Goal: Task Accomplishment & Management: Use online tool/utility

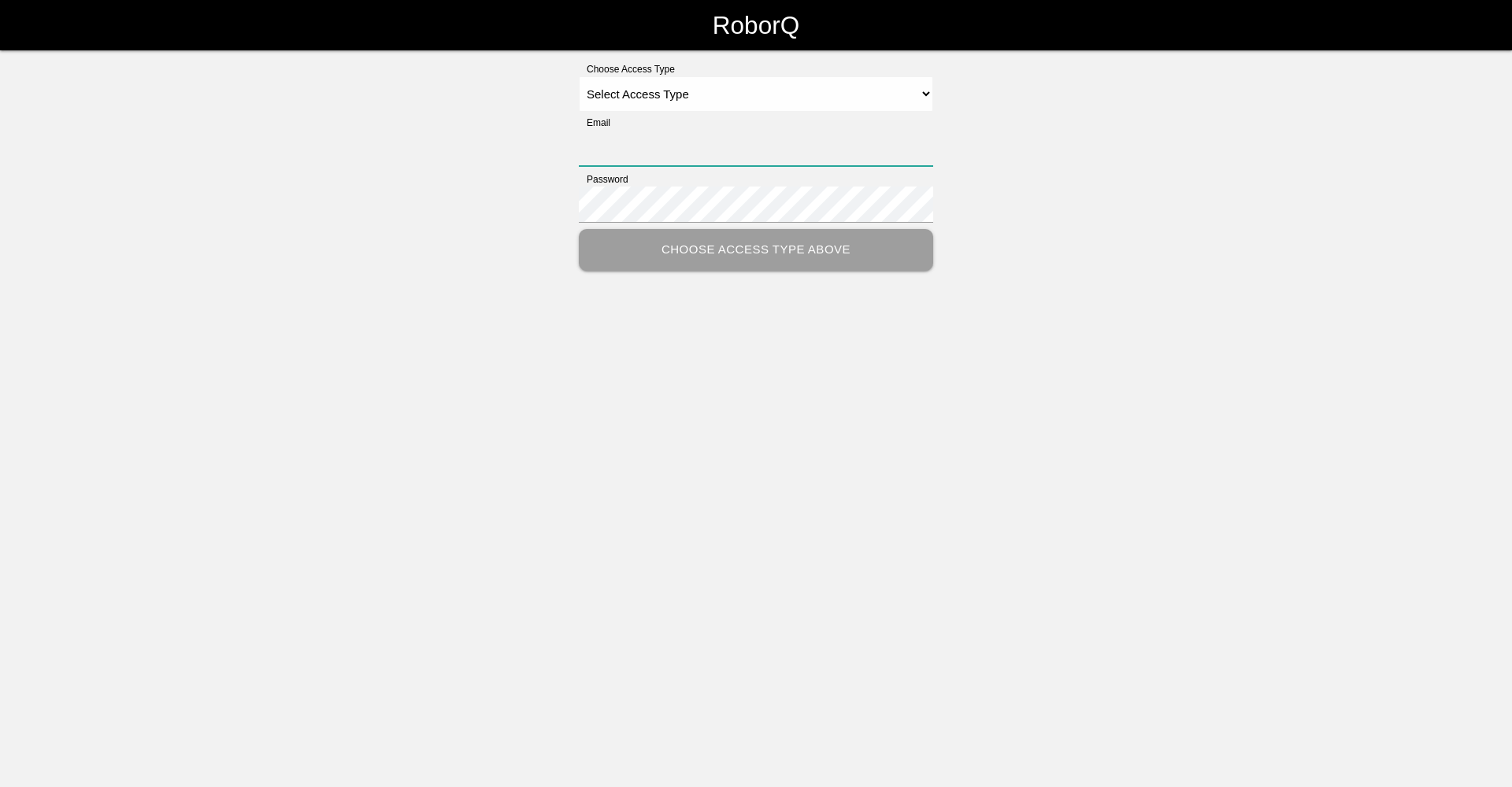
type input "[EMAIL_ADDRESS][DOMAIN_NAME]"
click at [765, 93] on select "Select Access Type Admin Customer Supervisor Worker" at bounding box center [756, 93] width 354 height 35
select select "Worker"
click at [579, 76] on select "Select Access Type Admin Customer Supervisor Worker" at bounding box center [756, 93] width 354 height 35
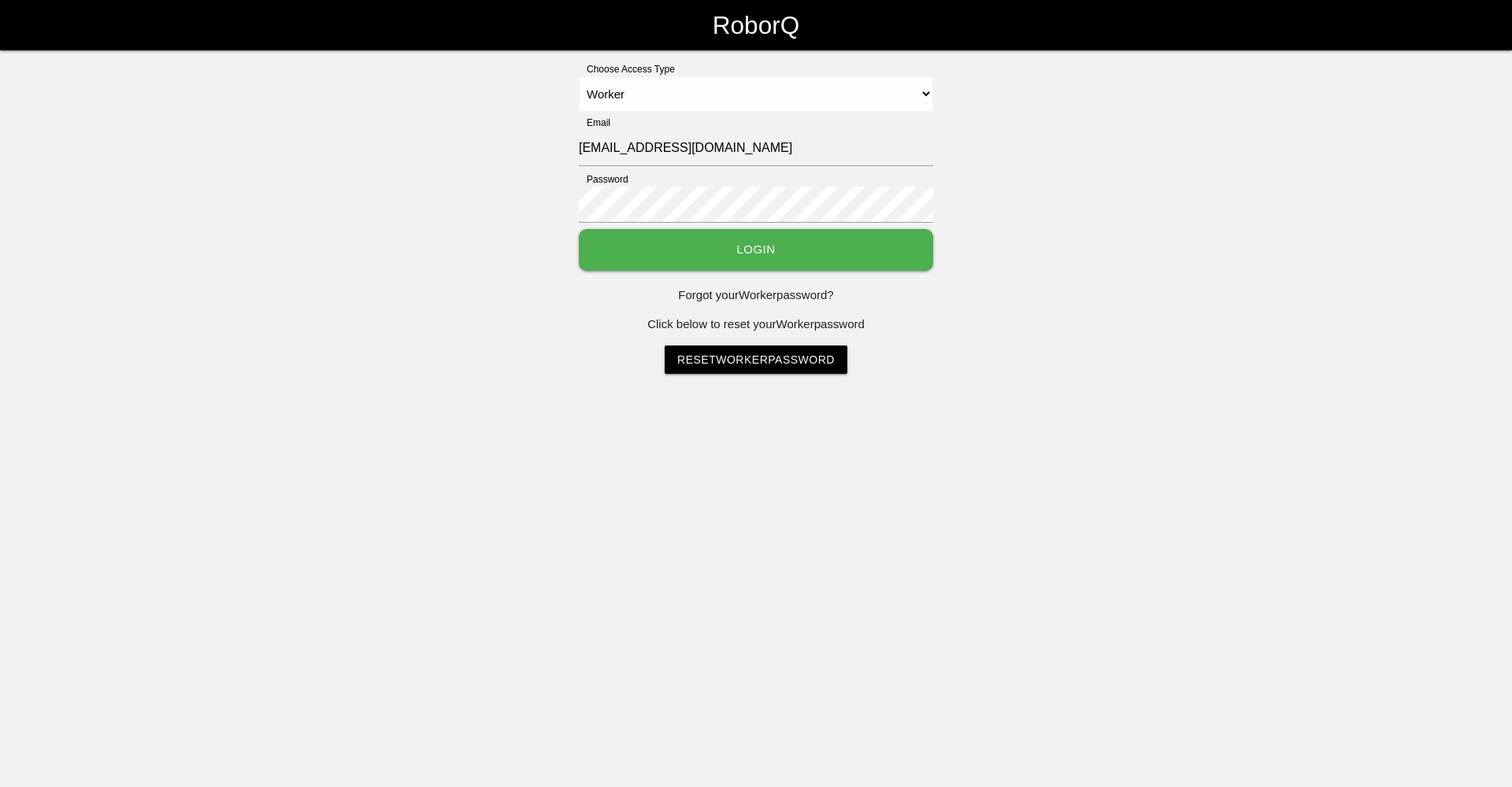
click at [729, 250] on button "Login" at bounding box center [756, 250] width 354 height 42
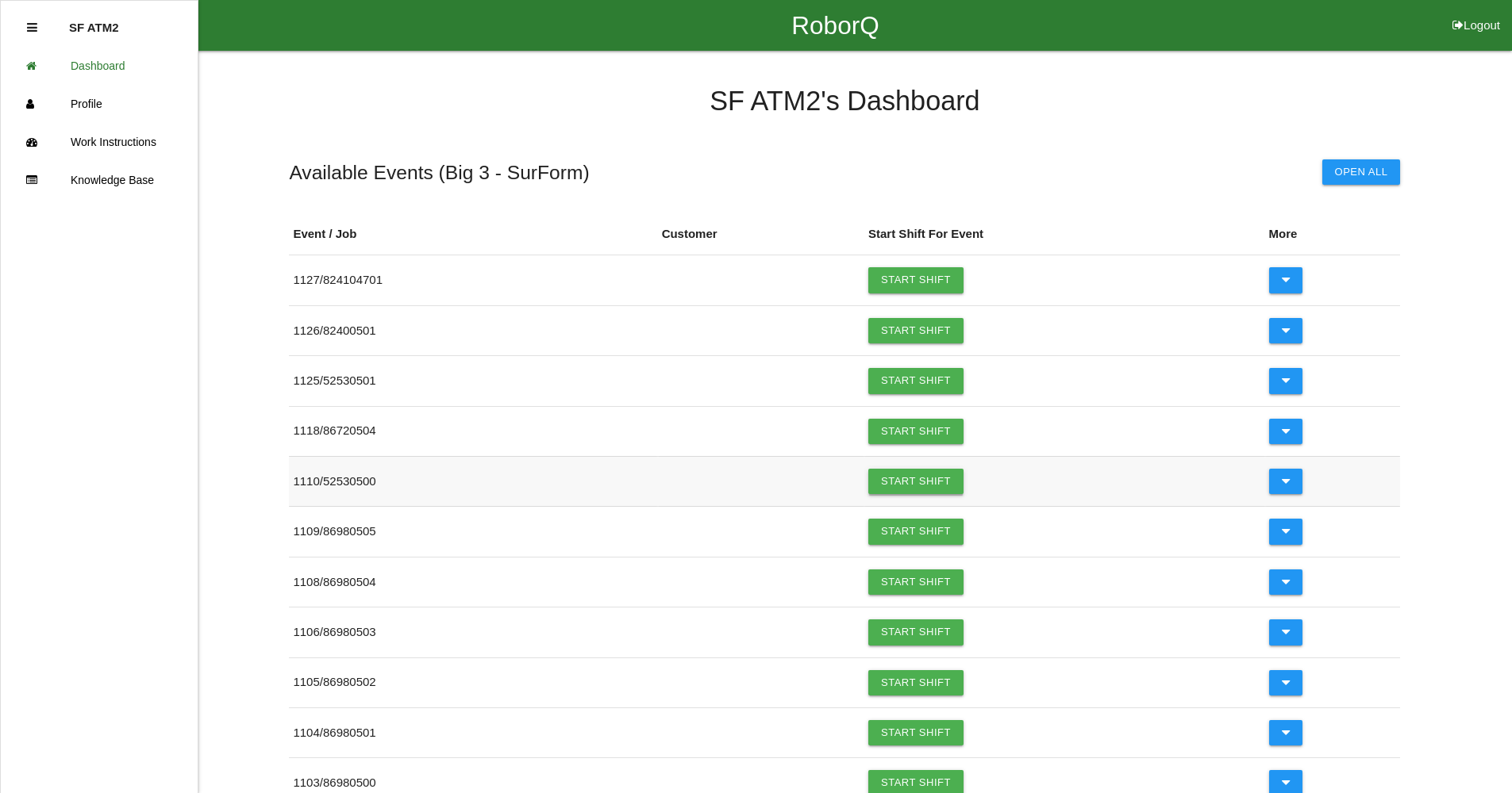
click at [921, 487] on link "Start Shift" at bounding box center [915, 481] width 95 height 25
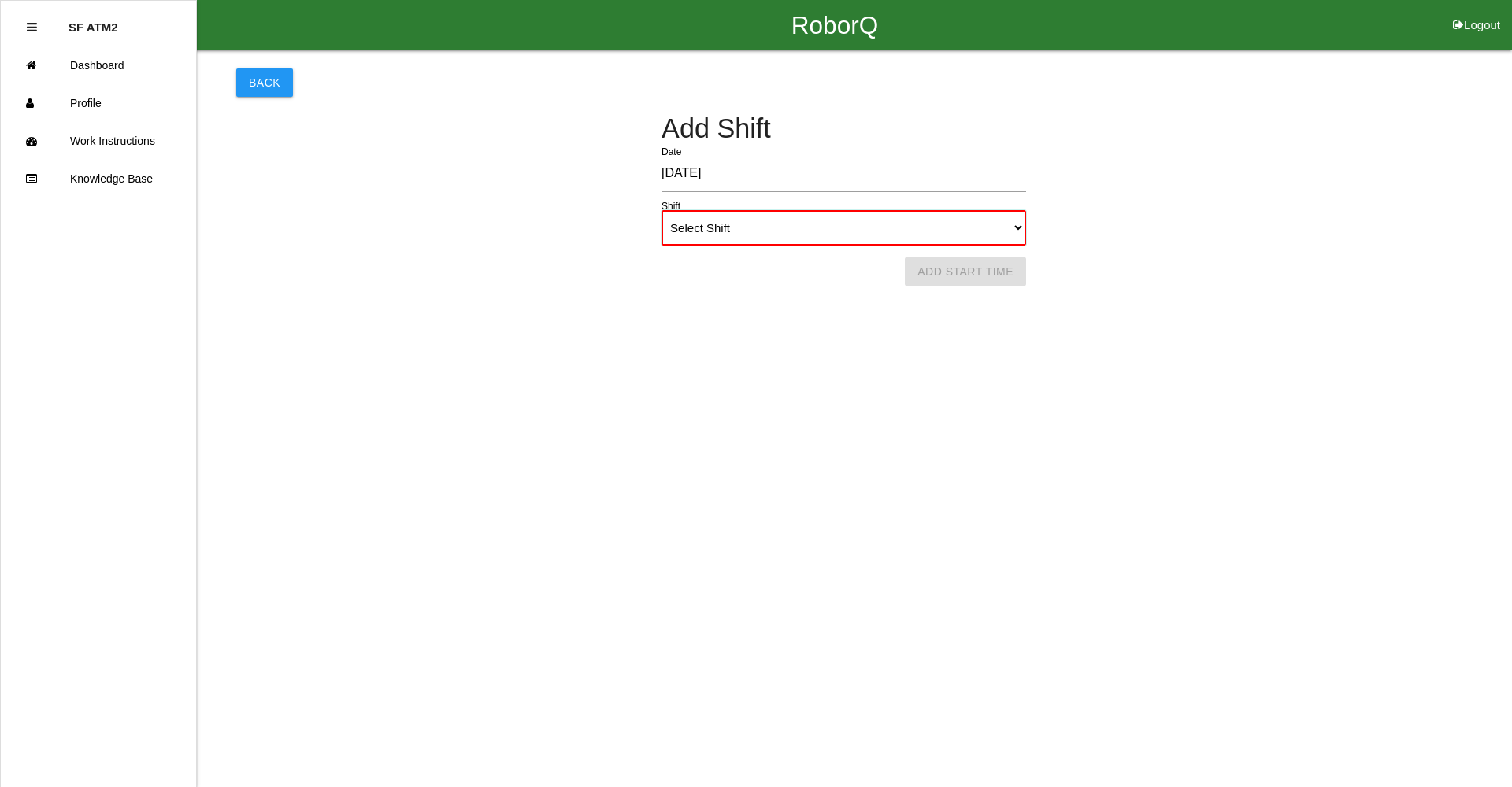
click at [839, 225] on select "Select Shift 1st Shift 2nd Shift 3rd Shift 4th Shift" at bounding box center [843, 228] width 365 height 35
select select "1"
click at [661, 210] on select "Select Shift 1st Shift 2nd Shift 3rd Shift 4th Shift" at bounding box center [843, 228] width 365 height 35
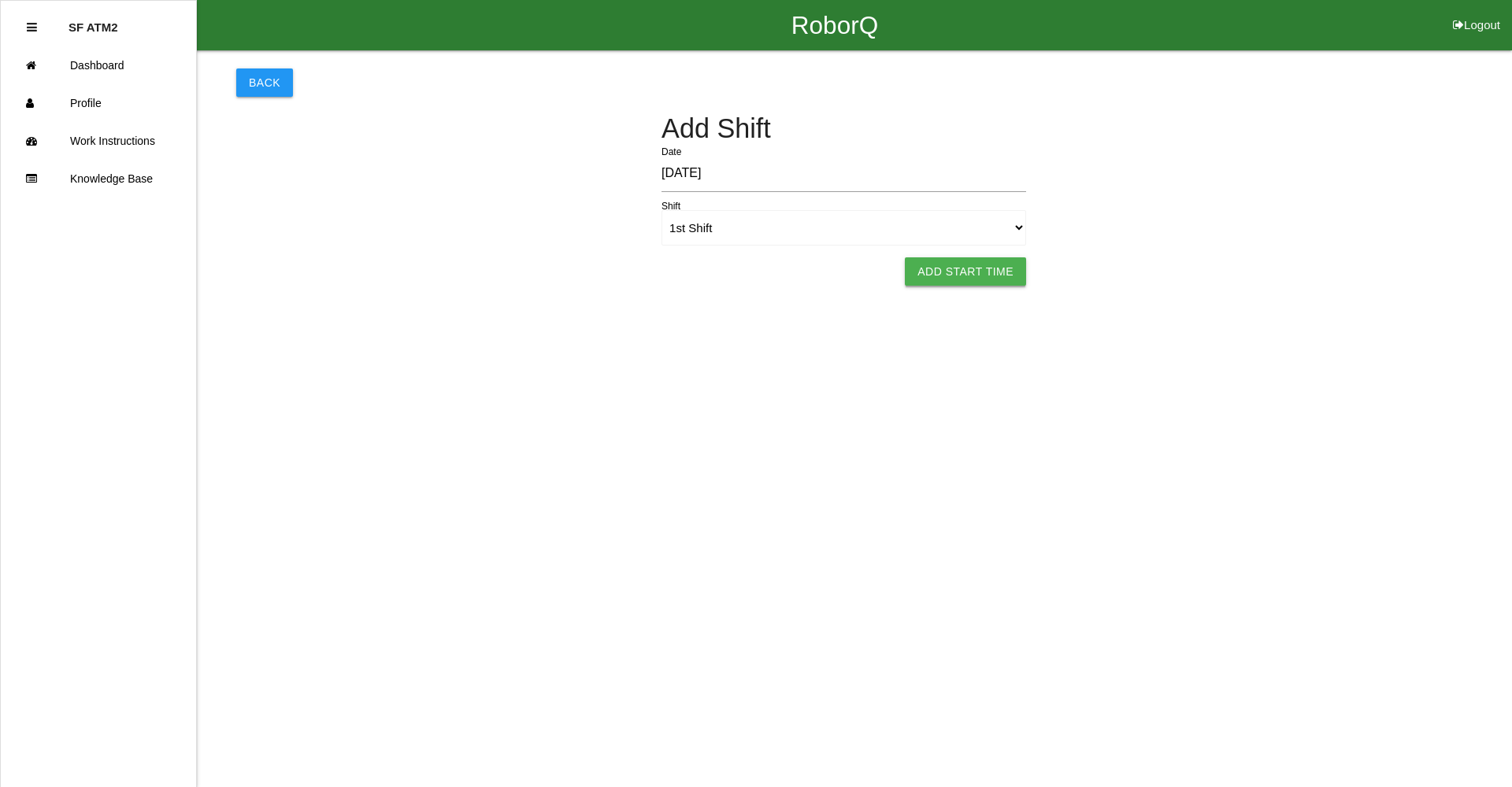
click at [984, 280] on button "Add Start Time" at bounding box center [965, 271] width 121 height 28
select select "6"
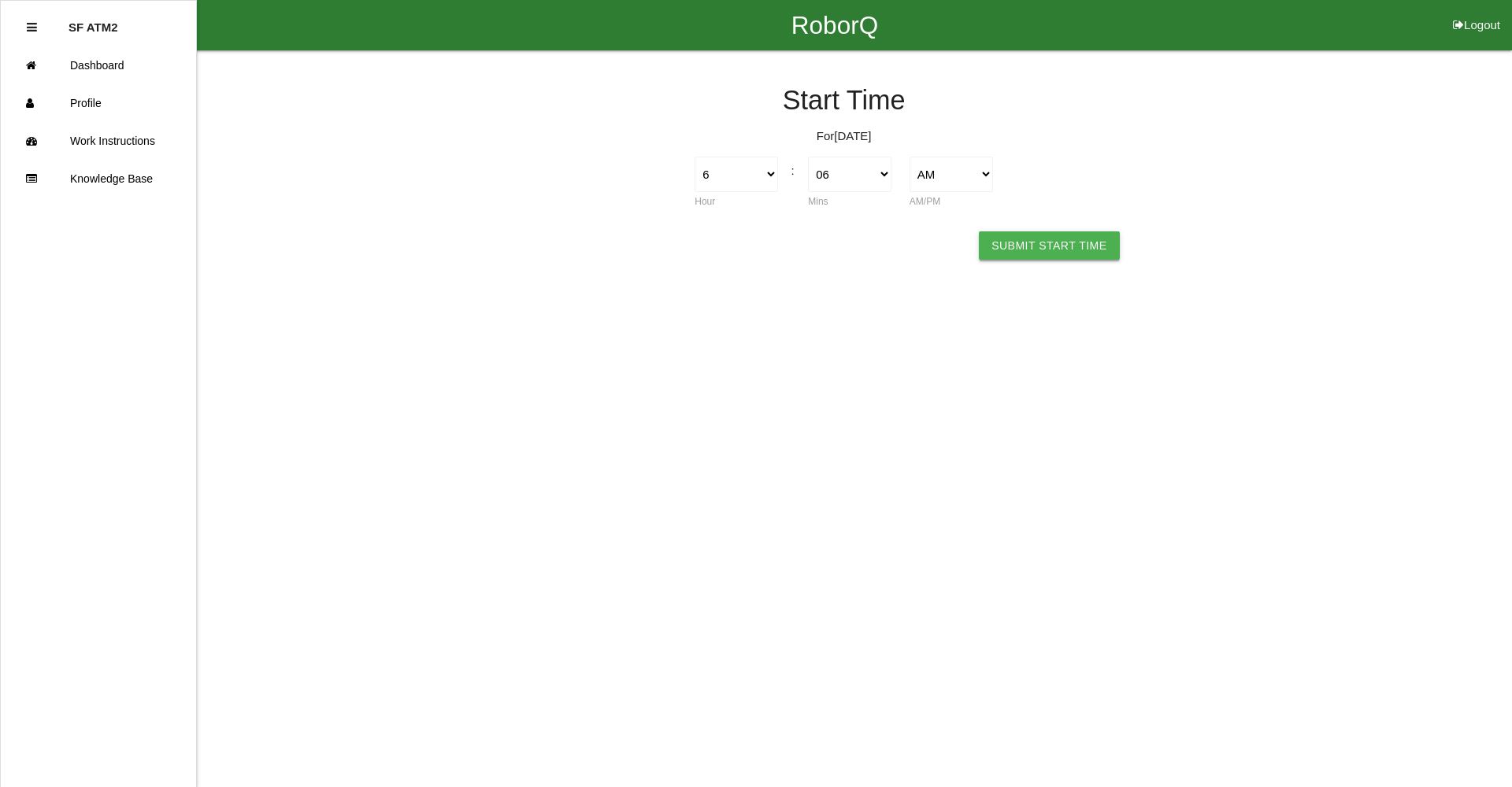
click at [1032, 248] on button "Submit Start Time" at bounding box center [1049, 245] width 140 height 28
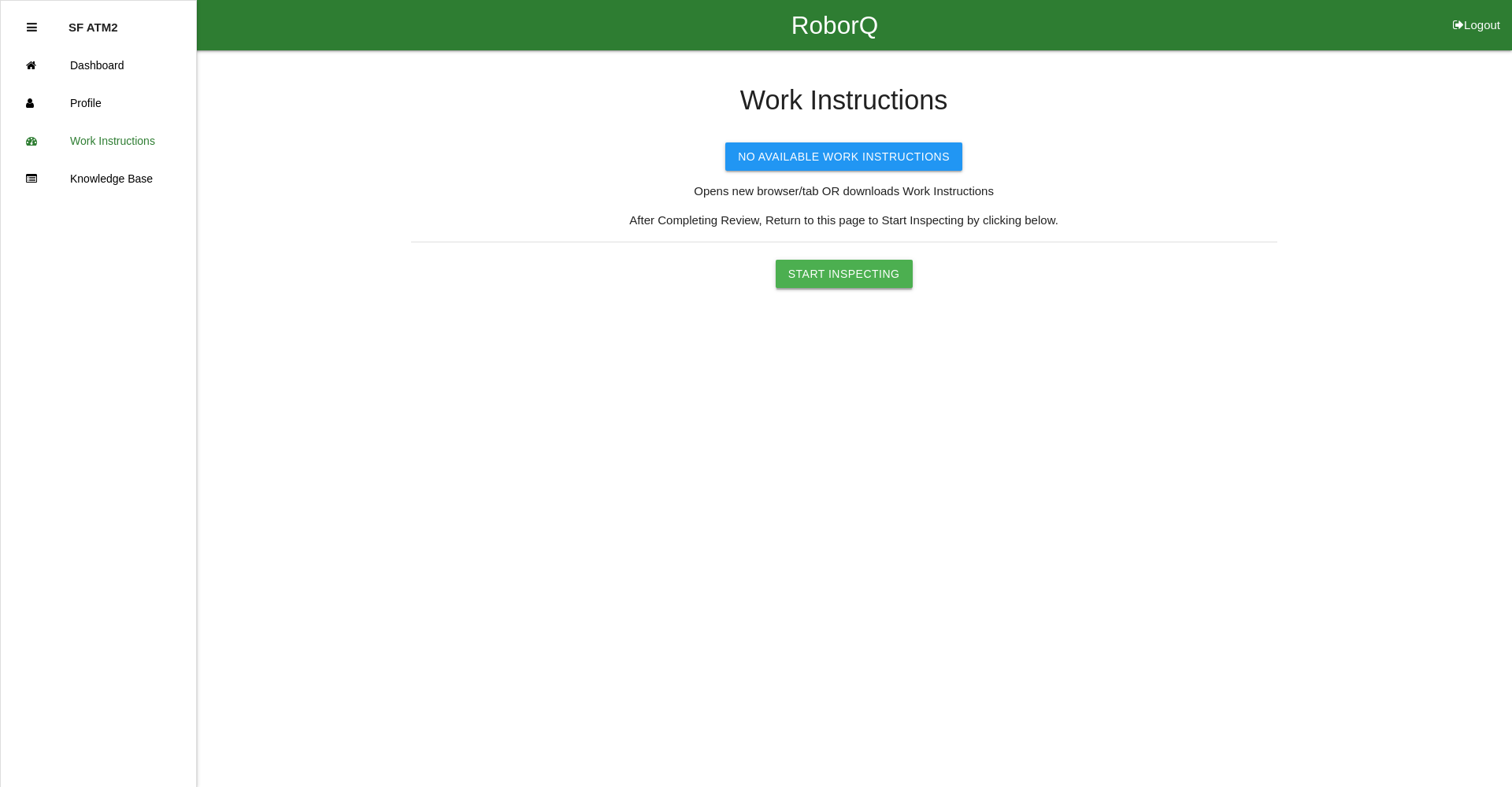
click at [852, 262] on button "Start Inspecting" at bounding box center [844, 274] width 137 height 28
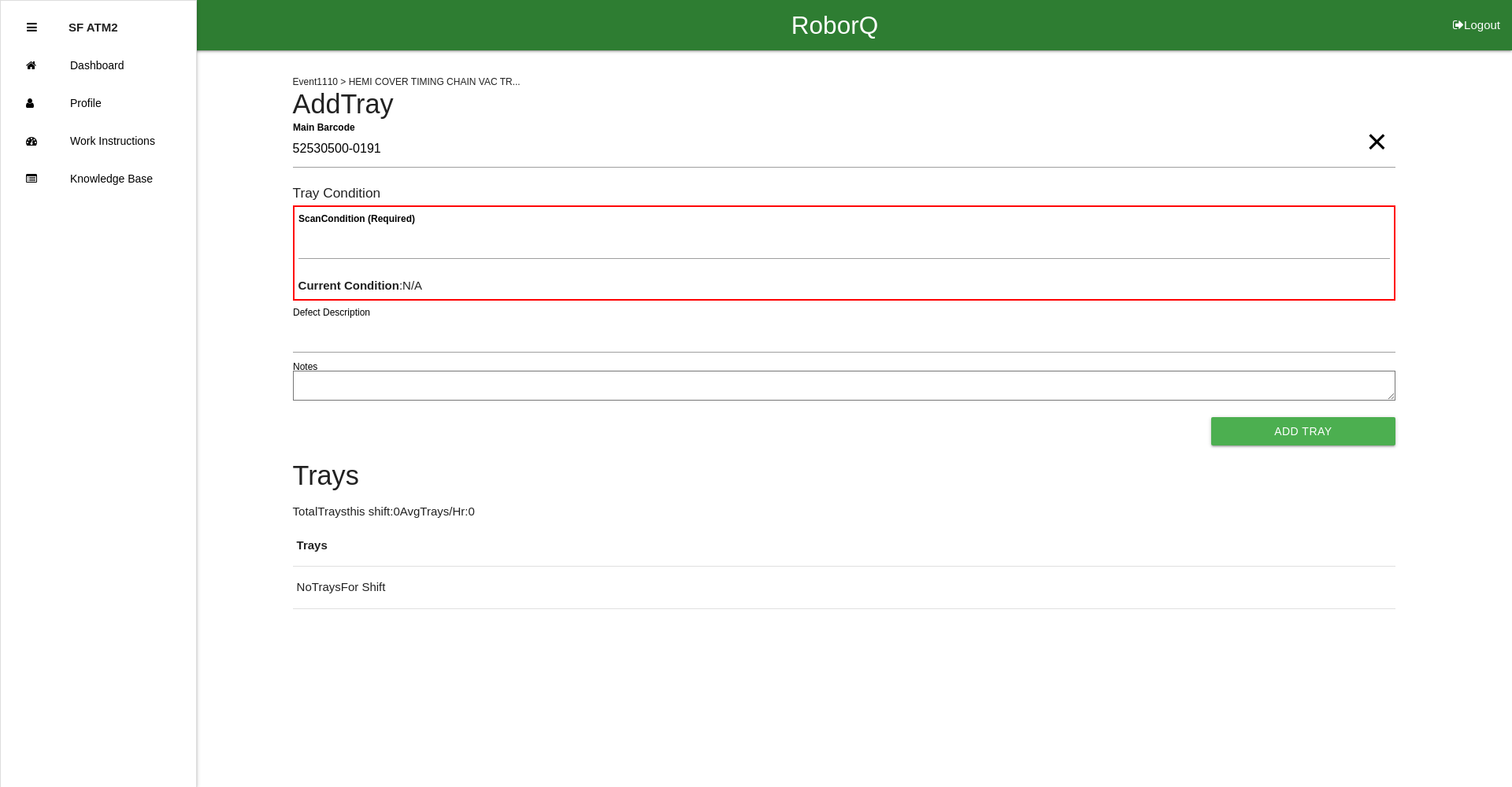
type Barcode "52530500-0191"
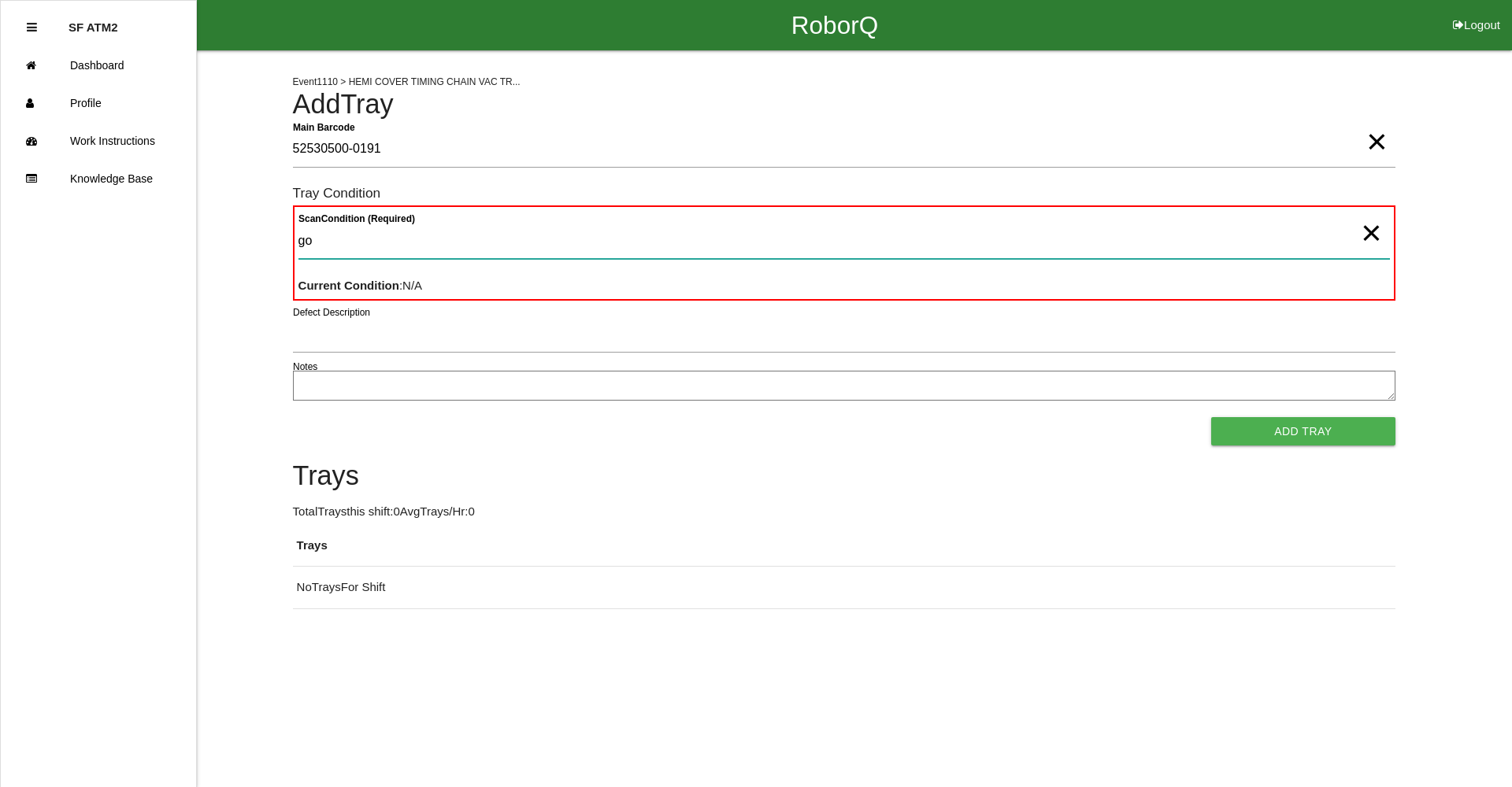
type Condition "goo"
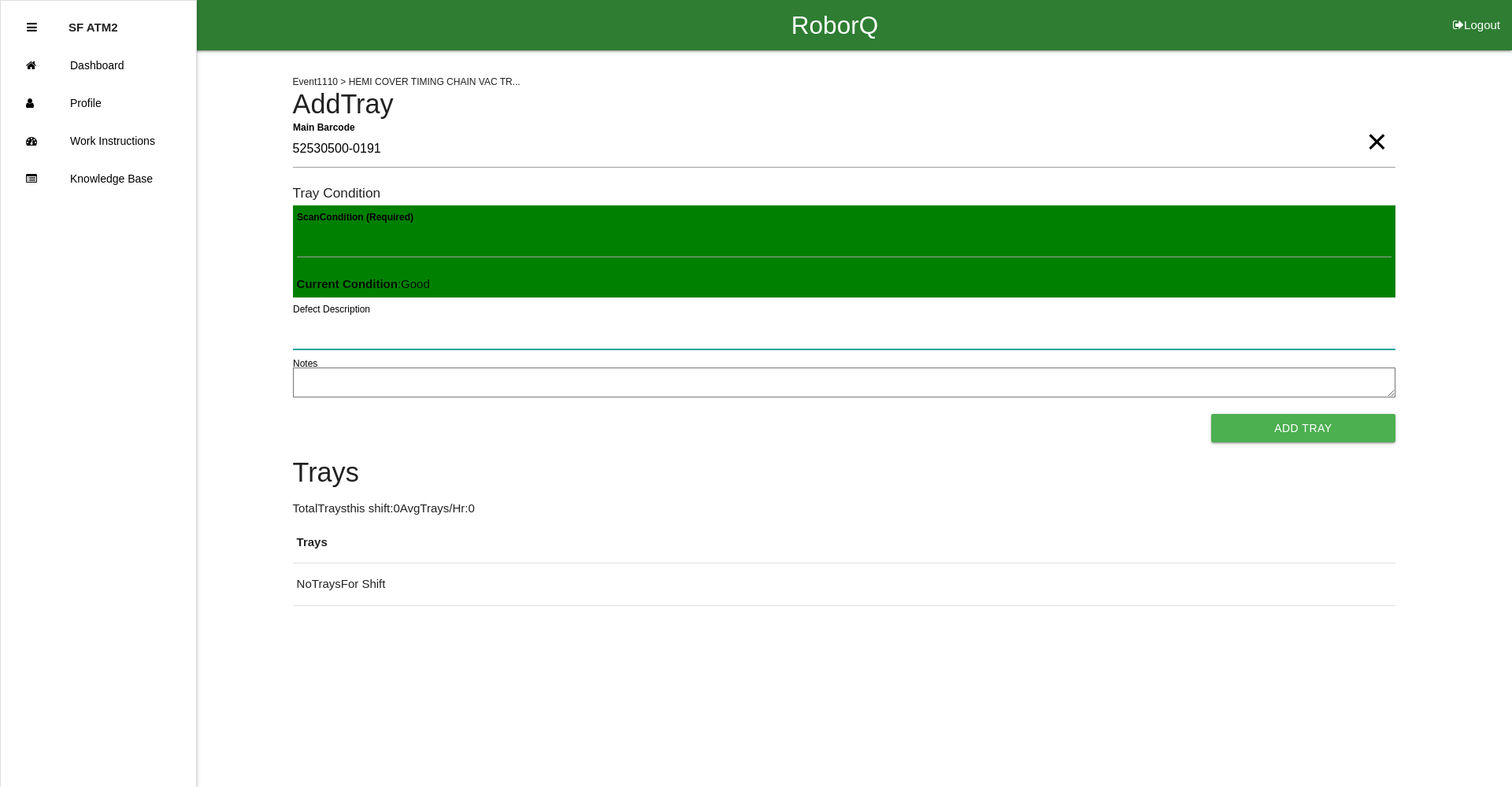
click at [584, 348] on input "Defect Description" at bounding box center [844, 330] width 1103 height 36
type input "good"
click at [1211, 414] on button "Add Tray" at bounding box center [1303, 428] width 184 height 28
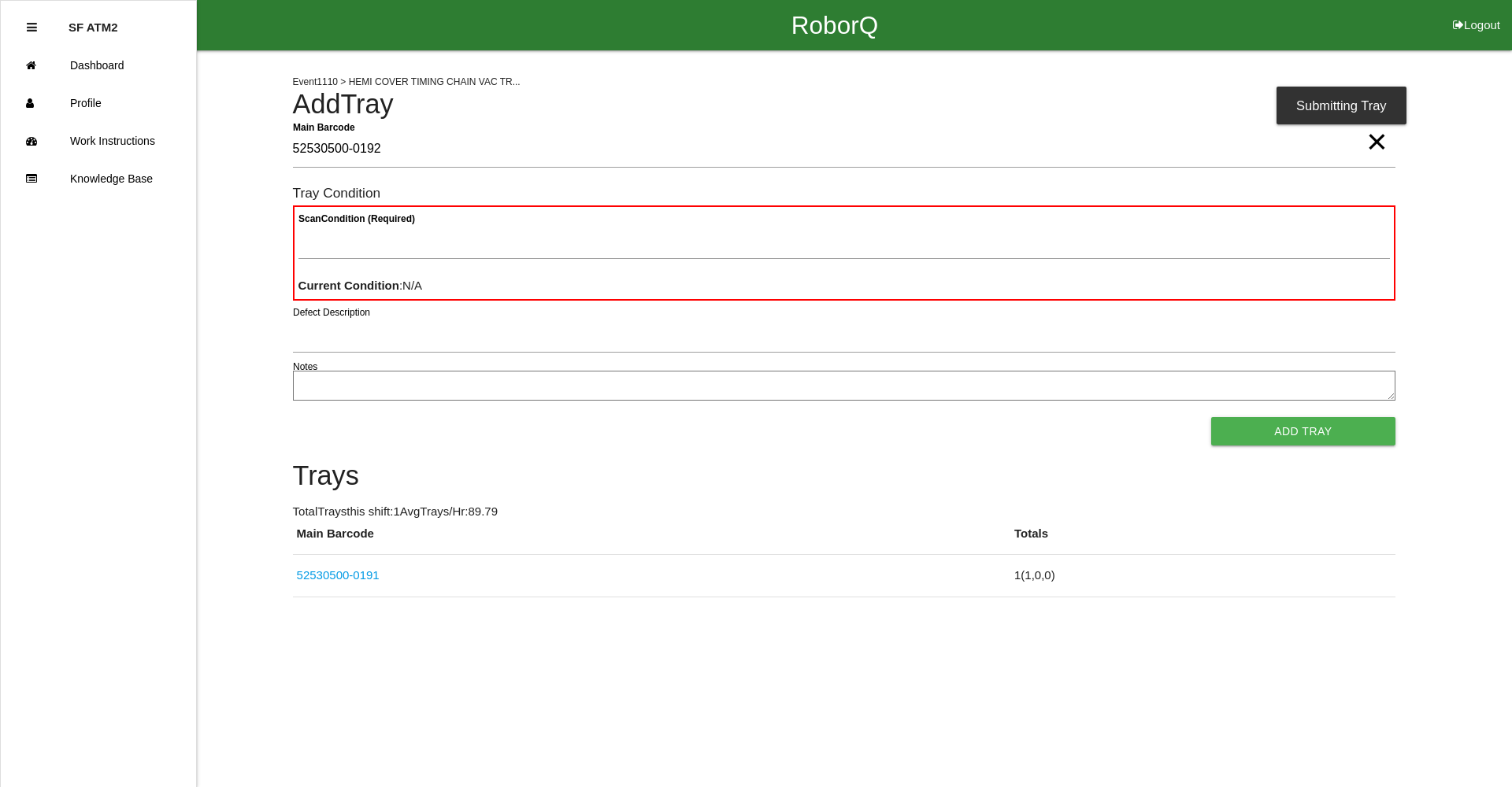
type Barcode "52530500-0192"
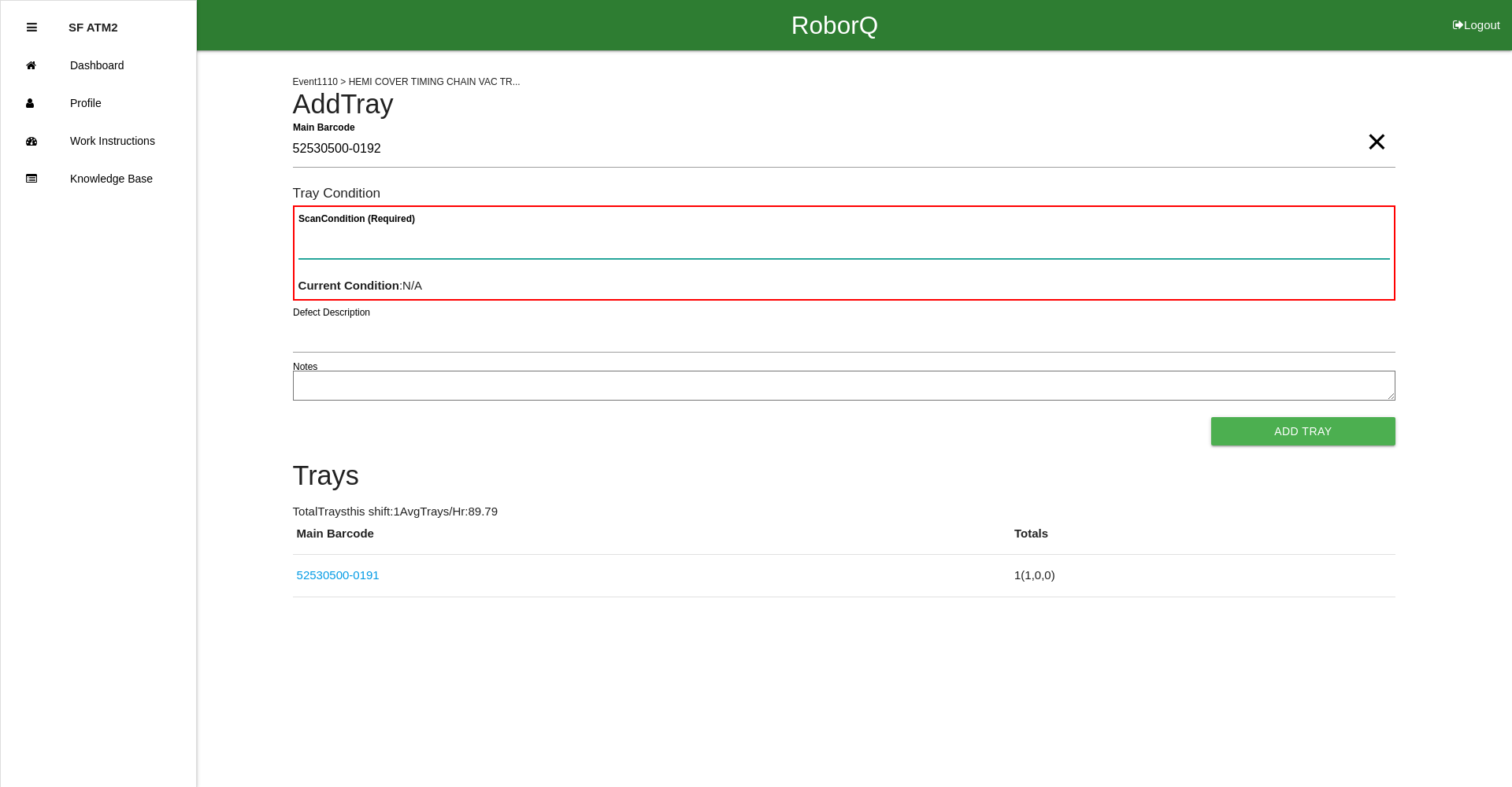
paste Condition "text"
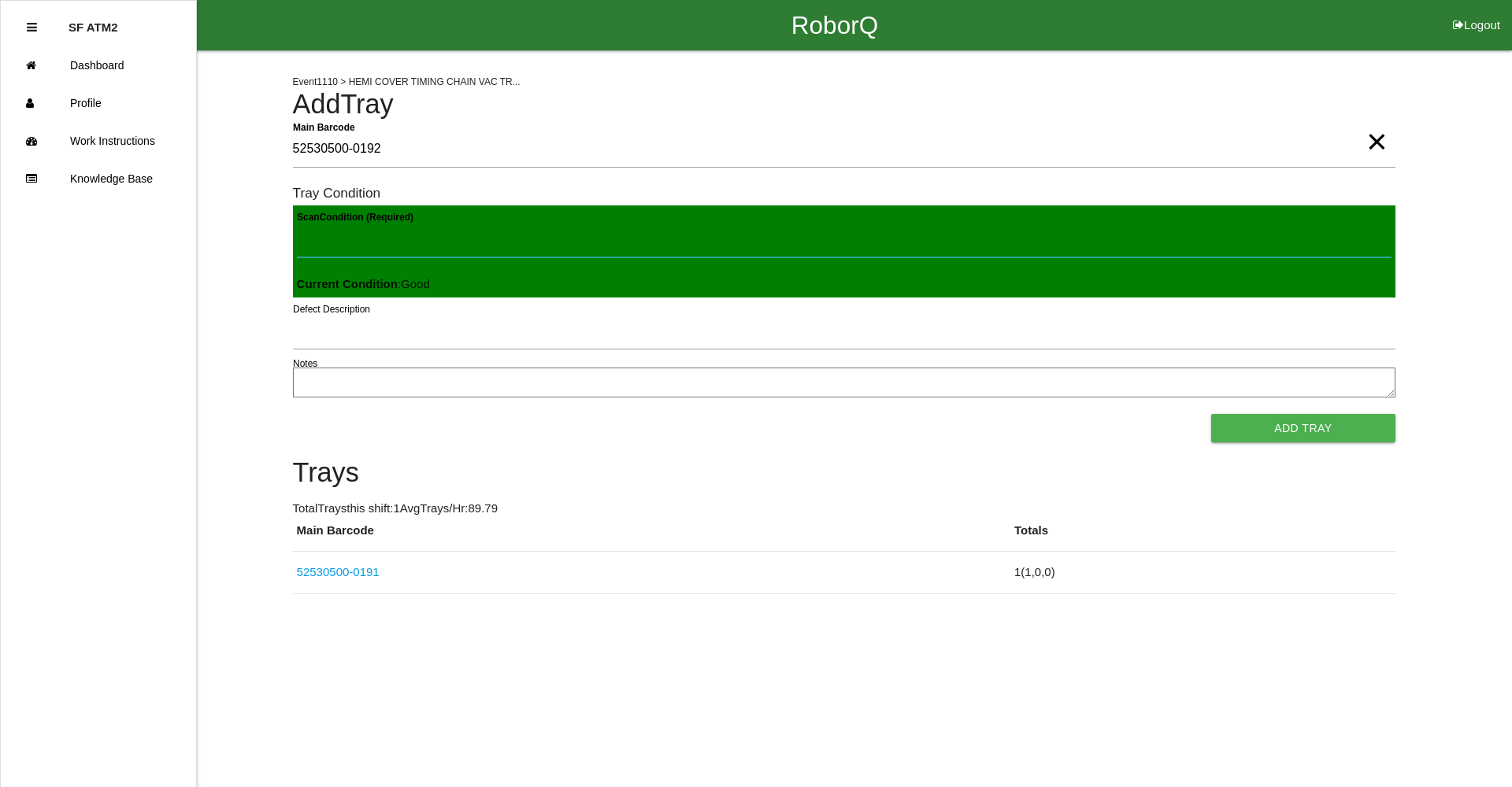
click at [1211, 414] on button "Add Tray" at bounding box center [1303, 428] width 184 height 28
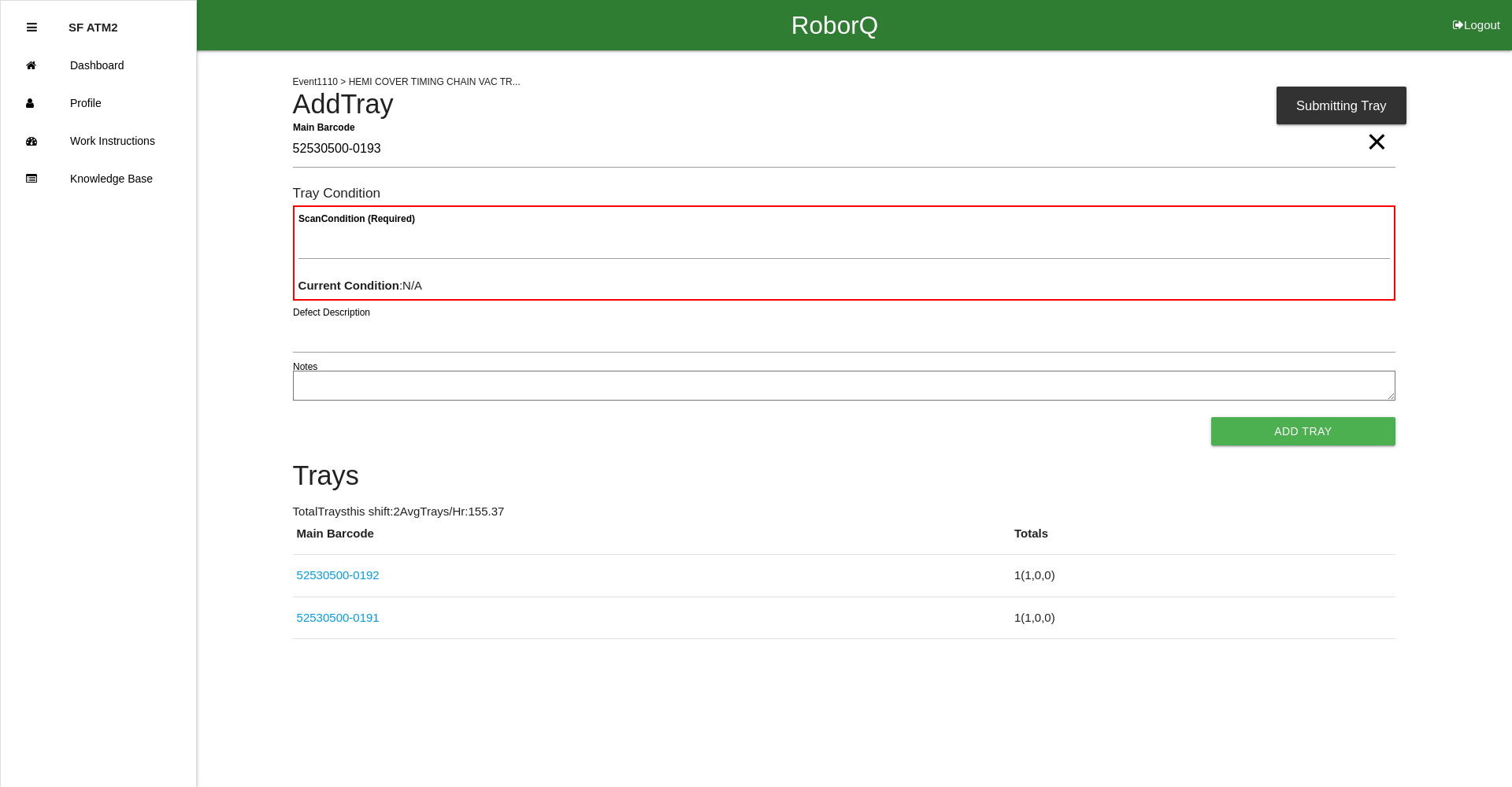
type Barcode "52530500-0193"
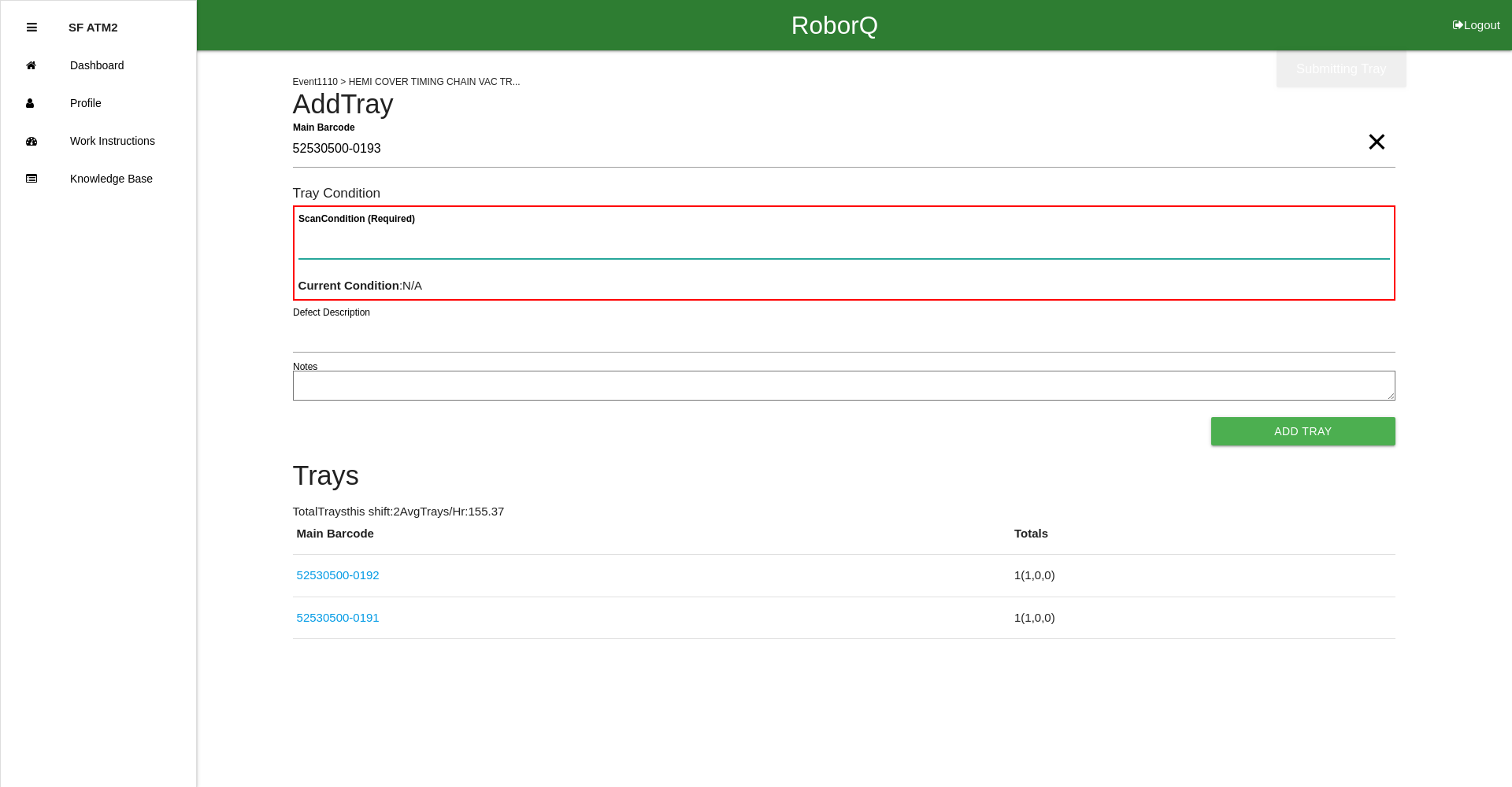
paste Condition "text"
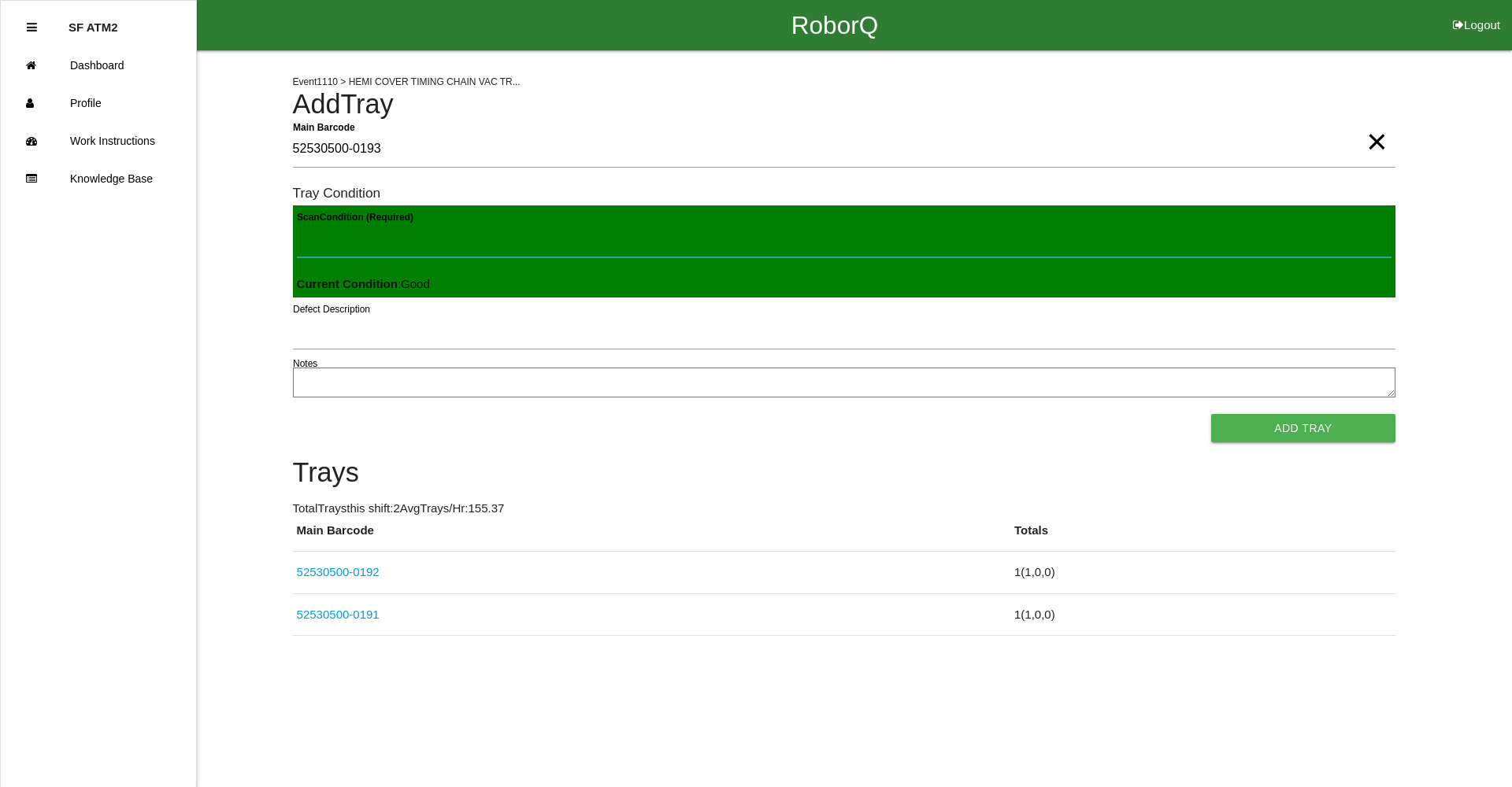
click at [1211, 414] on button "Add Tray" at bounding box center [1303, 428] width 184 height 28
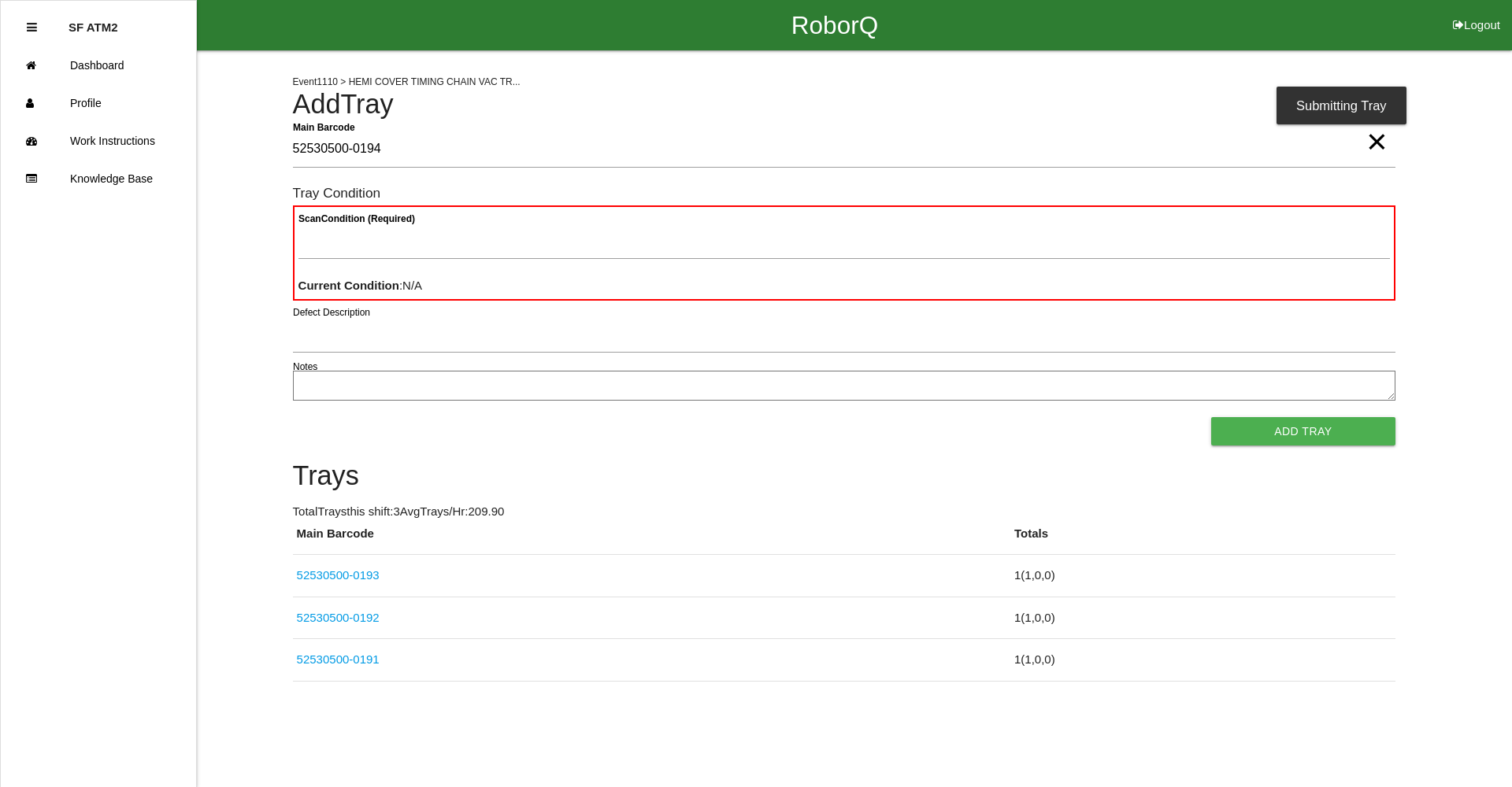
type Barcode "52530500-0194"
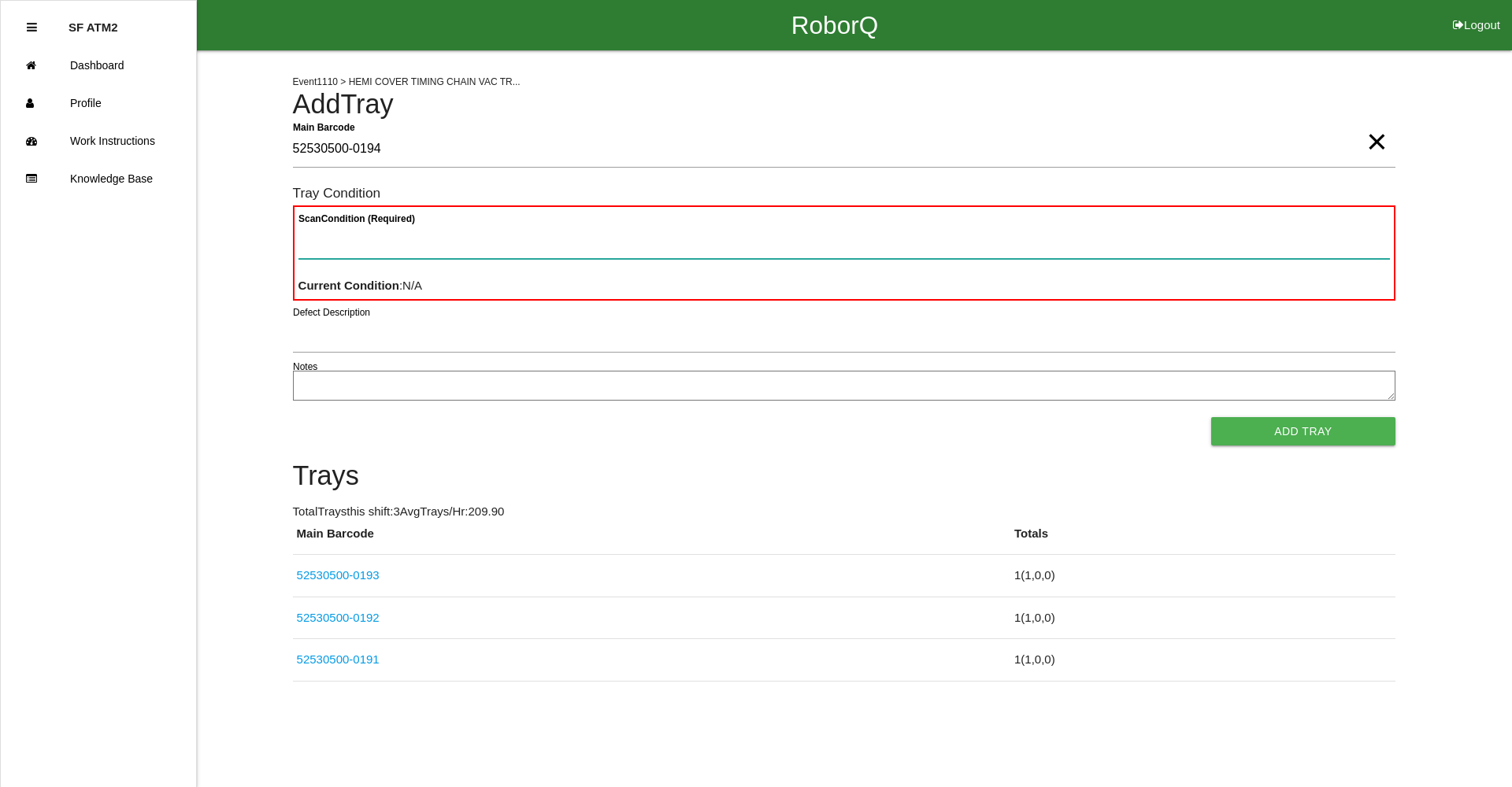
paste Condition "text"
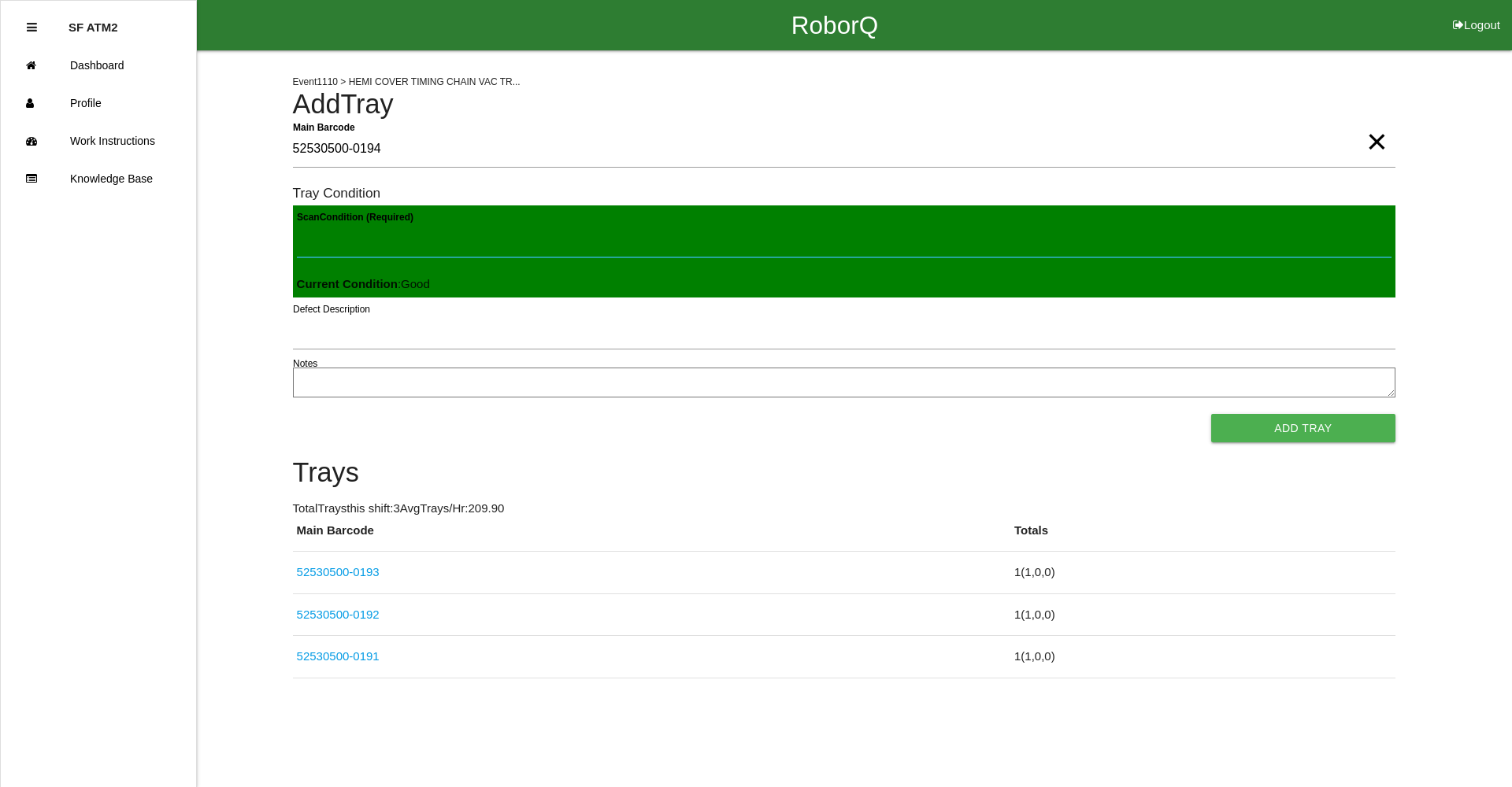
click at [1211, 414] on button "Add Tray" at bounding box center [1303, 428] width 184 height 28
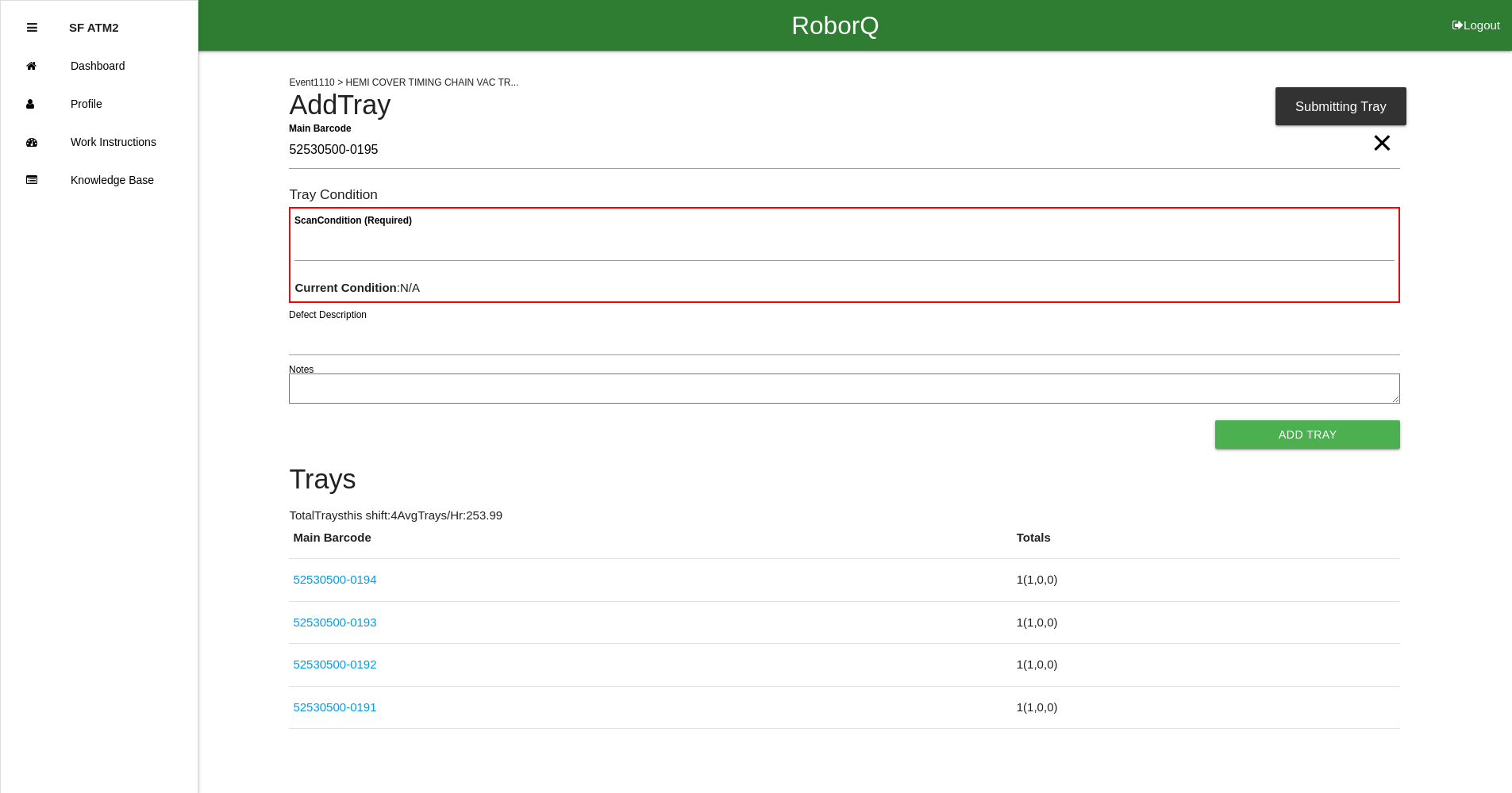
type Barcode "52530500-0195"
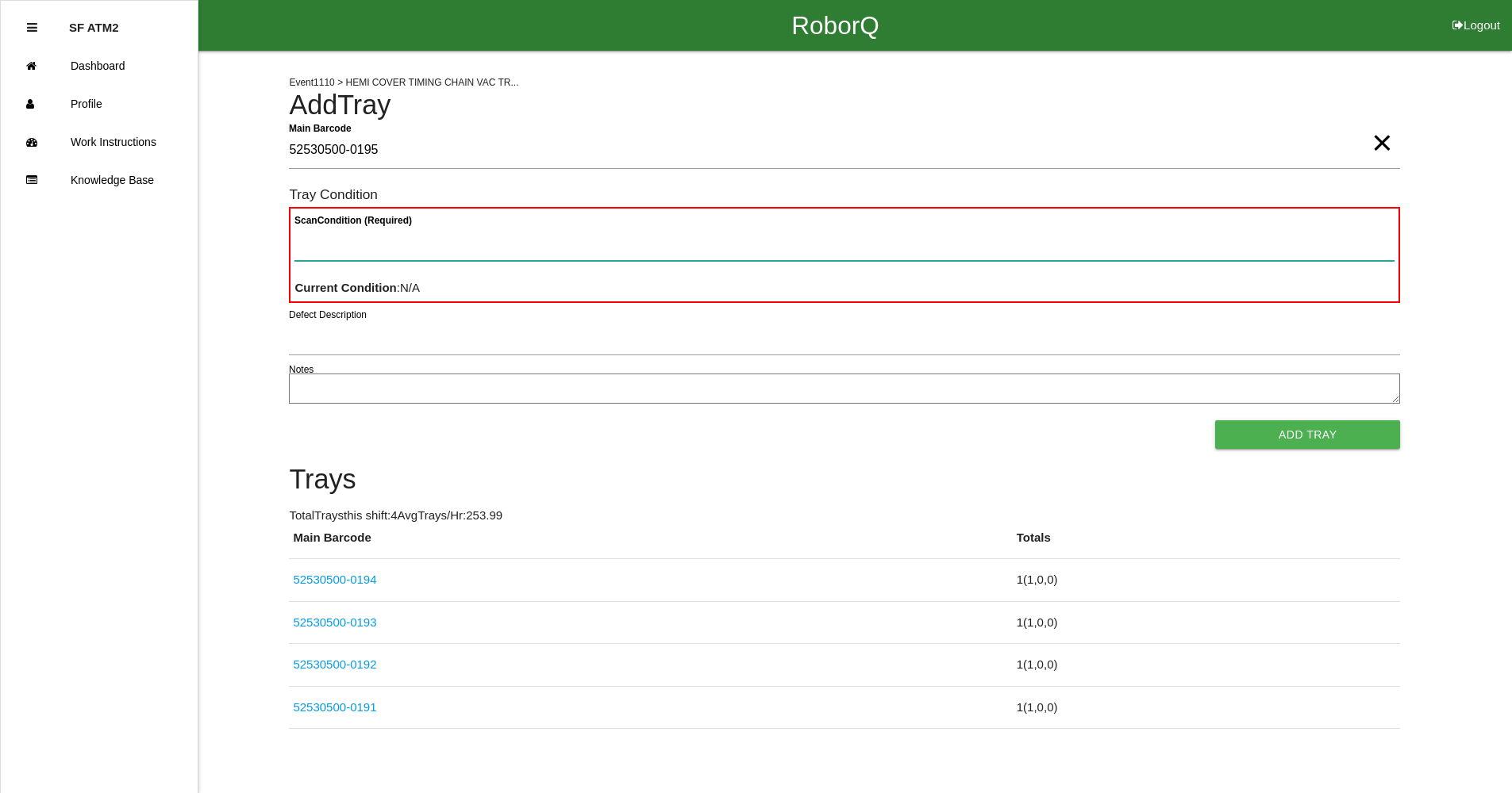
paste Condition "text"
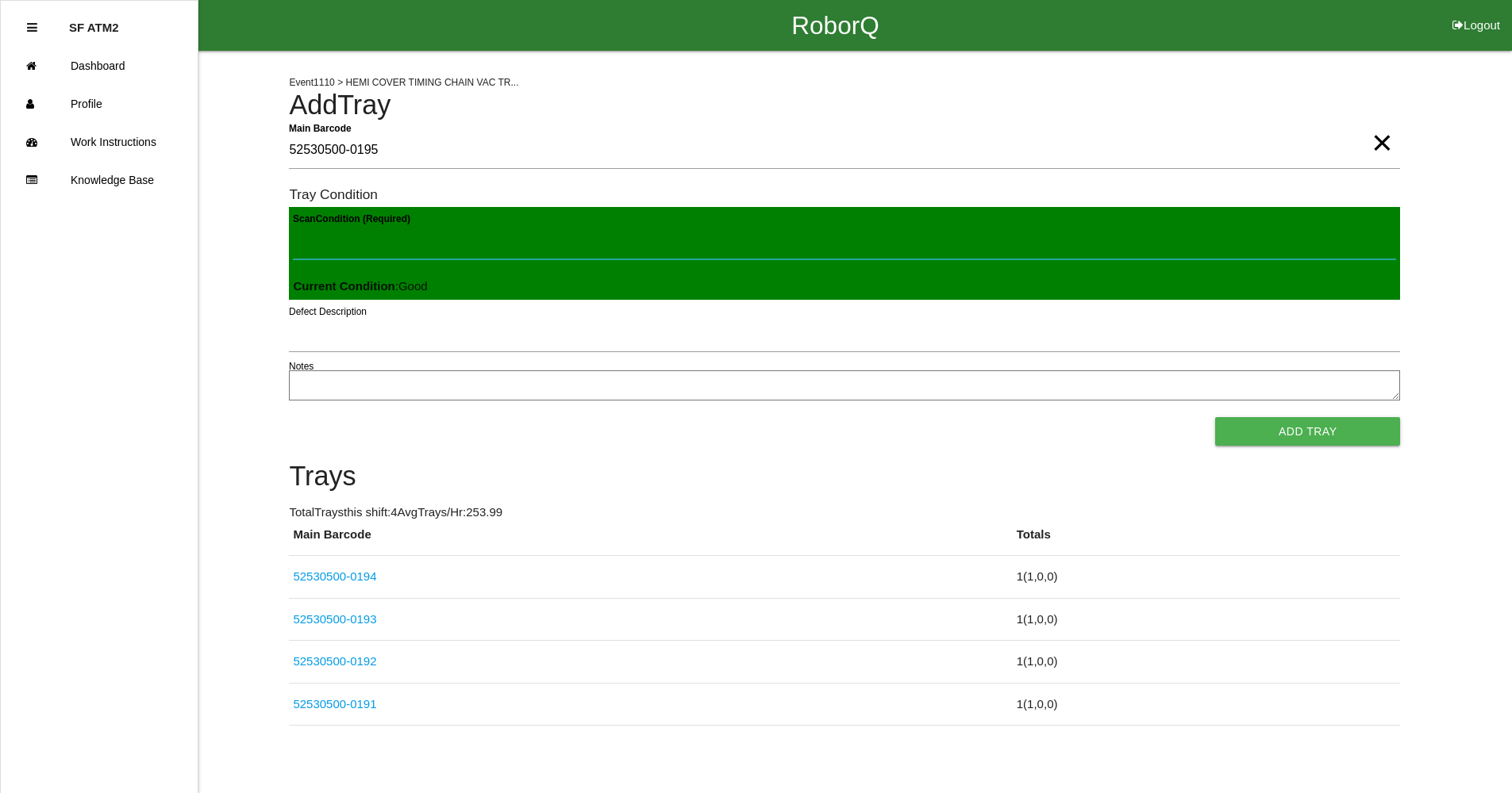
click at [1215, 417] on button "Add Tray" at bounding box center [1308, 431] width 185 height 29
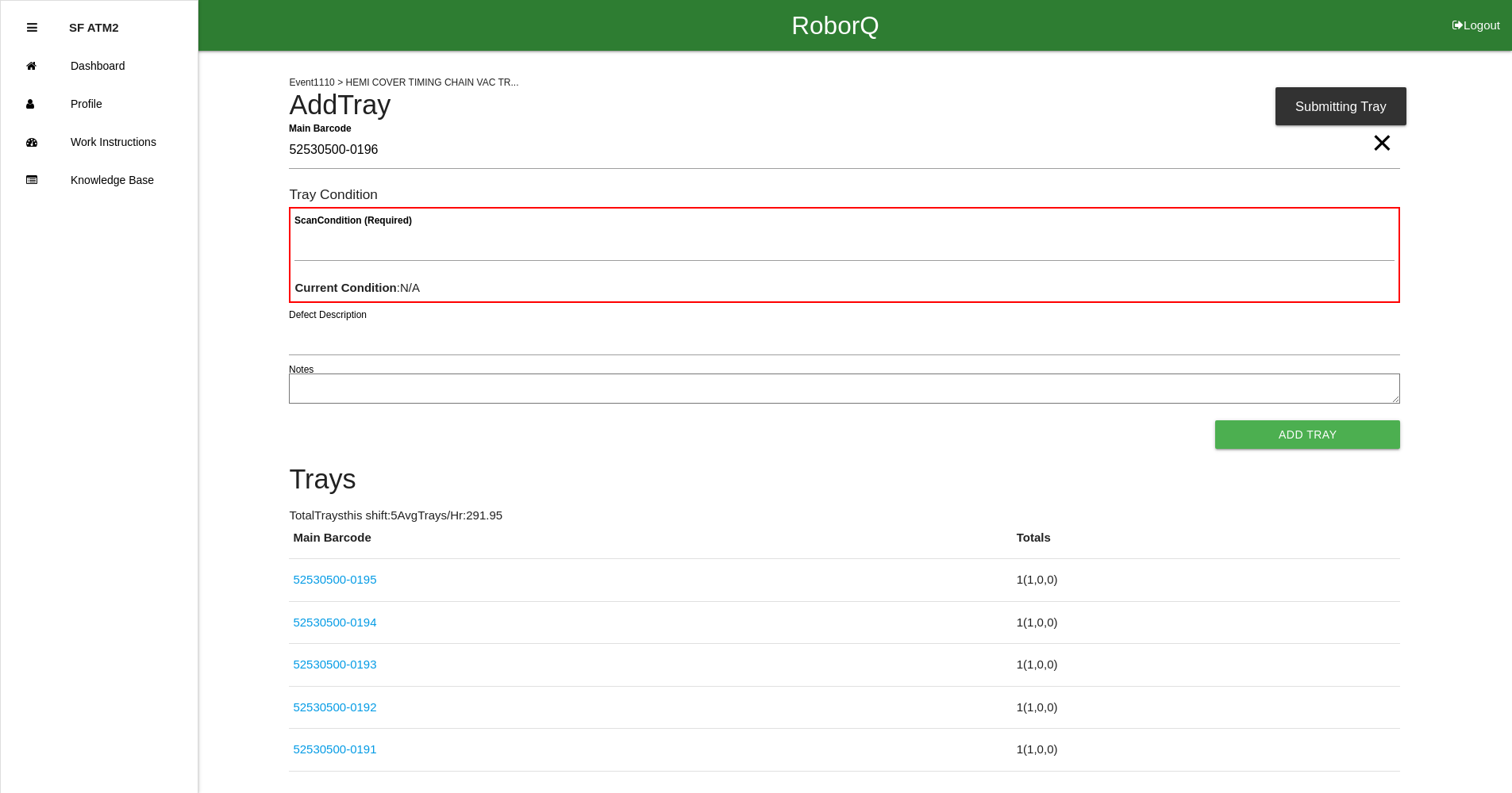
type Barcode "52530500-0196"
paste Condition "text"
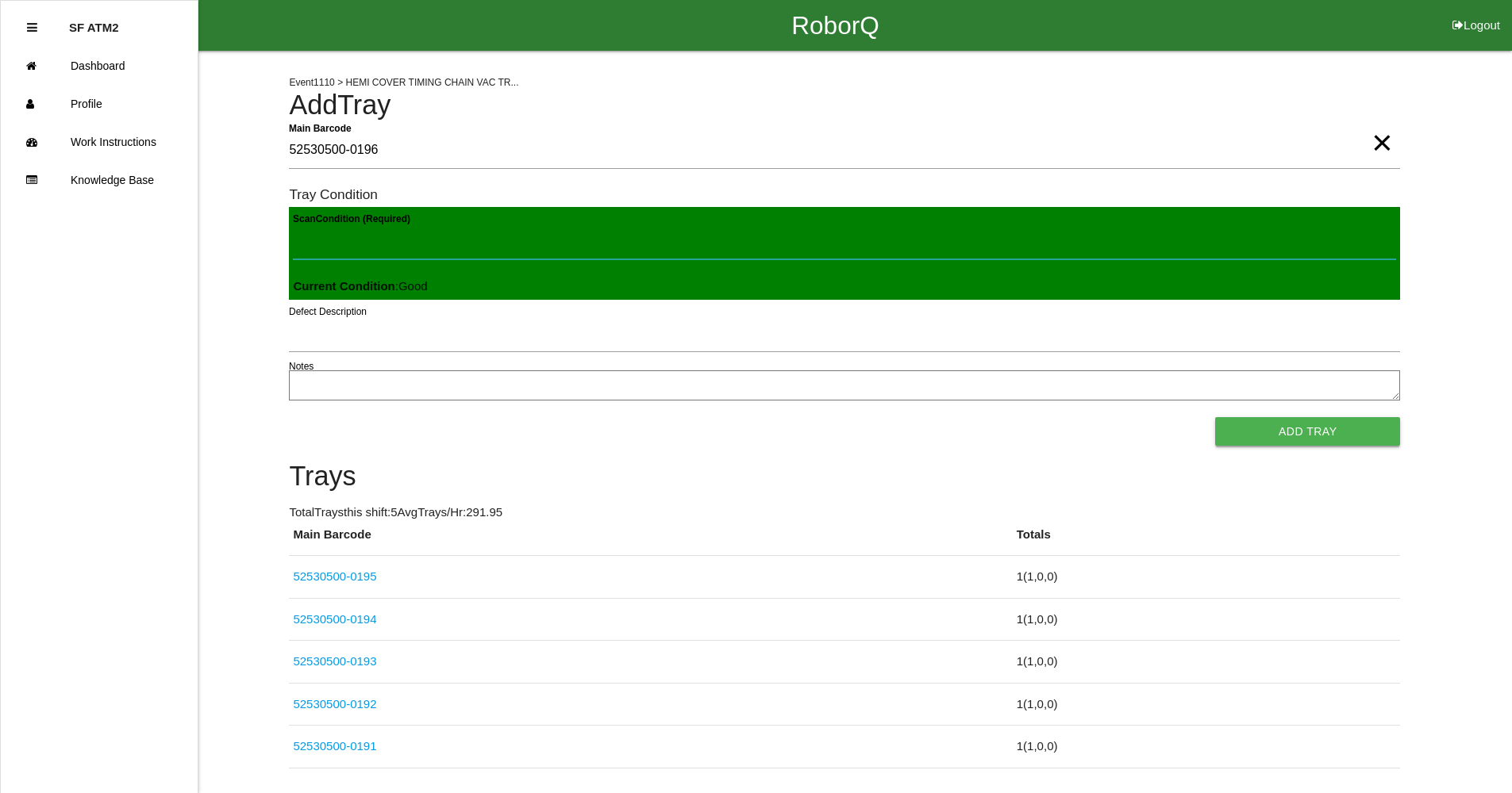
click at [1215, 417] on button "Add Tray" at bounding box center [1308, 431] width 185 height 29
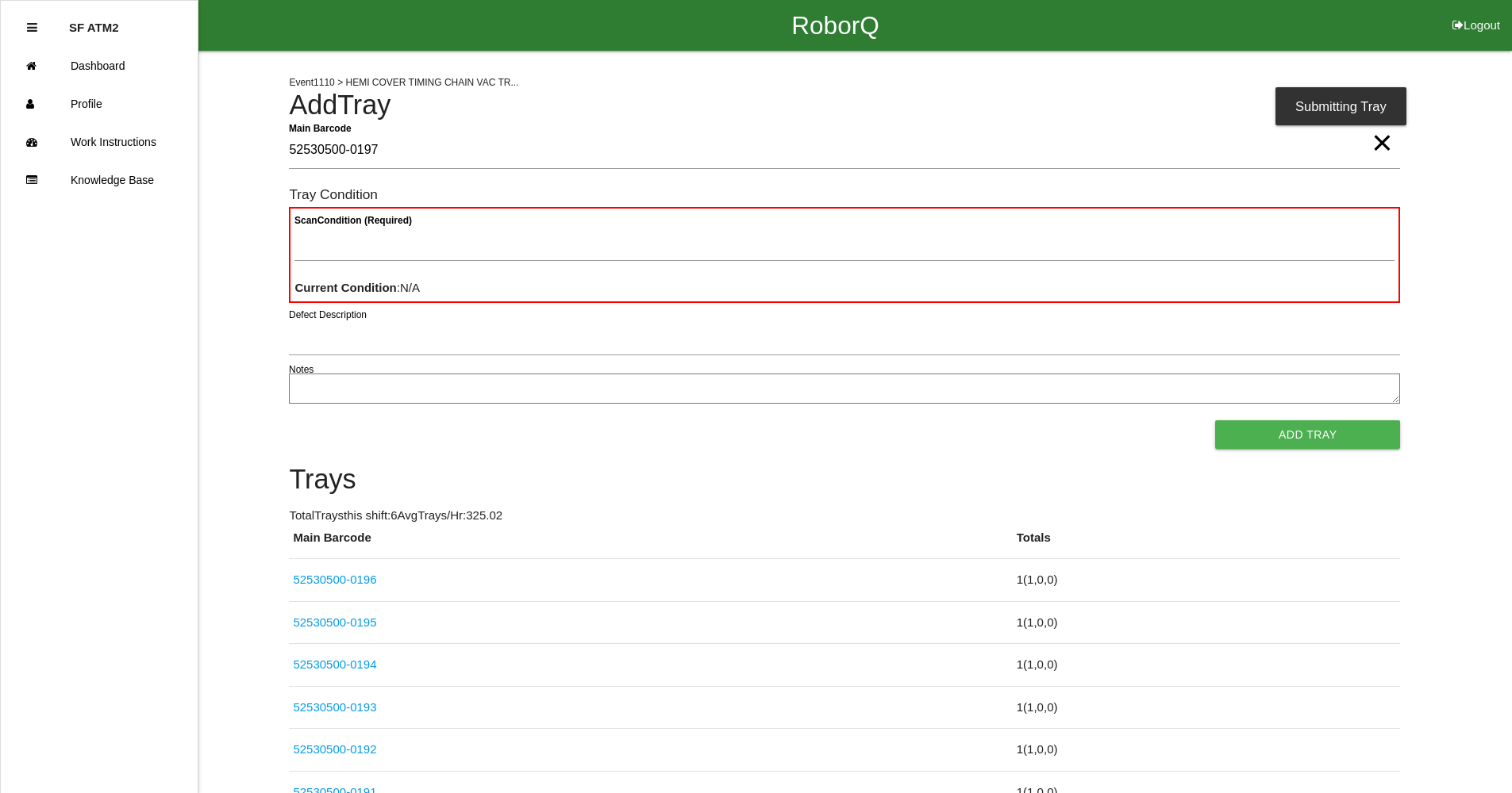
type Barcode "52530500-0197"
paste Condition "text"
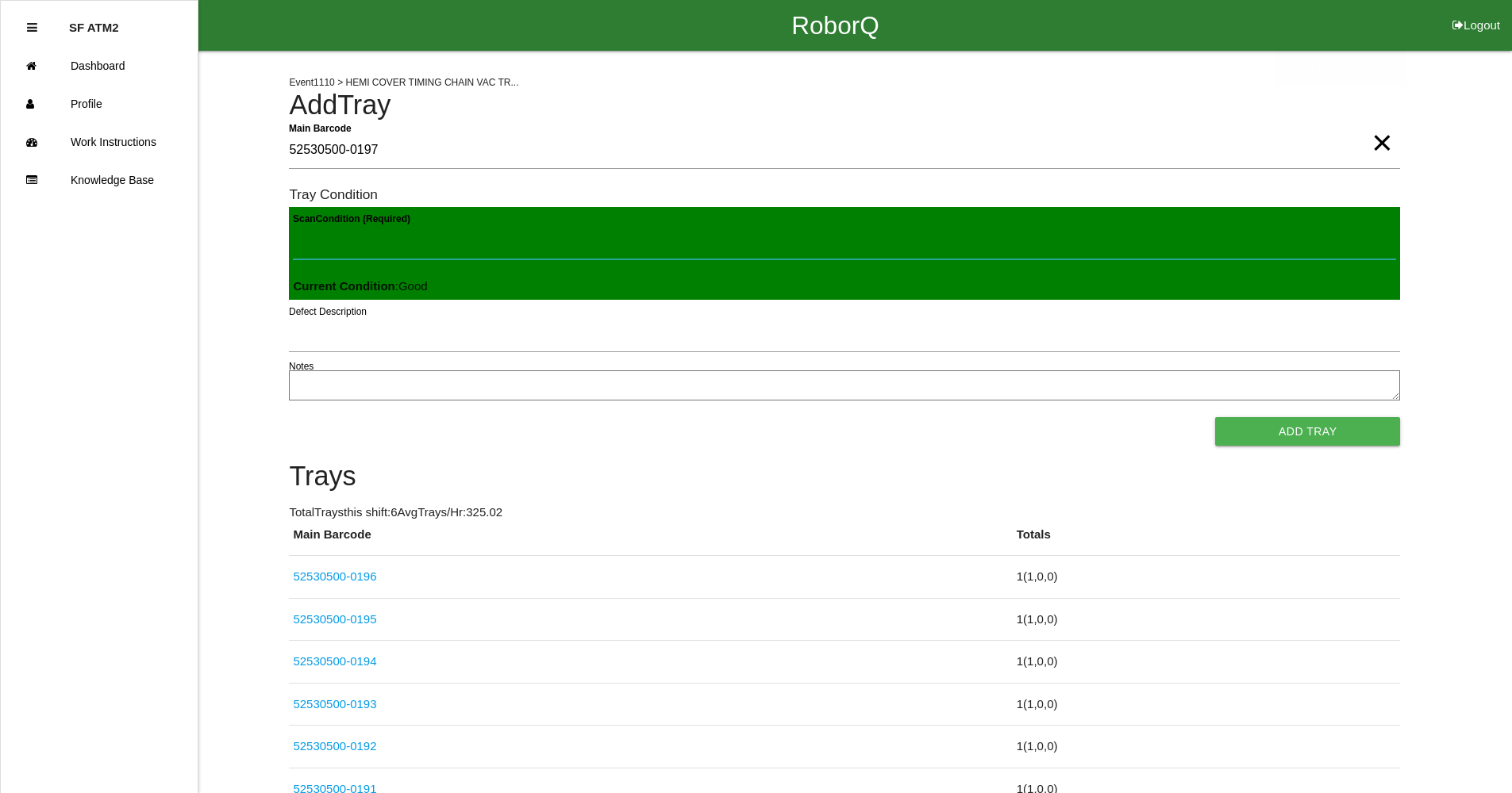
click at [1215, 417] on button "Add Tray" at bounding box center [1308, 431] width 185 height 29
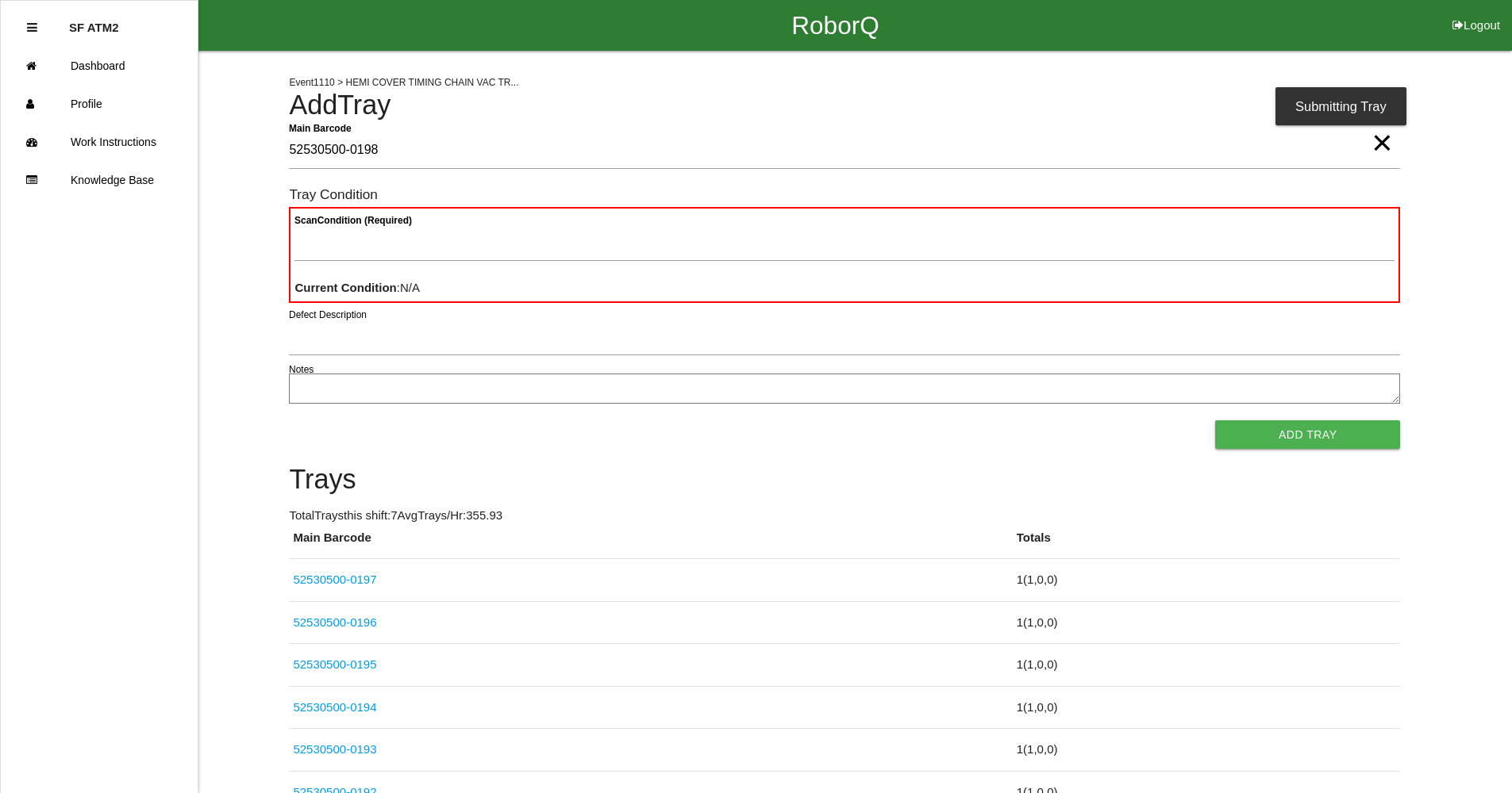
type Barcode "52530500-0198"
paste Condition "text"
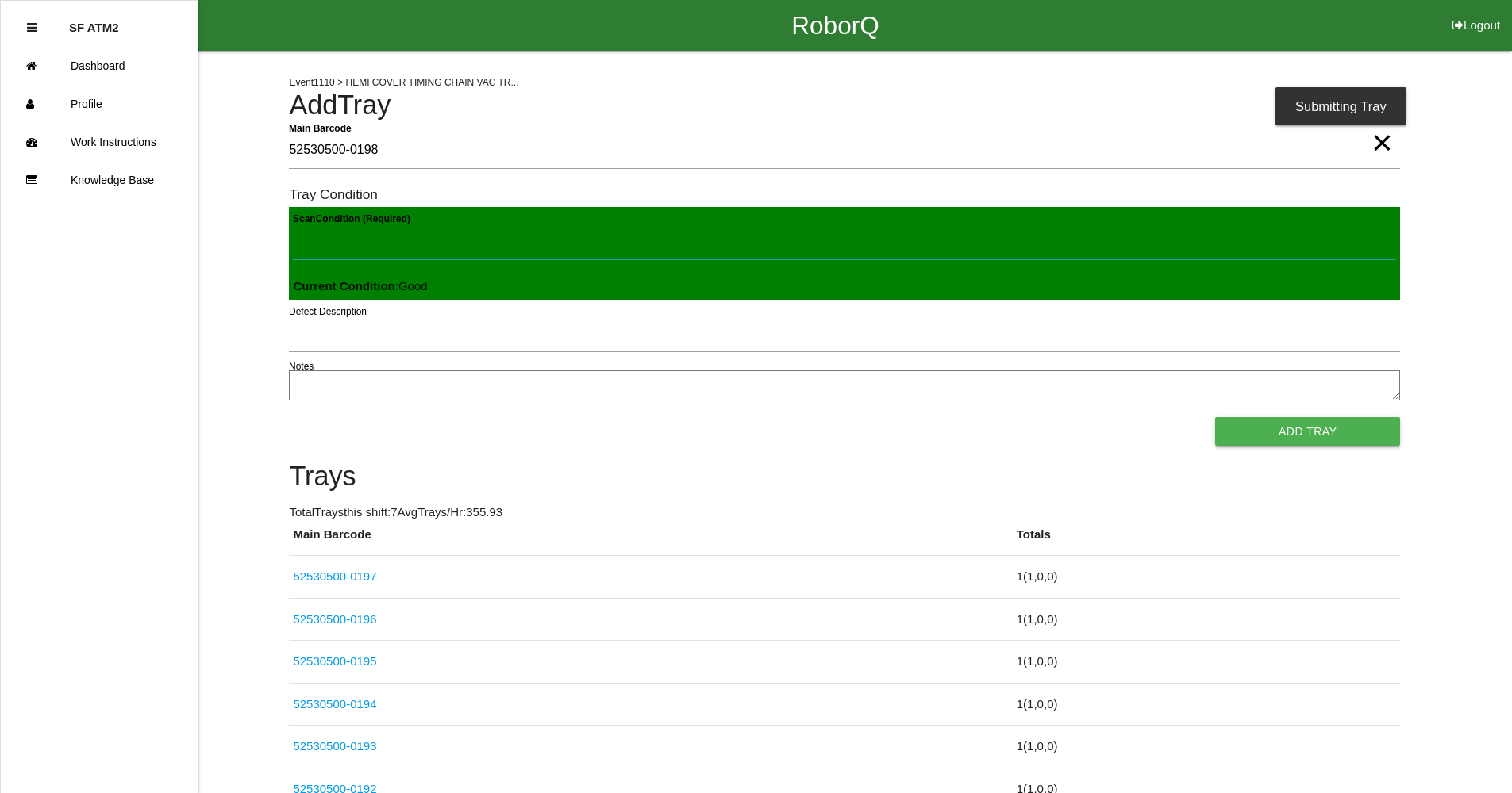
click at [1215, 417] on button "Add Tray" at bounding box center [1308, 431] width 185 height 29
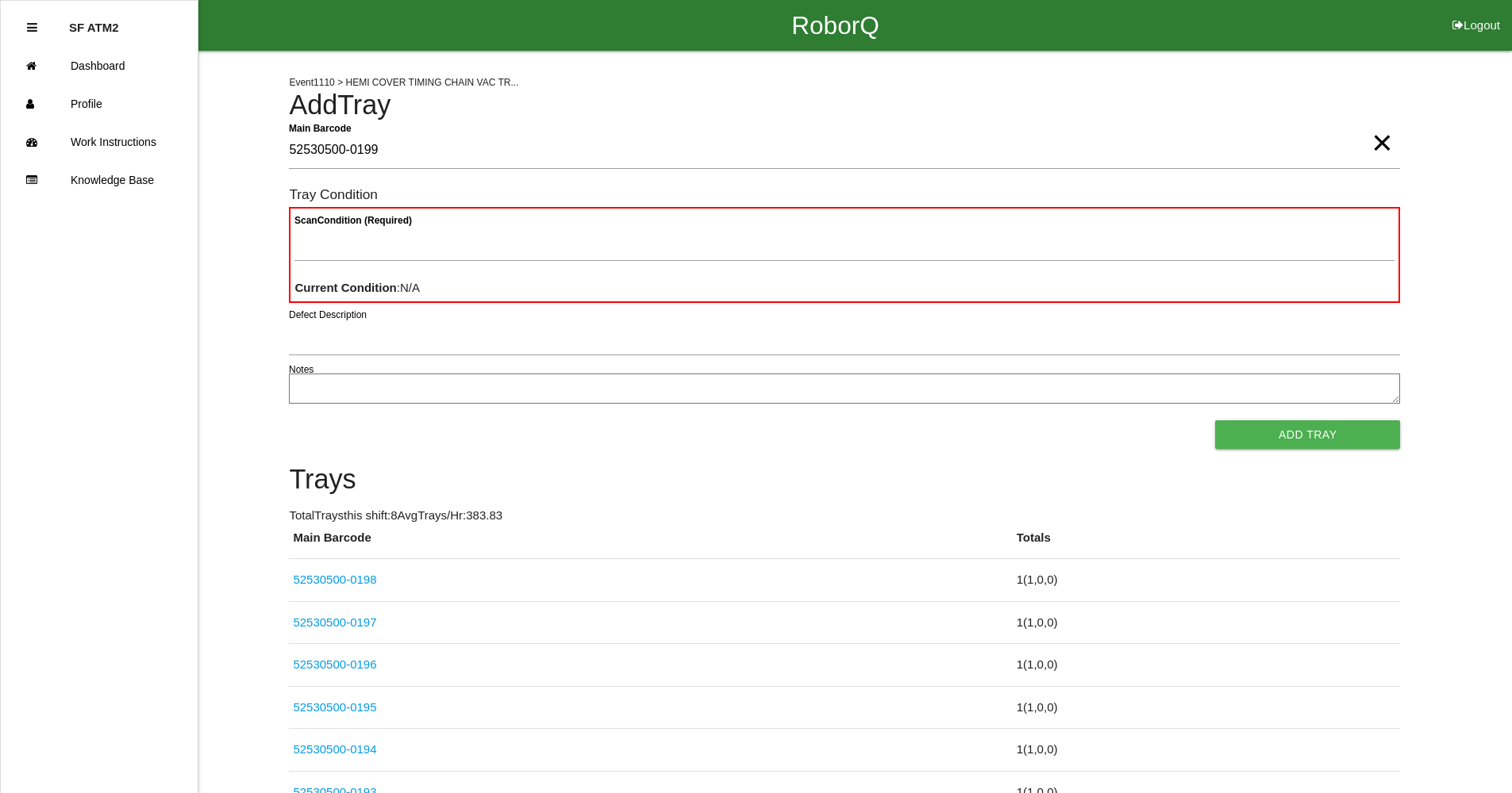
type Barcode "52530500-0199"
paste Condition "text"
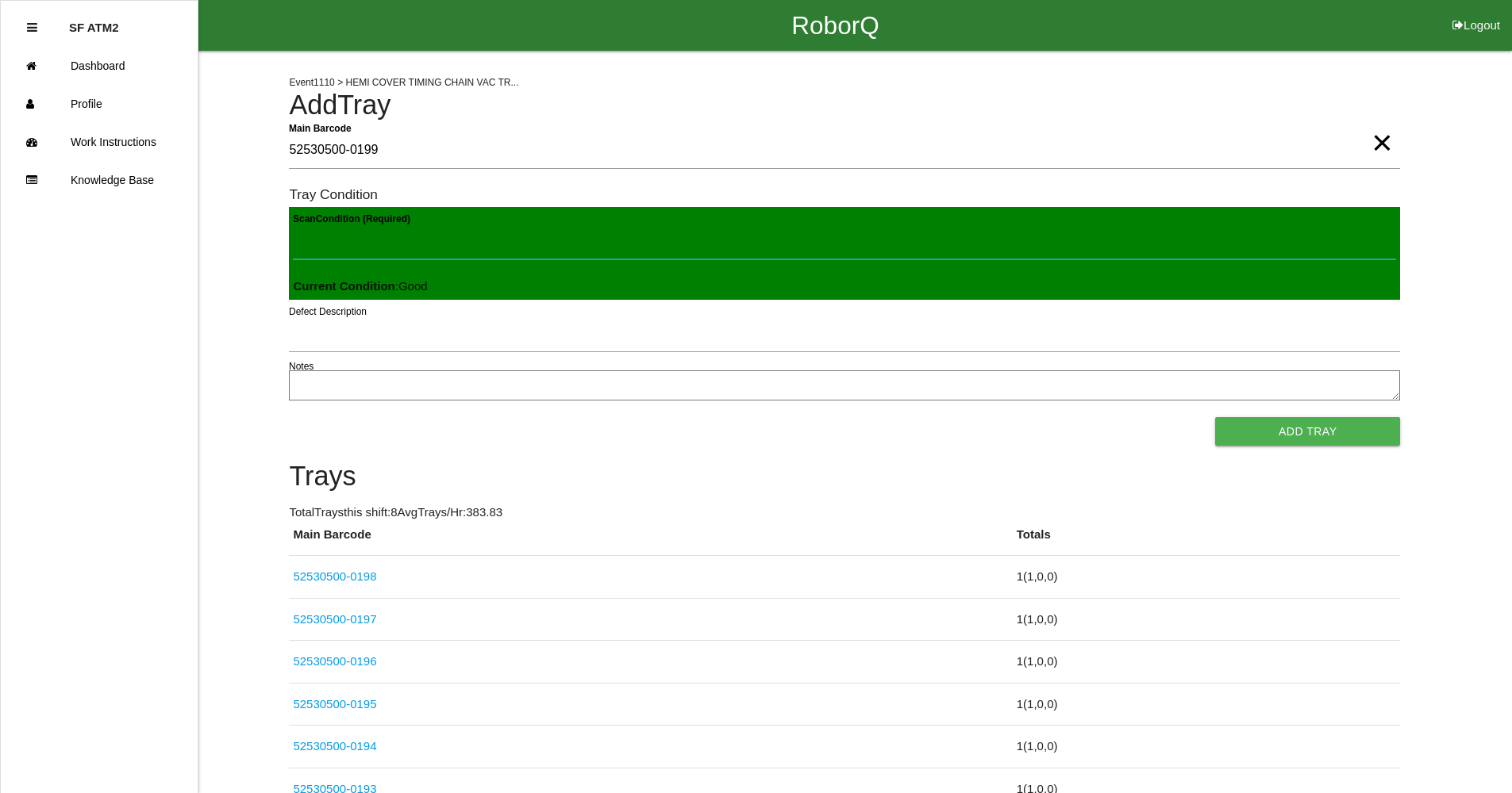
click at [1215, 417] on button "Add Tray" at bounding box center [1308, 431] width 185 height 29
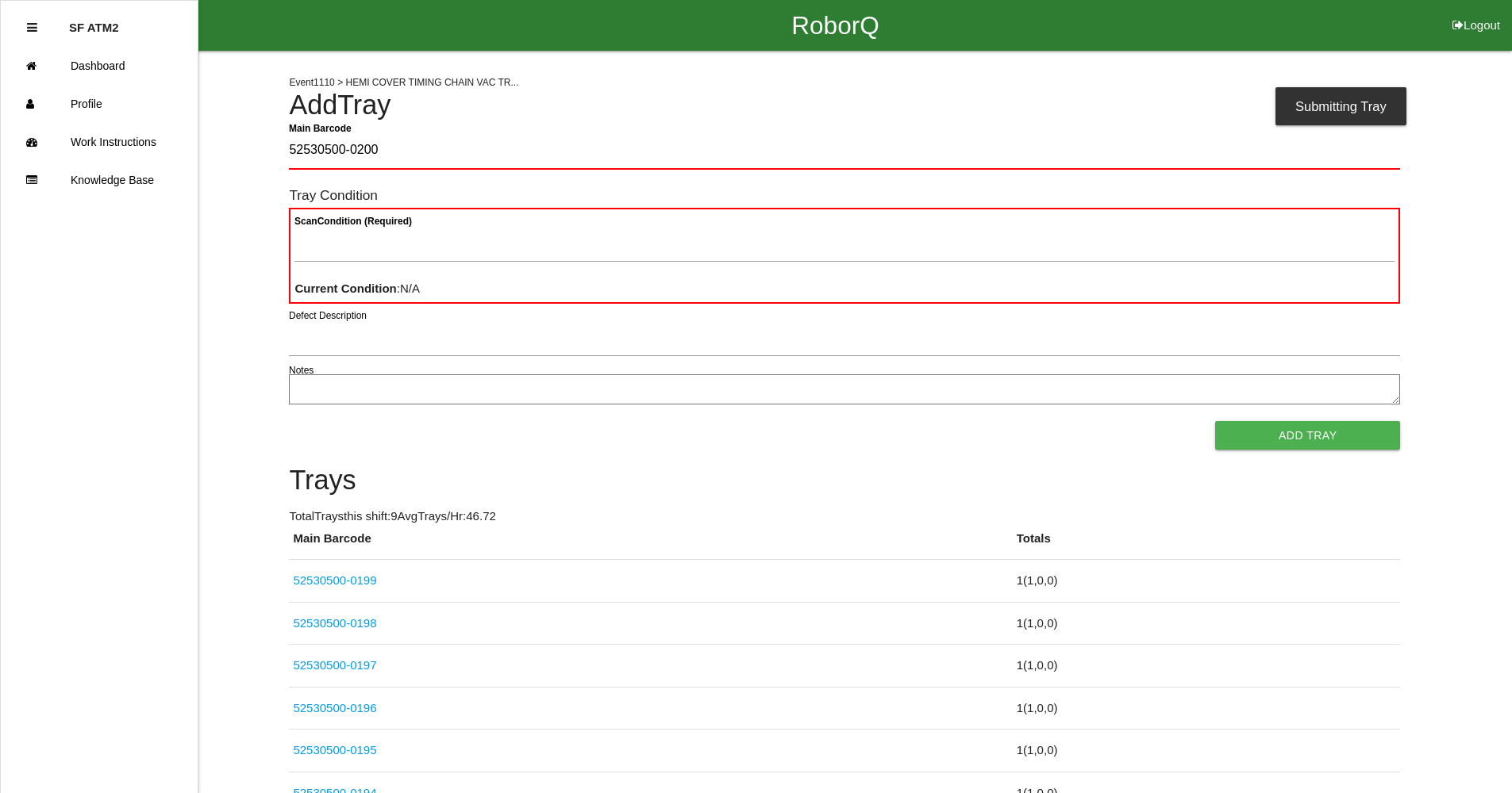
type Barcode "52530500-0200"
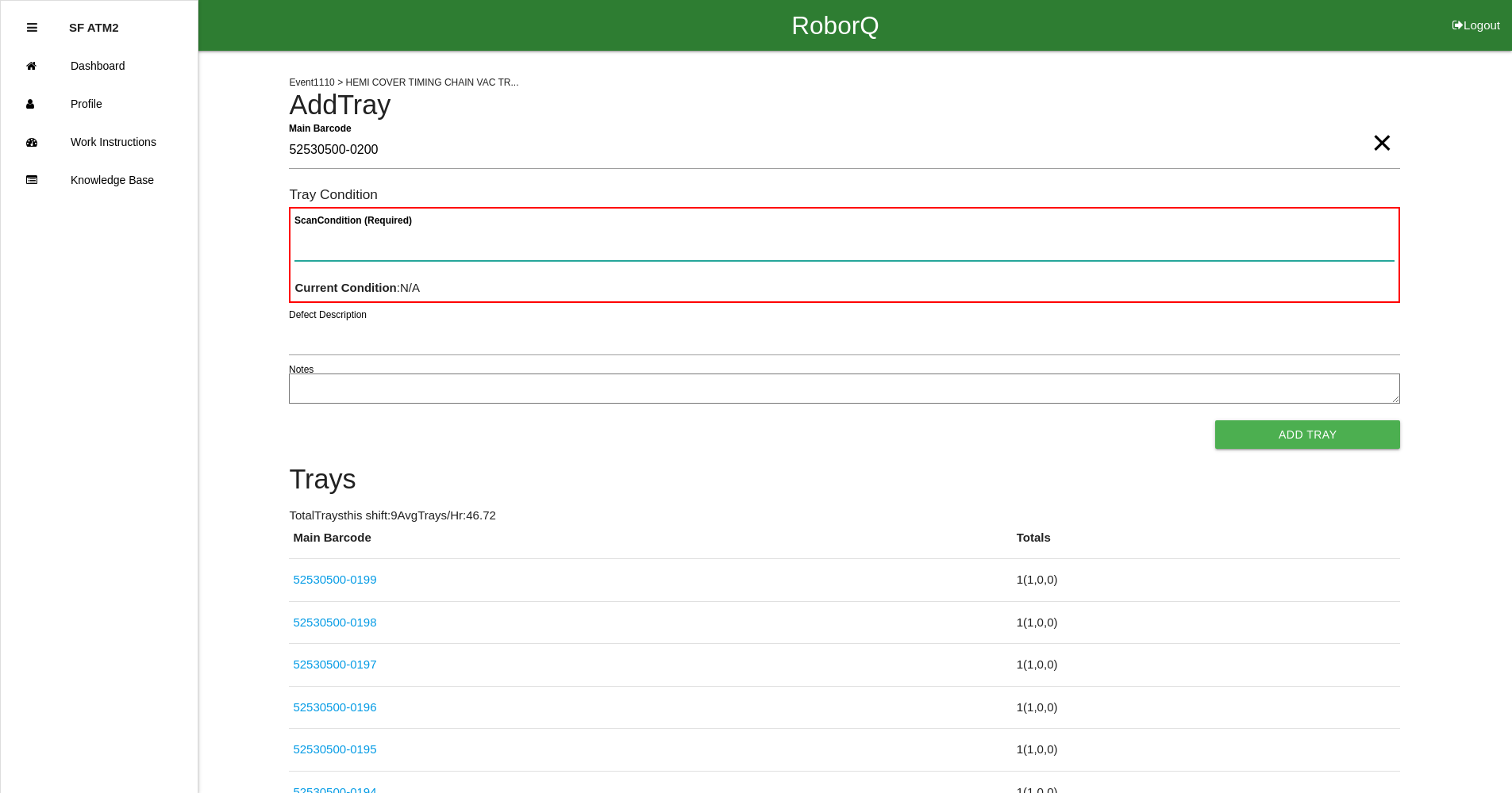
paste Condition "text"
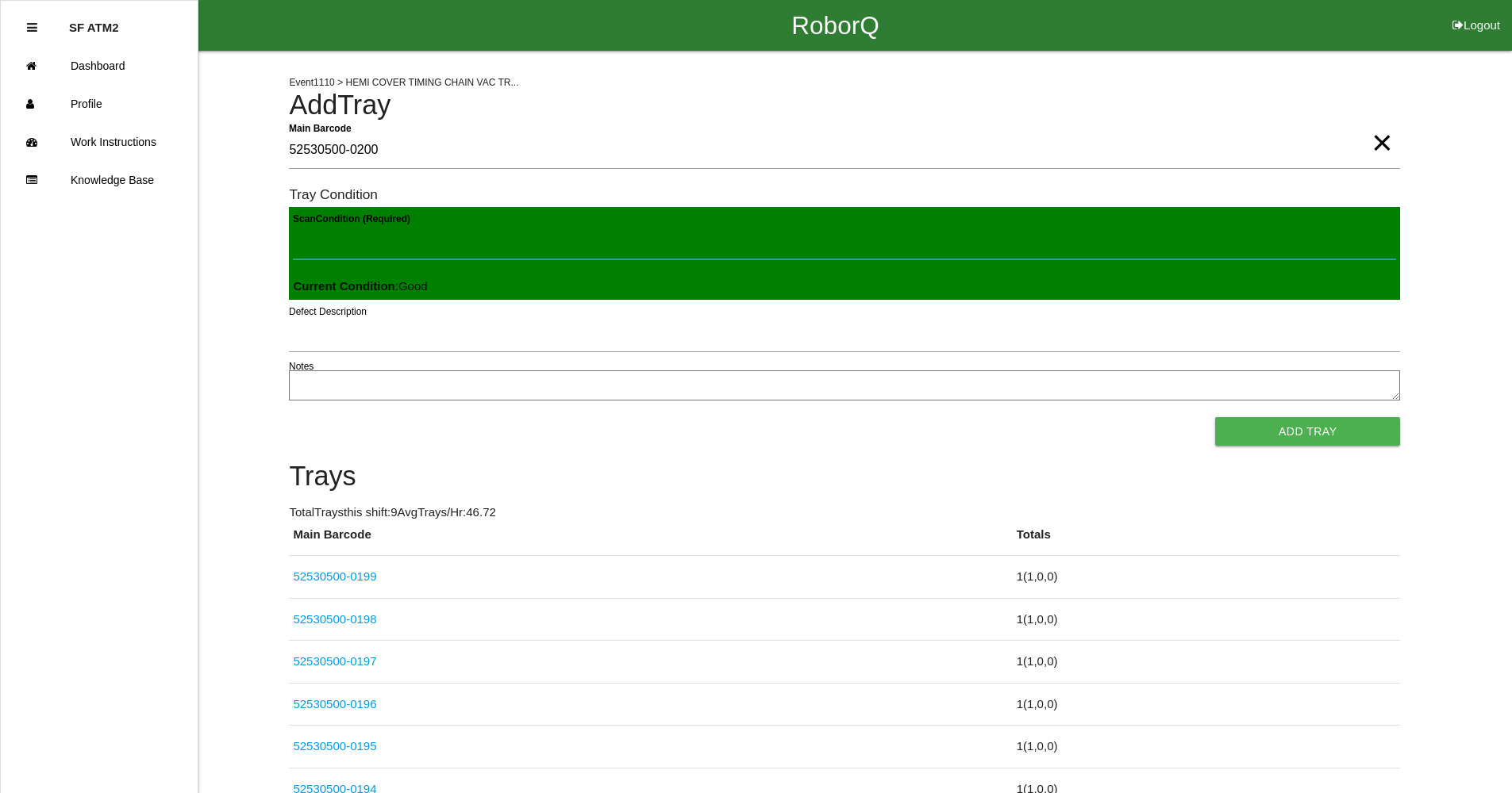
click at [1215, 417] on button "Add Tray" at bounding box center [1308, 431] width 185 height 29
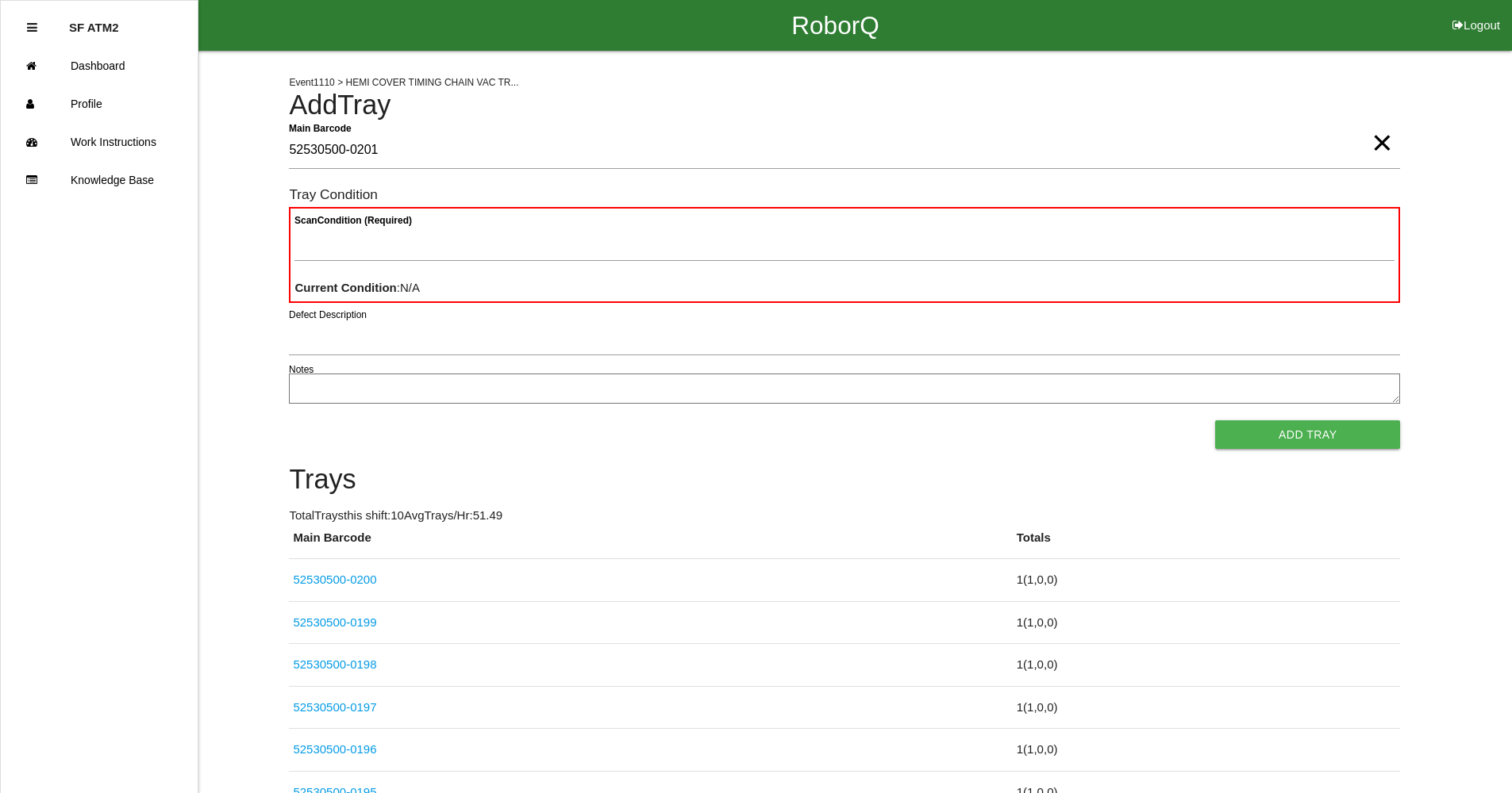
type Barcode "52530500-0201"
paste Condition "text"
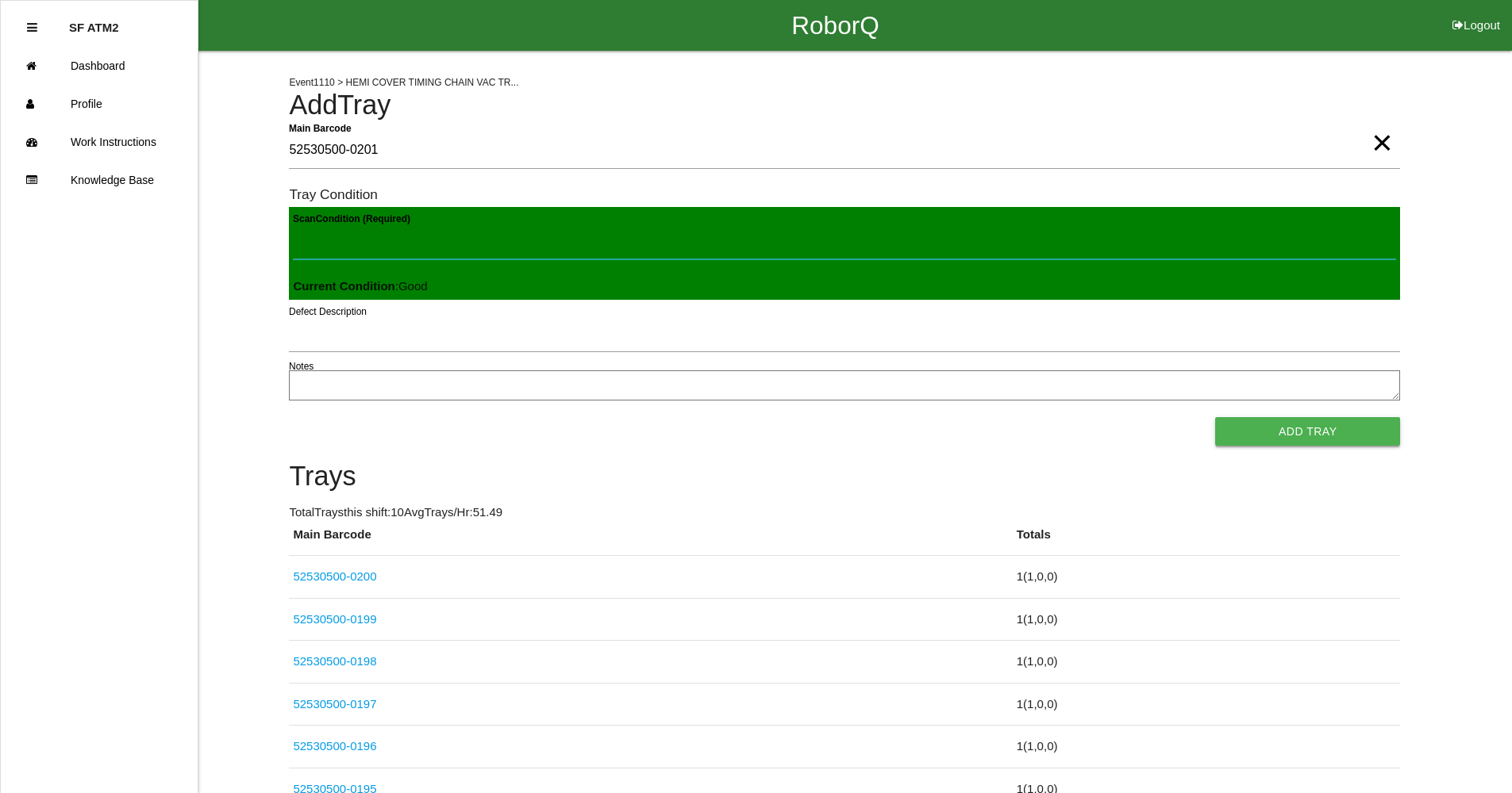
click at [1215, 417] on button "Add Tray" at bounding box center [1308, 431] width 185 height 29
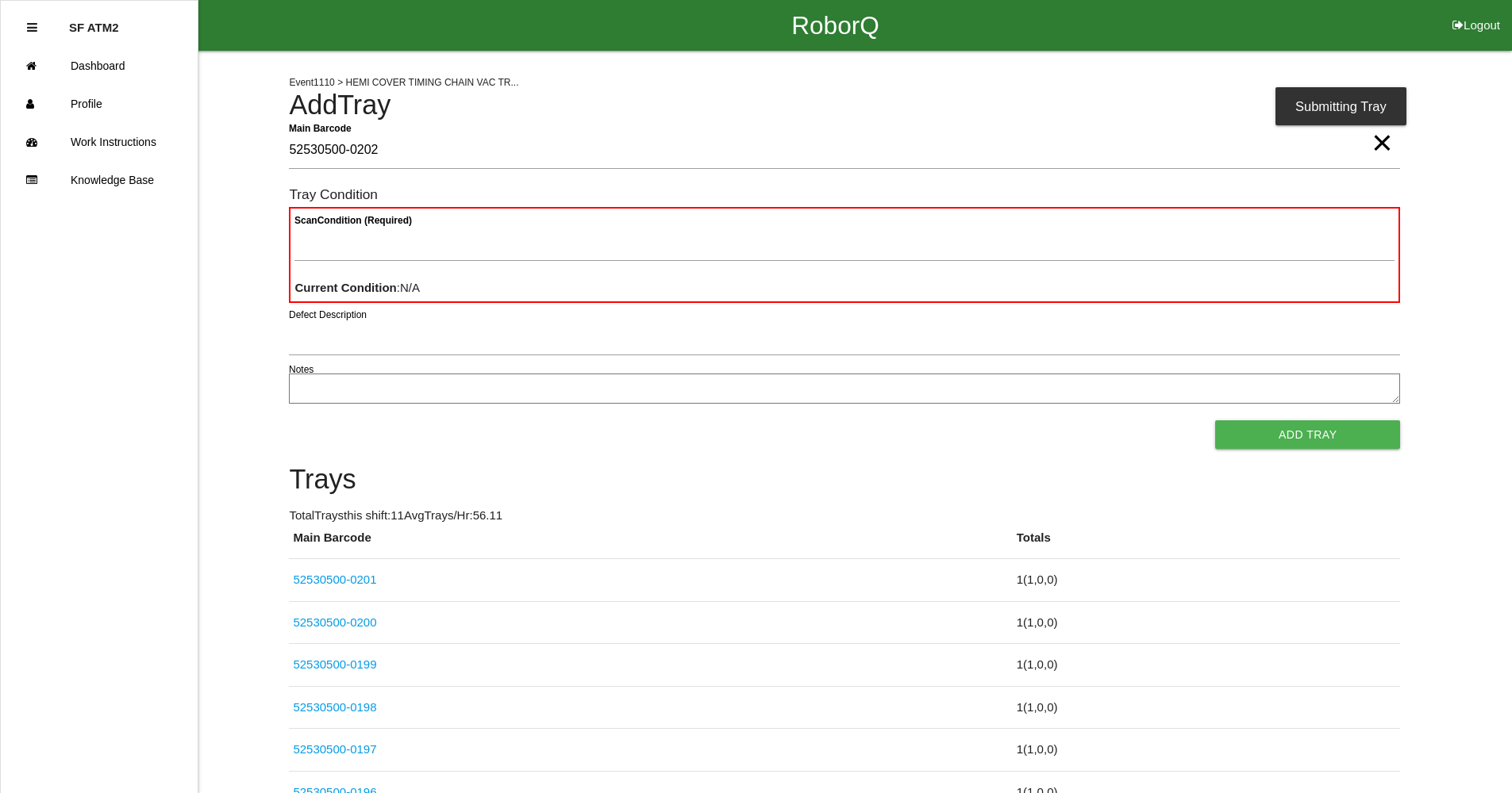
type Barcode "52530500-0202"
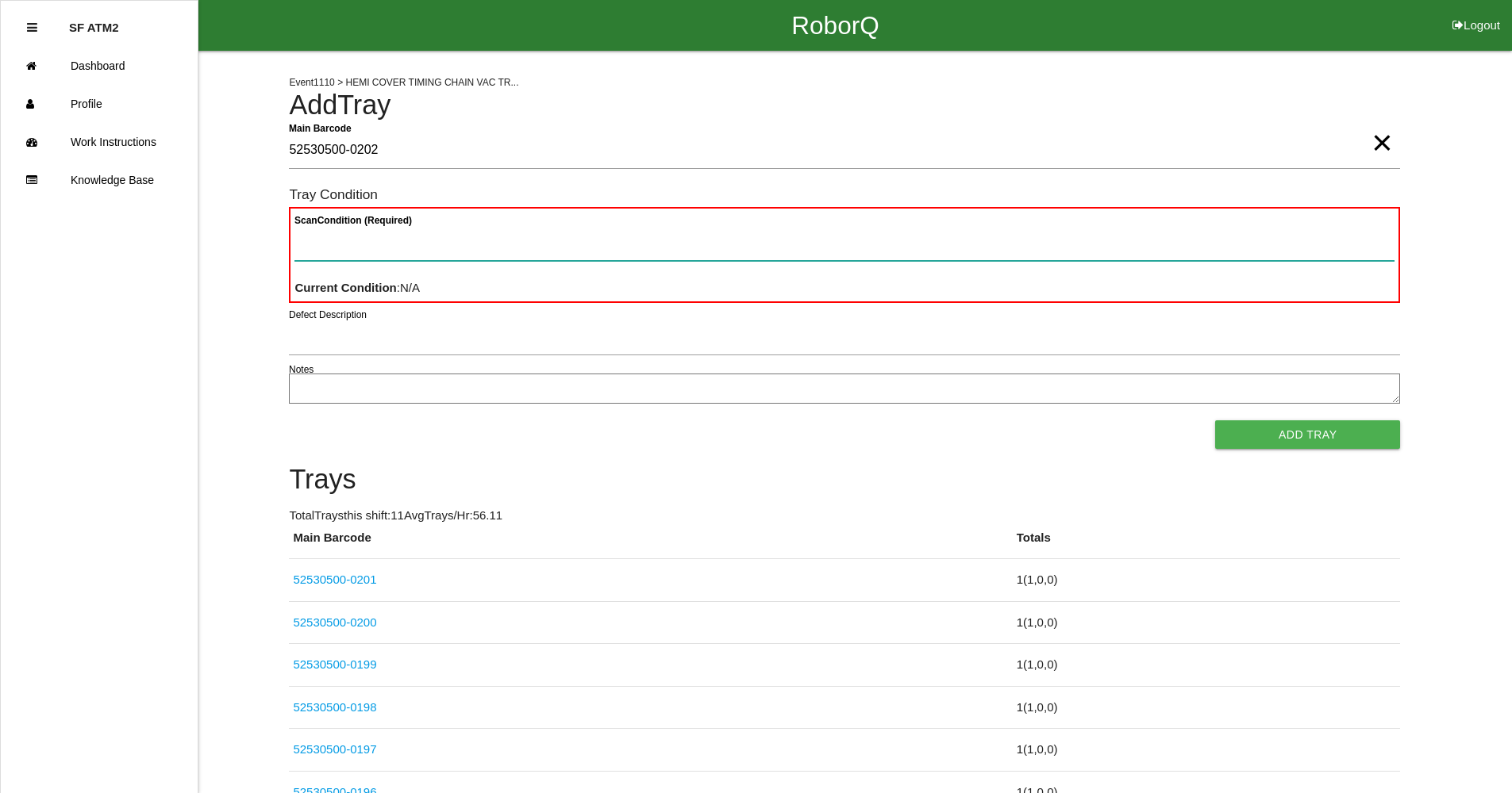
paste Condition "text"
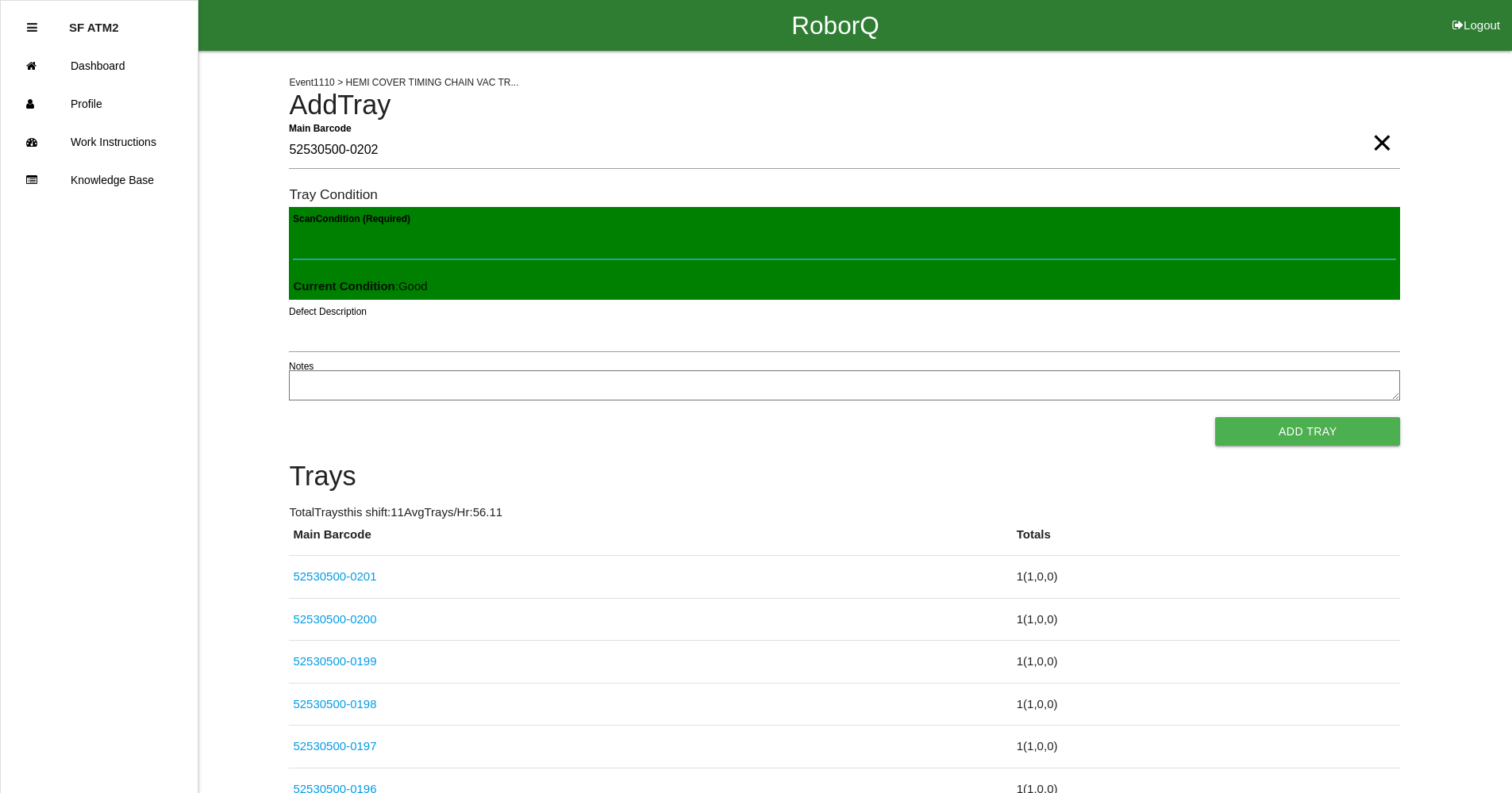
click at [1215, 417] on button "Add Tray" at bounding box center [1308, 431] width 185 height 29
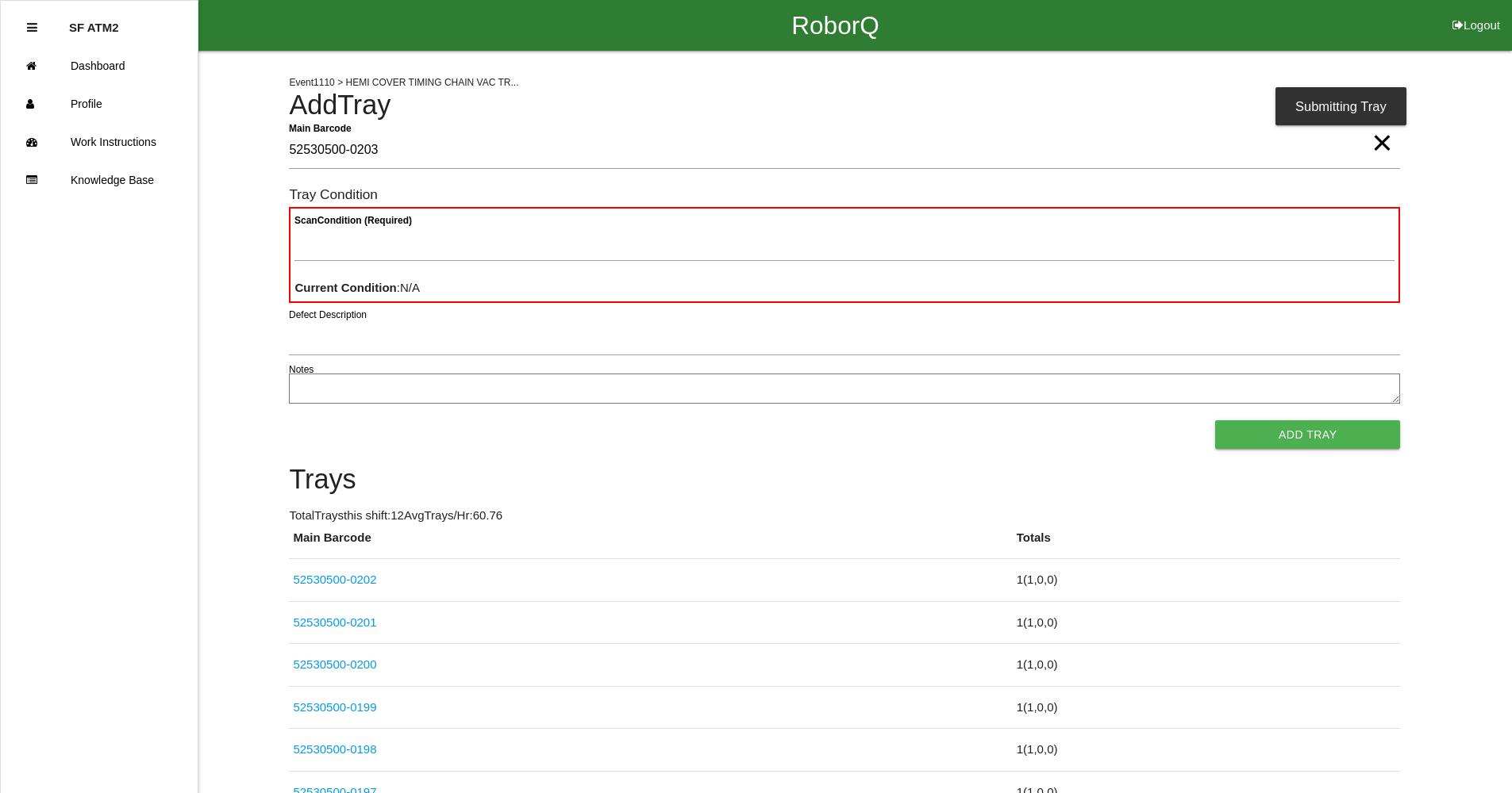
type Barcode "52530500-0203"
paste Condition "text"
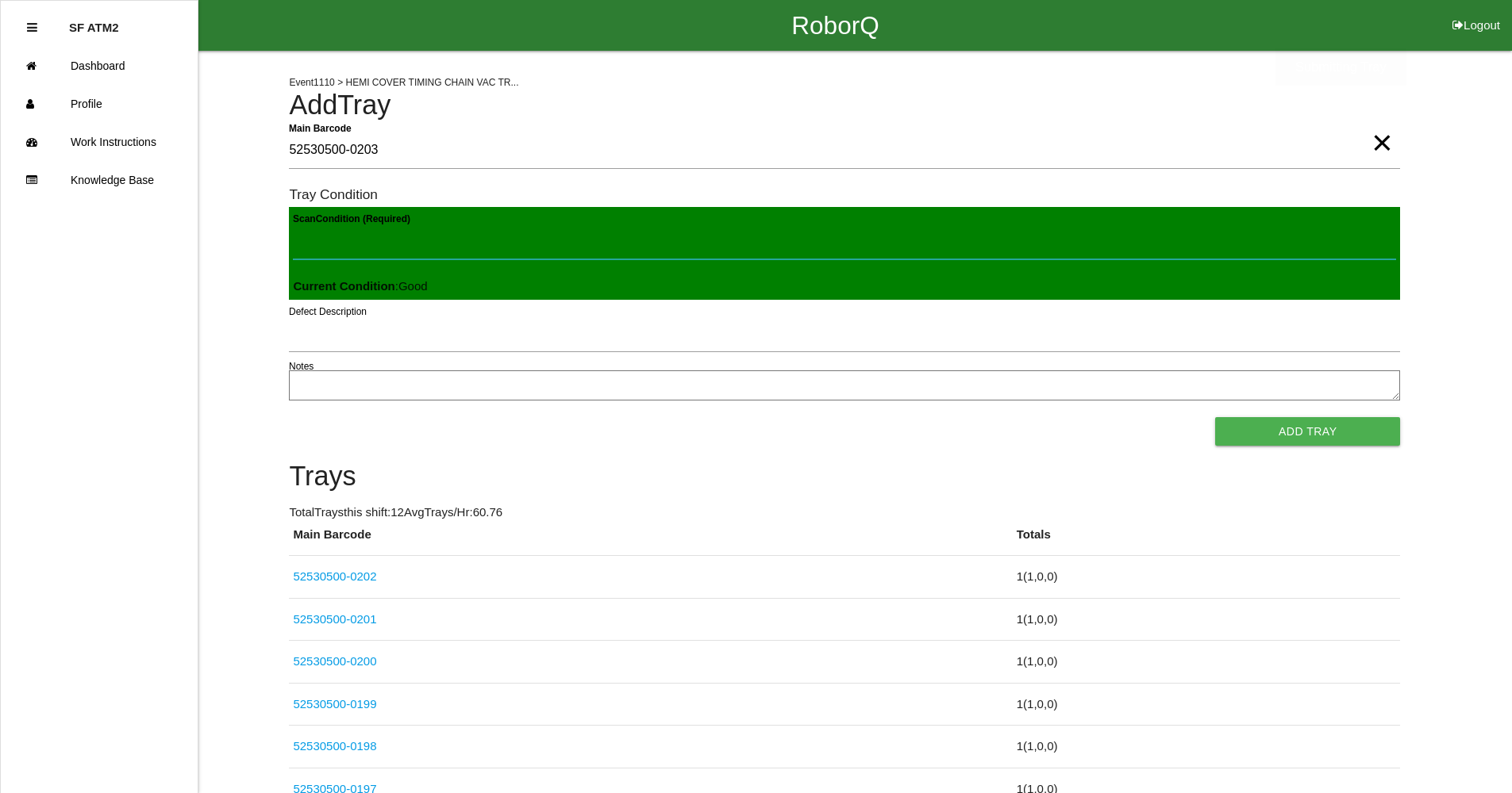
click at [1215, 417] on button "Add Tray" at bounding box center [1308, 431] width 185 height 29
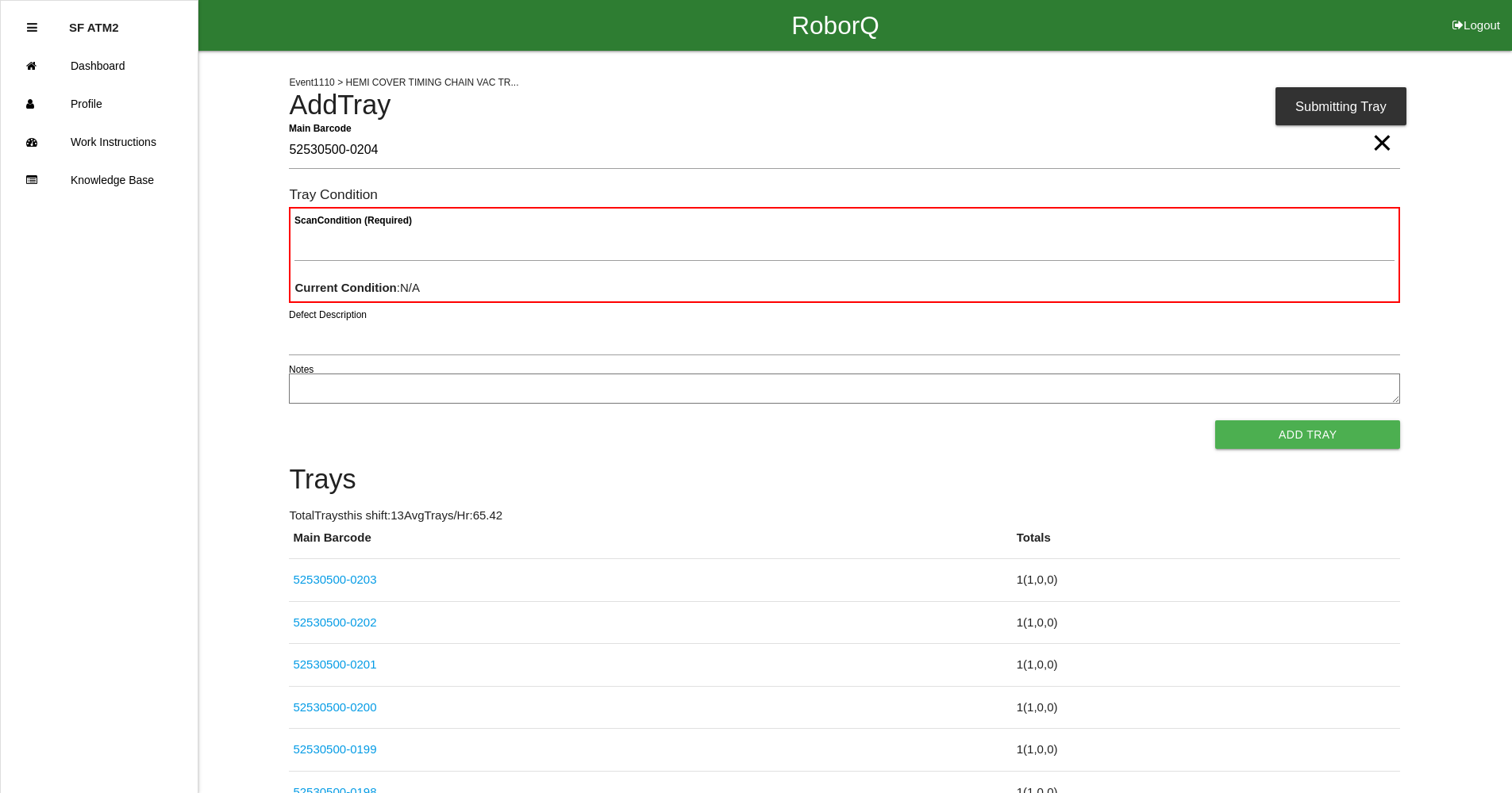
type Barcode "52530500-0204"
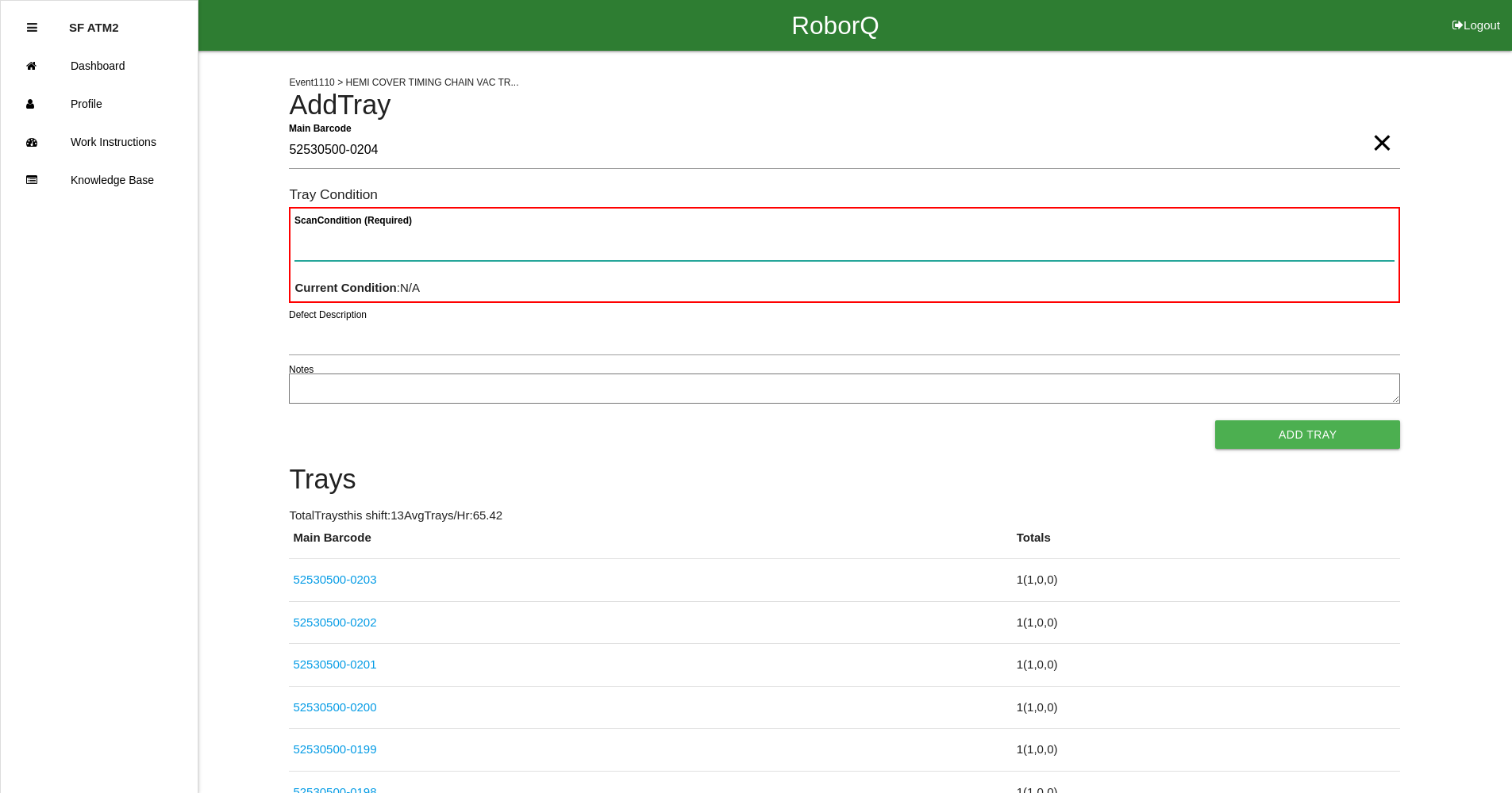
paste Condition "text"
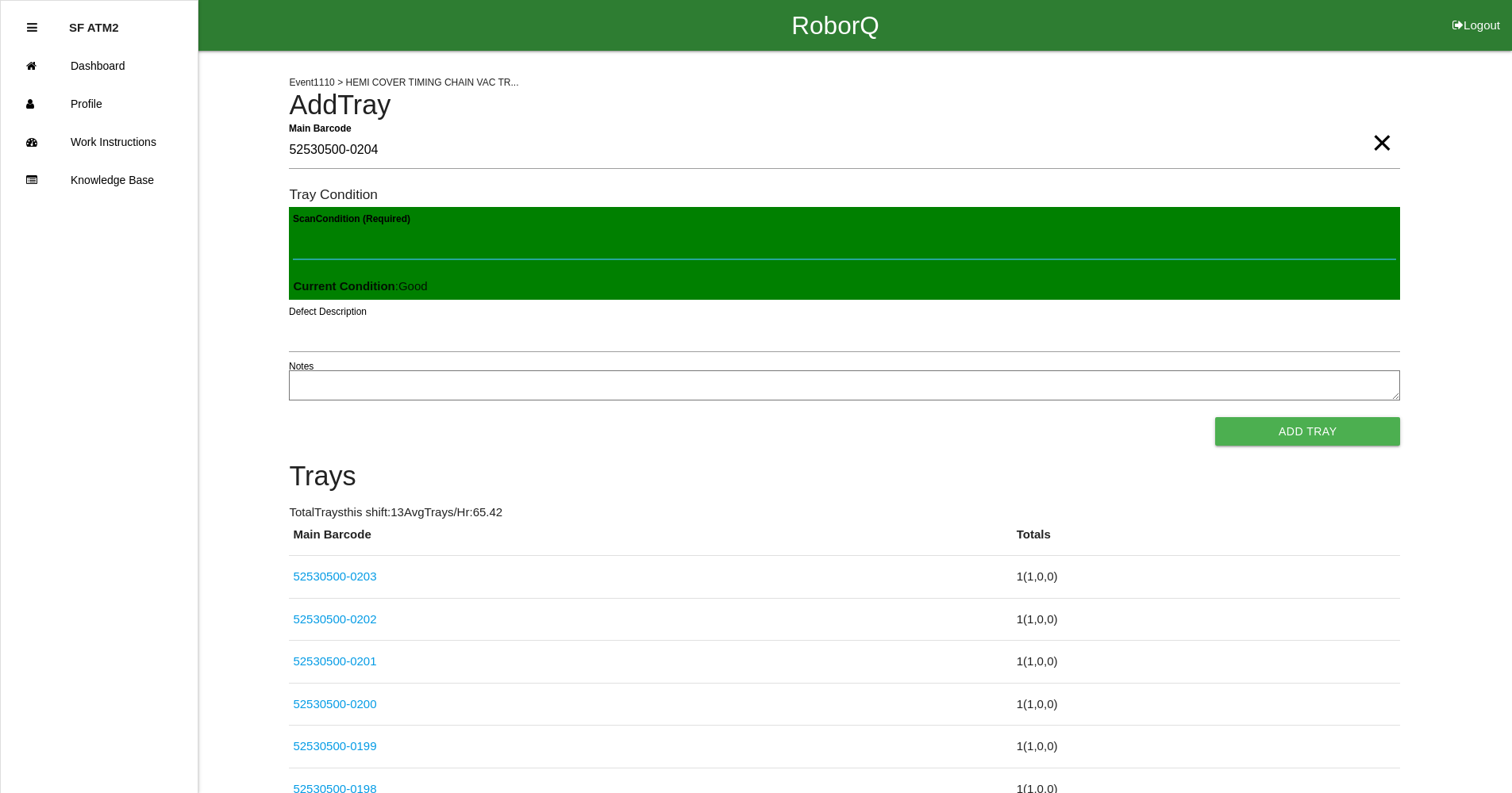
click at [1215, 417] on button "Add Tray" at bounding box center [1308, 431] width 185 height 29
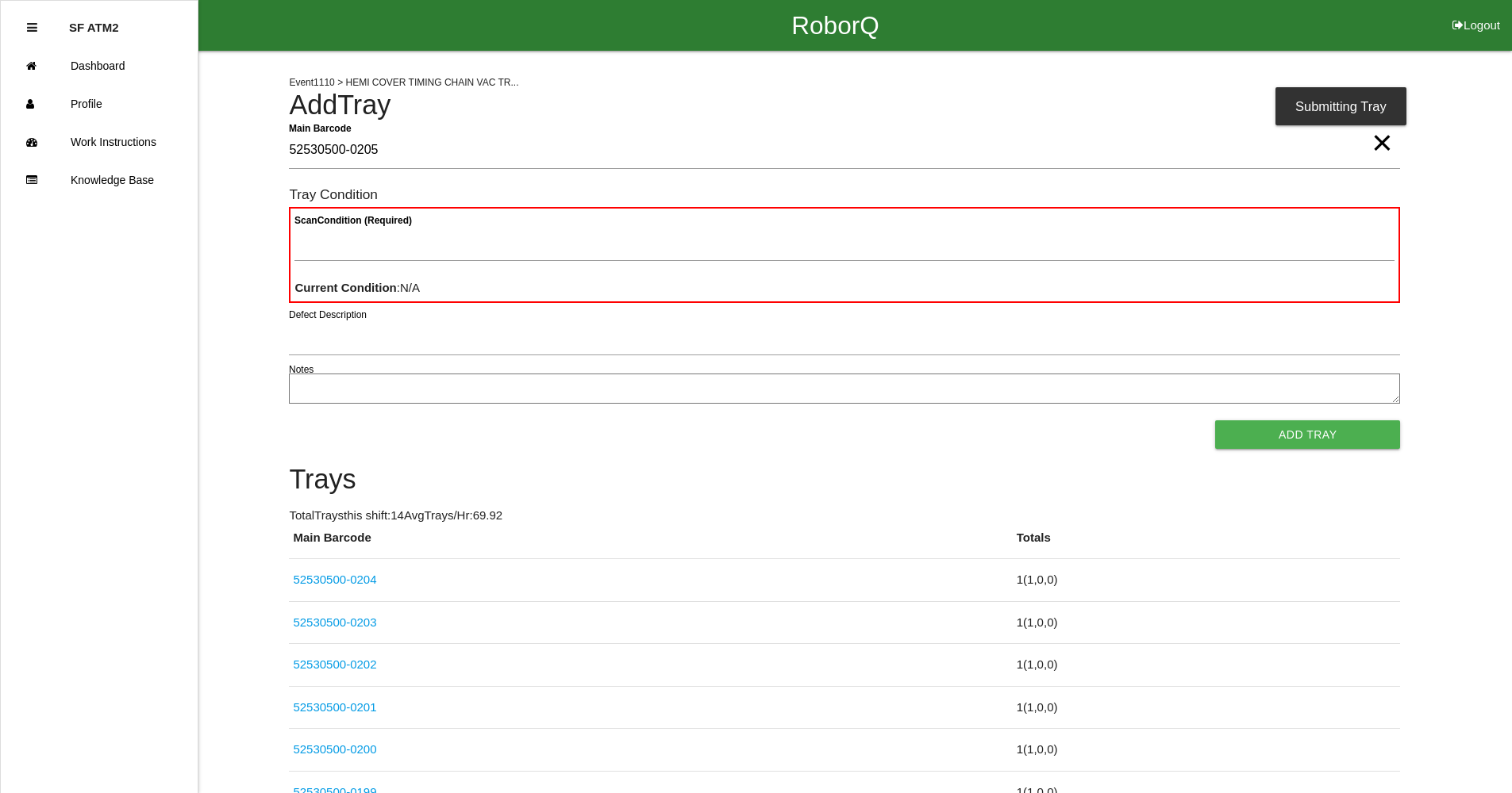
type Barcode "52530500-0205"
paste Condition "text"
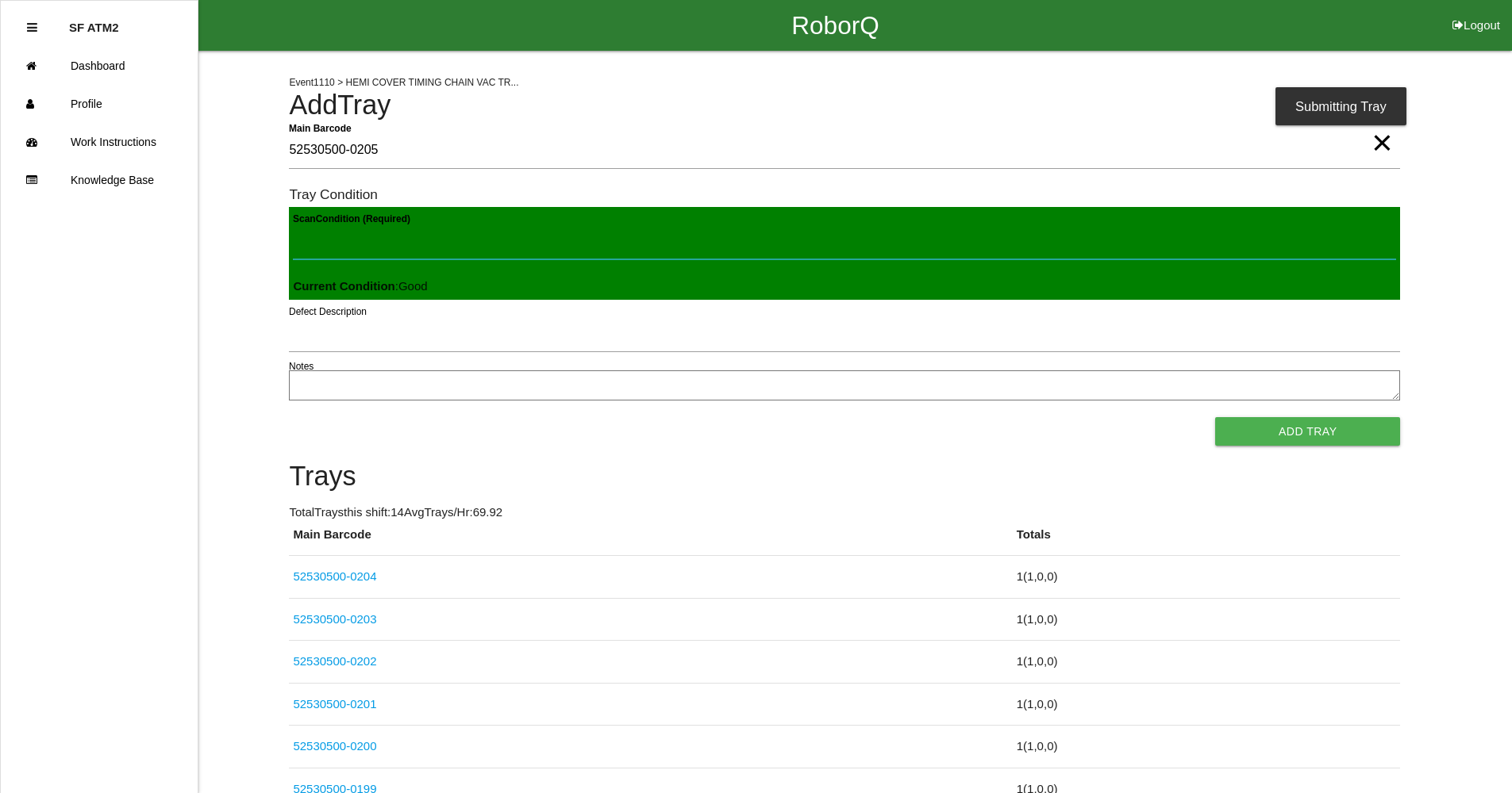
click at [1215, 417] on button "Add Tray" at bounding box center [1308, 431] width 185 height 29
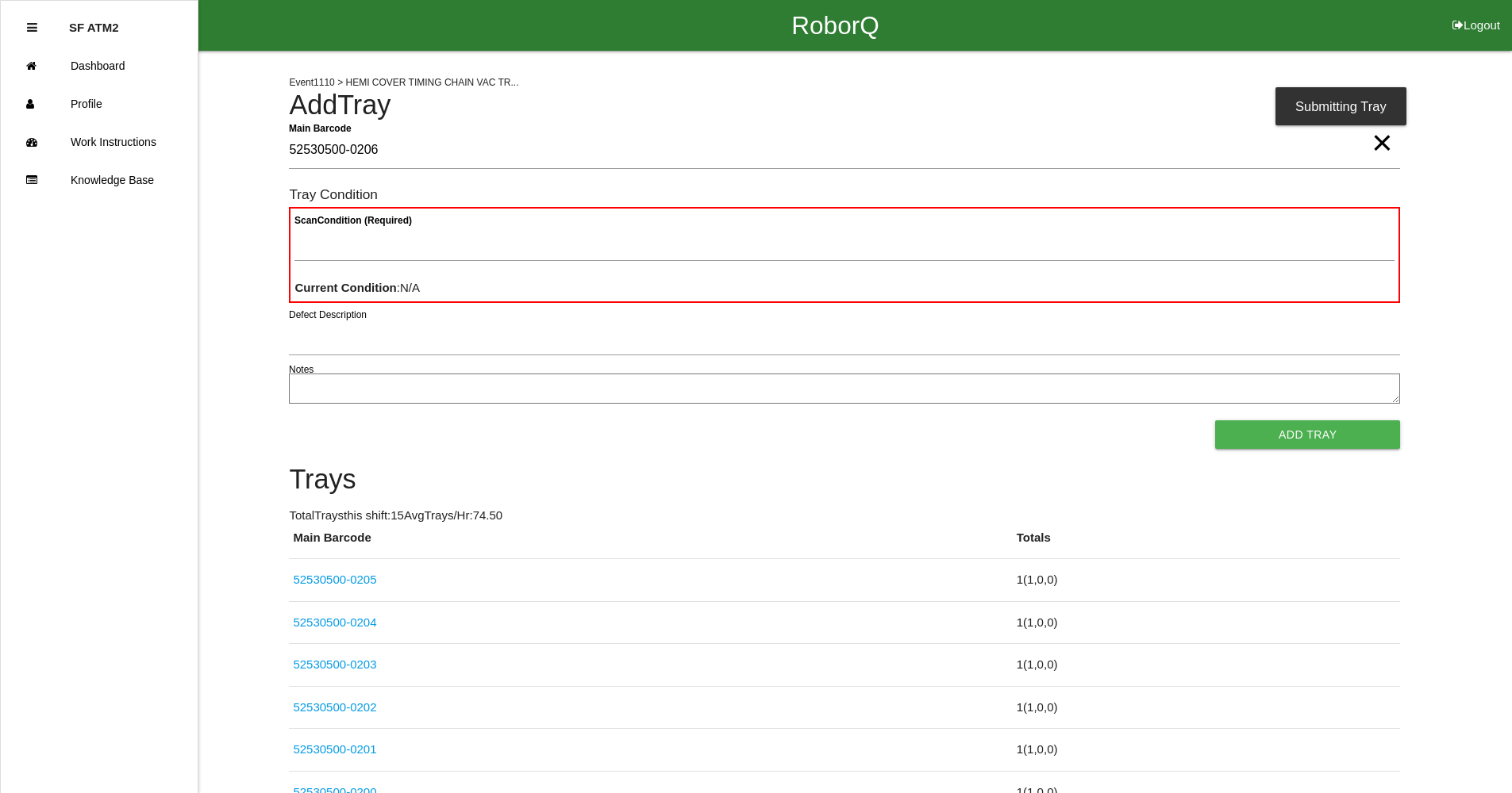
type Barcode "52530500-0206"
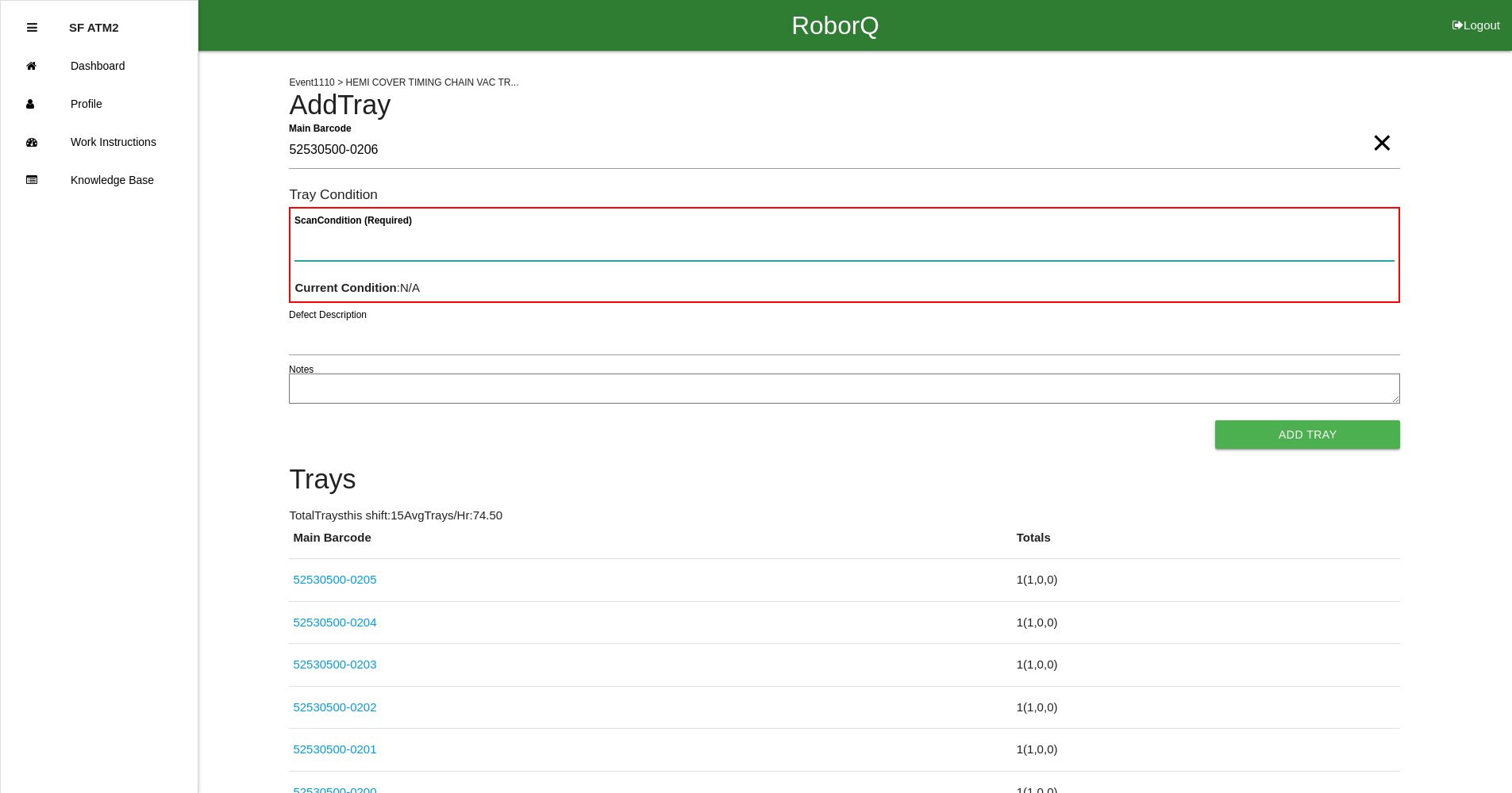
paste Condition "text"
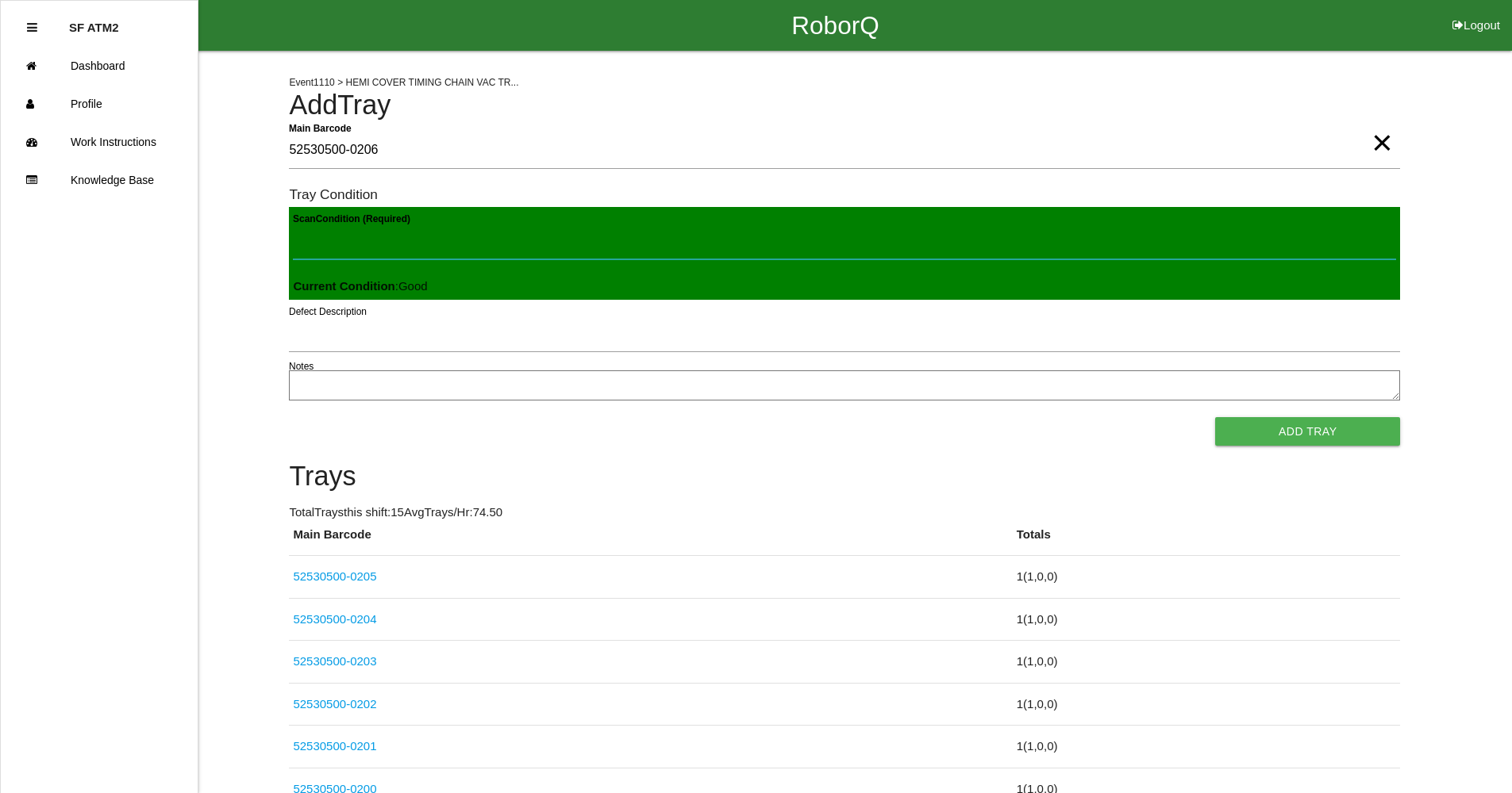
click at [1215, 417] on button "Add Tray" at bounding box center [1308, 431] width 185 height 29
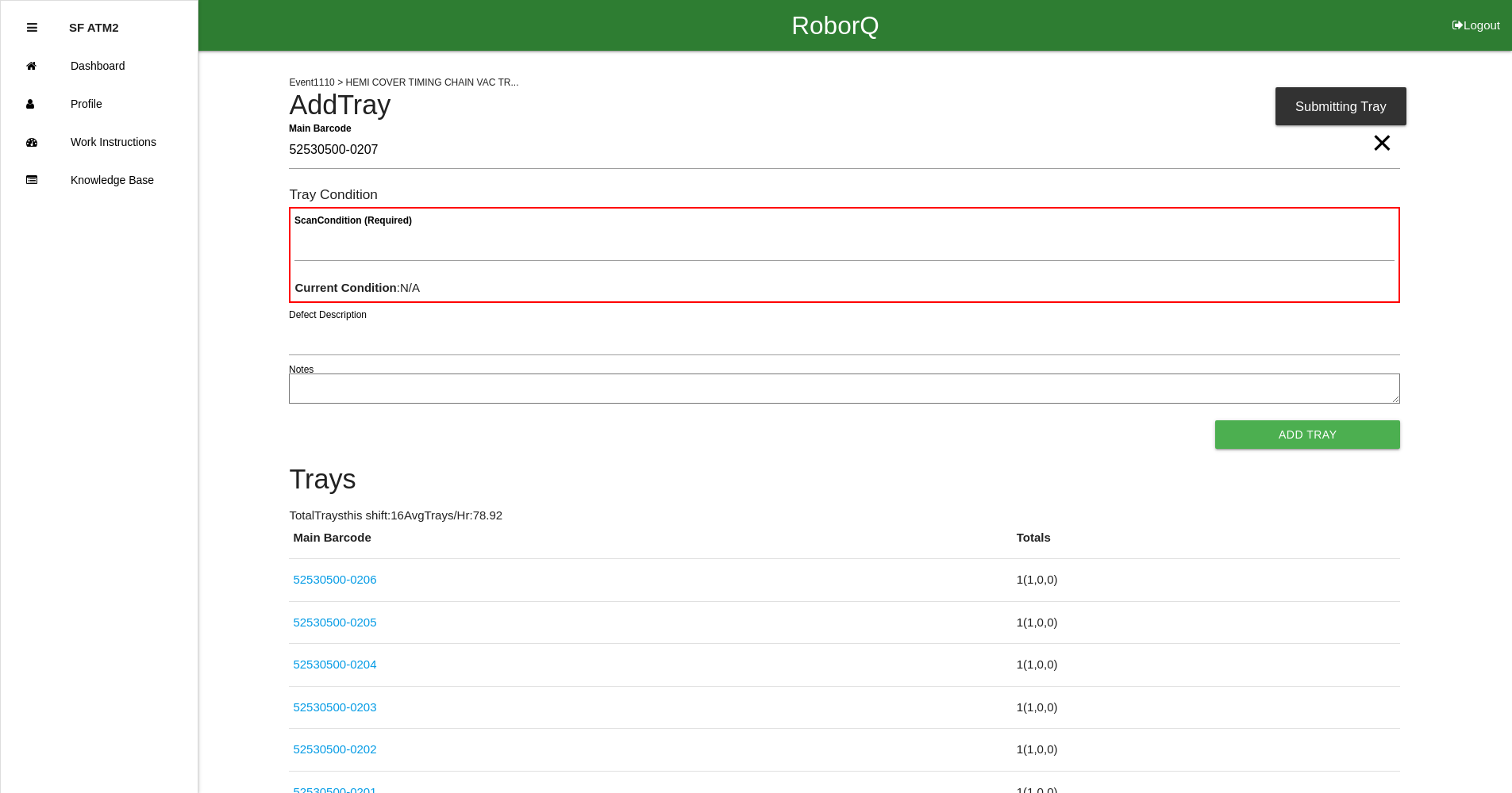
type Barcode "52530500-0207"
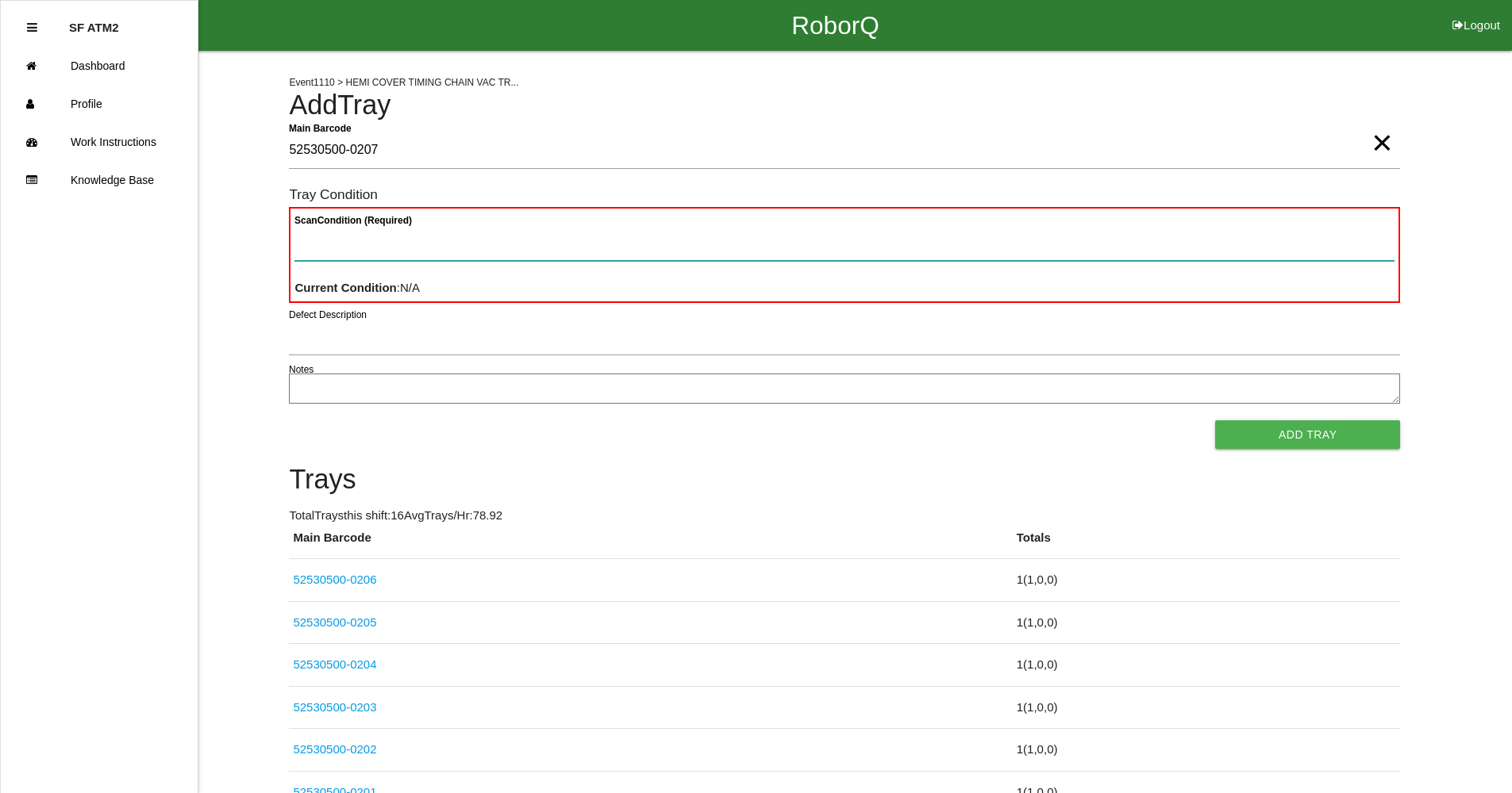
paste Condition "text"
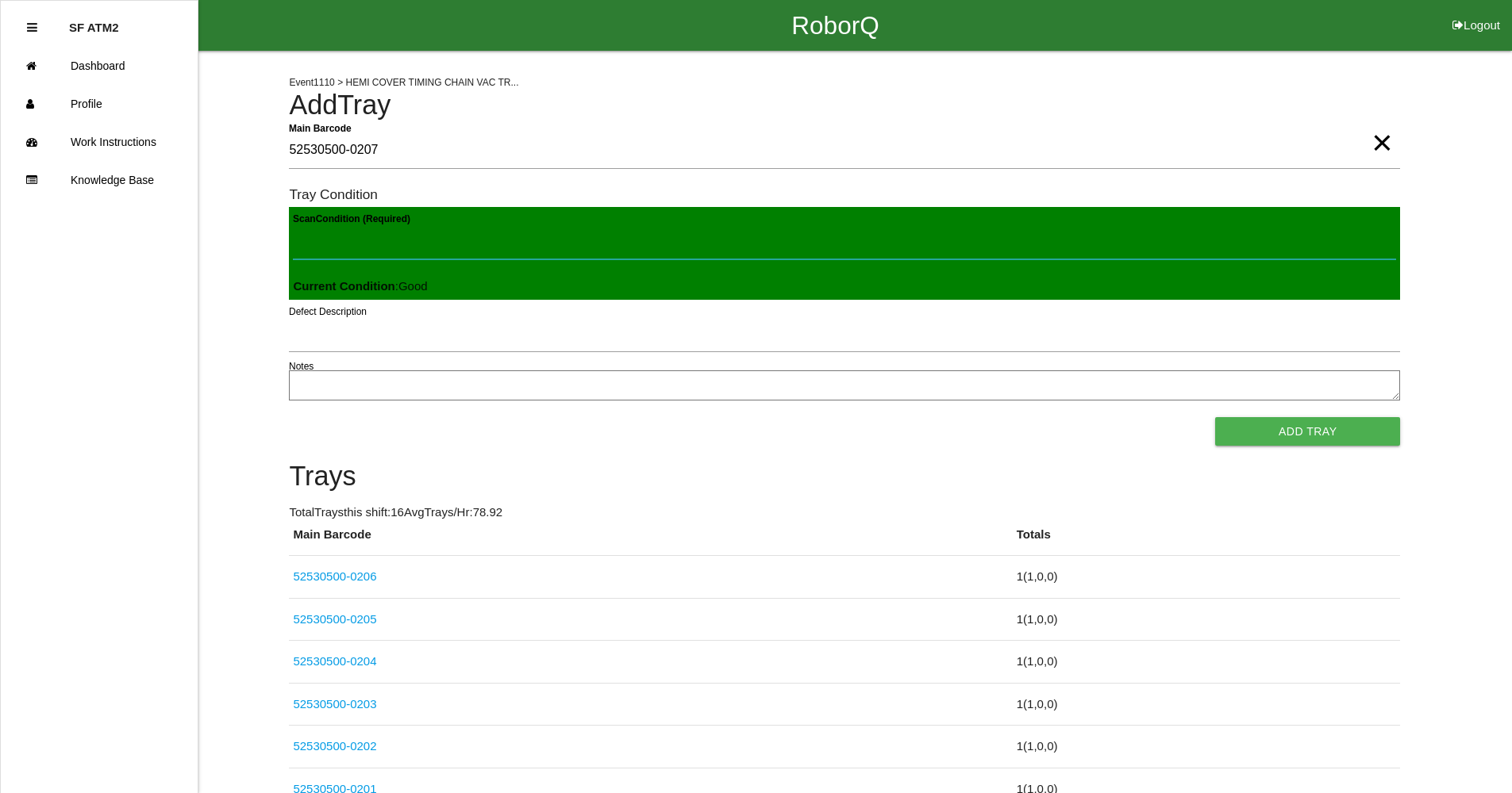
click at [1215, 417] on button "Add Tray" at bounding box center [1308, 431] width 185 height 29
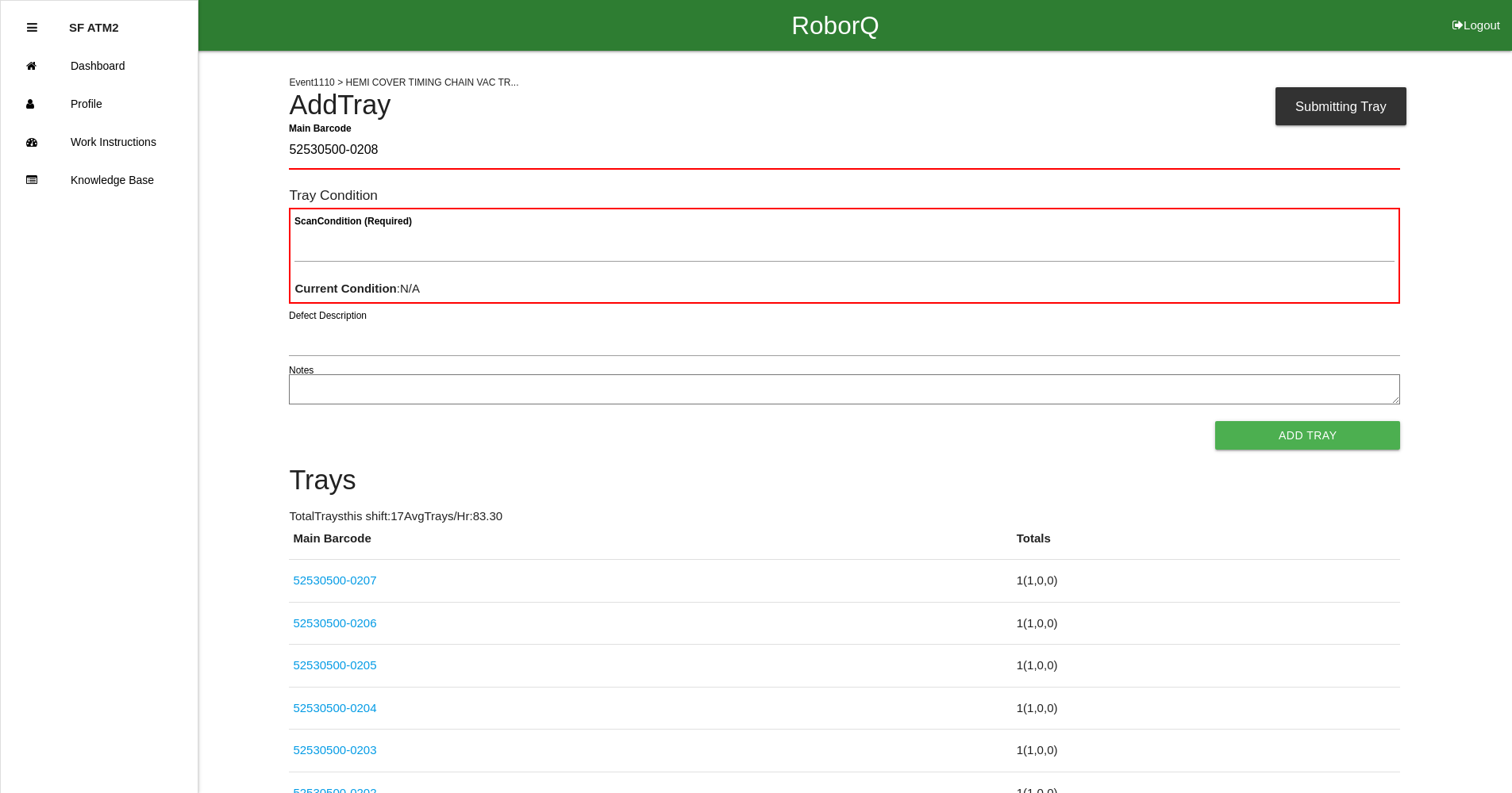
type Barcode "52530500-0208"
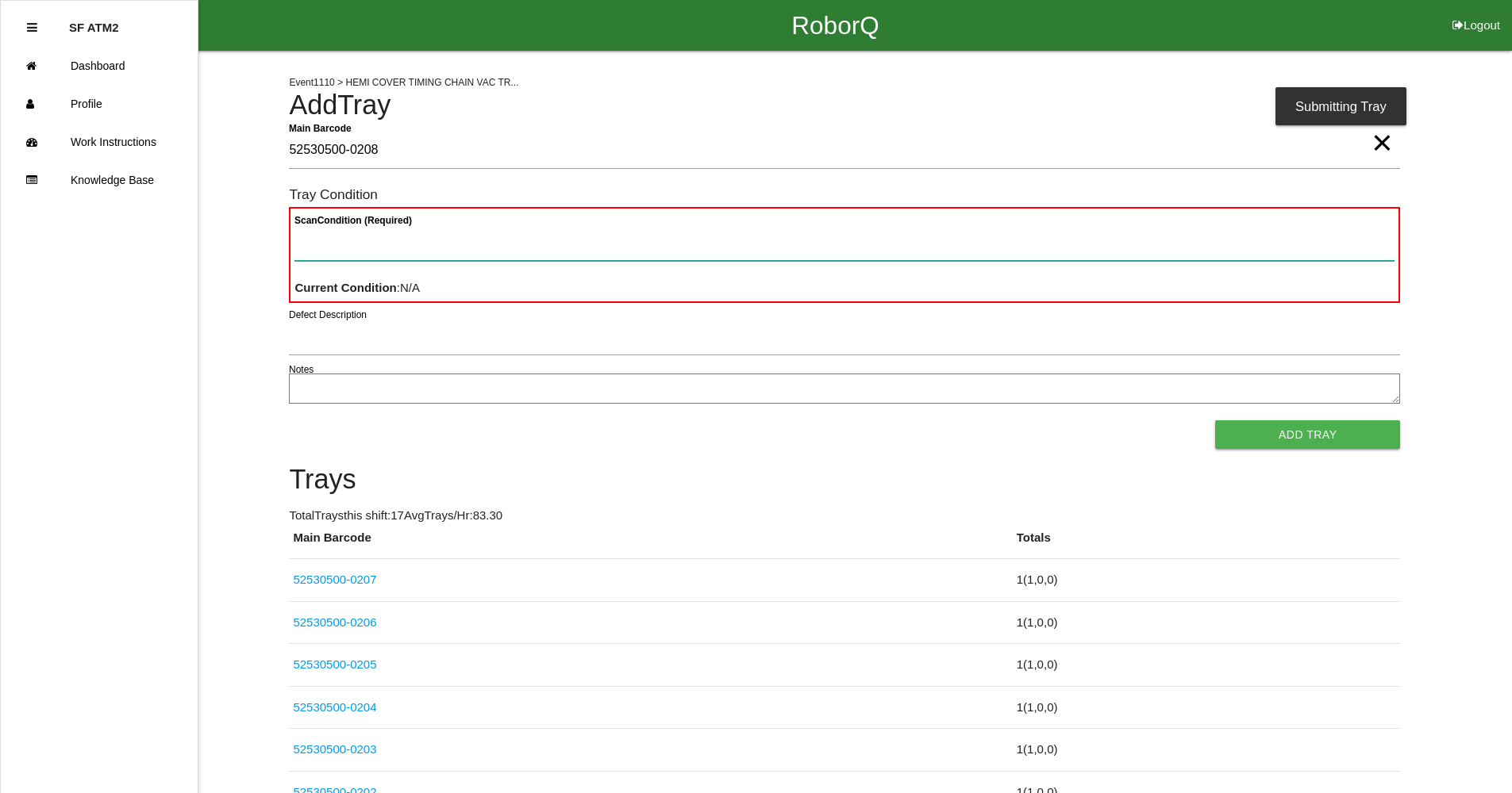
paste Condition "text"
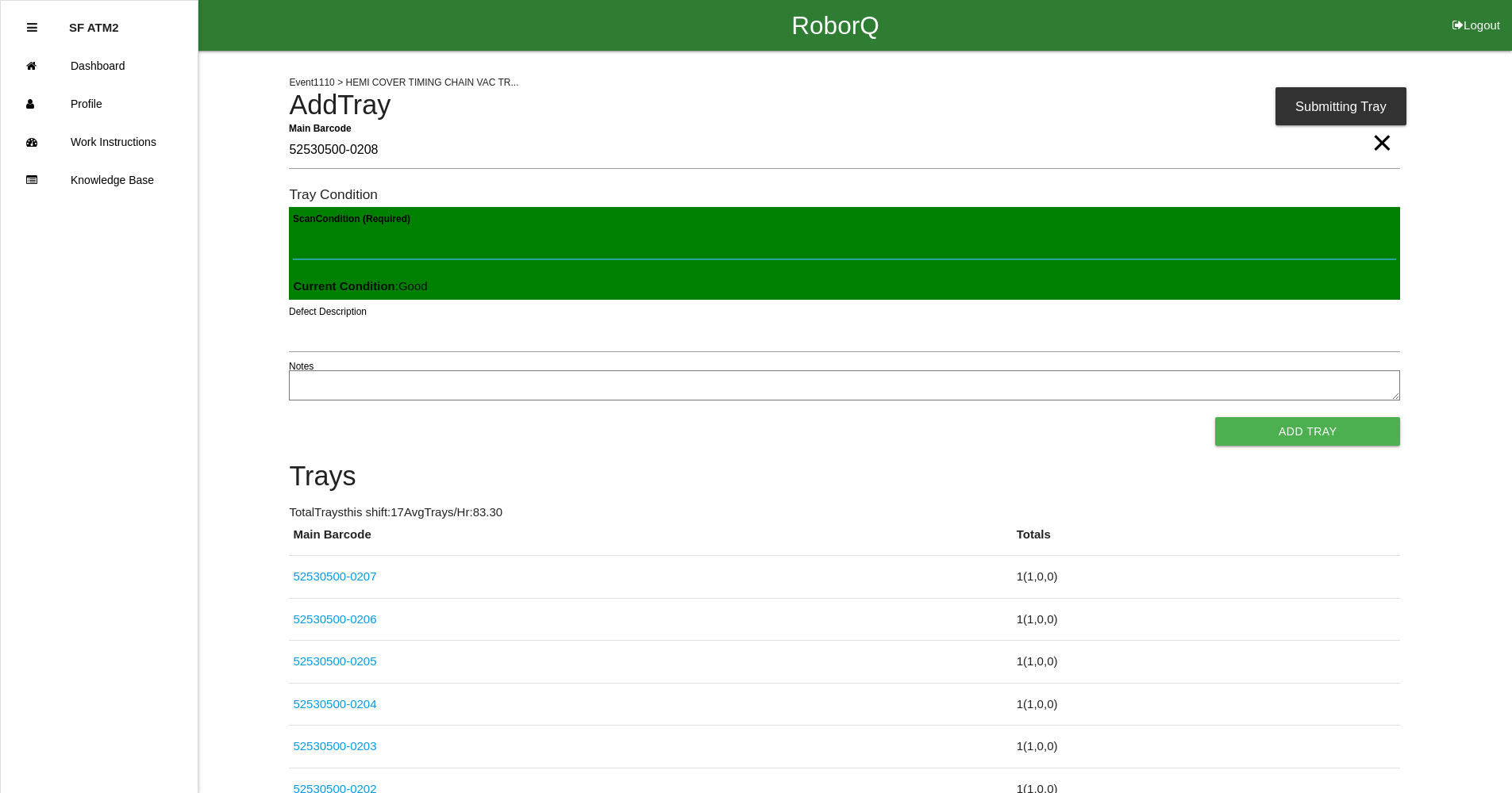
click at [1215, 417] on button "Add Tray" at bounding box center [1308, 431] width 185 height 29
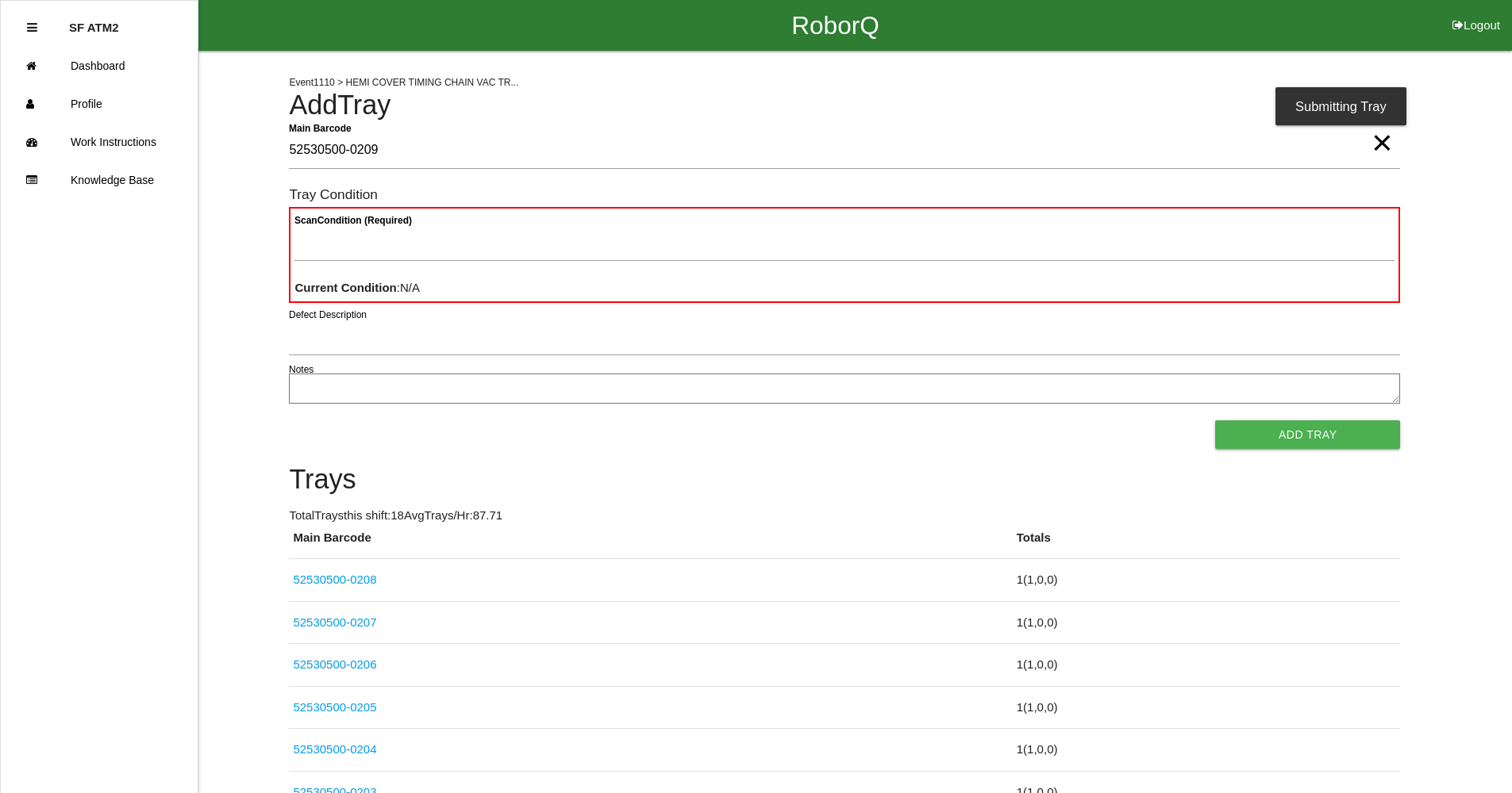
type Barcode "52530500-0209"
paste Condition "text"
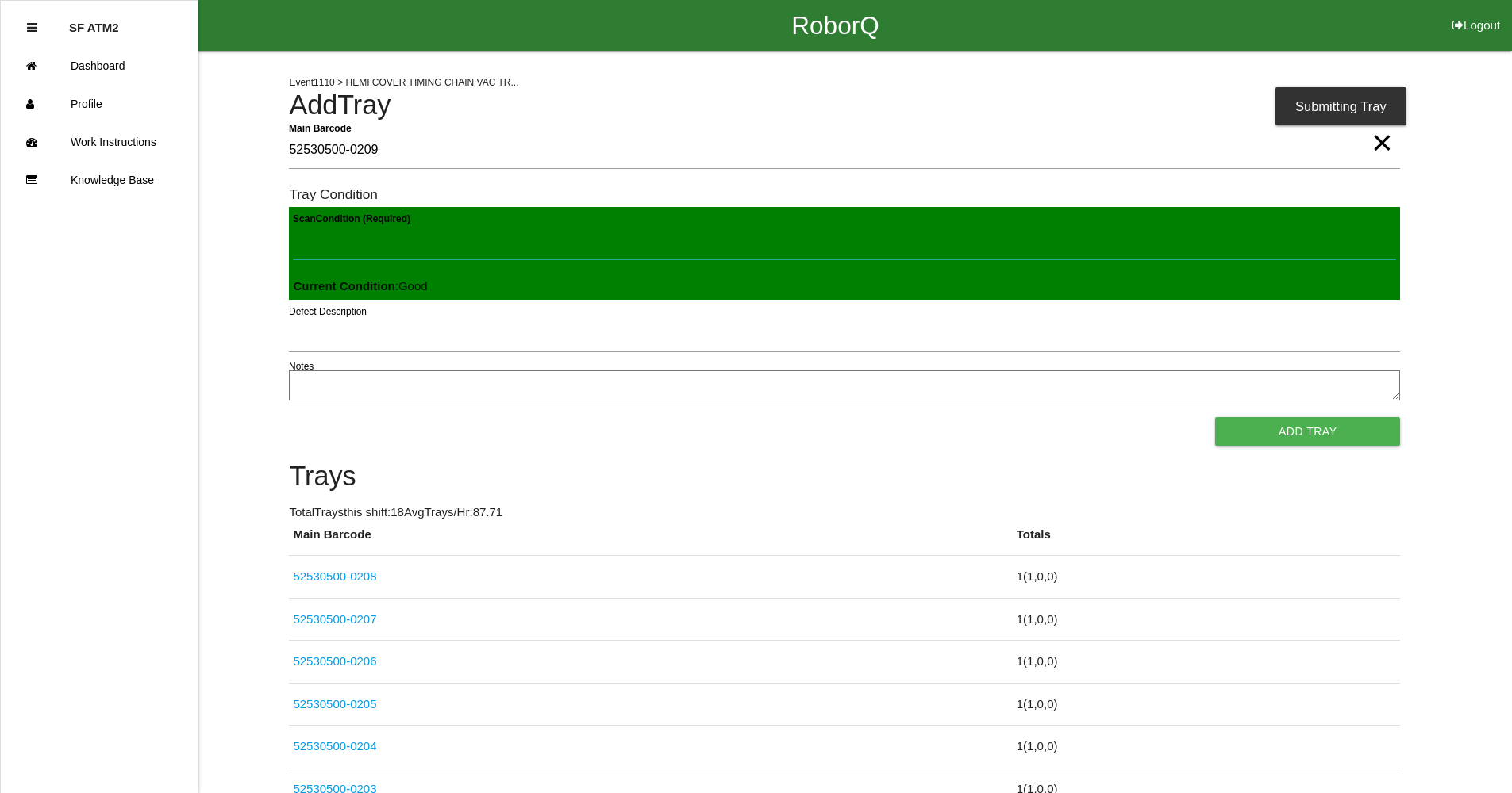
click at [1215, 417] on button "Add Tray" at bounding box center [1308, 431] width 185 height 29
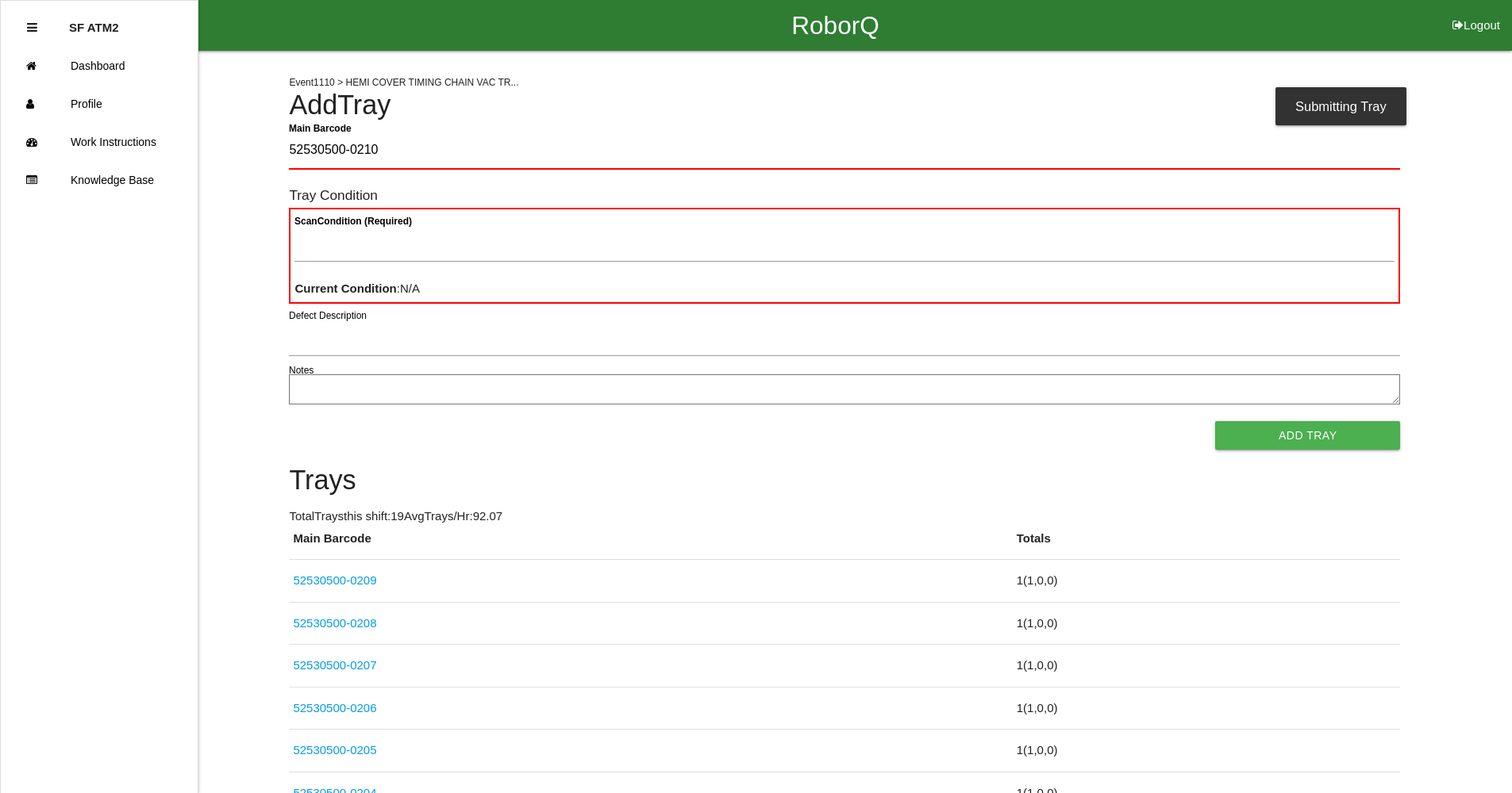
type Barcode "52530500-0210"
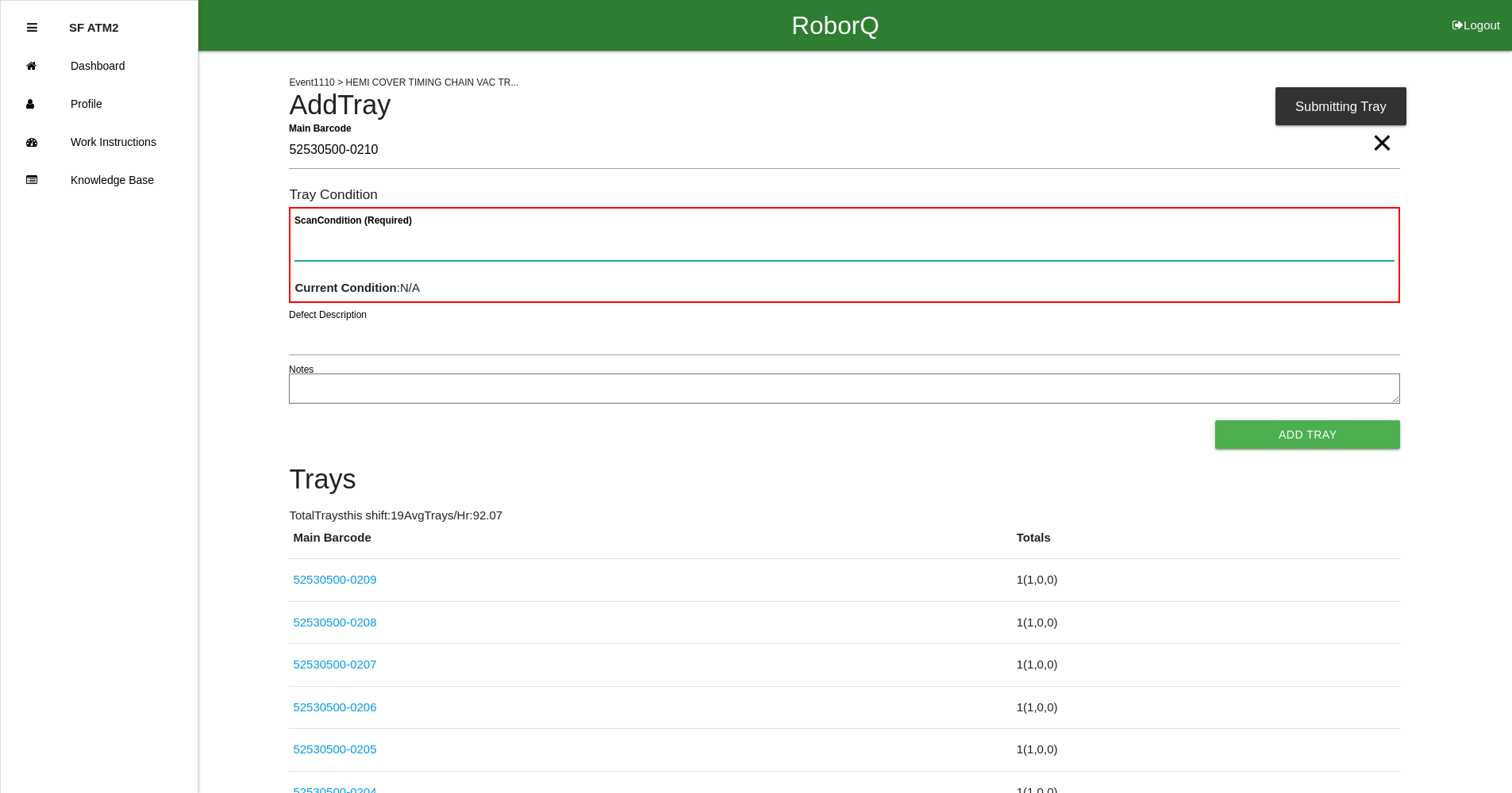
paste Condition "text"
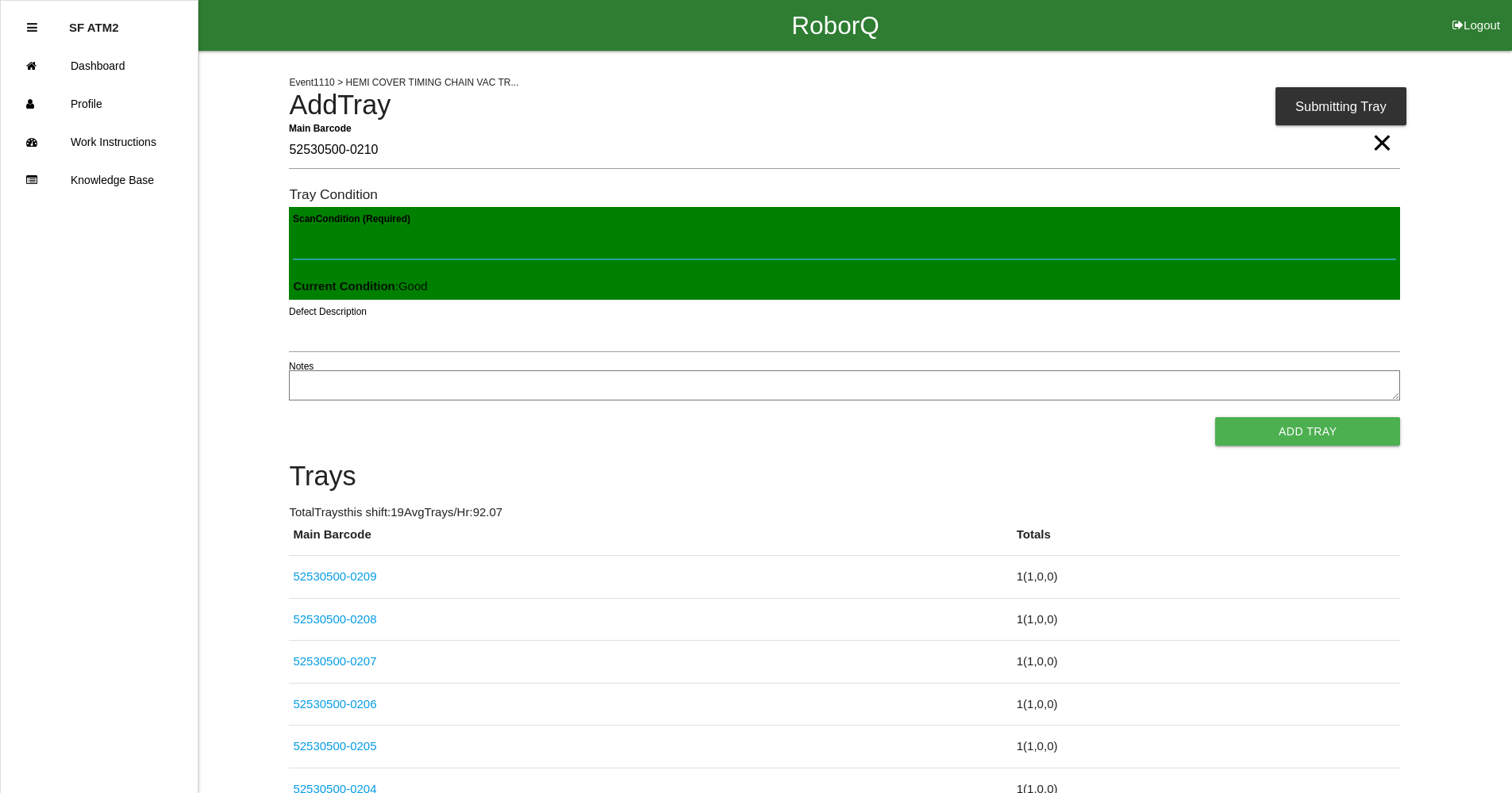
click at [1215, 417] on button "Add Tray" at bounding box center [1308, 431] width 185 height 29
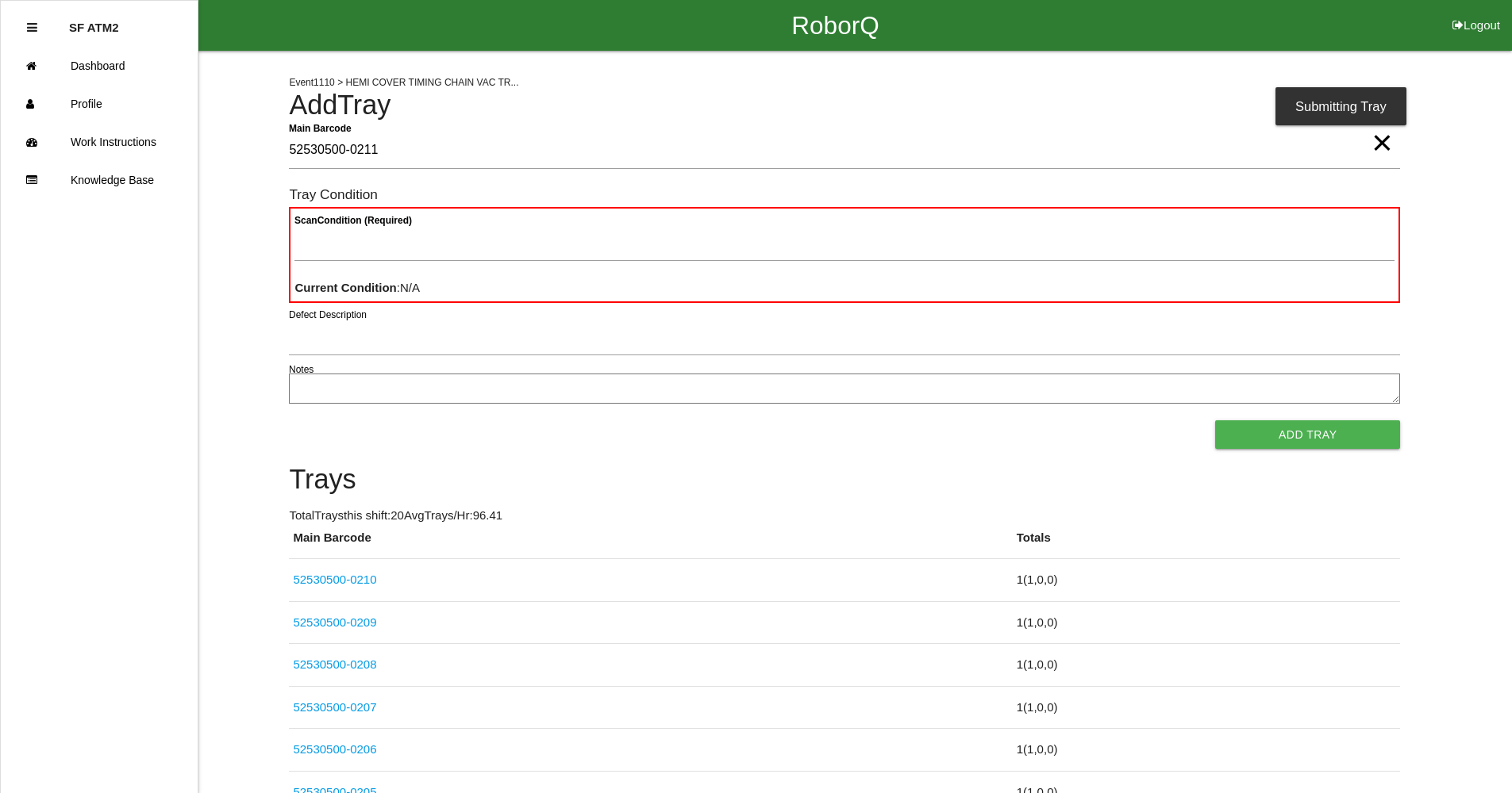
type Barcode "52530500-0211"
paste Condition "text"
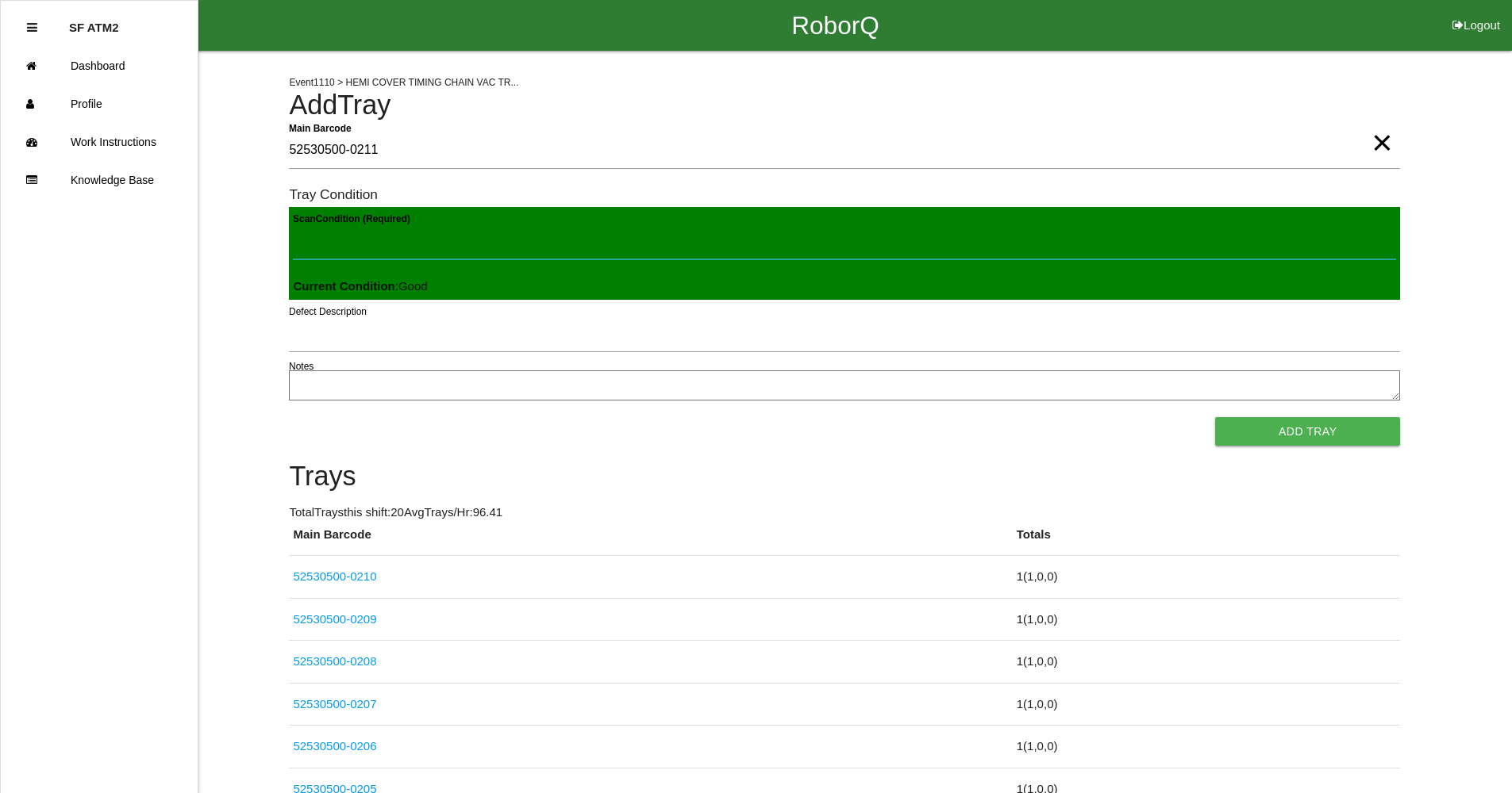
click at [1215, 417] on button "Add Tray" at bounding box center [1308, 431] width 185 height 29
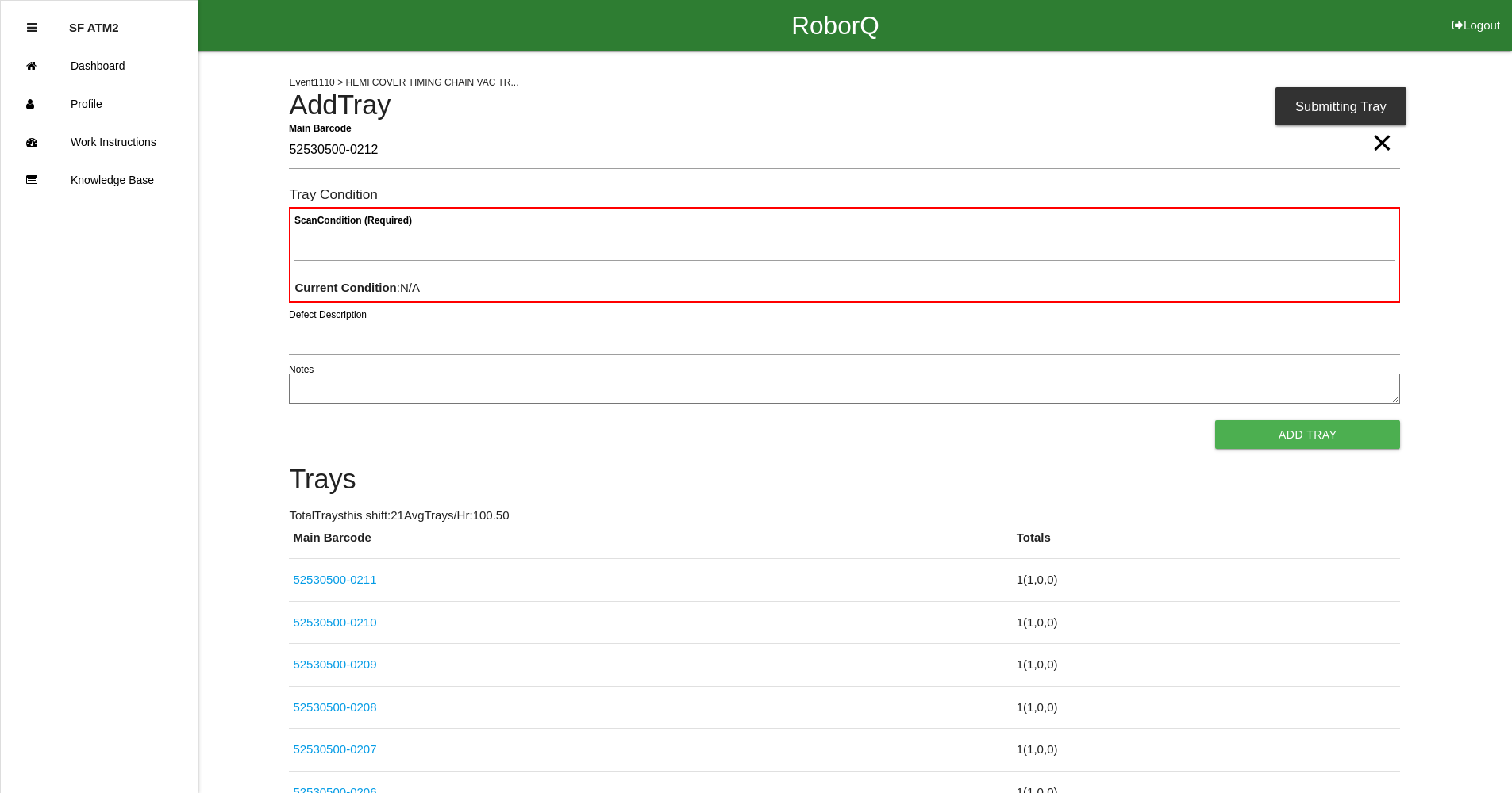
type Barcode "52530500-0212"
paste Condition "text"
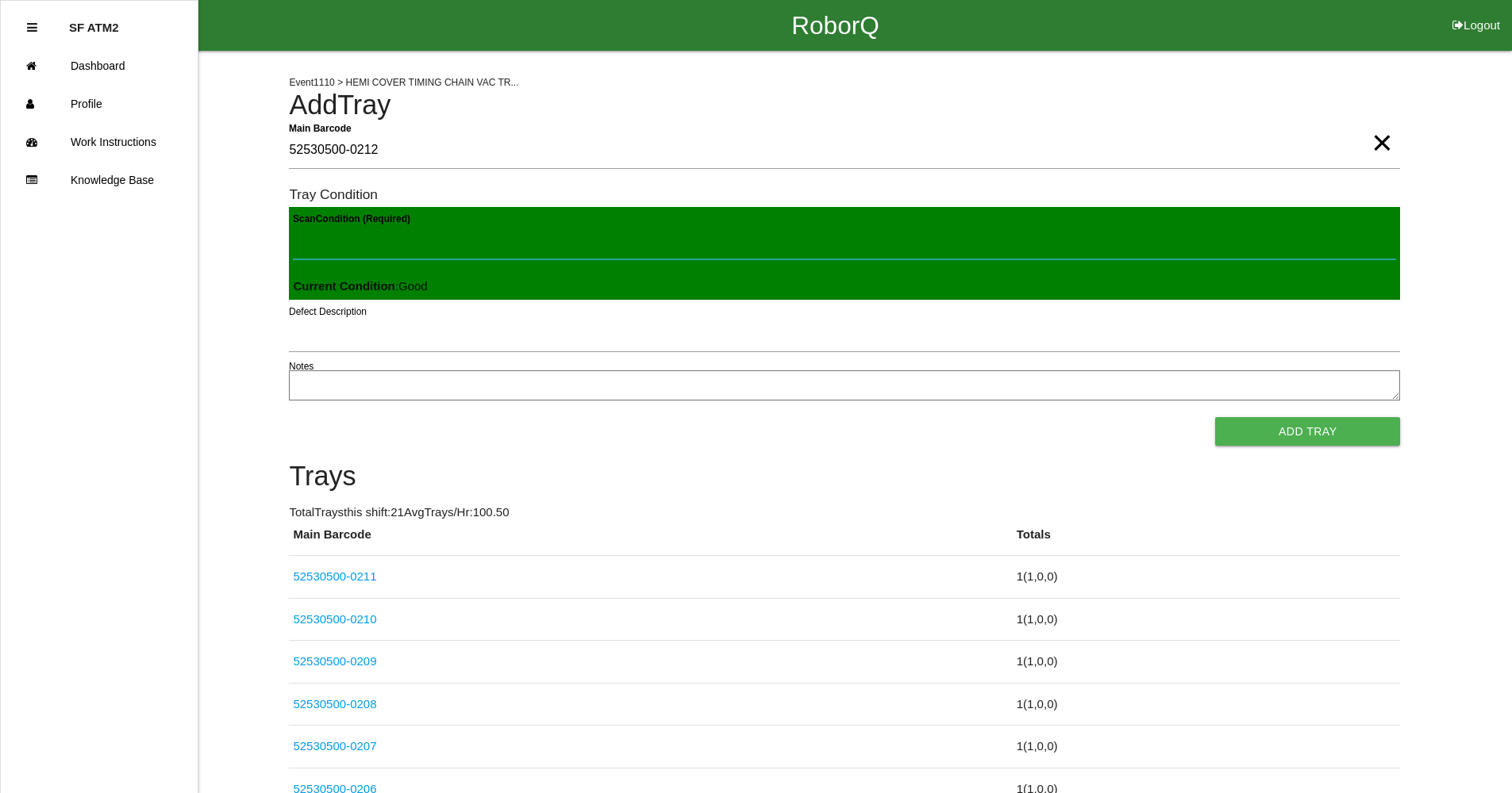
click at [1215, 417] on button "Add Tray" at bounding box center [1308, 431] width 185 height 29
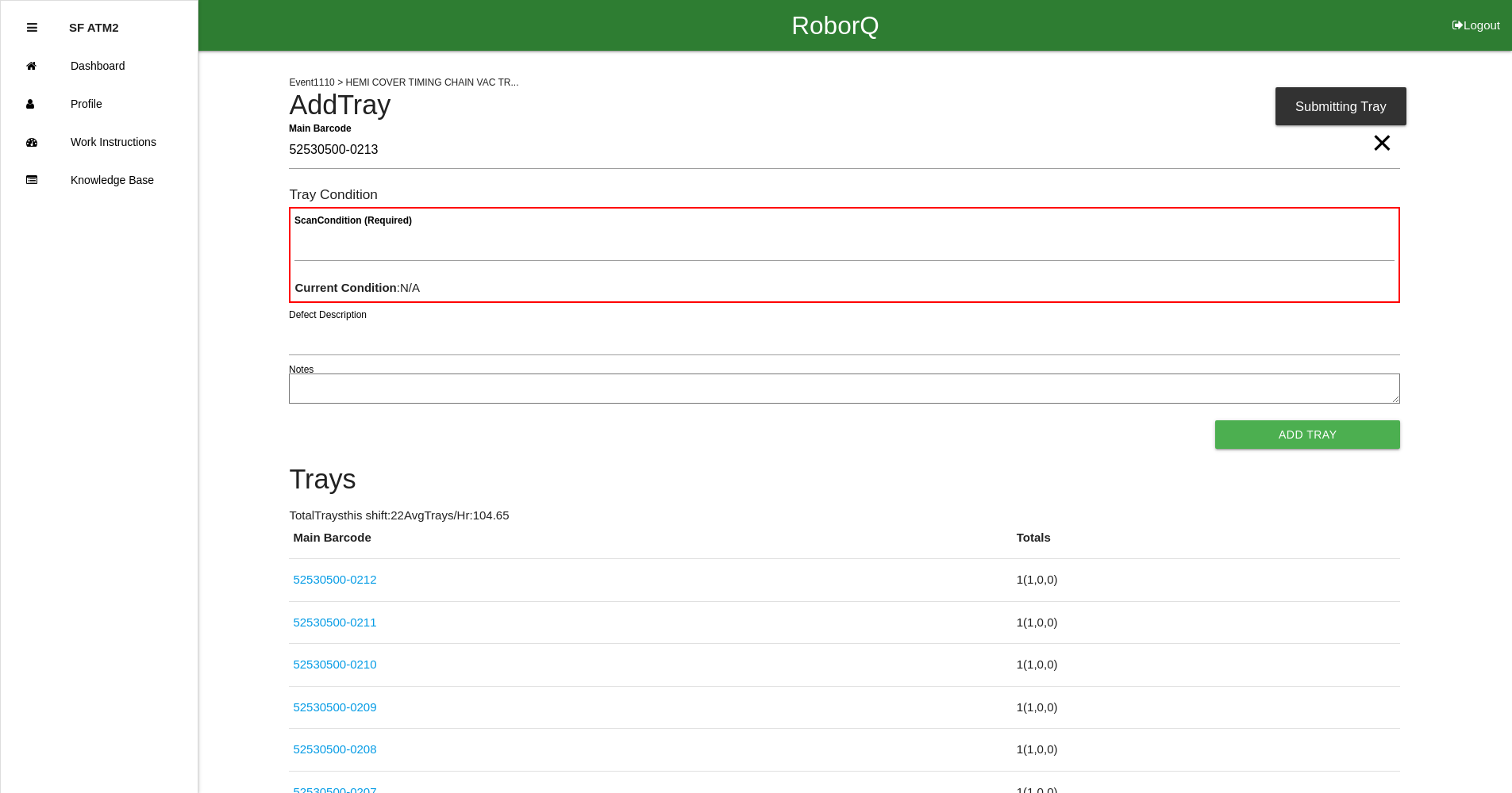
type Barcode "52530500-0213"
paste Condition "text"
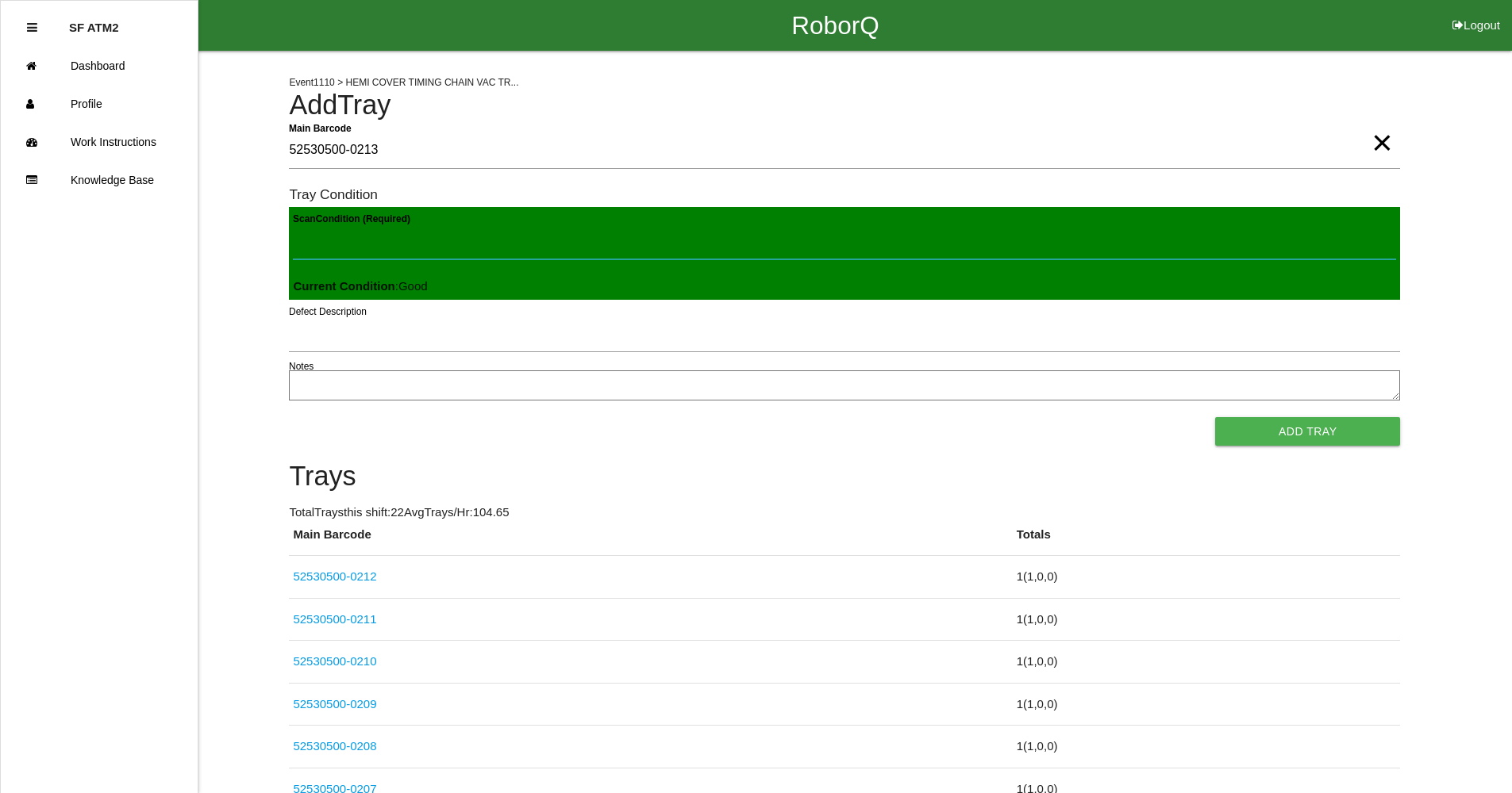
click at [1215, 417] on button "Add Tray" at bounding box center [1308, 431] width 185 height 29
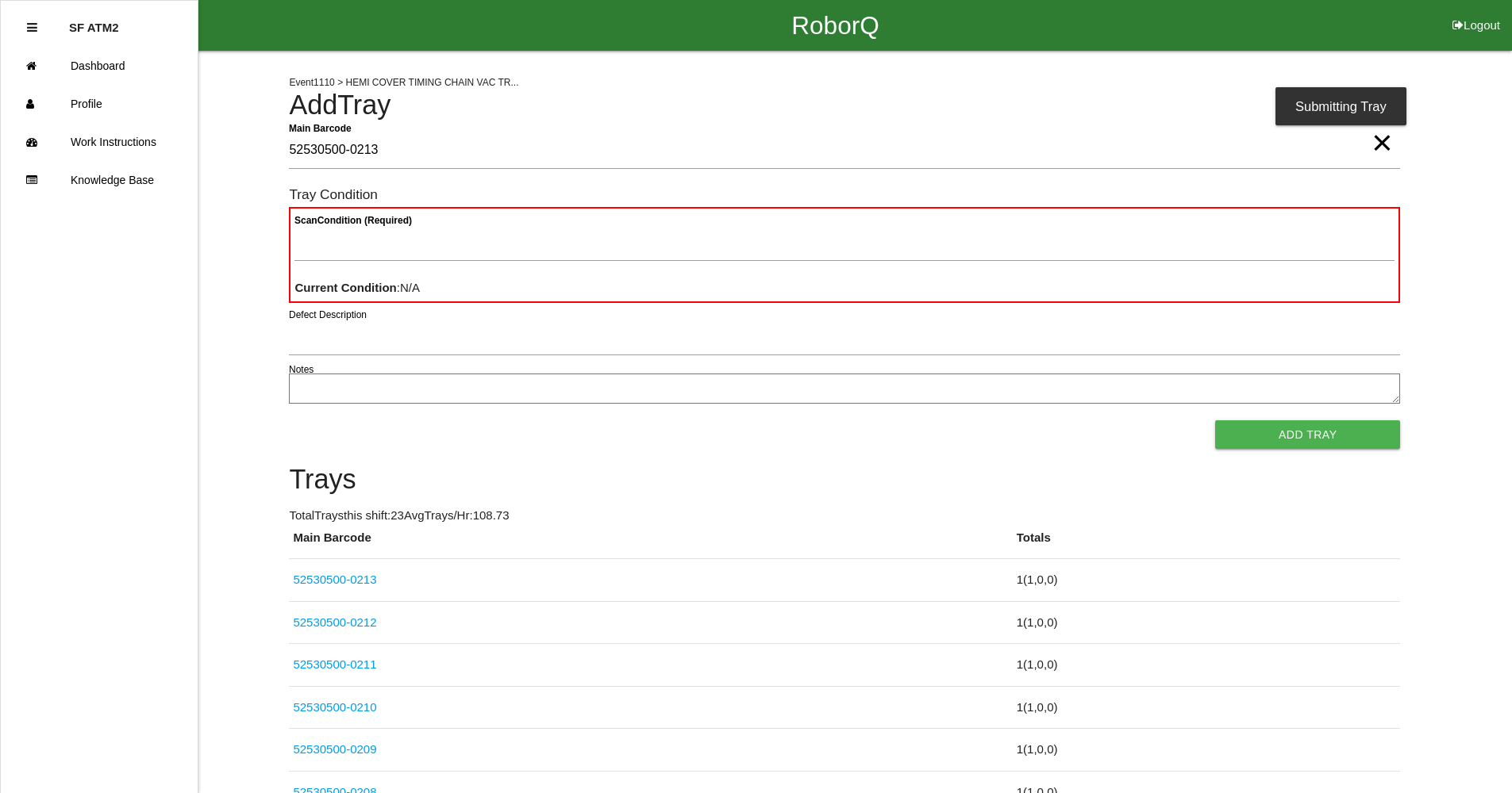
type Barcode "52530500-0213"
paste Condition "text"
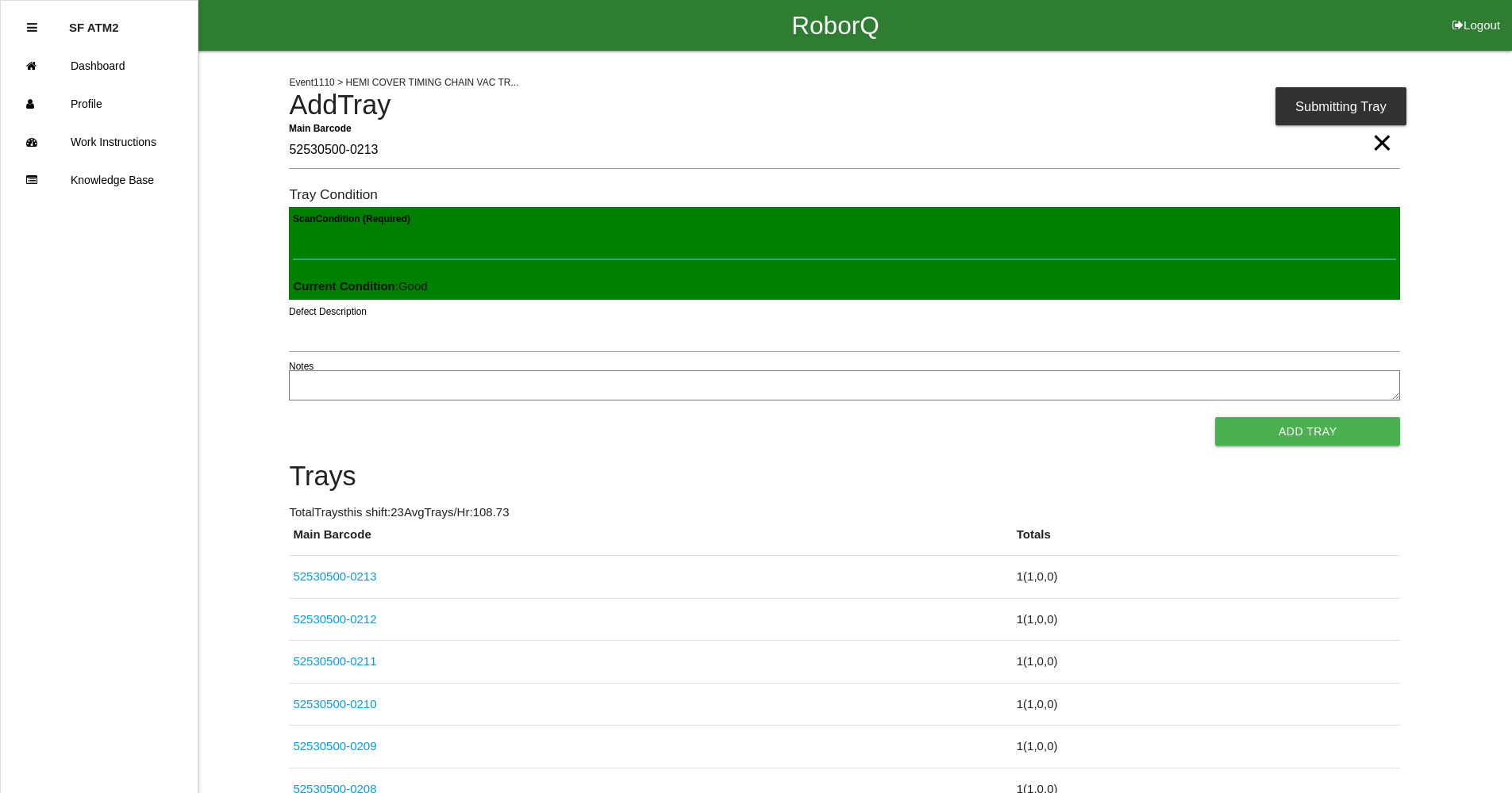
click at [1215, 417] on button "Add Tray" at bounding box center [1308, 431] width 185 height 29
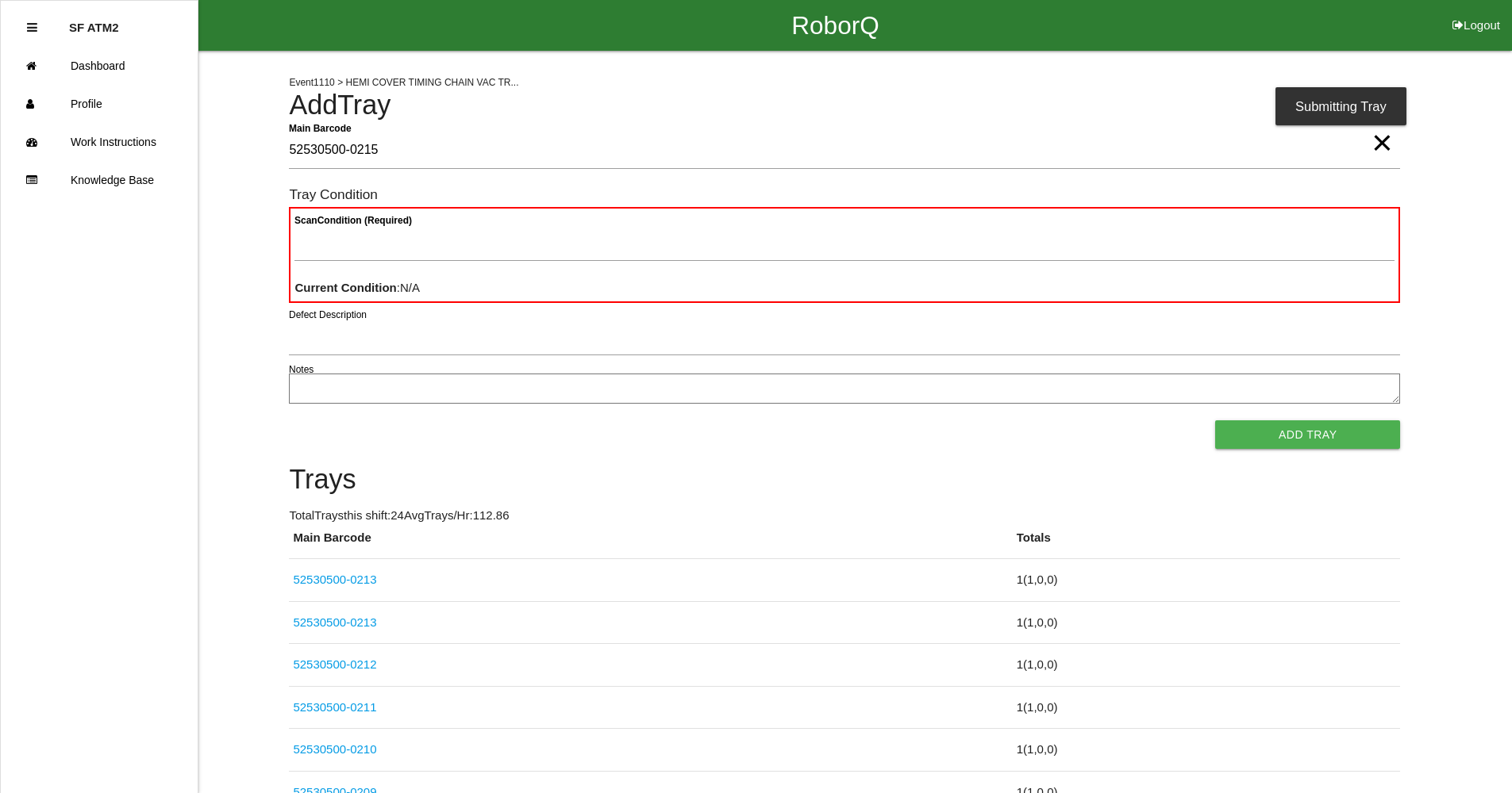
type Barcode "52530500-0215"
paste Condition "text"
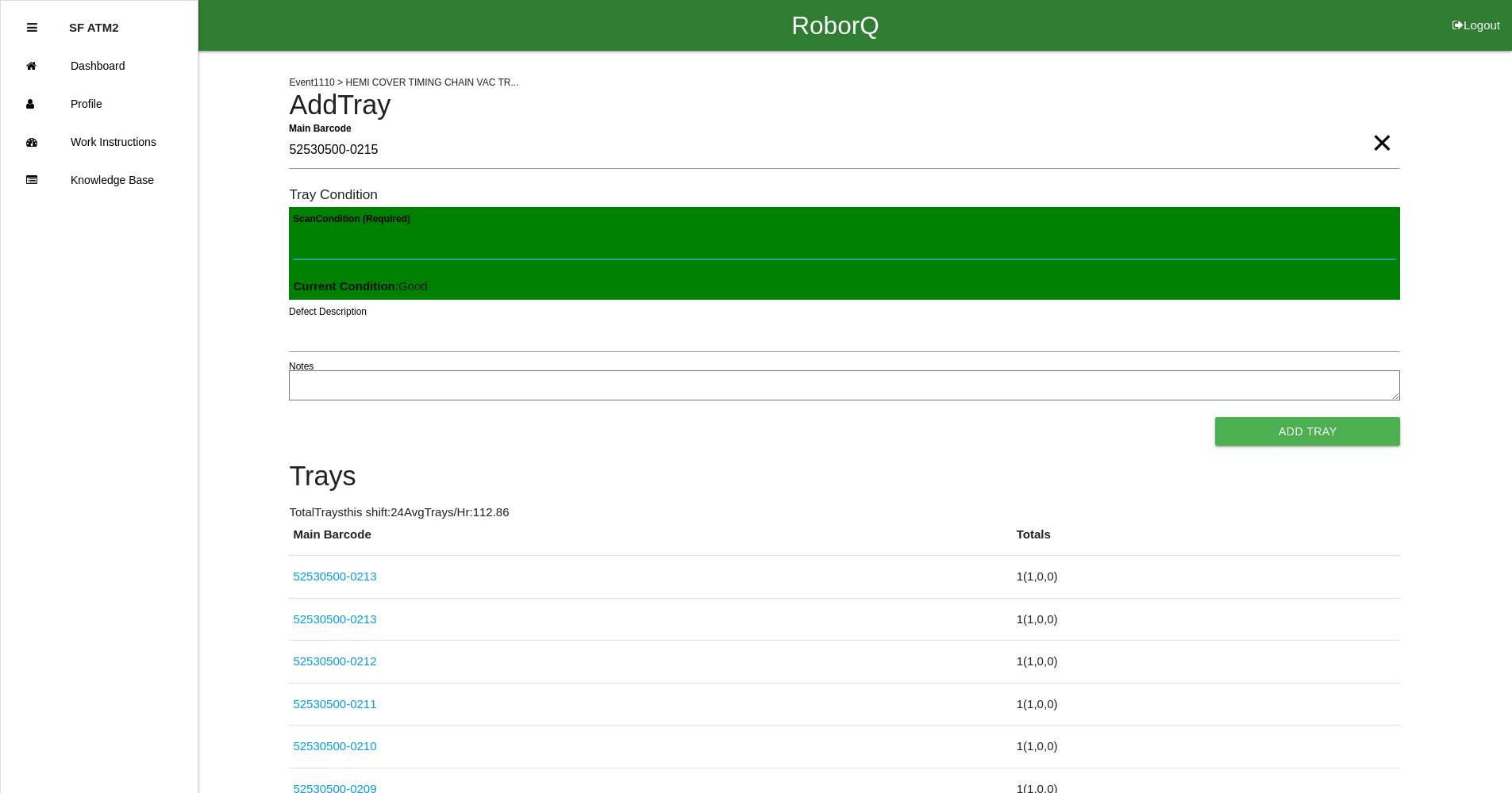
click at [1215, 417] on button "Add Tray" at bounding box center [1308, 431] width 185 height 29
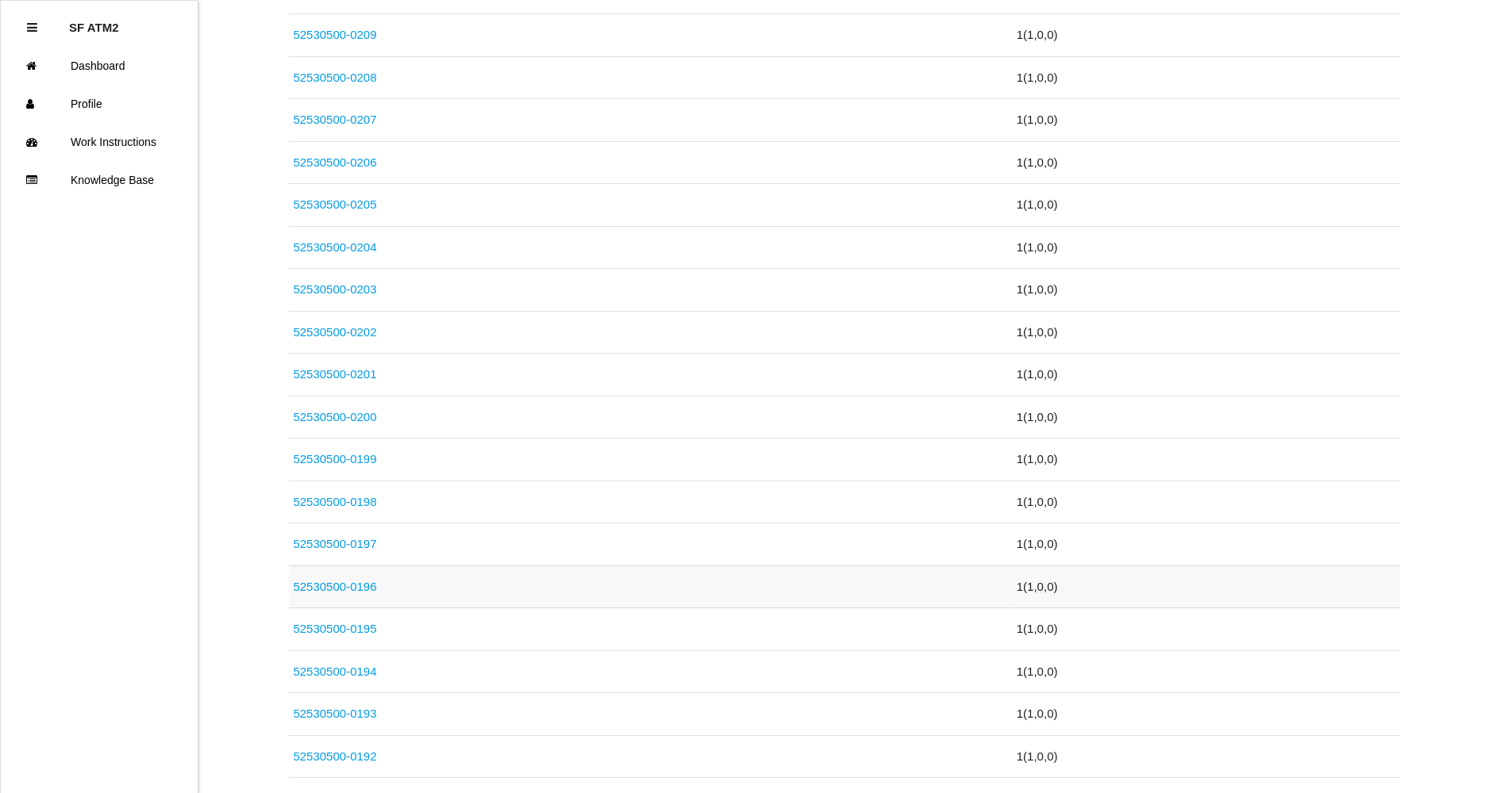
scroll to position [907, 0]
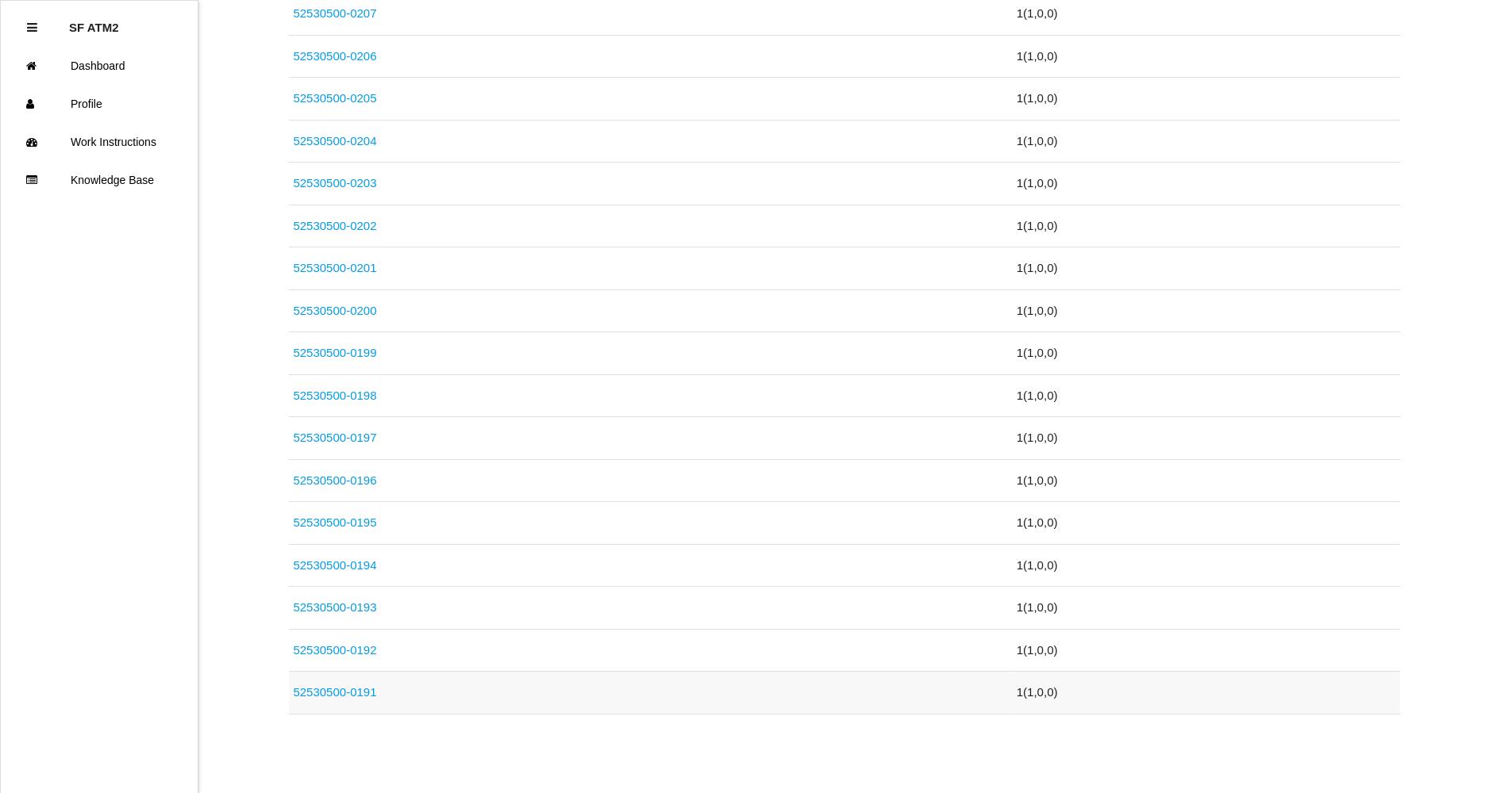
click at [348, 686] on link "52530500-0191" at bounding box center [334, 692] width 83 height 13
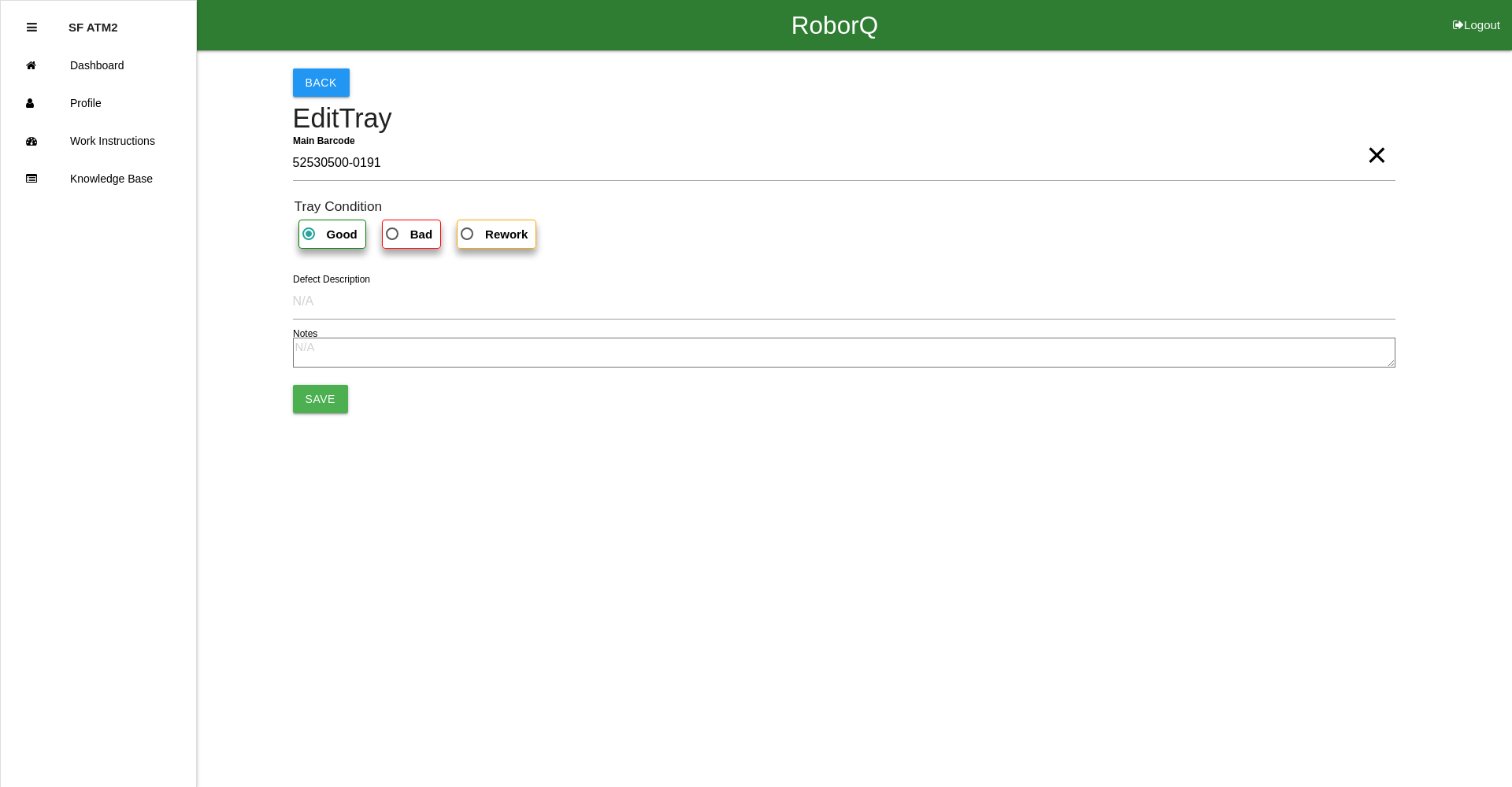
click at [431, 224] on label "Bad" at bounding box center [411, 234] width 59 height 29
click at [393, 224] on input "Bad" at bounding box center [387, 230] width 10 height 10
radio input "true"
click at [311, 411] on button "Save" at bounding box center [321, 399] width 55 height 28
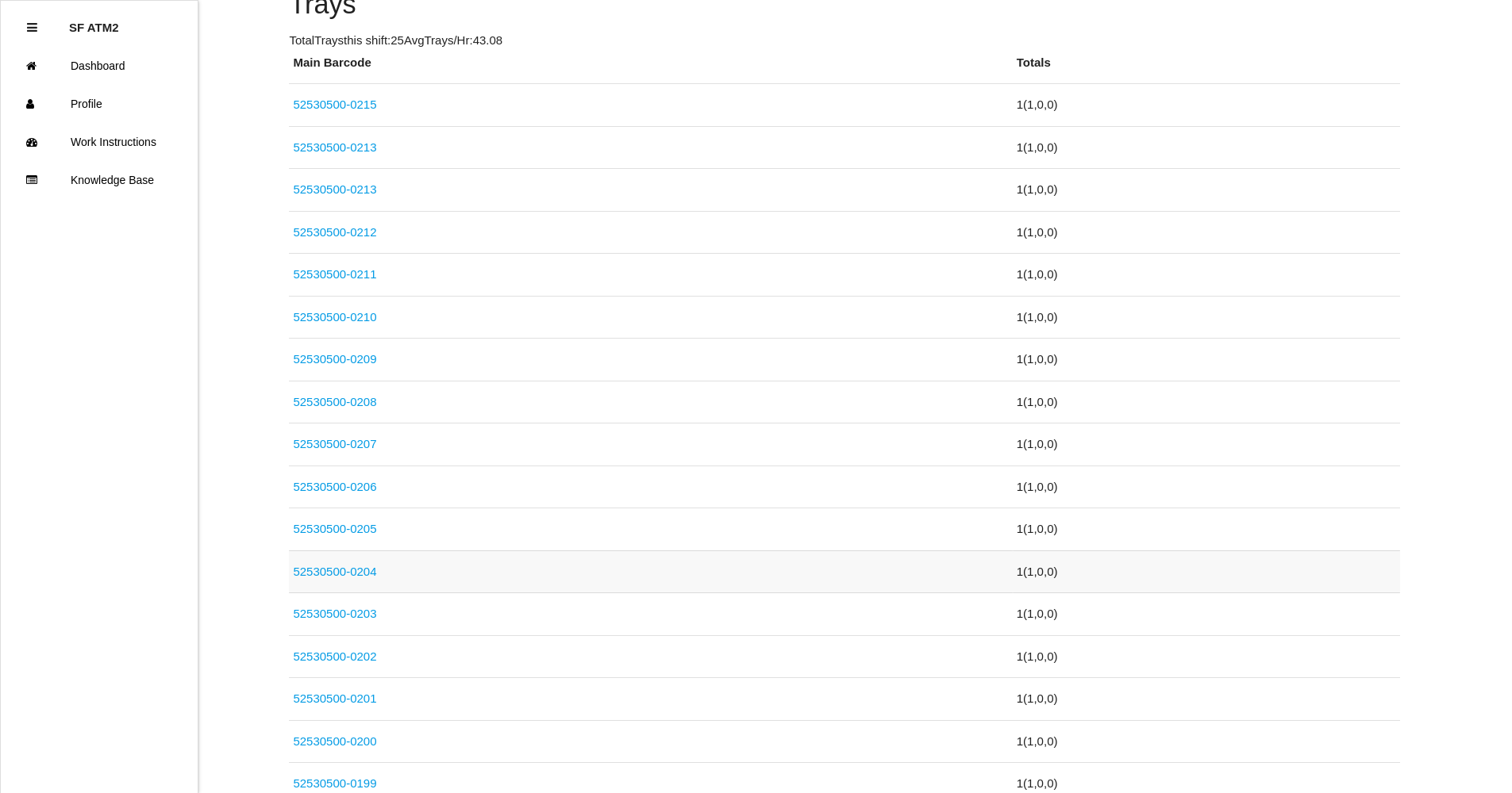
scroll to position [907, 0]
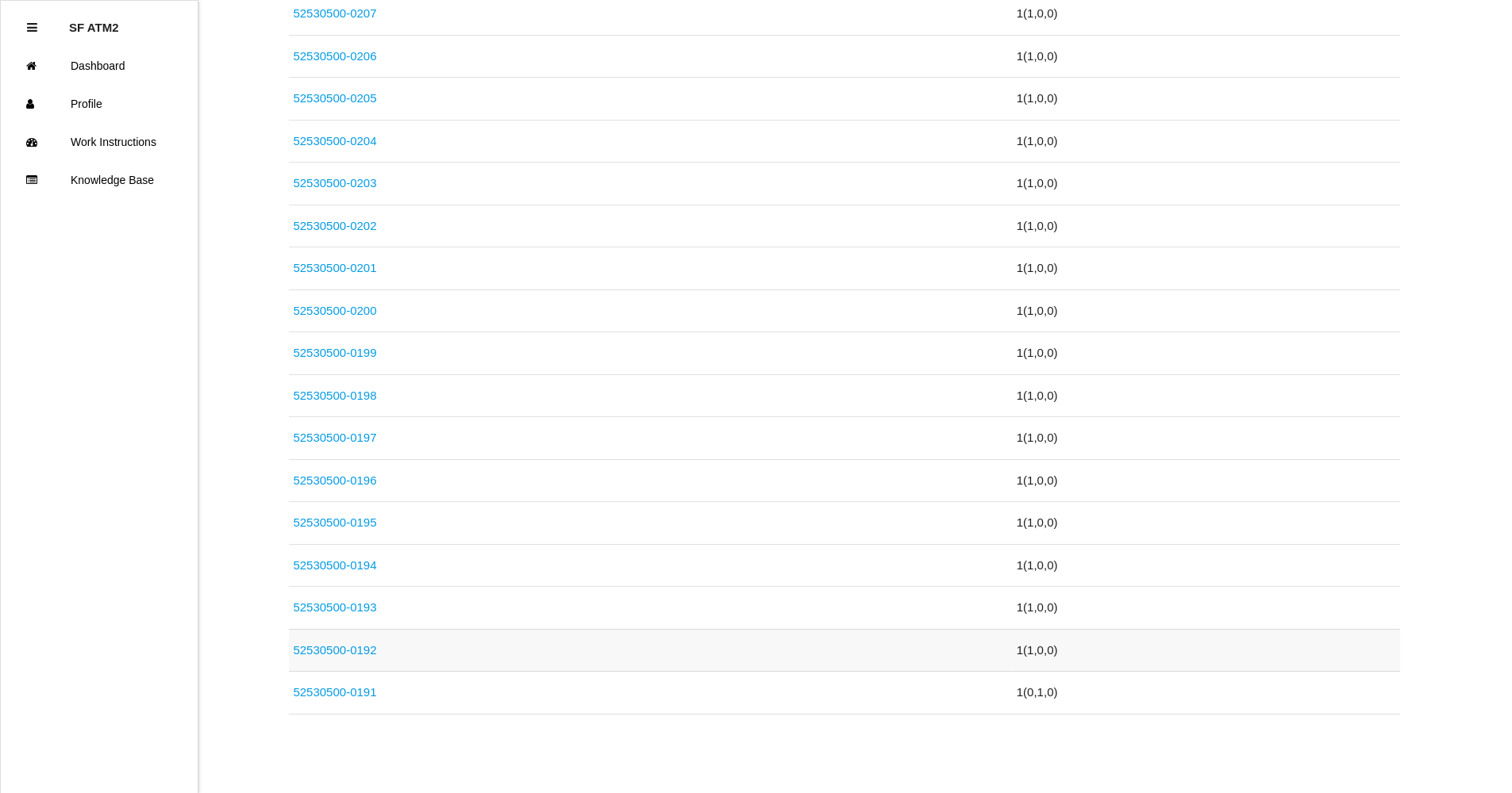
click at [359, 650] on link "52530500-0192" at bounding box center [334, 650] width 83 height 13
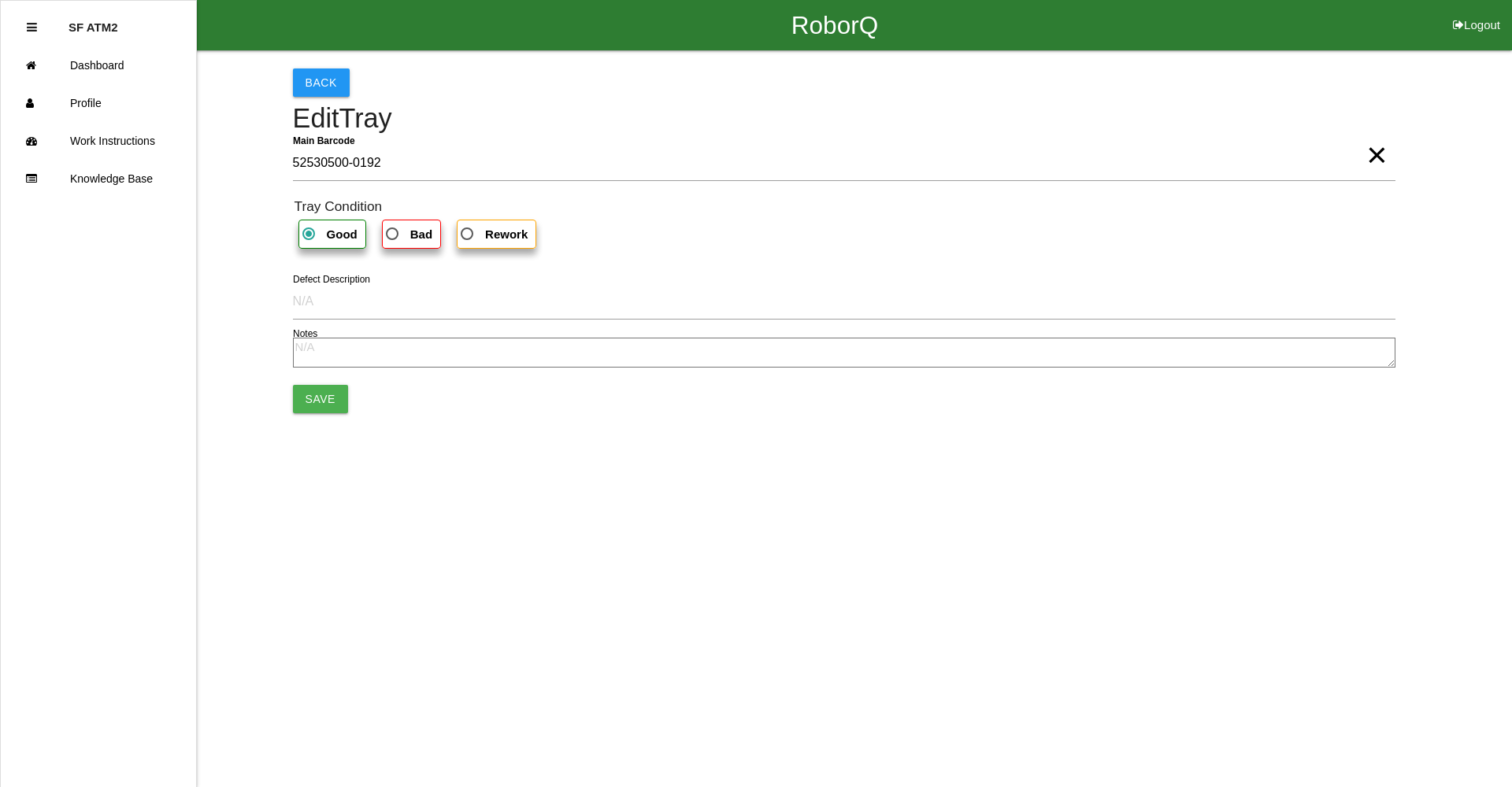
click at [416, 240] on b "Bad" at bounding box center [421, 235] width 22 height 13
click at [393, 235] on input "Bad" at bounding box center [387, 230] width 10 height 10
radio input "true"
click at [321, 401] on button "Save" at bounding box center [321, 399] width 55 height 28
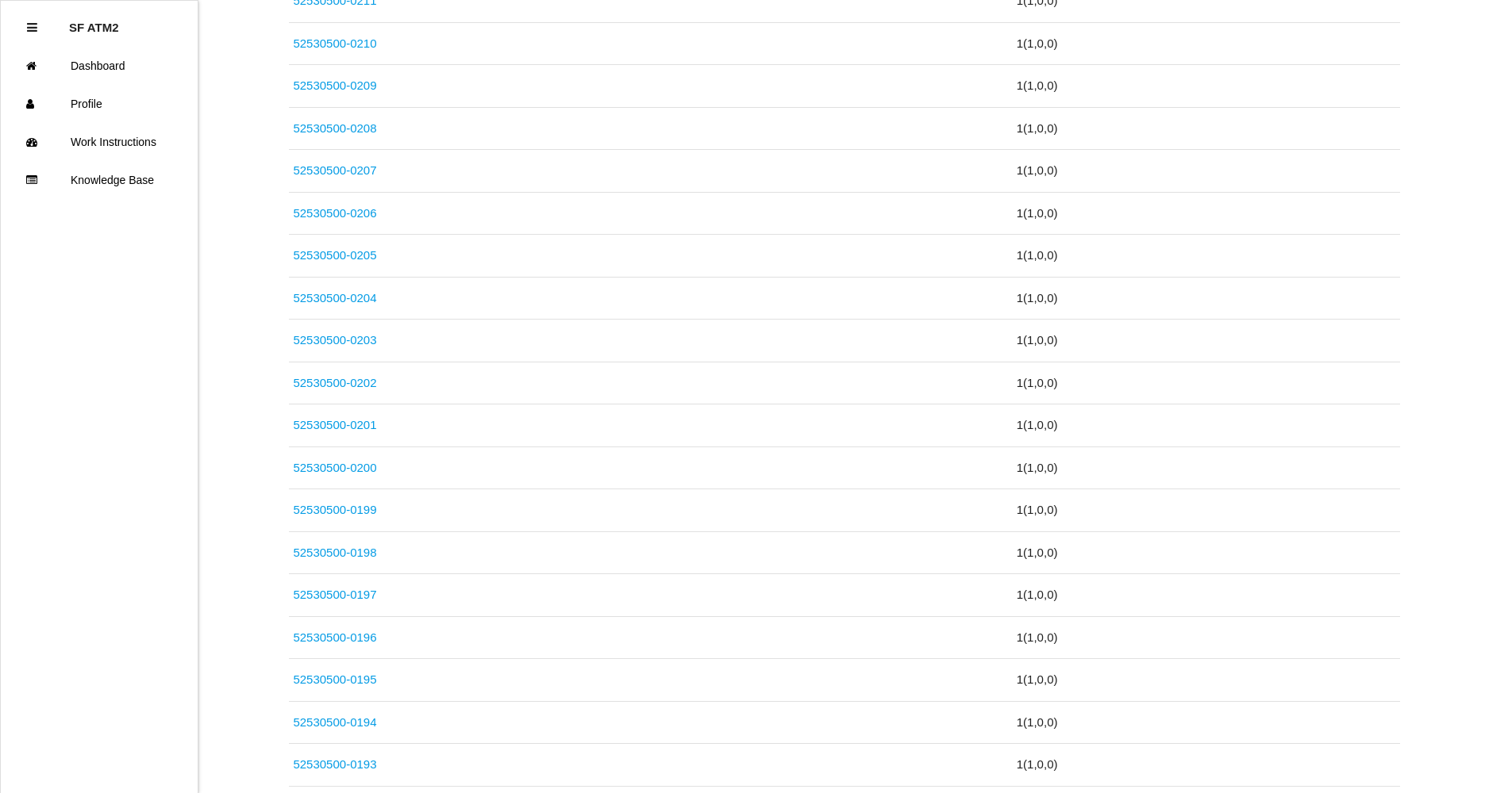
scroll to position [907, 0]
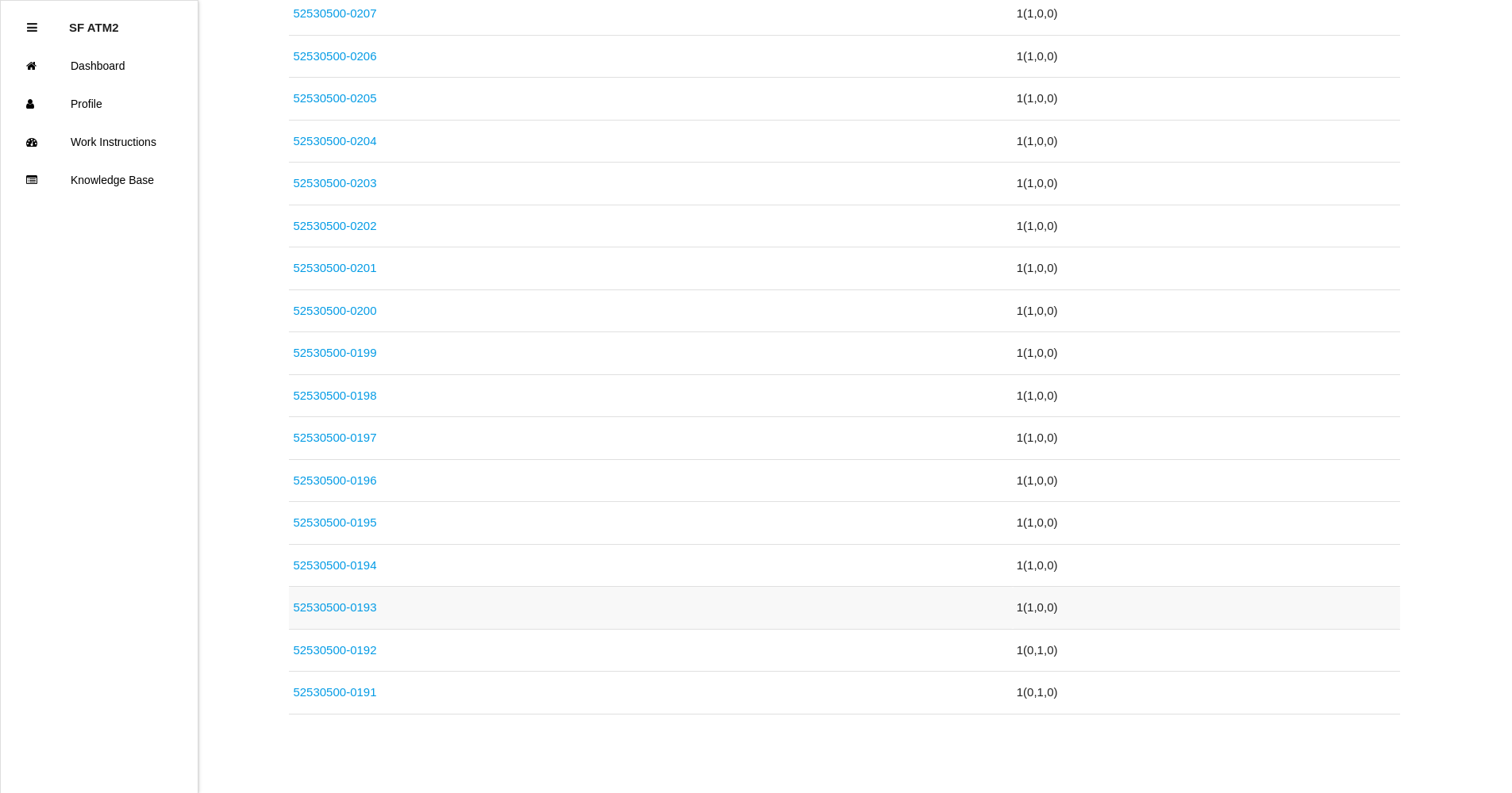
click at [346, 611] on link "52530500-0193" at bounding box center [334, 607] width 83 height 13
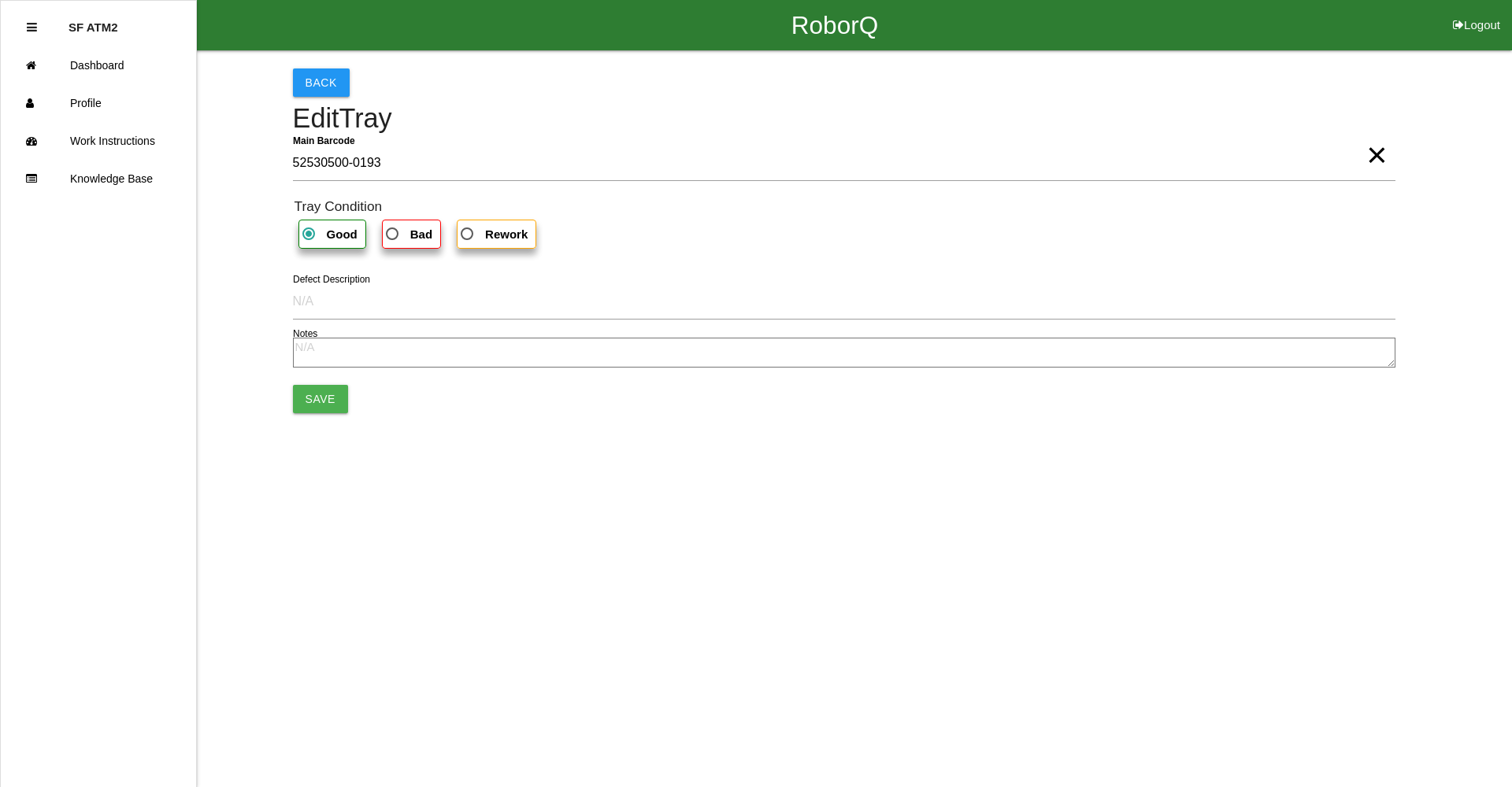
click at [398, 233] on span "Bad" at bounding box center [407, 235] width 49 height 20
click at [393, 233] on input "Bad" at bounding box center [387, 230] width 10 height 10
radio input "true"
click at [299, 387] on button "Save" at bounding box center [321, 399] width 55 height 28
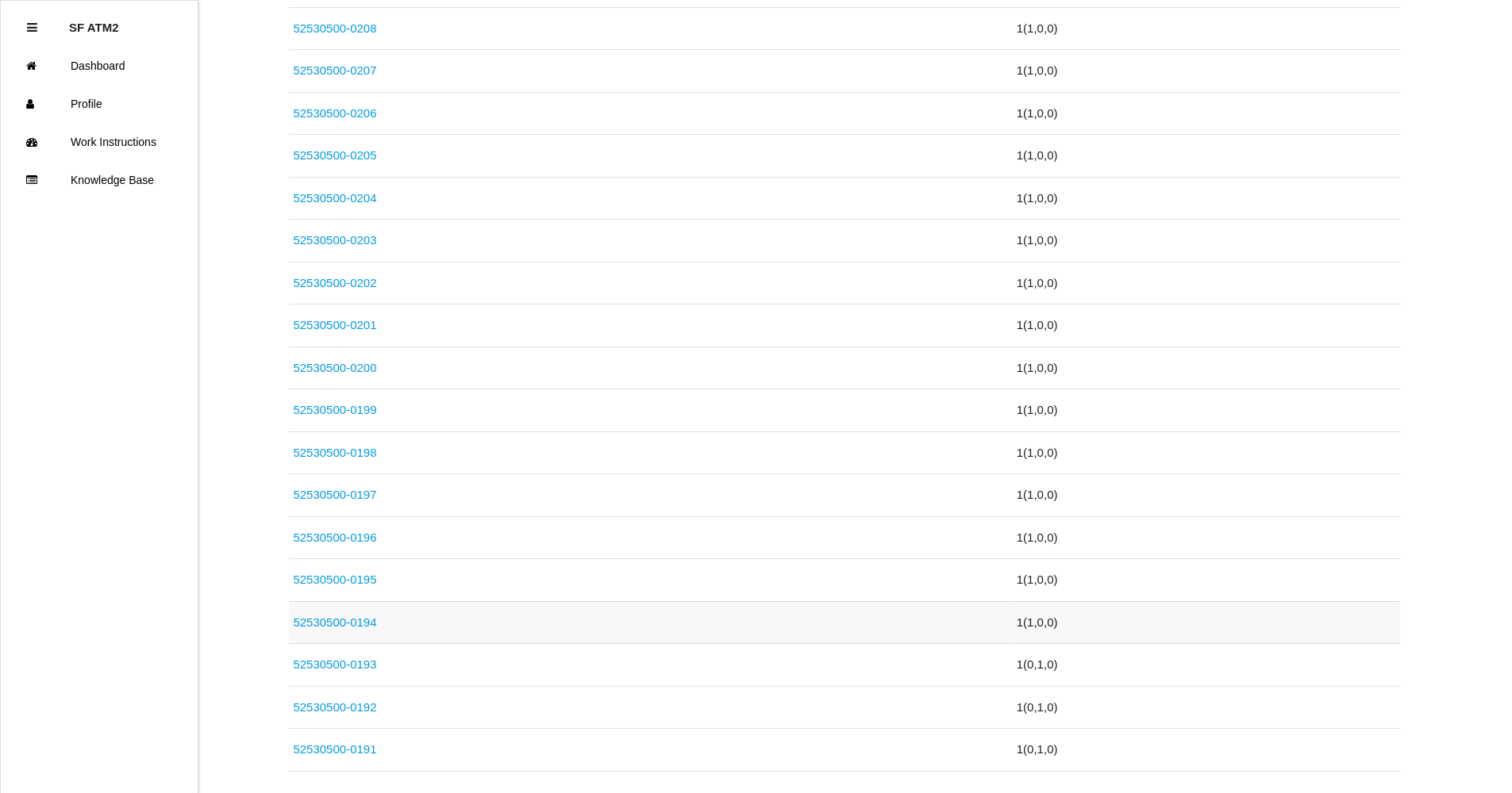
scroll to position [907, 0]
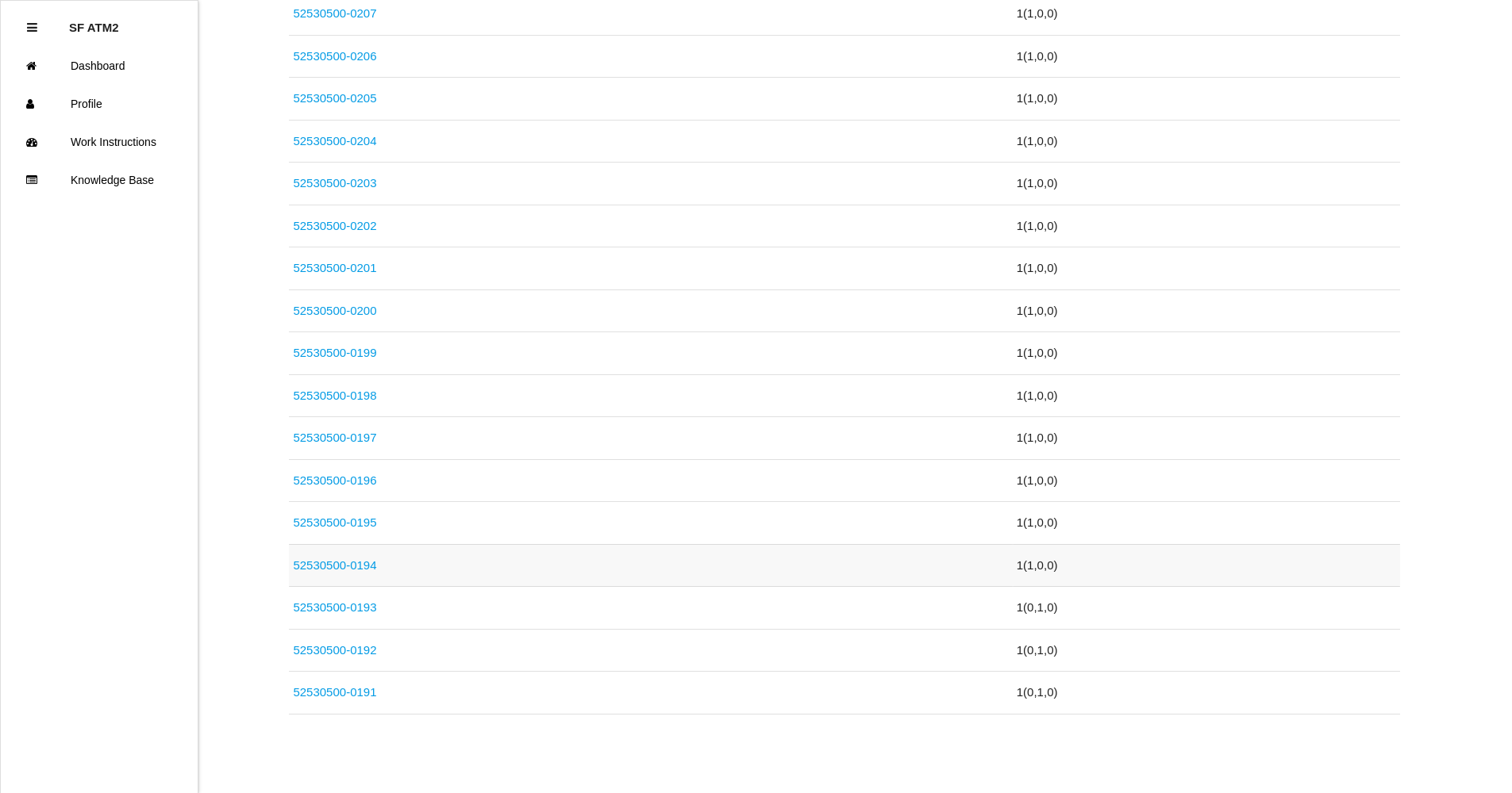
click at [353, 562] on link "52530500-0194" at bounding box center [334, 565] width 83 height 13
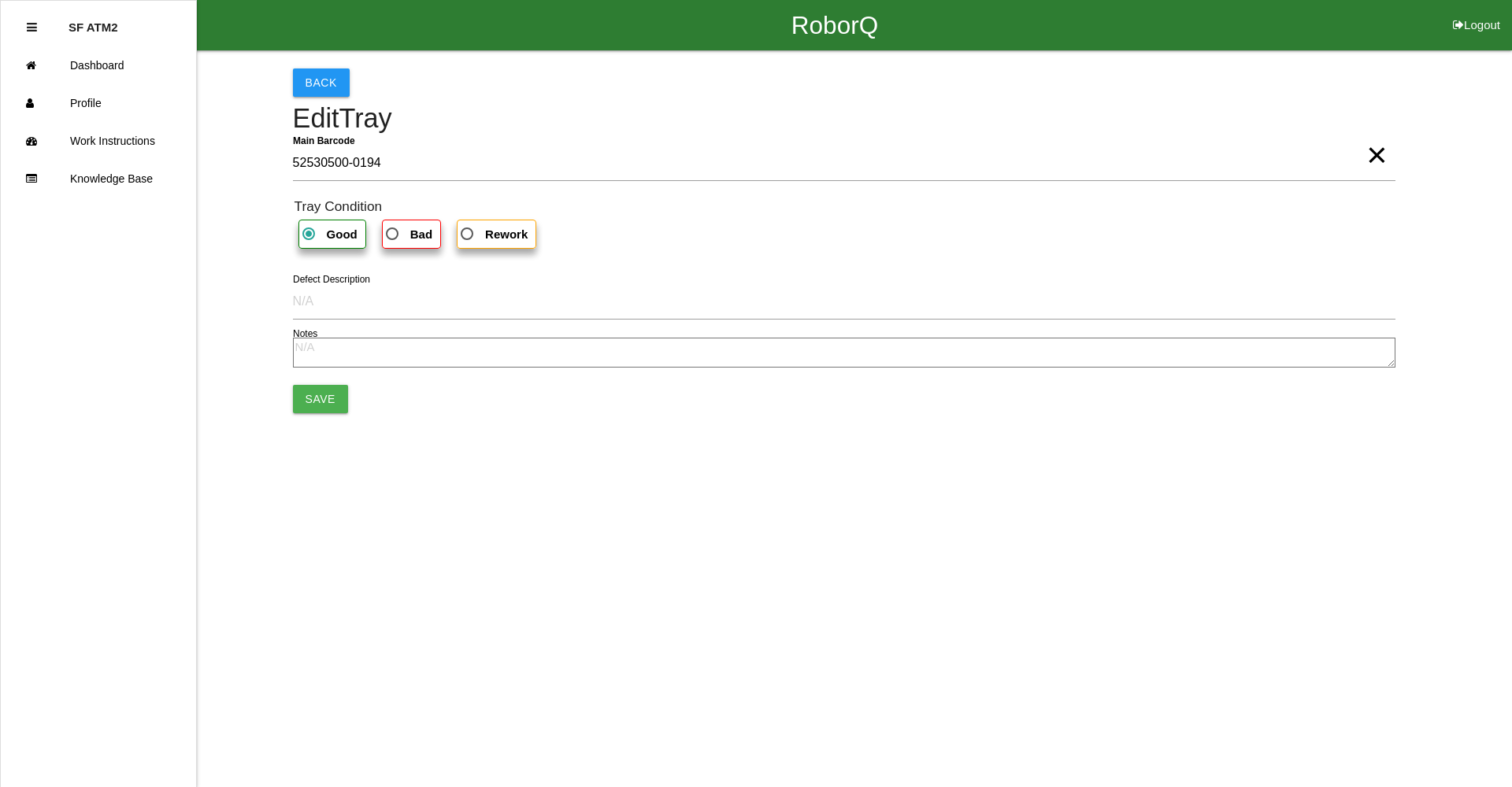
click at [427, 245] on label "Bad" at bounding box center [411, 234] width 59 height 29
click at [393, 235] on input "Bad" at bounding box center [387, 230] width 10 height 10
radio input "true"
click at [326, 403] on button "Save" at bounding box center [321, 399] width 55 height 28
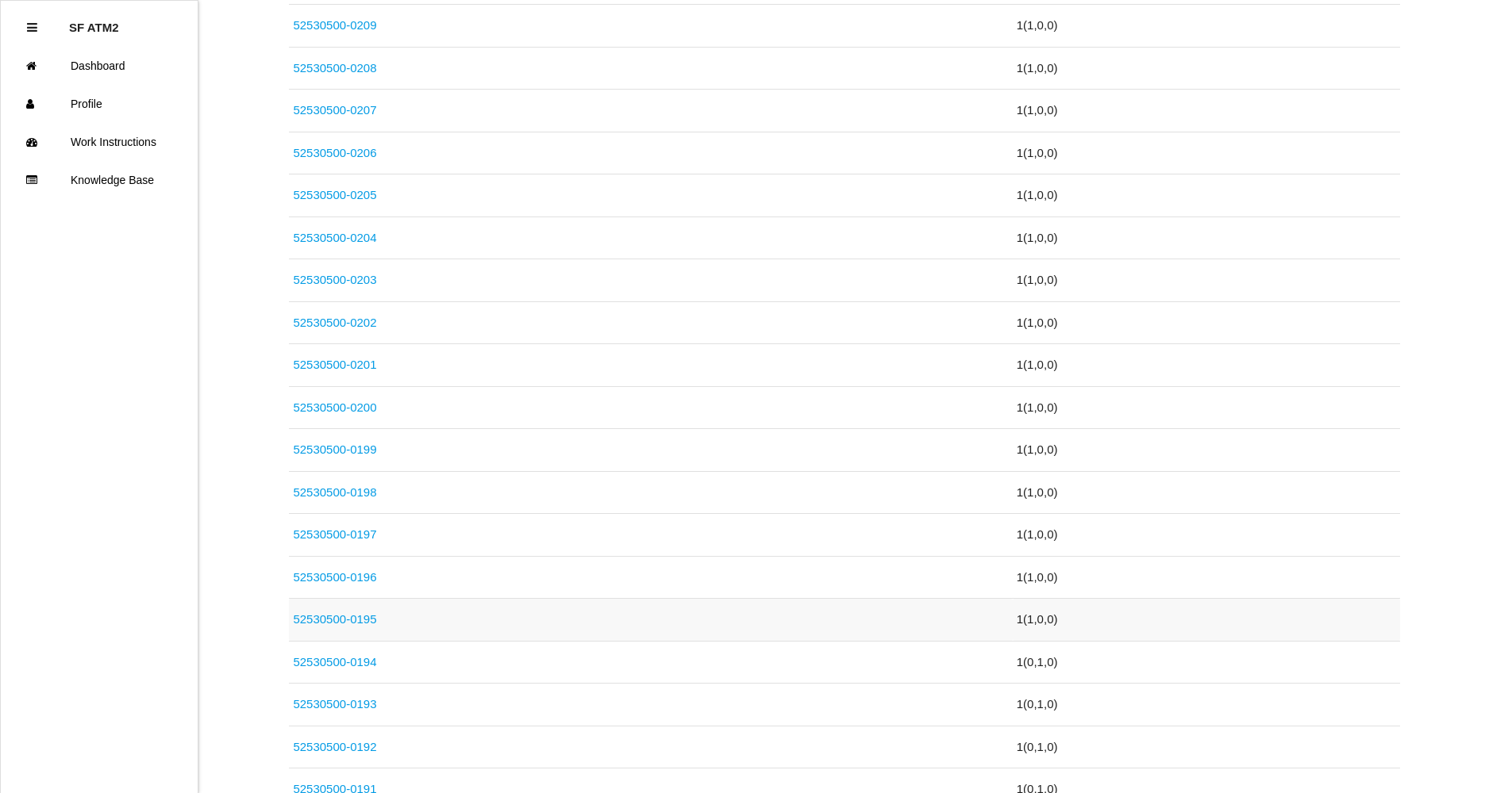
scroll to position [907, 0]
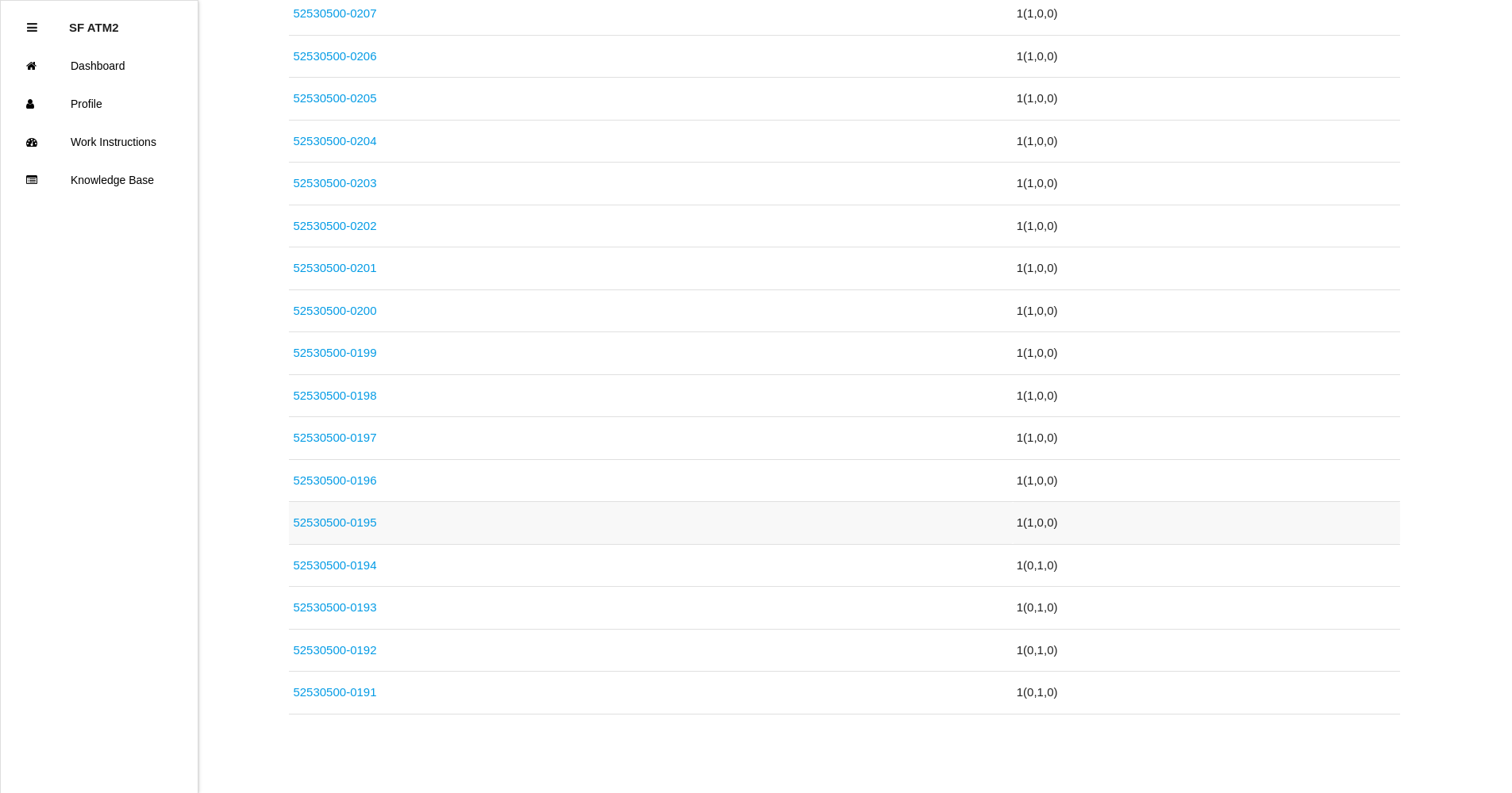
click at [353, 531] on td "52530500-0195" at bounding box center [650, 523] width 723 height 43
click at [356, 528] on link "52530500-0195" at bounding box center [334, 522] width 83 height 13
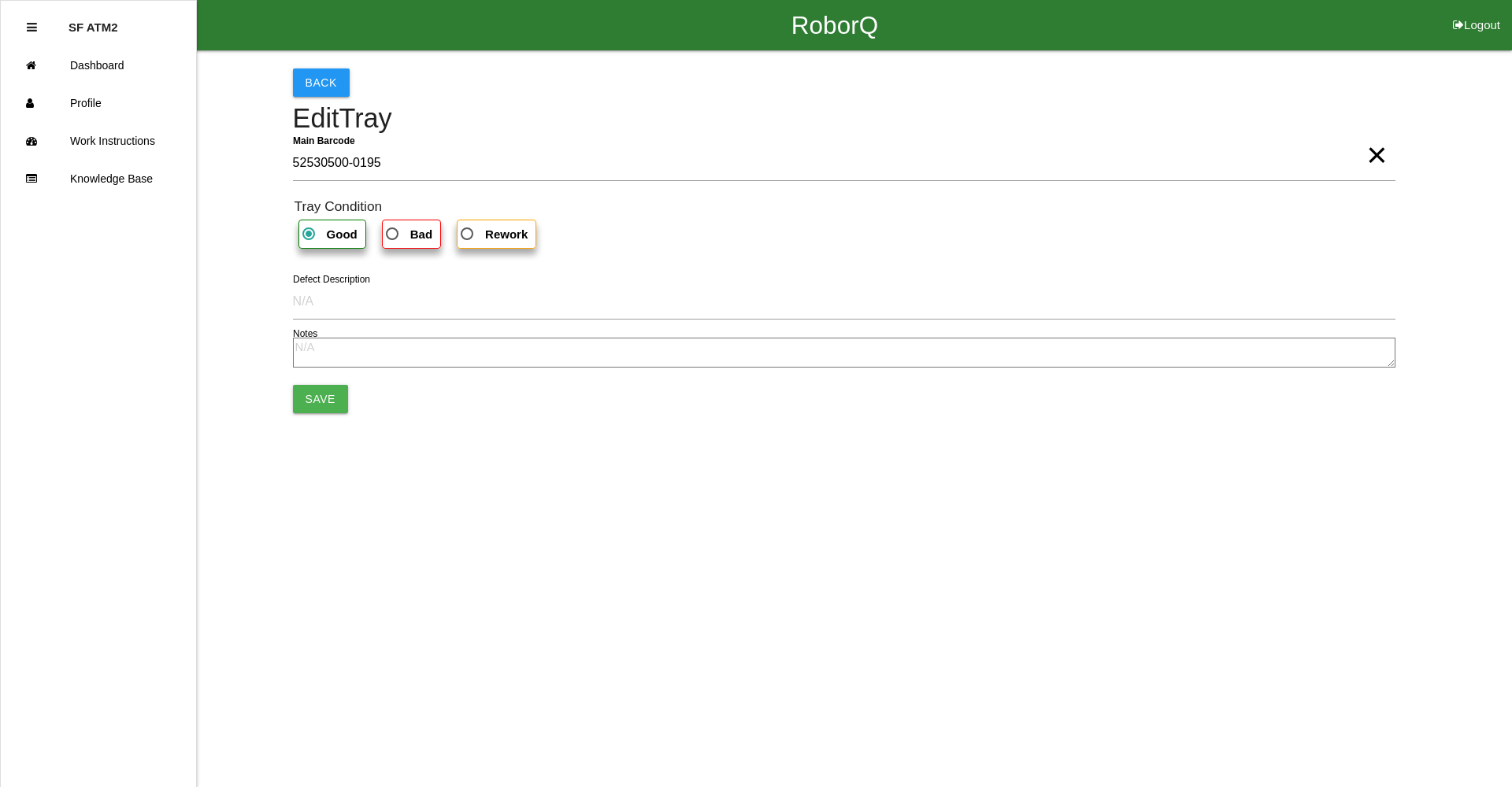
click at [387, 238] on span "Bad" at bounding box center [407, 235] width 49 height 20
click at [387, 235] on input "Bad" at bounding box center [387, 230] width 10 height 10
radio input "true"
click at [308, 399] on button "Save" at bounding box center [321, 399] width 55 height 28
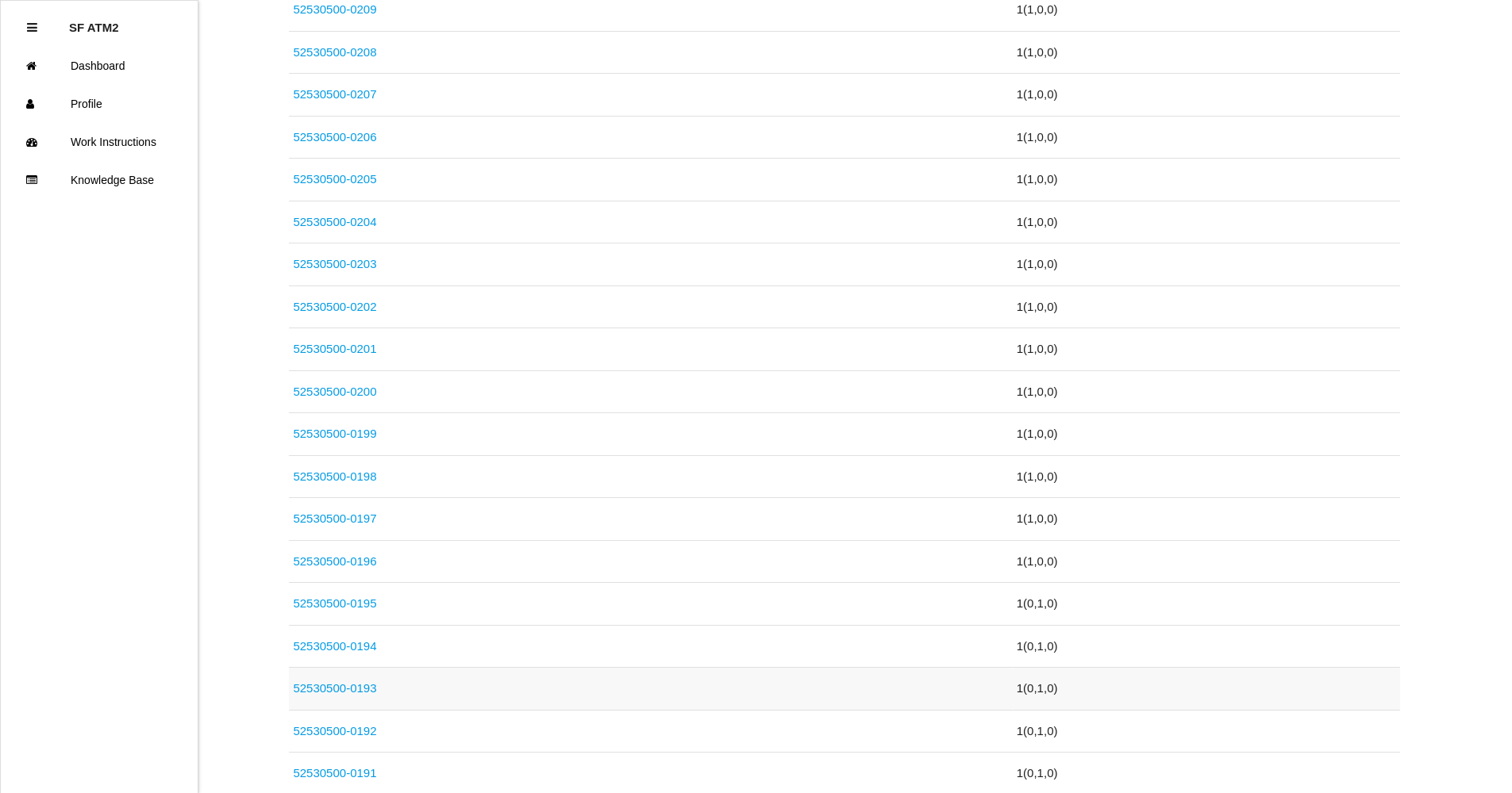
scroll to position [907, 0]
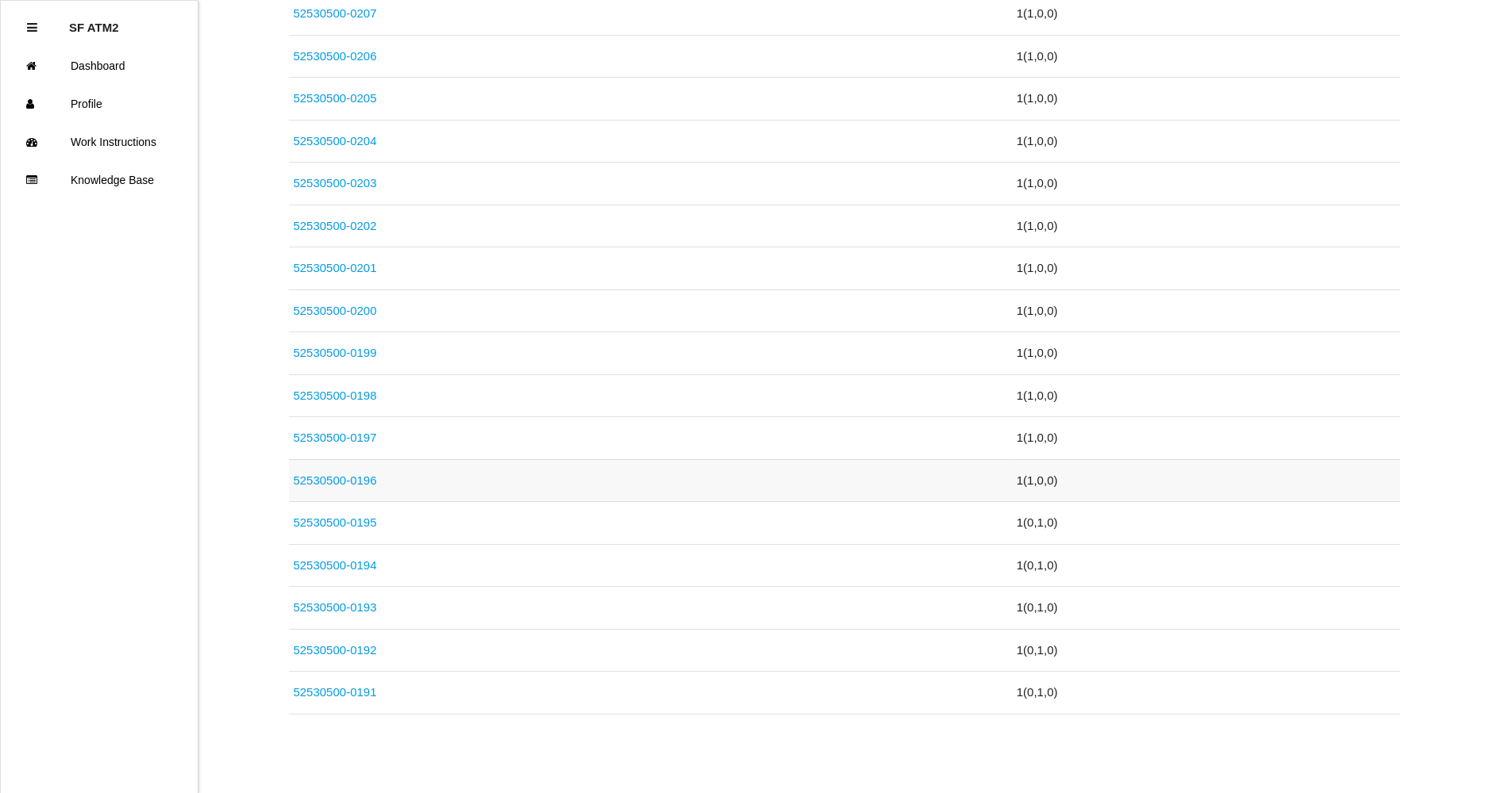
click at [354, 484] on link "52530500-0196" at bounding box center [334, 480] width 83 height 13
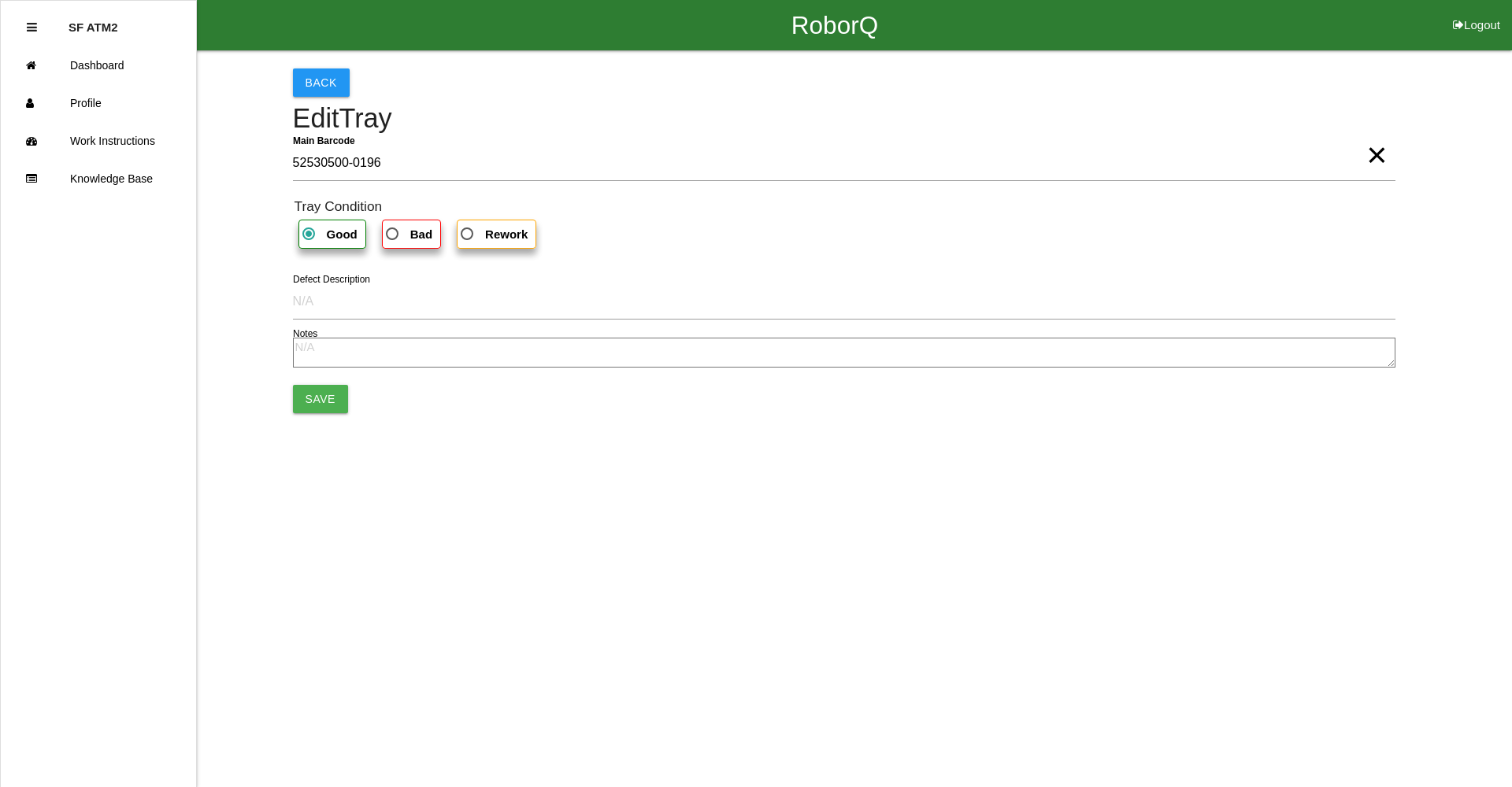
click at [410, 240] on b "Bad" at bounding box center [421, 235] width 22 height 13
click at [393, 235] on input "Bad" at bounding box center [387, 230] width 10 height 10
radio input "true"
click at [320, 411] on button "Save" at bounding box center [321, 399] width 55 height 28
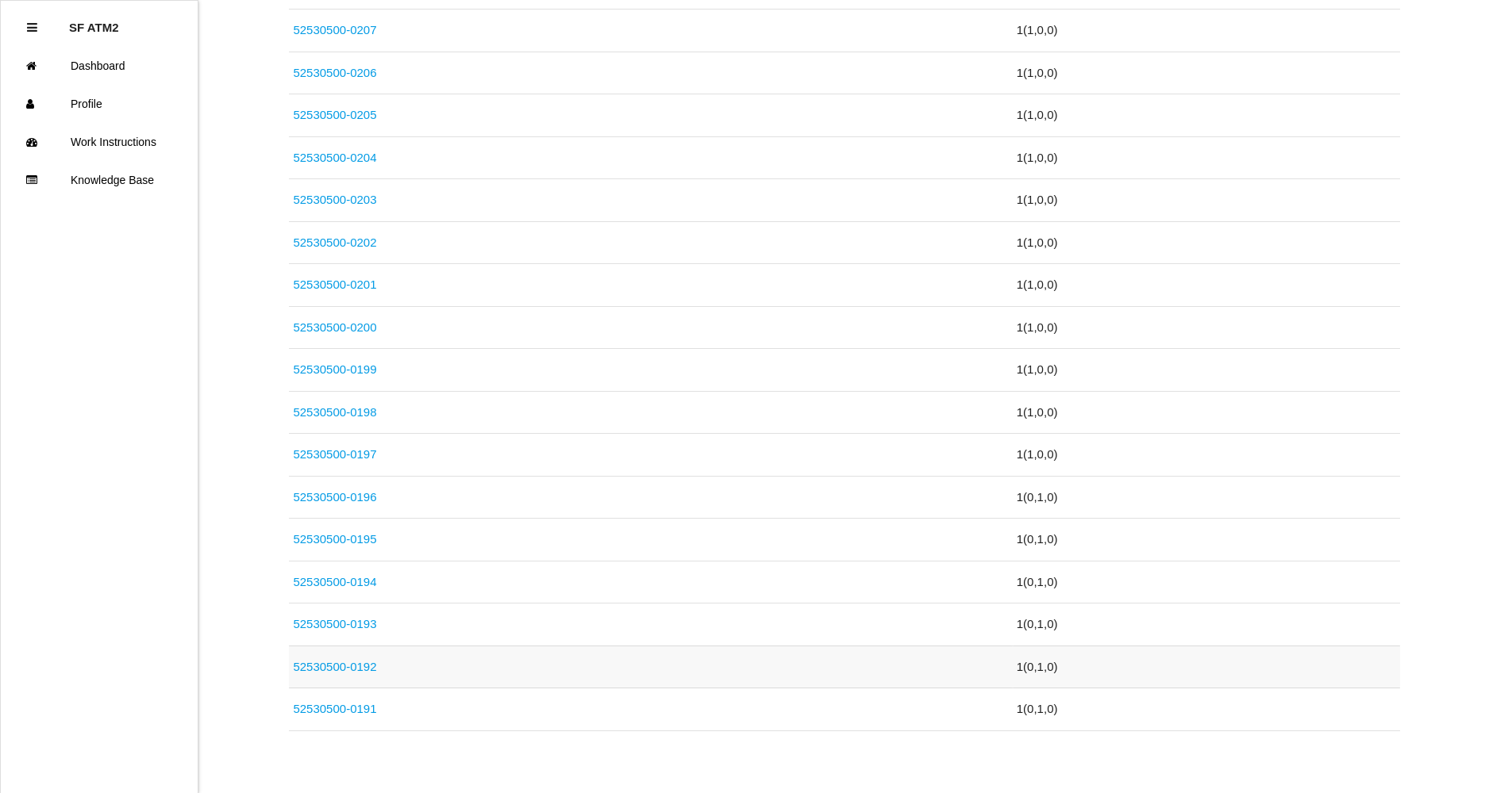
scroll to position [907, 0]
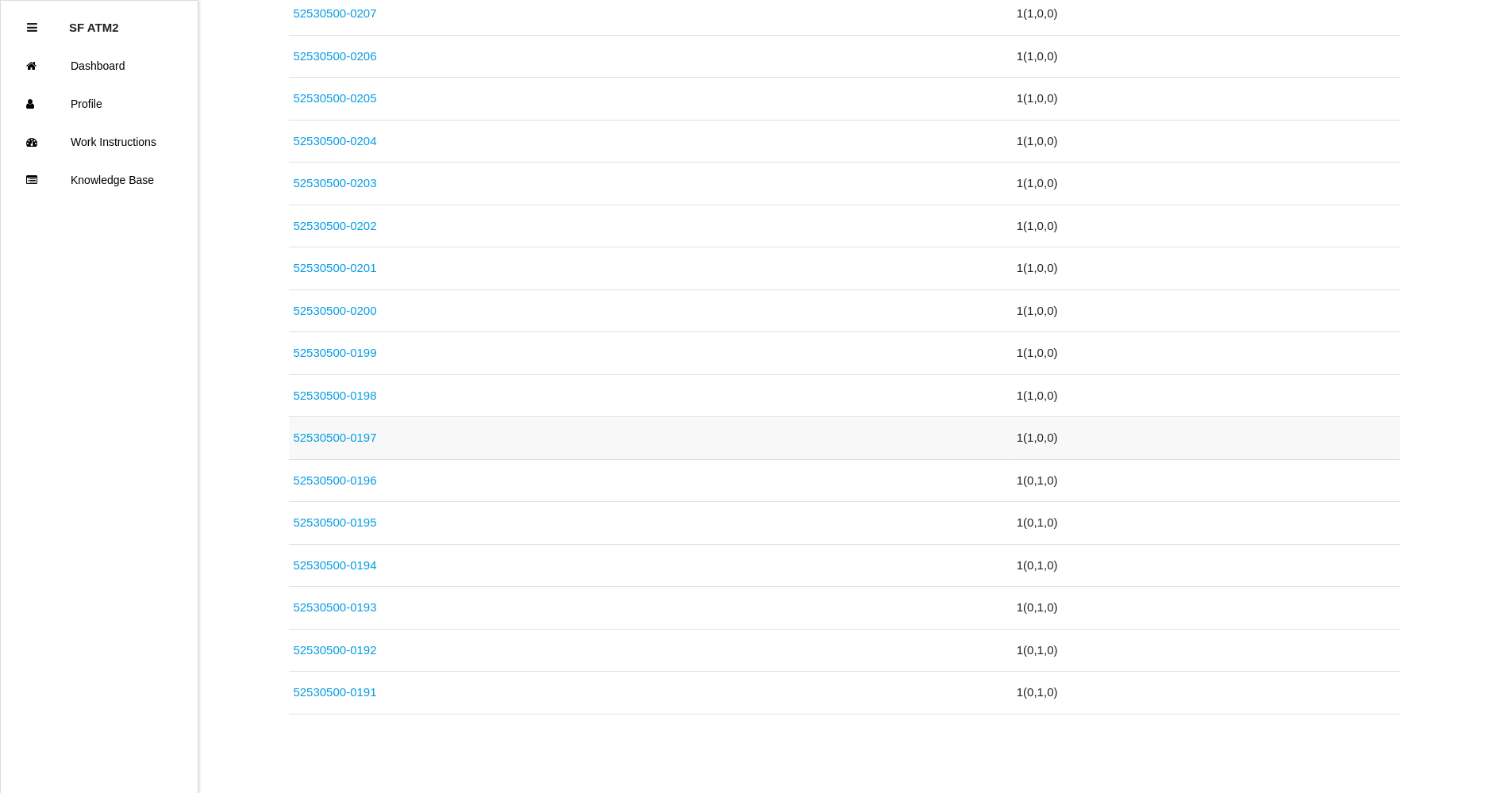
click at [347, 434] on link "52530500-0197" at bounding box center [334, 437] width 83 height 13
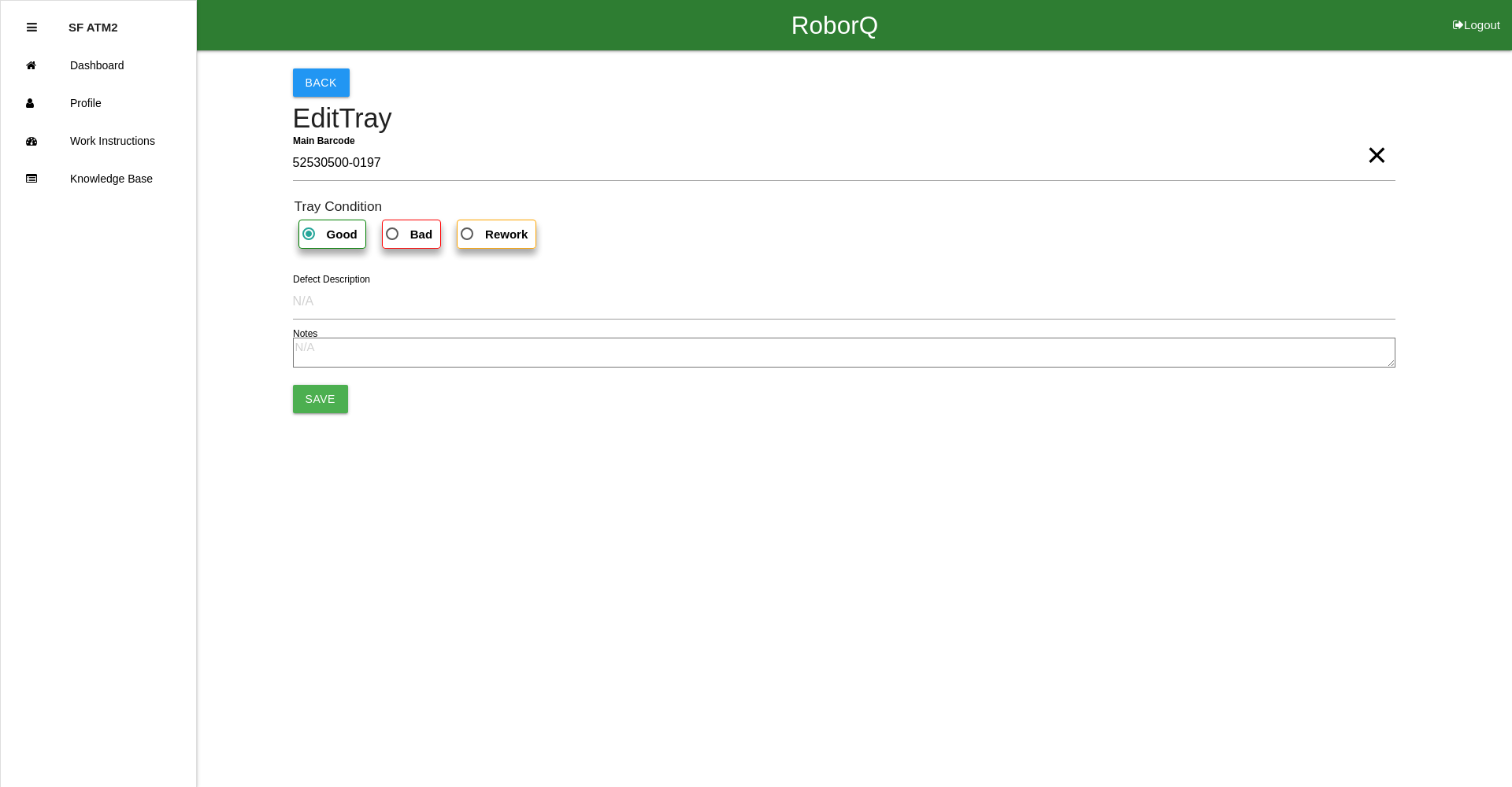
click at [408, 229] on span "Bad" at bounding box center [407, 235] width 49 height 20
click at [393, 229] on input "Bad" at bounding box center [387, 230] width 10 height 10
radio input "true"
click at [335, 404] on button "Save" at bounding box center [321, 399] width 55 height 28
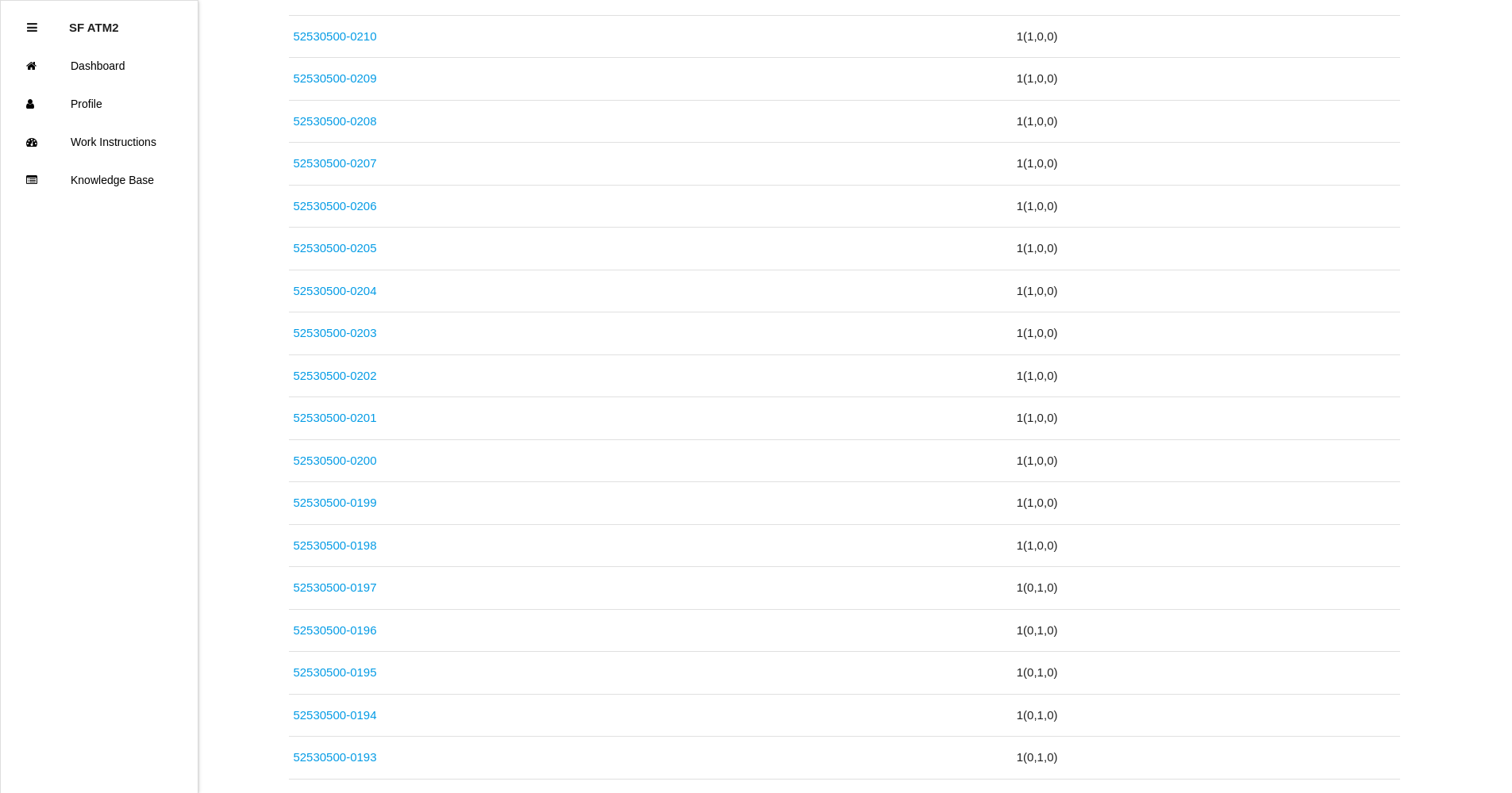
scroll to position [907, 0]
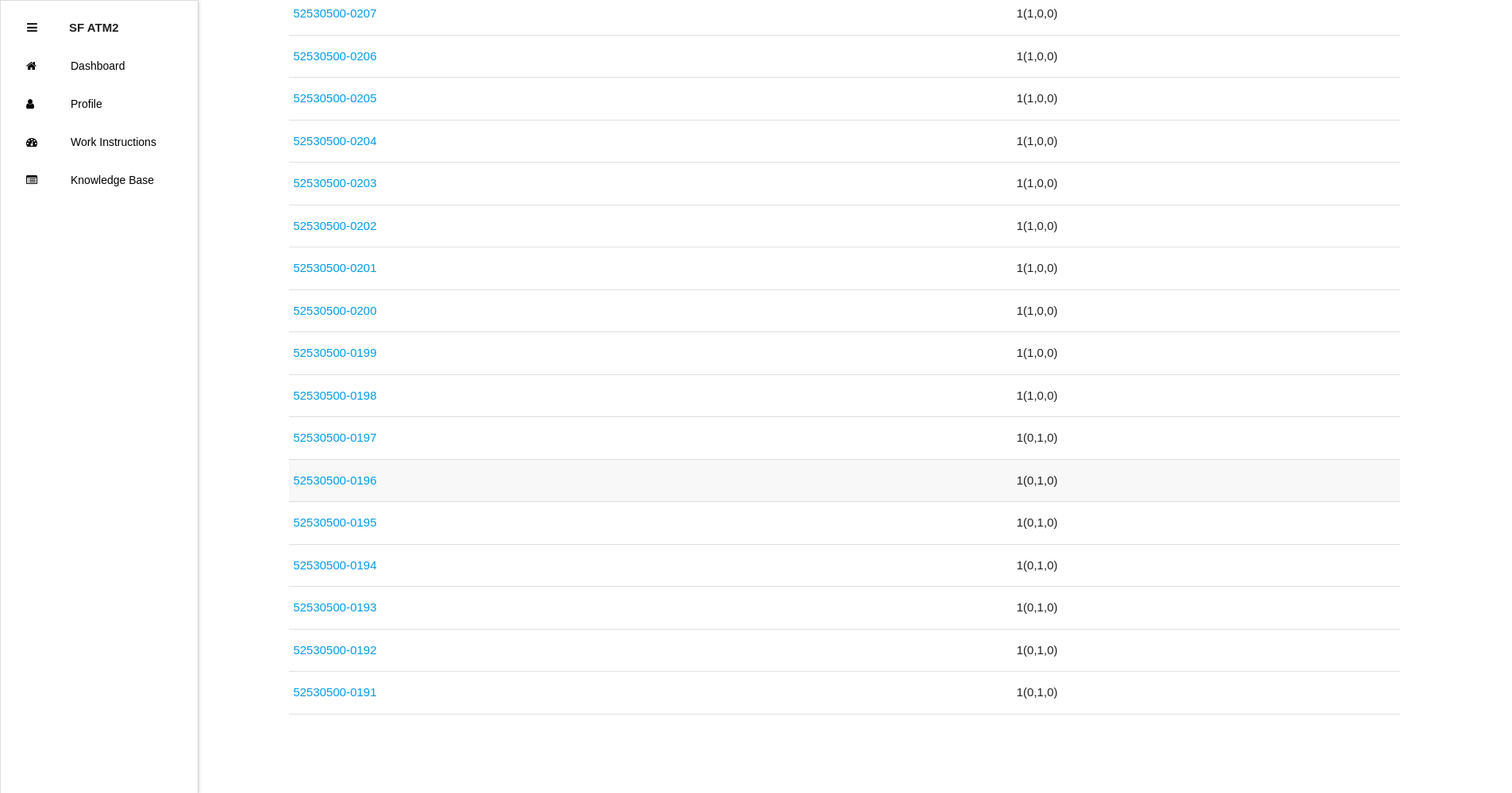
click at [353, 477] on link "52530500-0196" at bounding box center [334, 480] width 83 height 13
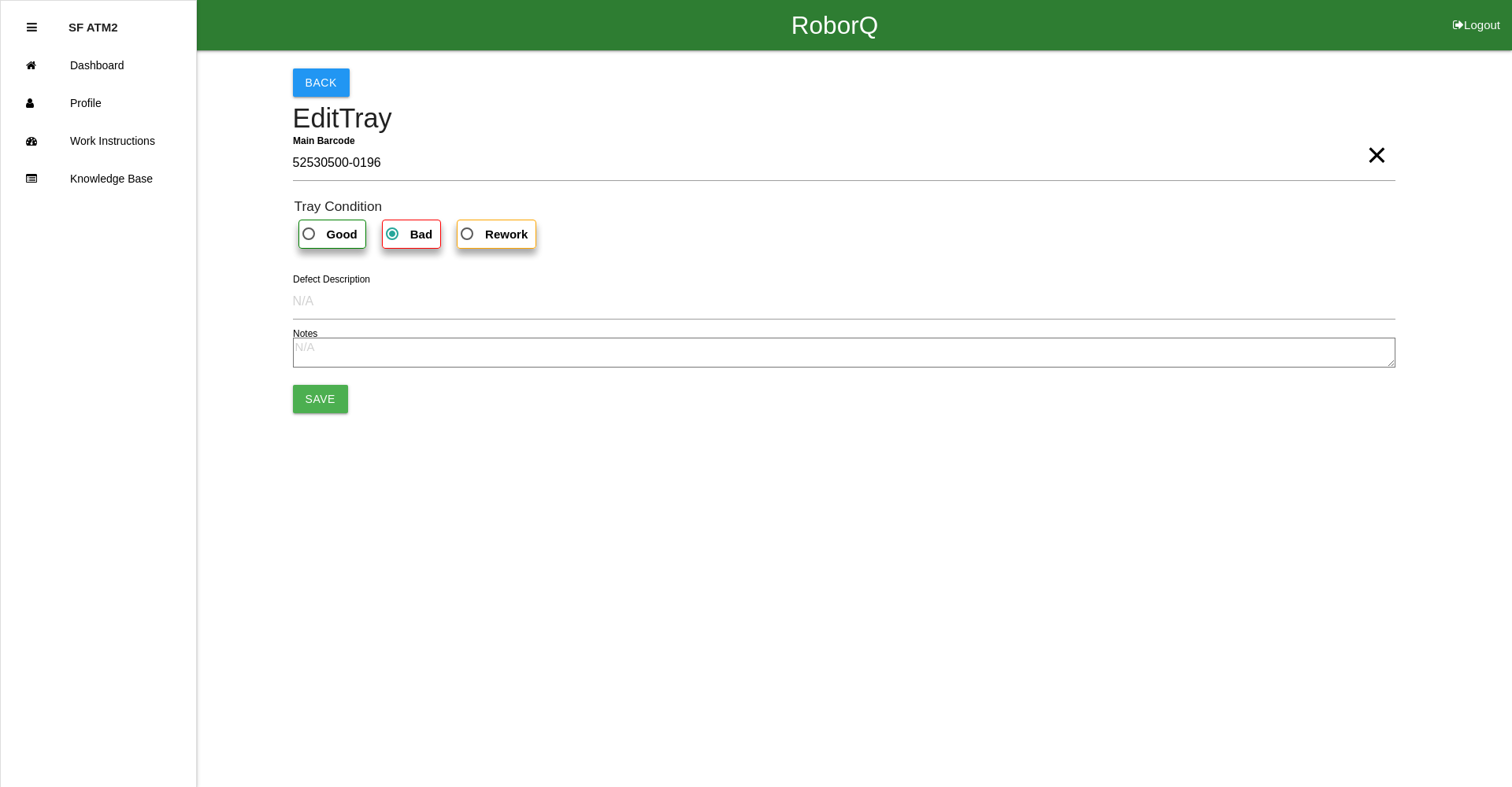
click at [326, 239] on b "Good" at bounding box center [341, 235] width 31 height 13
click at [310, 235] on input "Good" at bounding box center [304, 230] width 10 height 10
radio input "true"
click at [319, 394] on button "Save" at bounding box center [321, 399] width 55 height 28
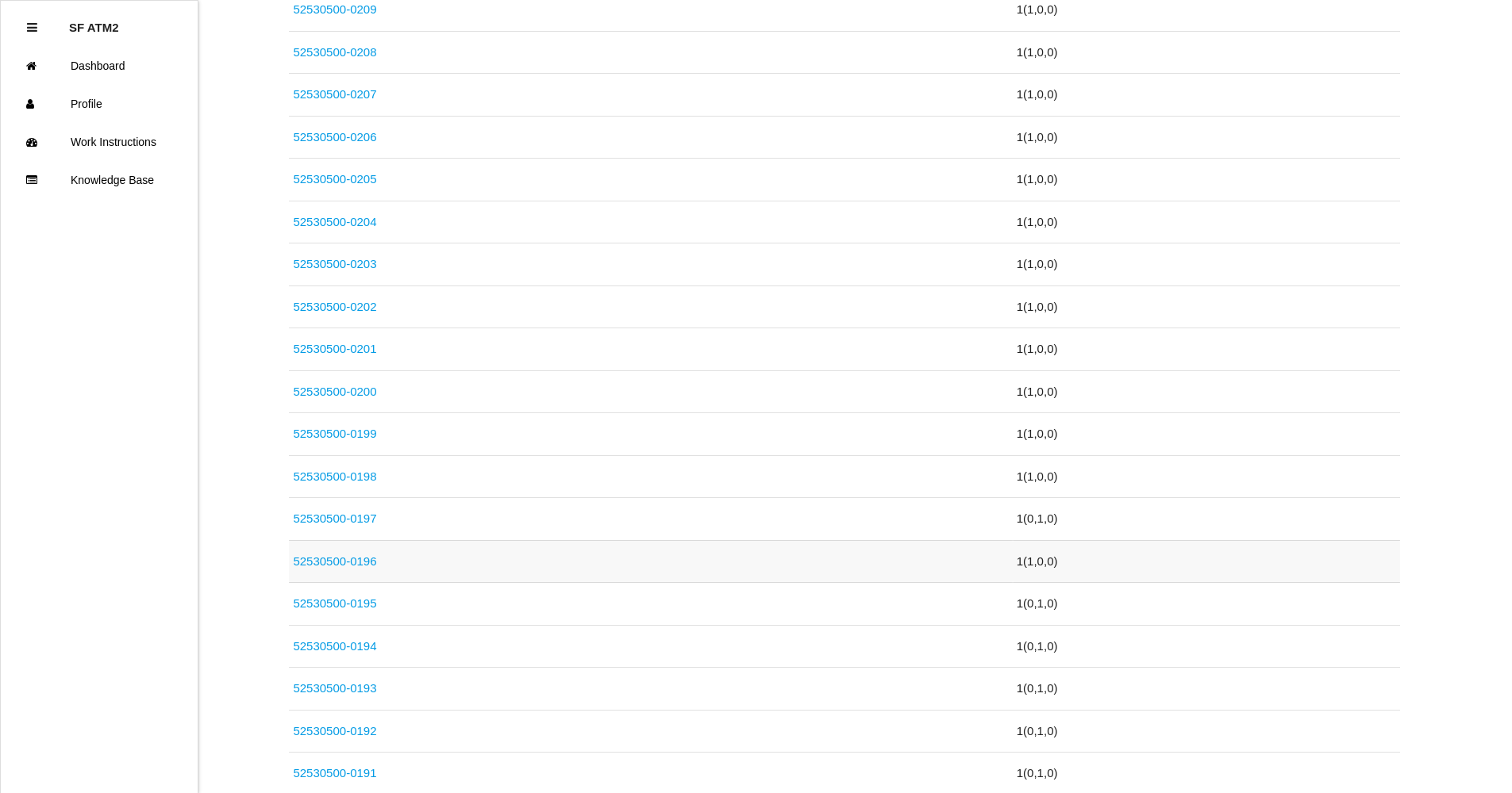
scroll to position [907, 0]
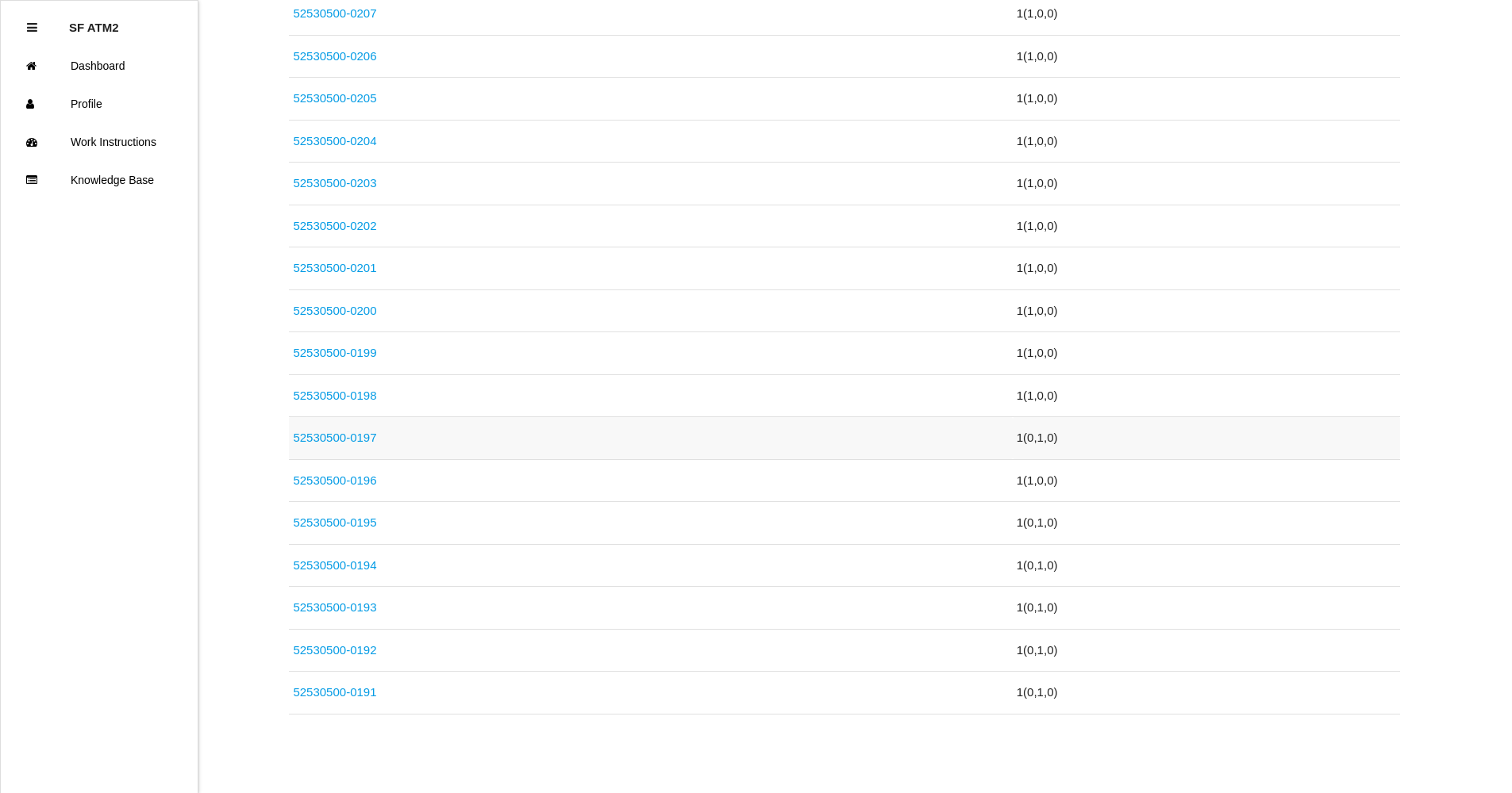
click at [362, 433] on link "52530500-0197" at bounding box center [334, 437] width 83 height 13
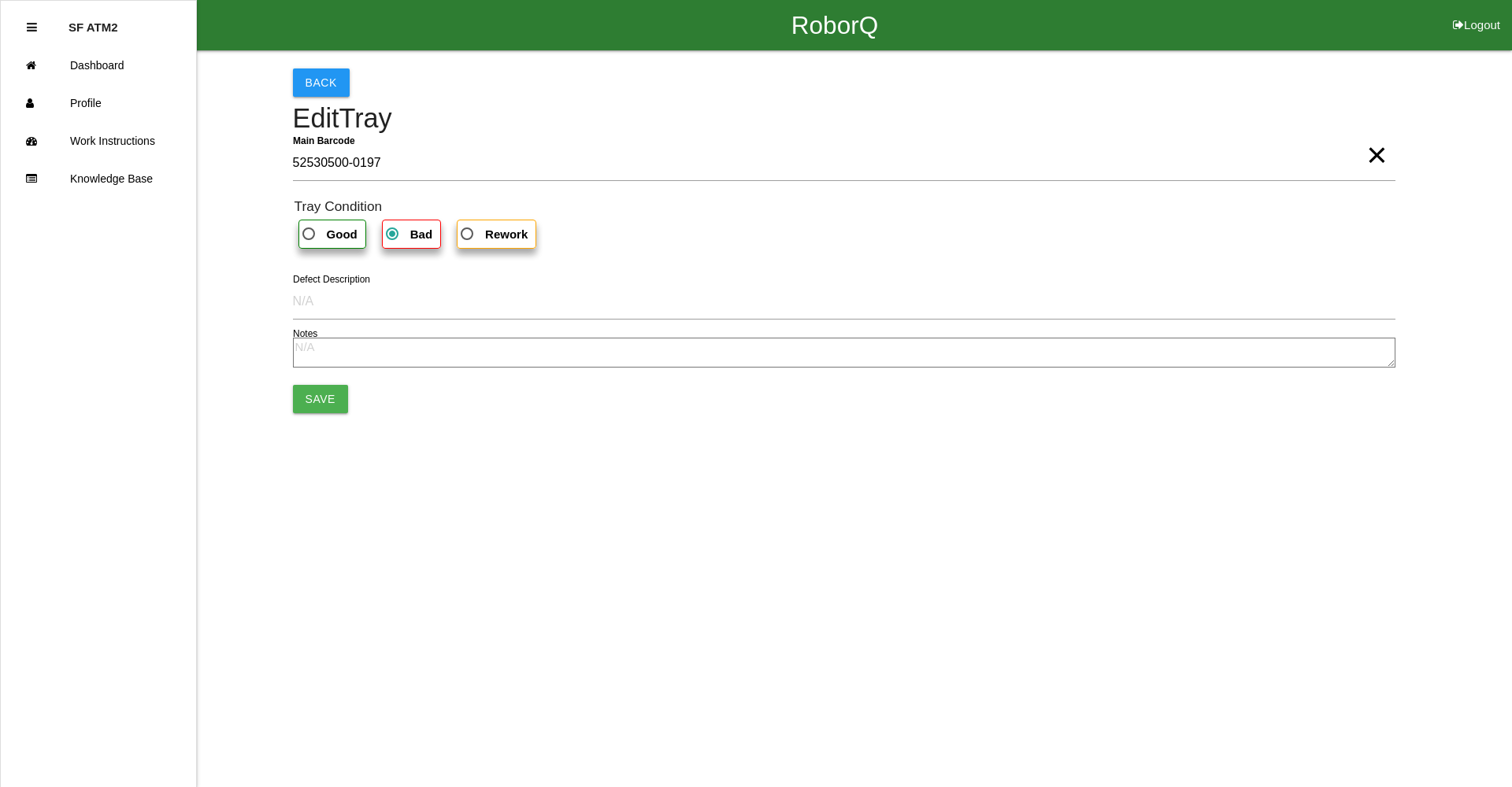
click at [318, 231] on span "Good" at bounding box center [328, 235] width 58 height 20
click at [310, 231] on input "Good" at bounding box center [304, 230] width 10 height 10
radio input "true"
click at [317, 391] on button "Save" at bounding box center [321, 399] width 55 height 28
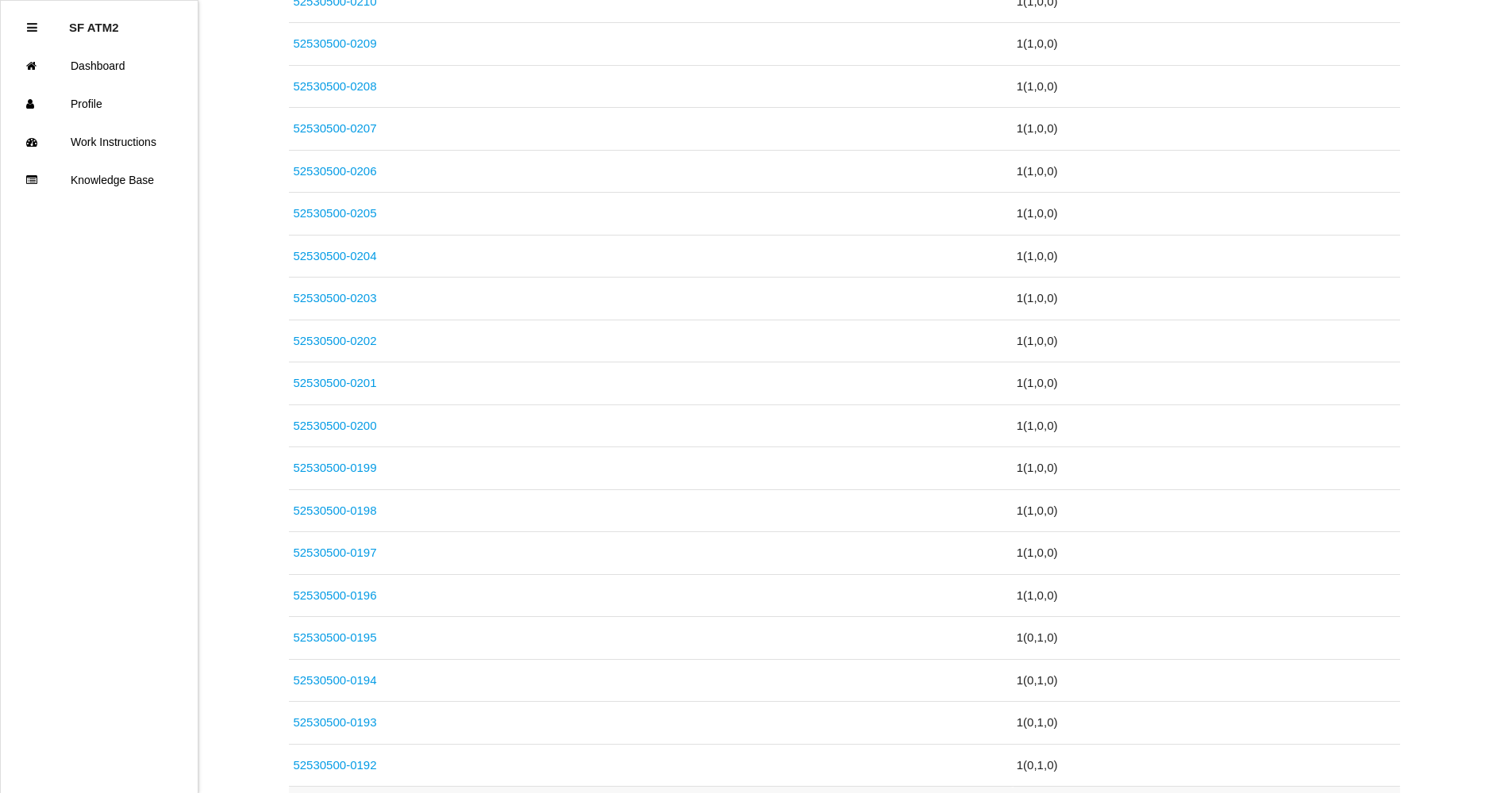
scroll to position [907, 0]
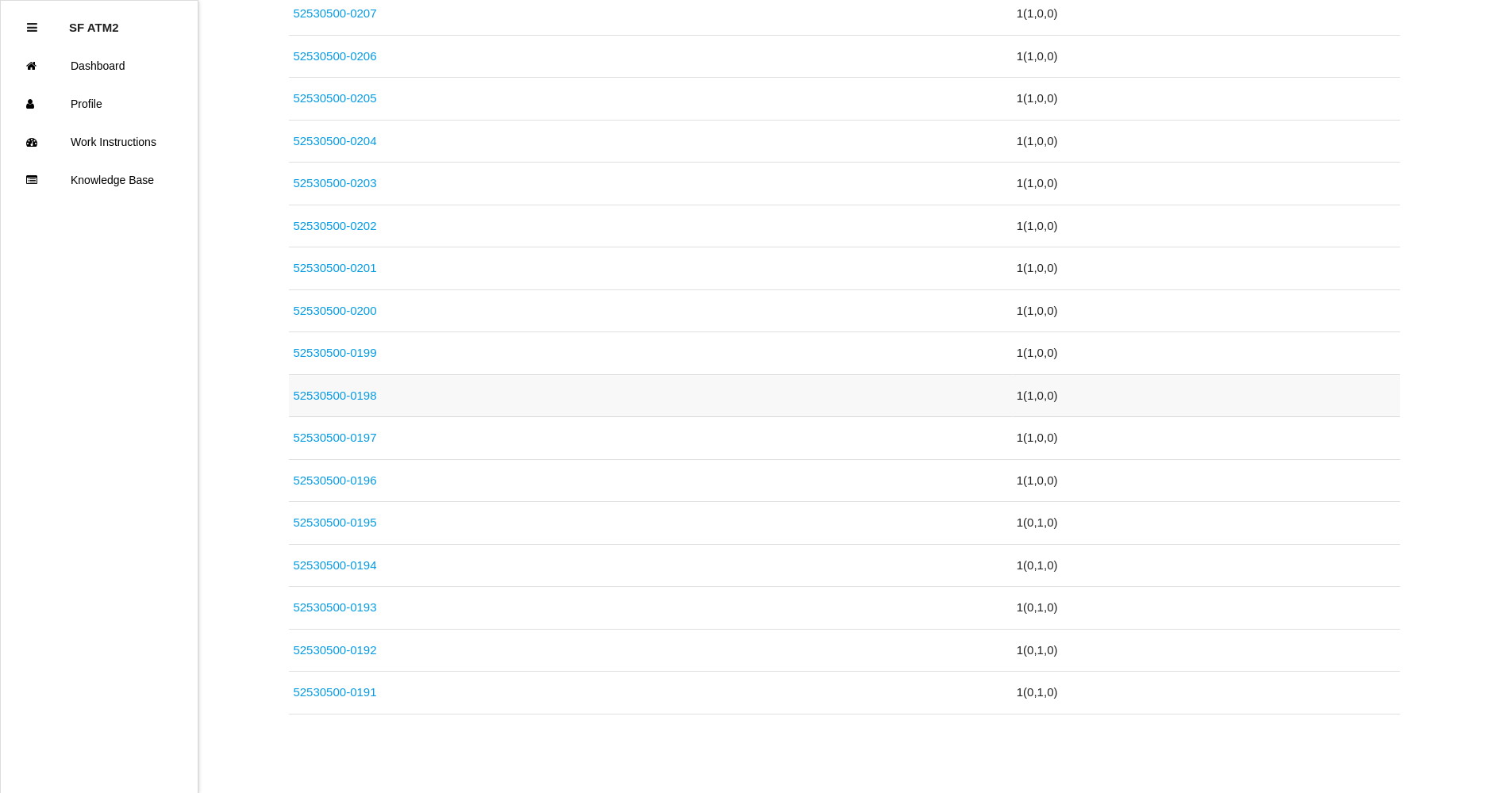
click at [343, 401] on link "52530500-0198" at bounding box center [334, 395] width 83 height 13
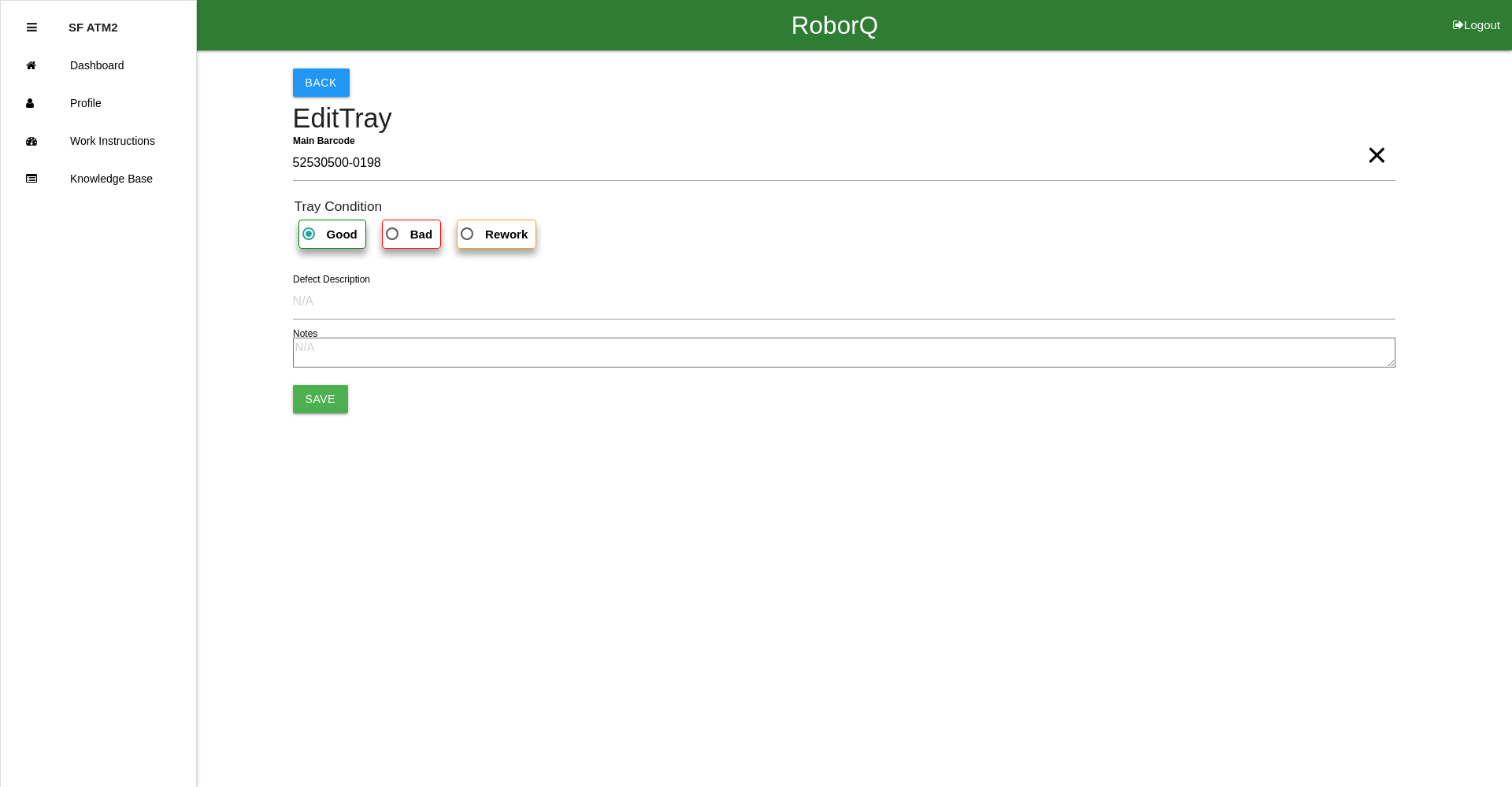
click at [422, 230] on b "Bad" at bounding box center [421, 235] width 22 height 13
click at [393, 230] on input "Bad" at bounding box center [387, 230] width 10 height 10
radio input "true"
click at [304, 391] on button "Save" at bounding box center [321, 399] width 55 height 28
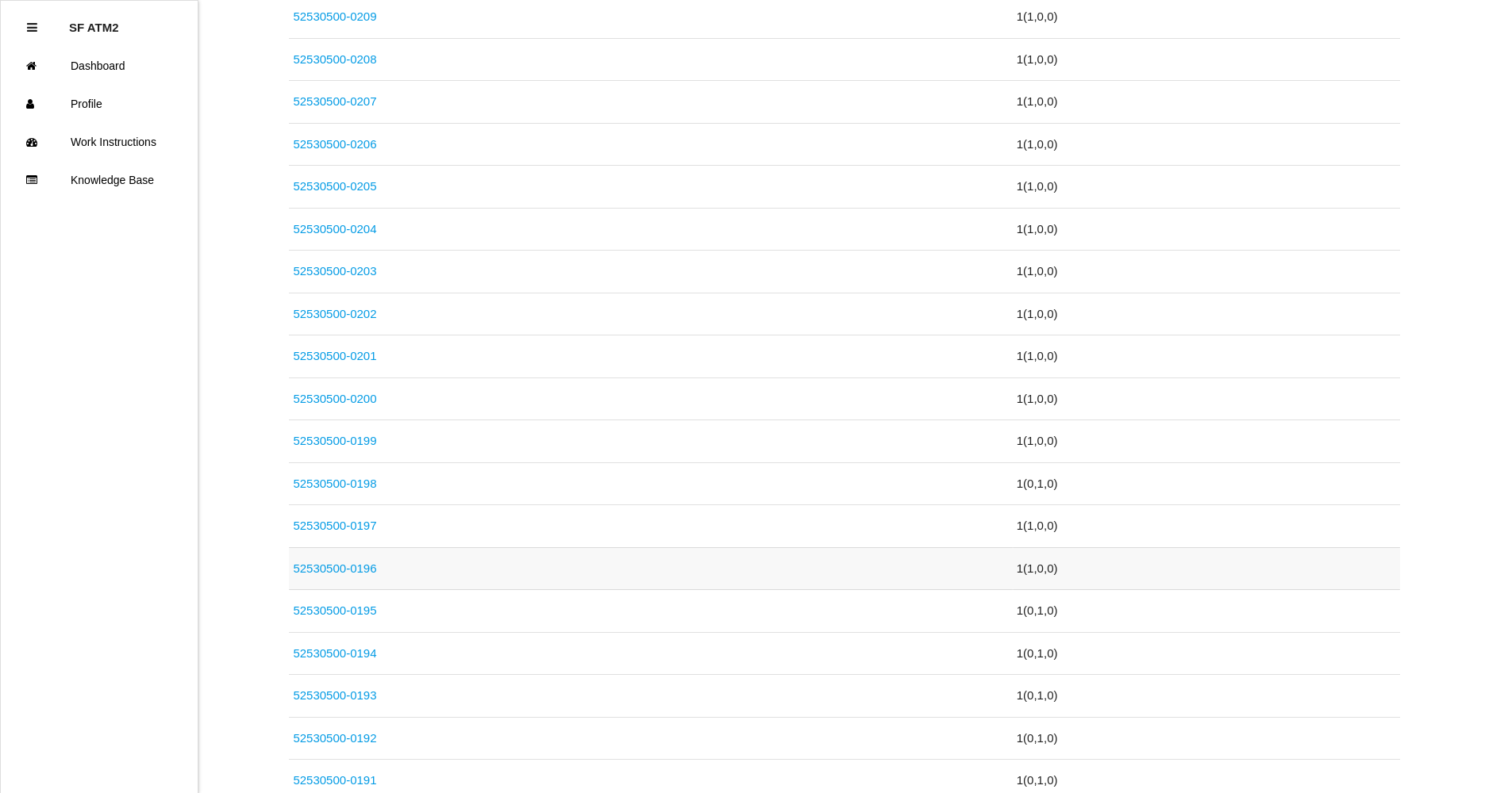
scroll to position [907, 0]
click at [351, 697] on link "52530500-0191" at bounding box center [334, 692] width 83 height 13
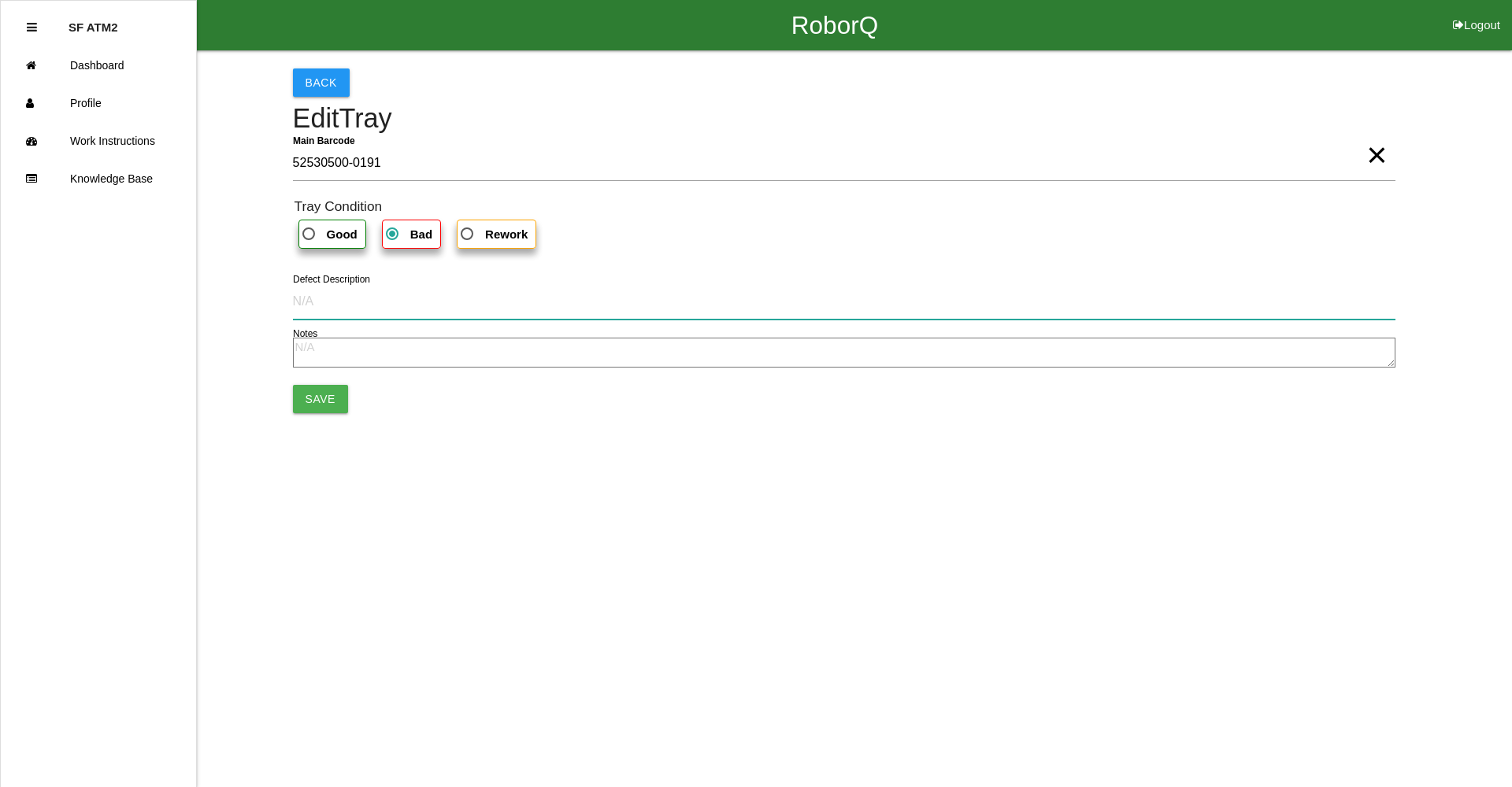
click at [437, 310] on input "Defect Description" at bounding box center [844, 301] width 1103 height 36
type input "Too much heat, pinch point did not seal, integrity weakened."
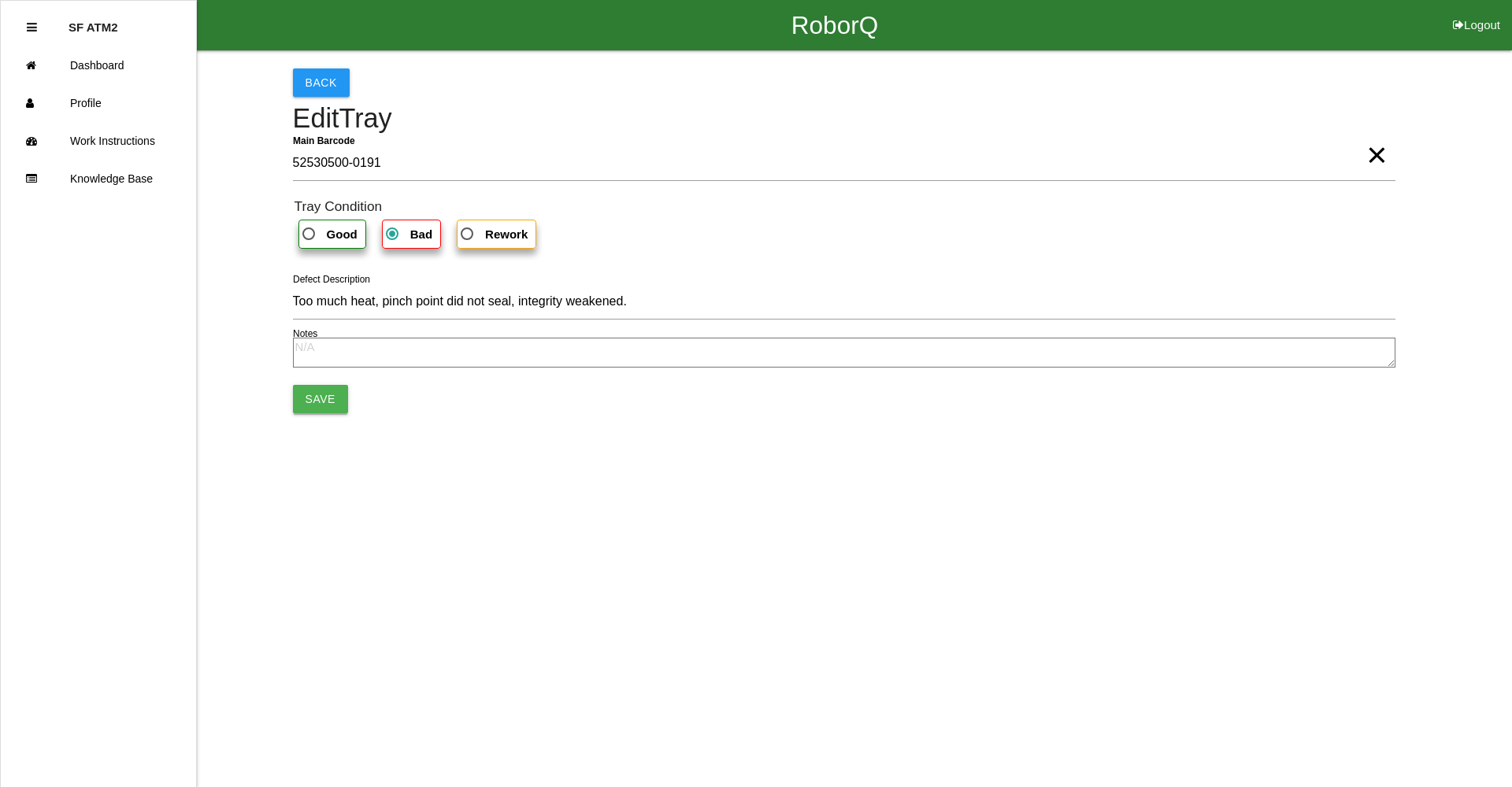
click at [324, 403] on button "Save" at bounding box center [321, 399] width 55 height 28
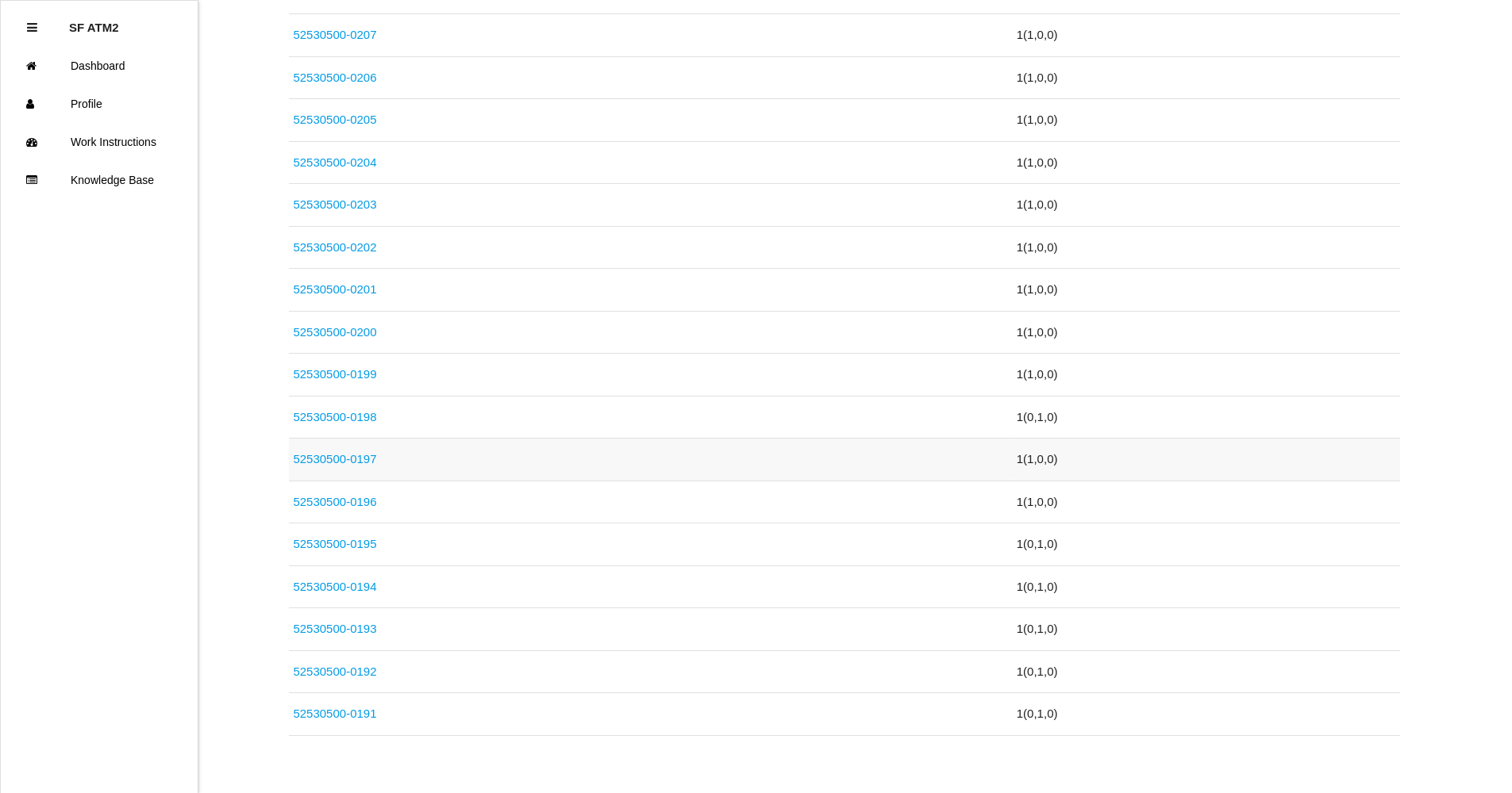
scroll to position [907, 0]
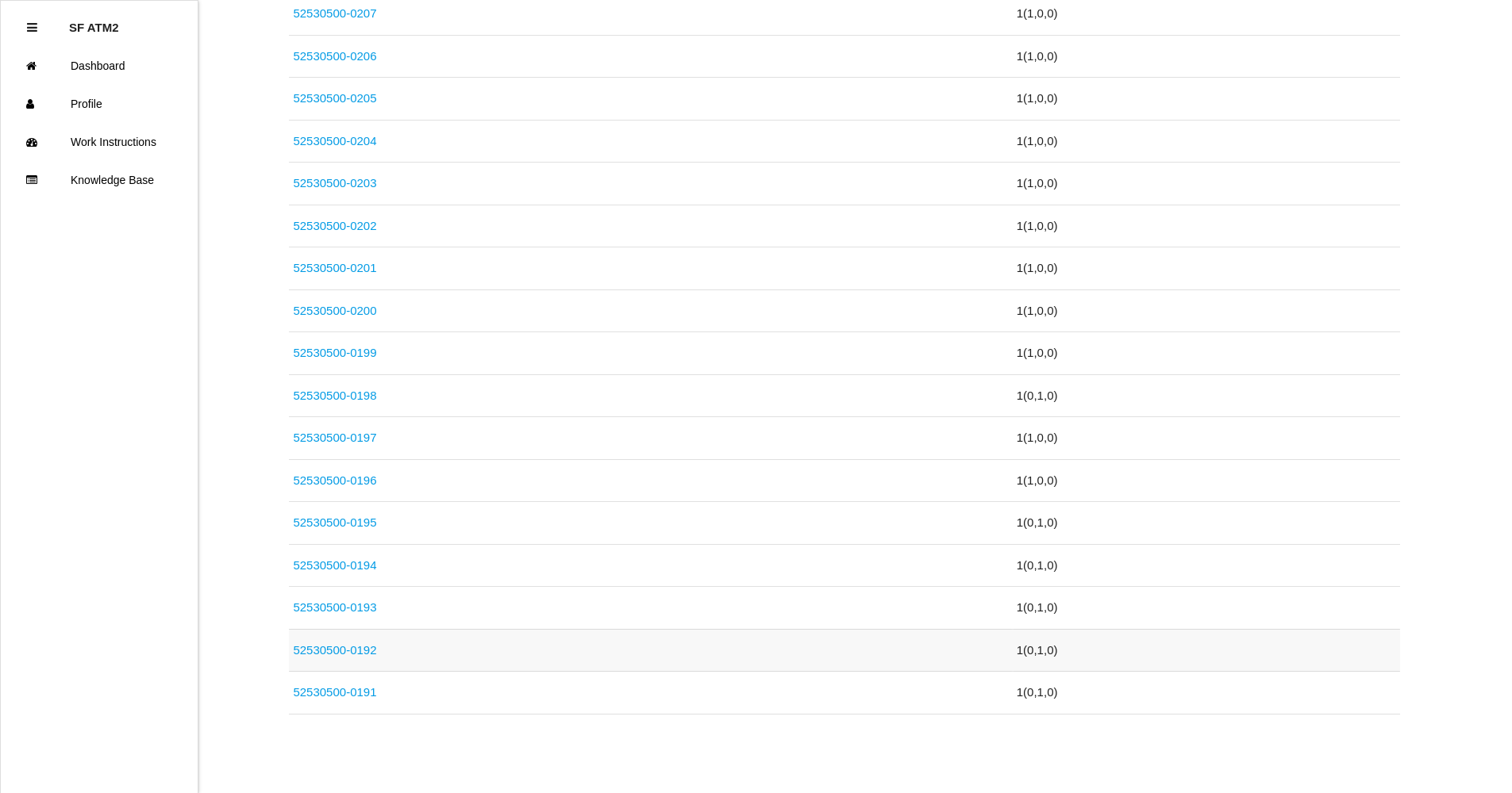
click at [357, 640] on td "52530500-0192" at bounding box center [650, 650] width 723 height 43
click at [357, 653] on link "52530500-0192" at bounding box center [334, 650] width 83 height 13
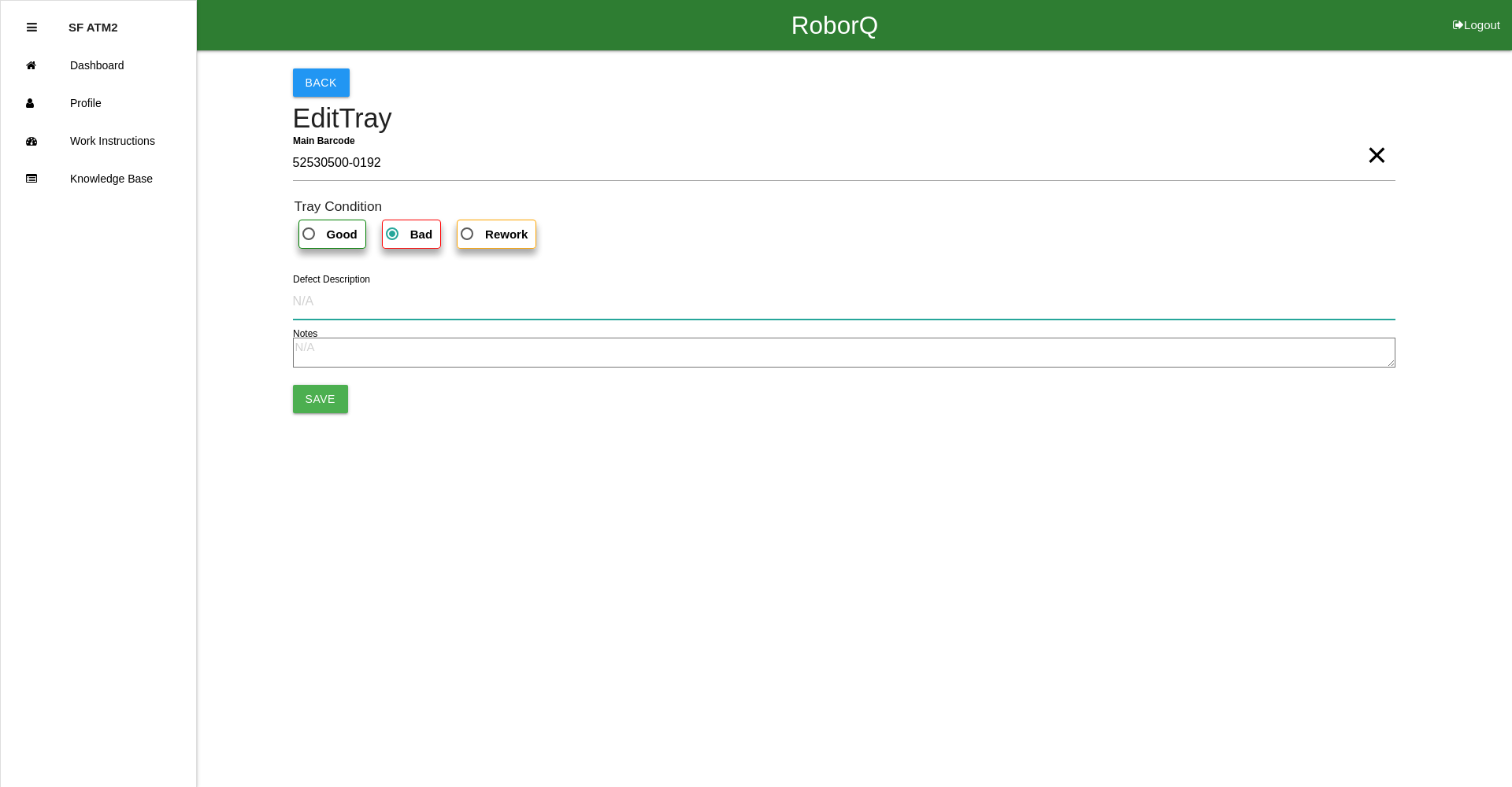
click at [429, 299] on input "Defect Description" at bounding box center [844, 301] width 1103 height 36
paste input "Too much heat, pinch point did not seal, integrity weakened."
type input "Too much heat, pinch point did not seal, integrity weakened."
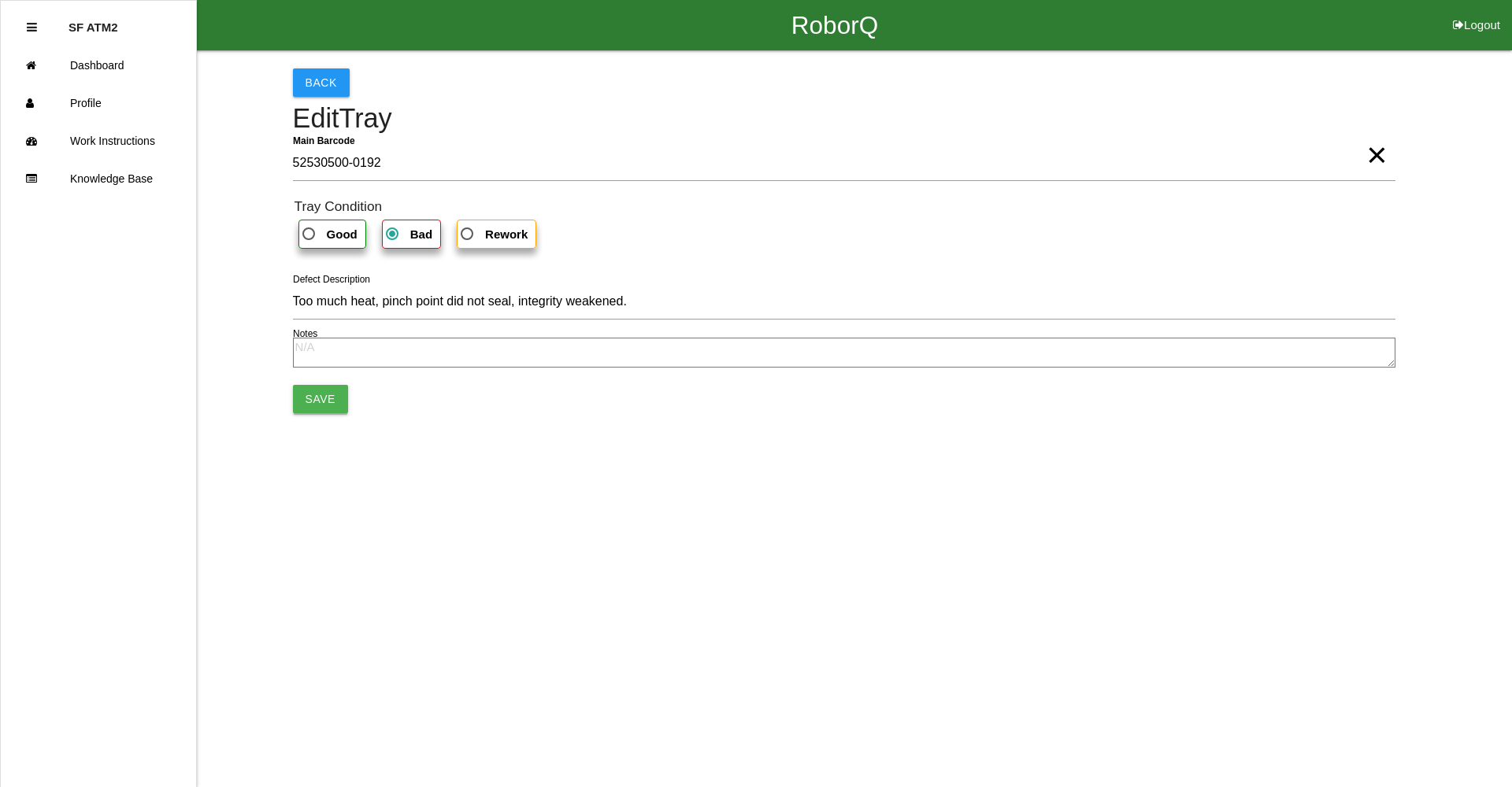
click at [338, 401] on button "Save" at bounding box center [321, 399] width 55 height 28
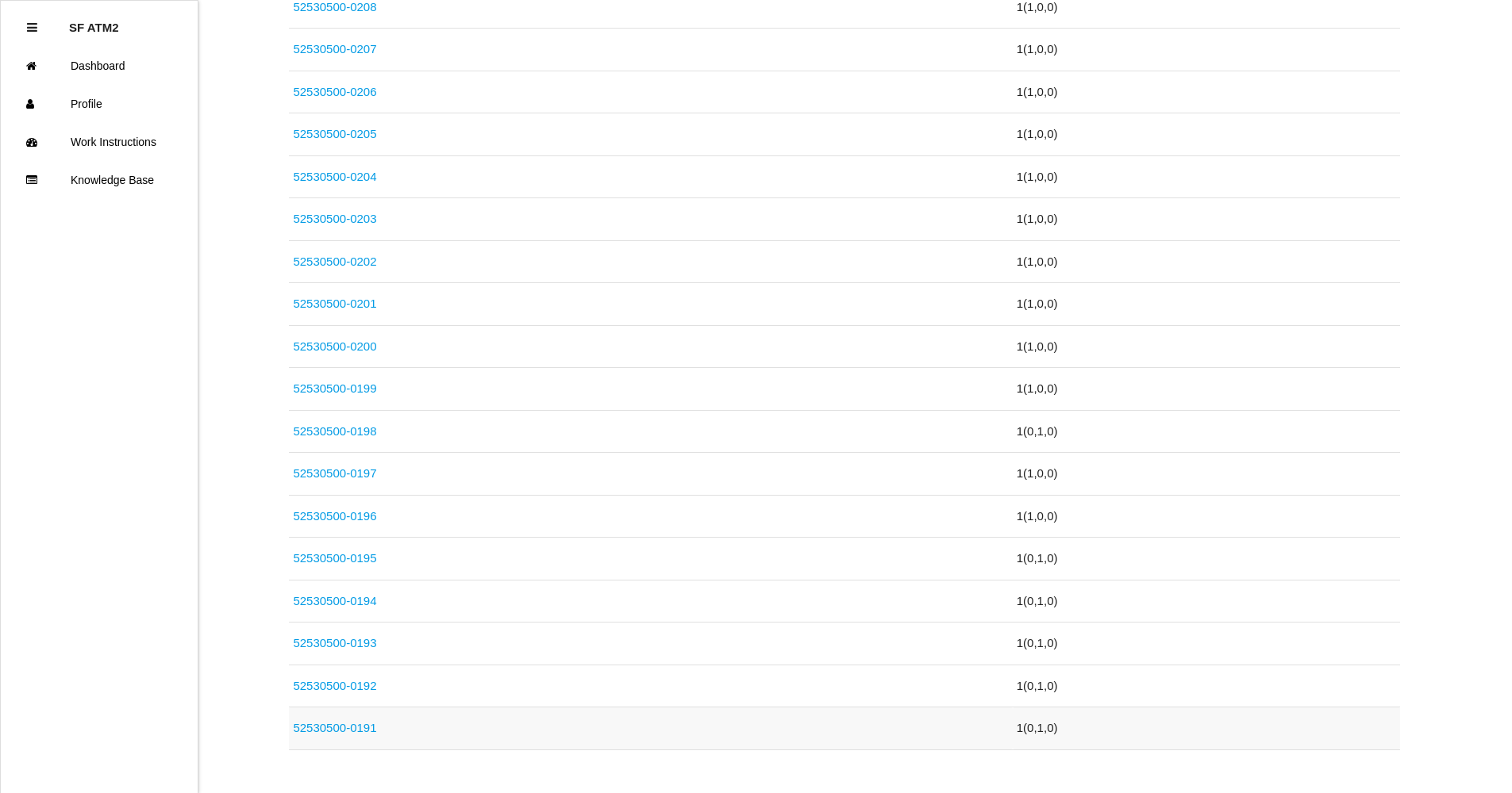
scroll to position [907, 0]
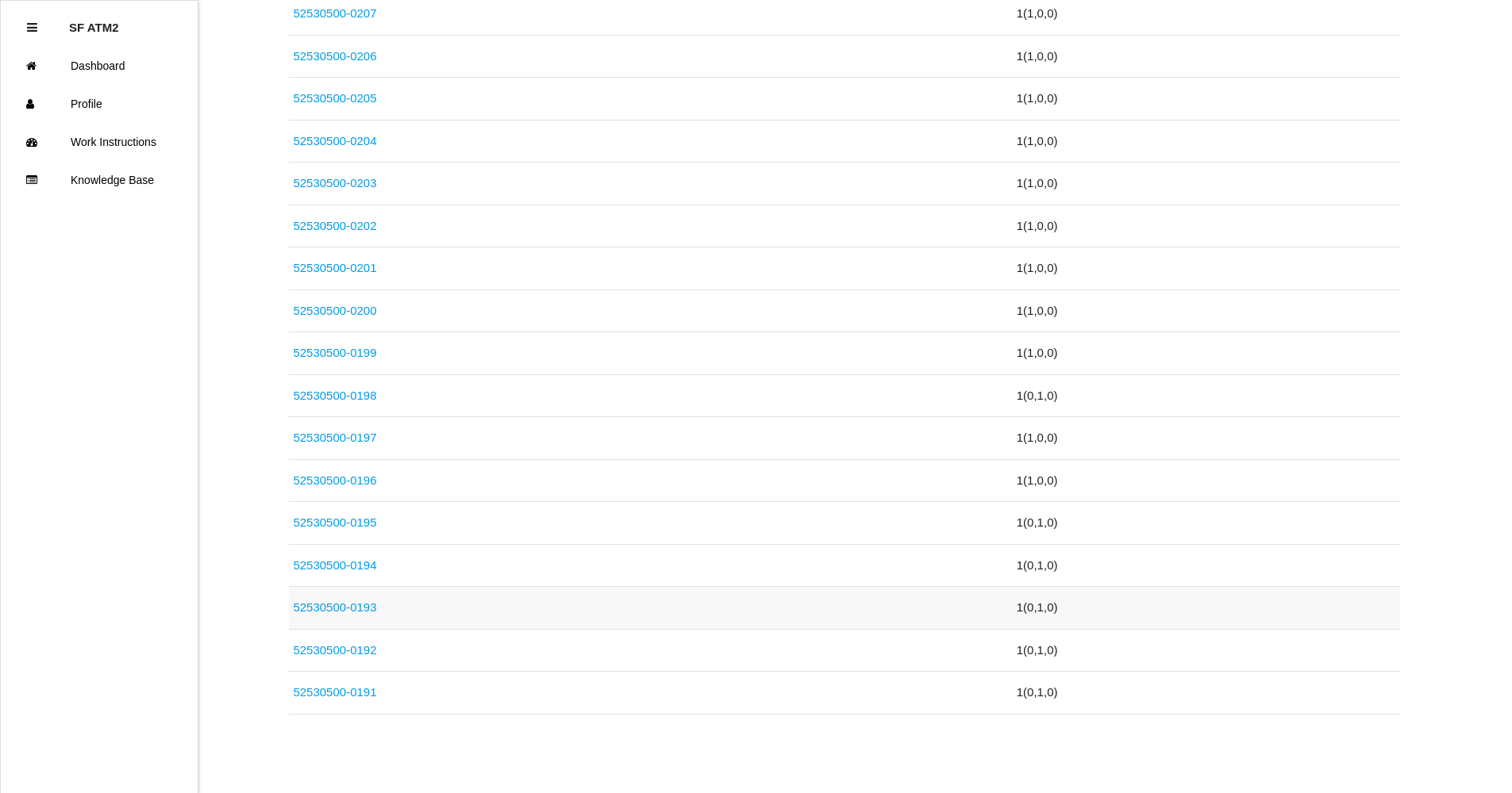
click at [365, 605] on link "52530500-0193" at bounding box center [334, 607] width 83 height 13
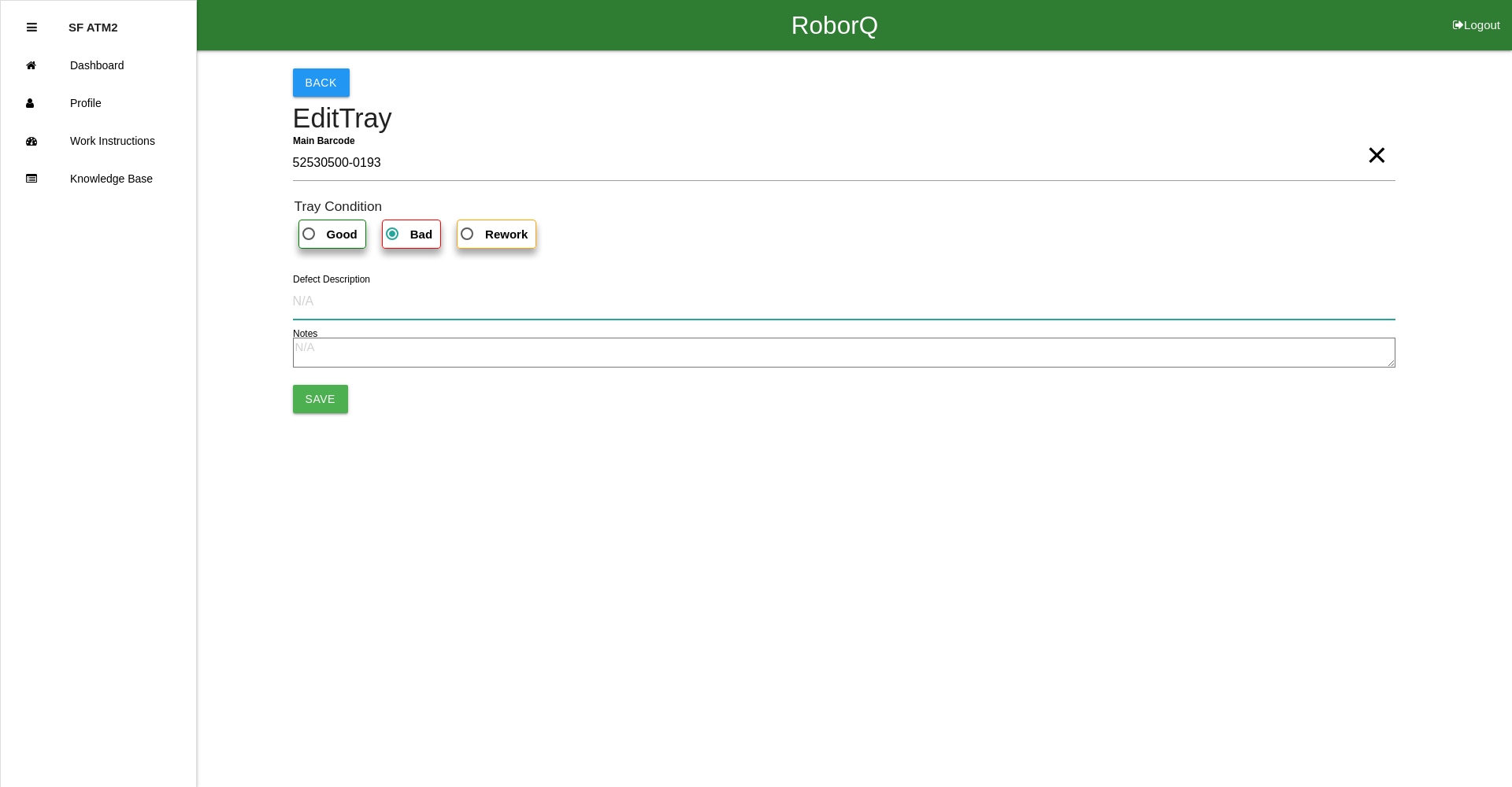
click at [411, 296] on input "Defect Description" at bounding box center [844, 301] width 1103 height 36
paste input "Too much heat, pinch point did not seal, integrity weakened."
type input "Too much heat, pinch point did not seal, integrity weakened."
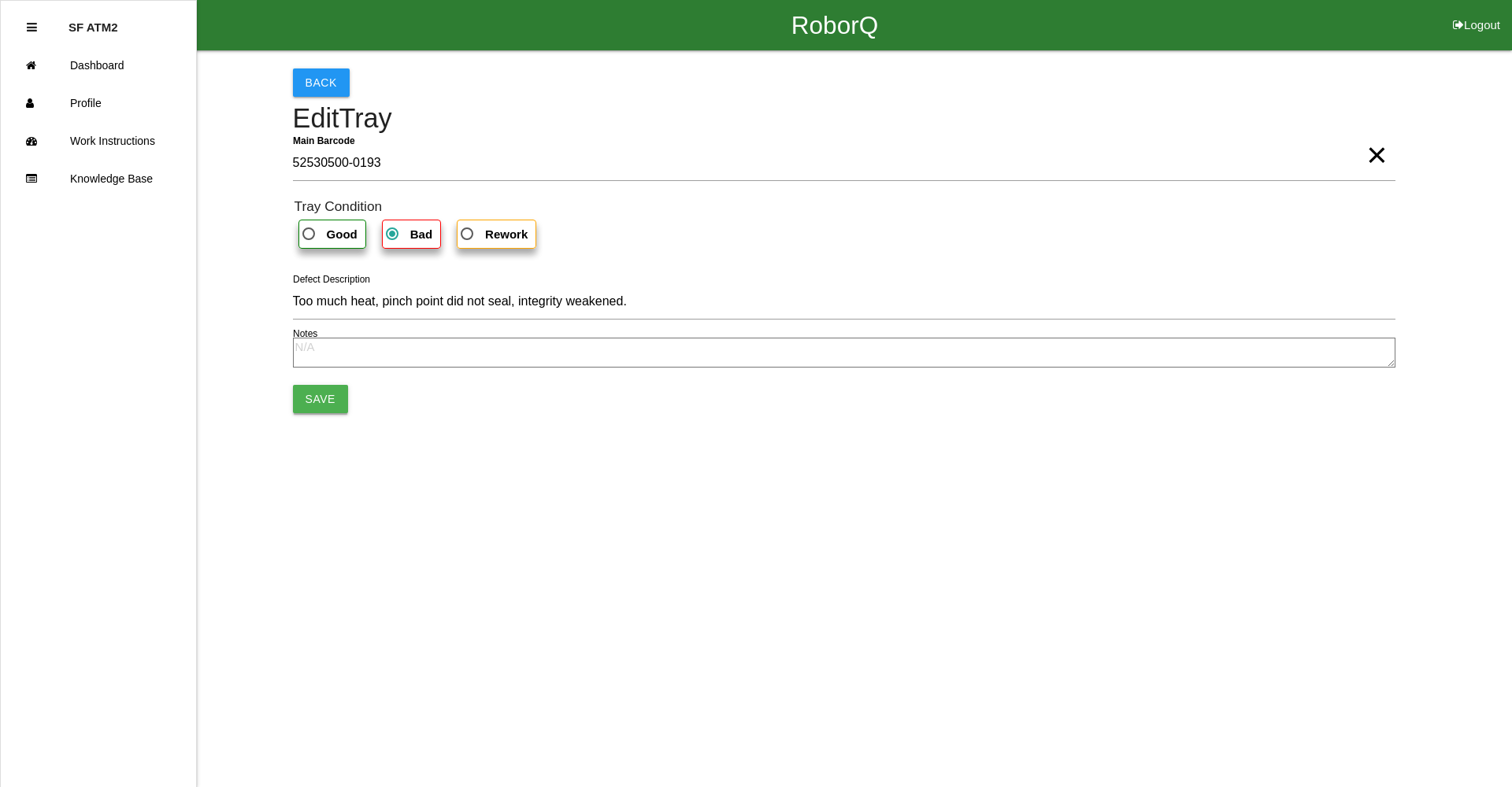
click at [316, 406] on button "Save" at bounding box center [321, 399] width 55 height 28
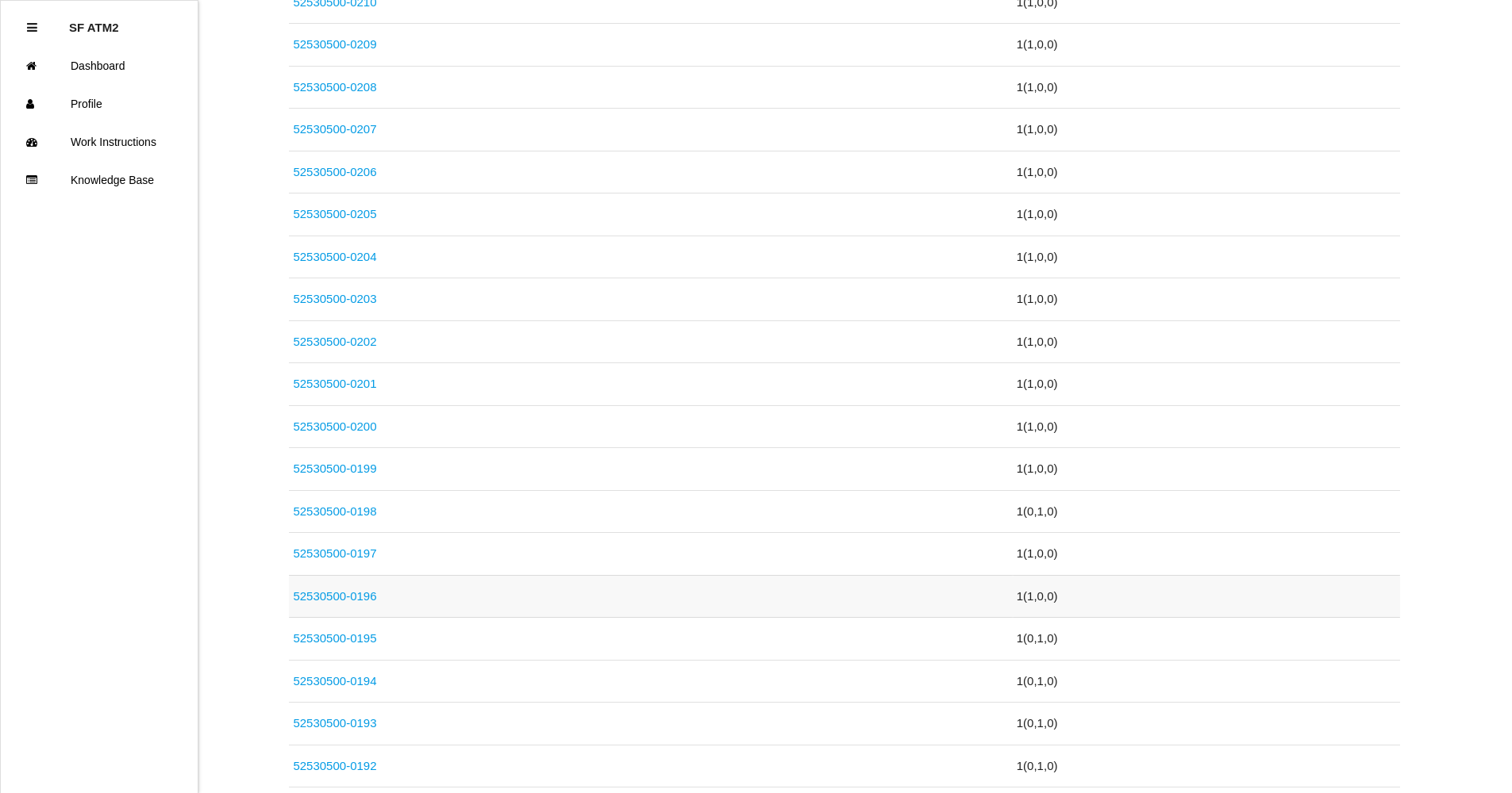
scroll to position [873, 0]
click at [364, 593] on link "52530500-0194" at bounding box center [334, 600] width 83 height 13
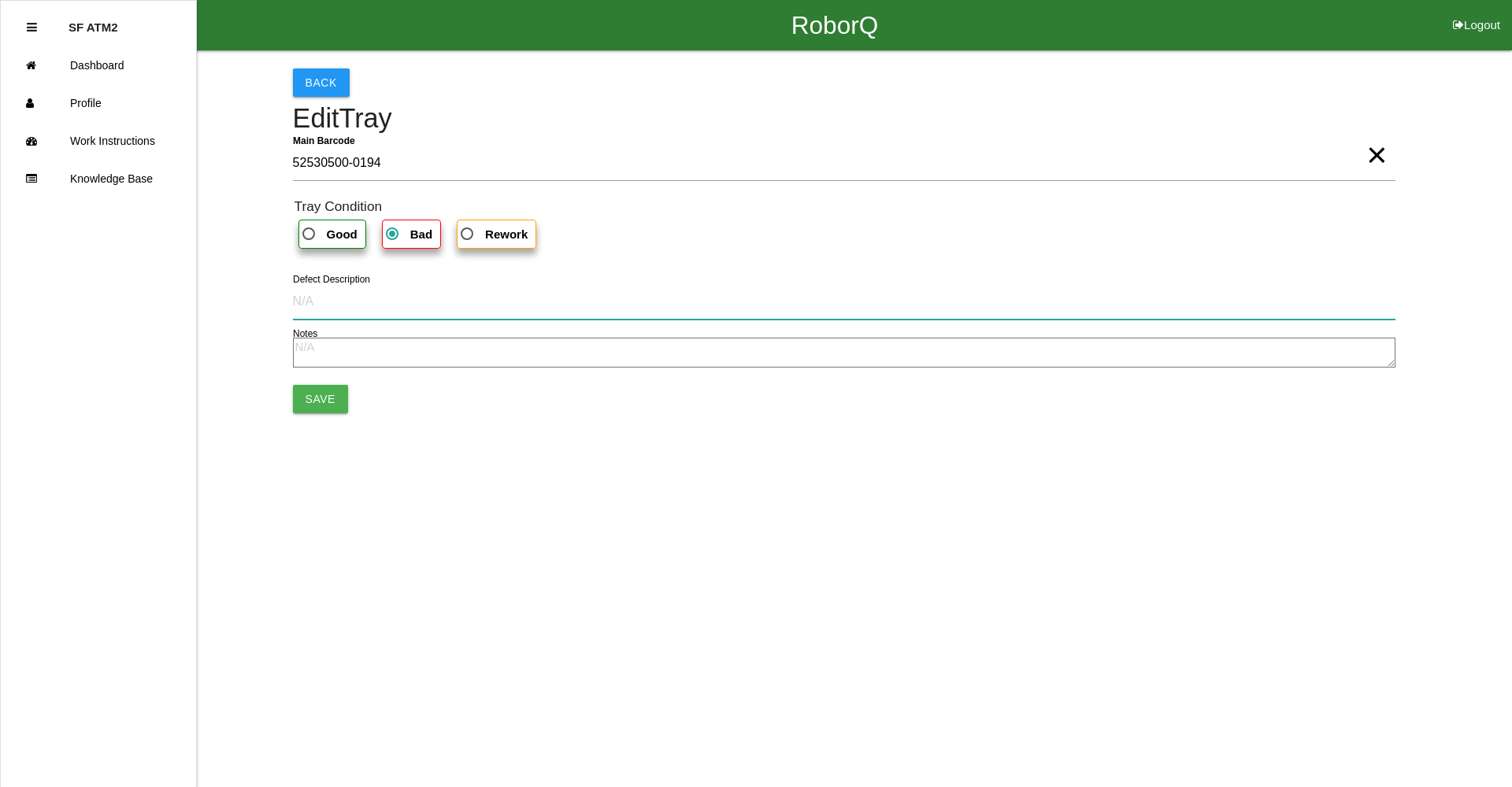
click at [409, 310] on input "Defect Description" at bounding box center [844, 301] width 1103 height 36
paste input "Too much heat, pinch point did not seal, integrity weakened."
type input "Too much heat, pinch point did not seal, integrity weakened."
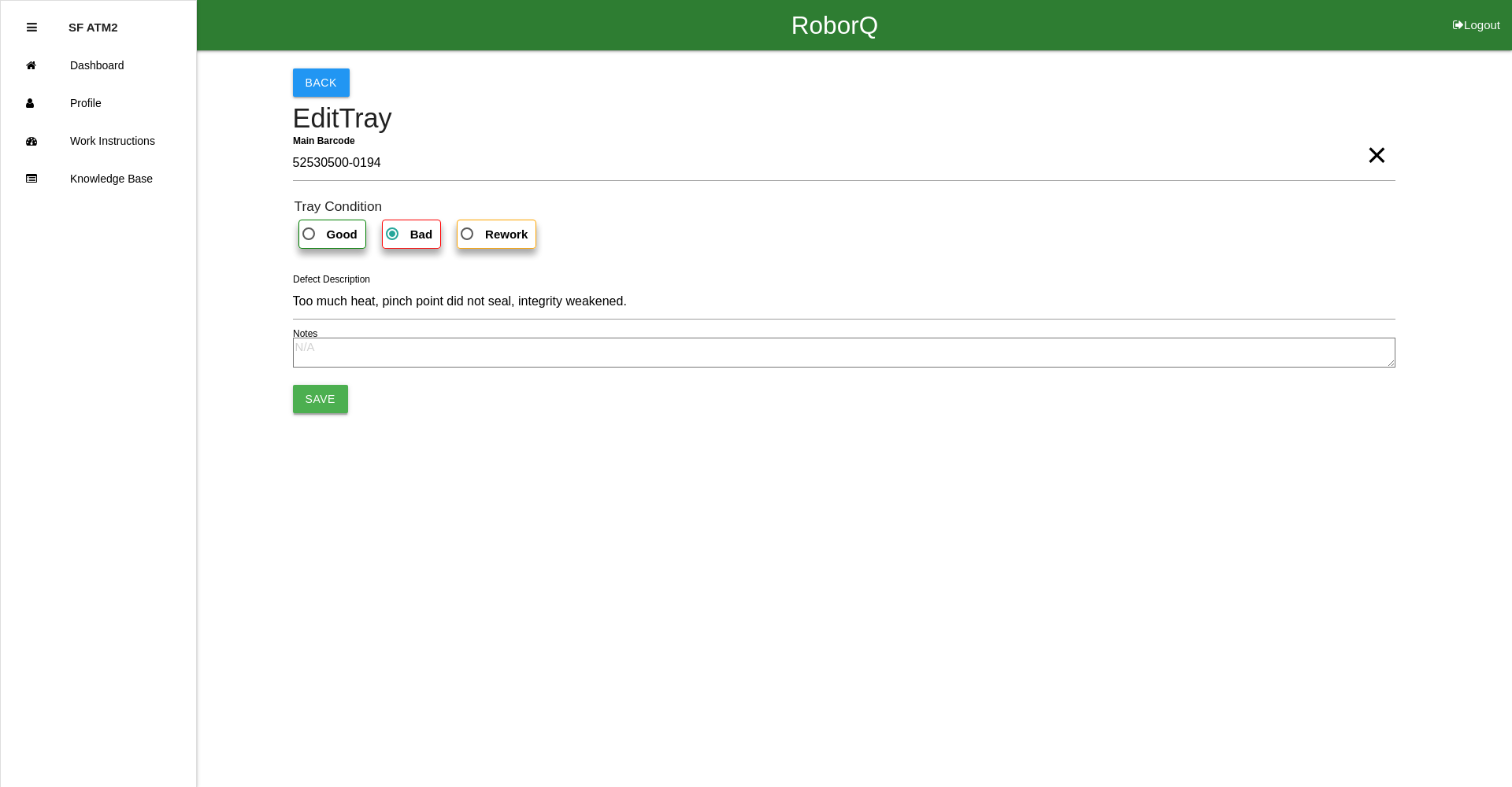
click at [327, 400] on button "Save" at bounding box center [321, 399] width 55 height 28
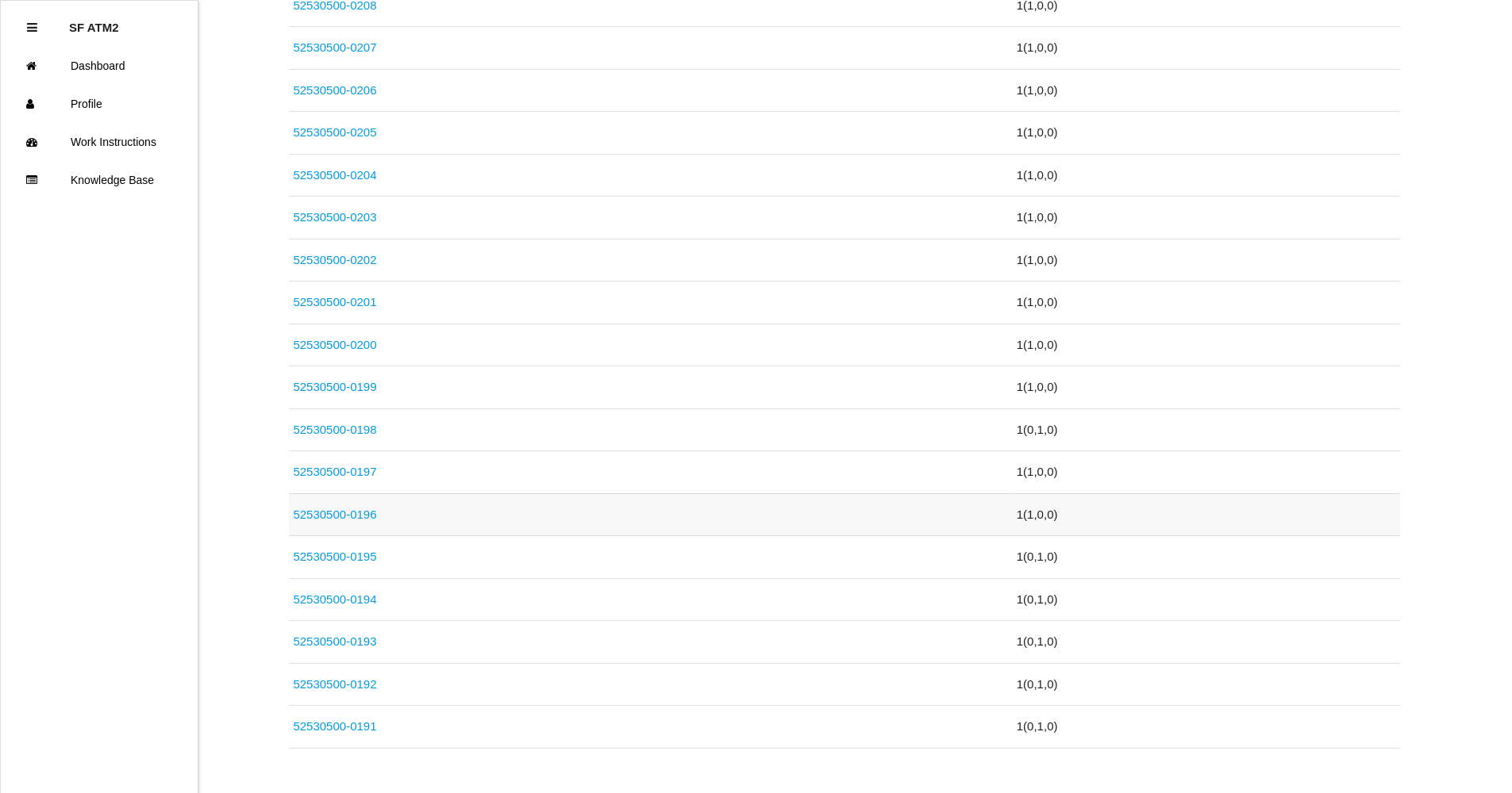
scroll to position [907, 0]
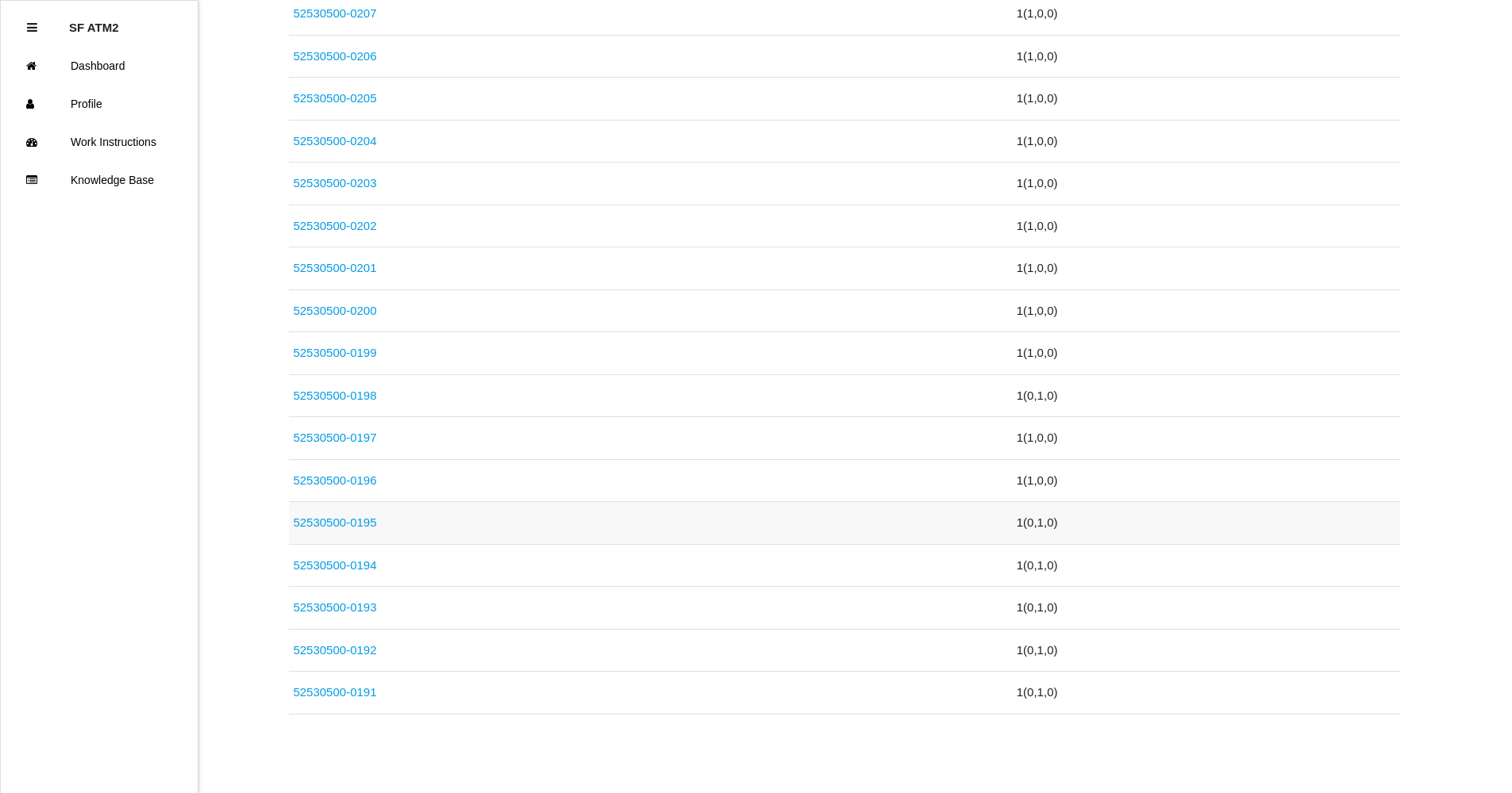
click at [362, 526] on link "52530500-0195" at bounding box center [334, 522] width 83 height 13
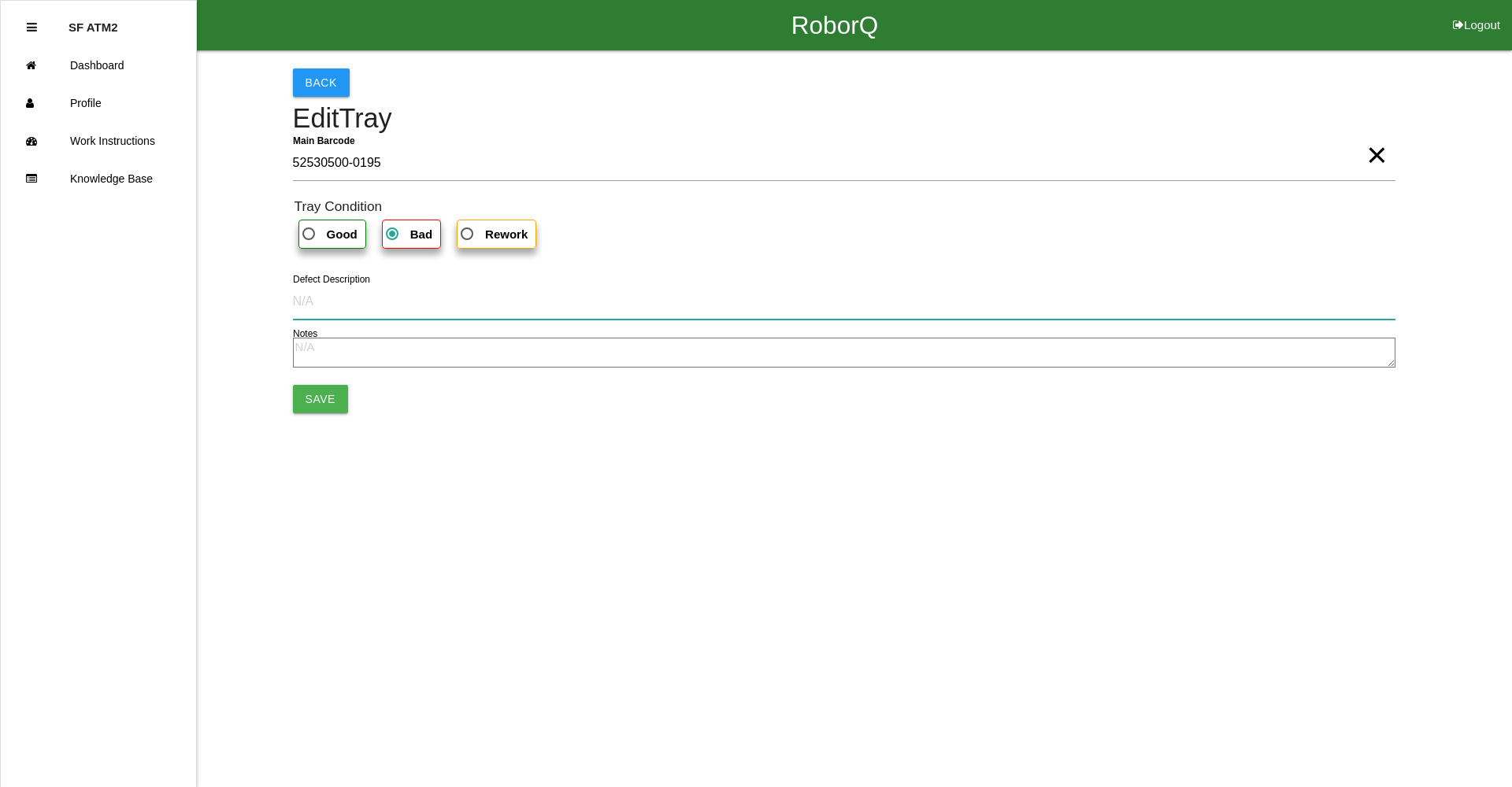
click at [412, 316] on input "Defect Description" at bounding box center [844, 301] width 1103 height 36
paste input "Too much heat, pinch point did not seal, integrity weakened."
type input "Too much heat, pinch point did not seal, integrity weakened."
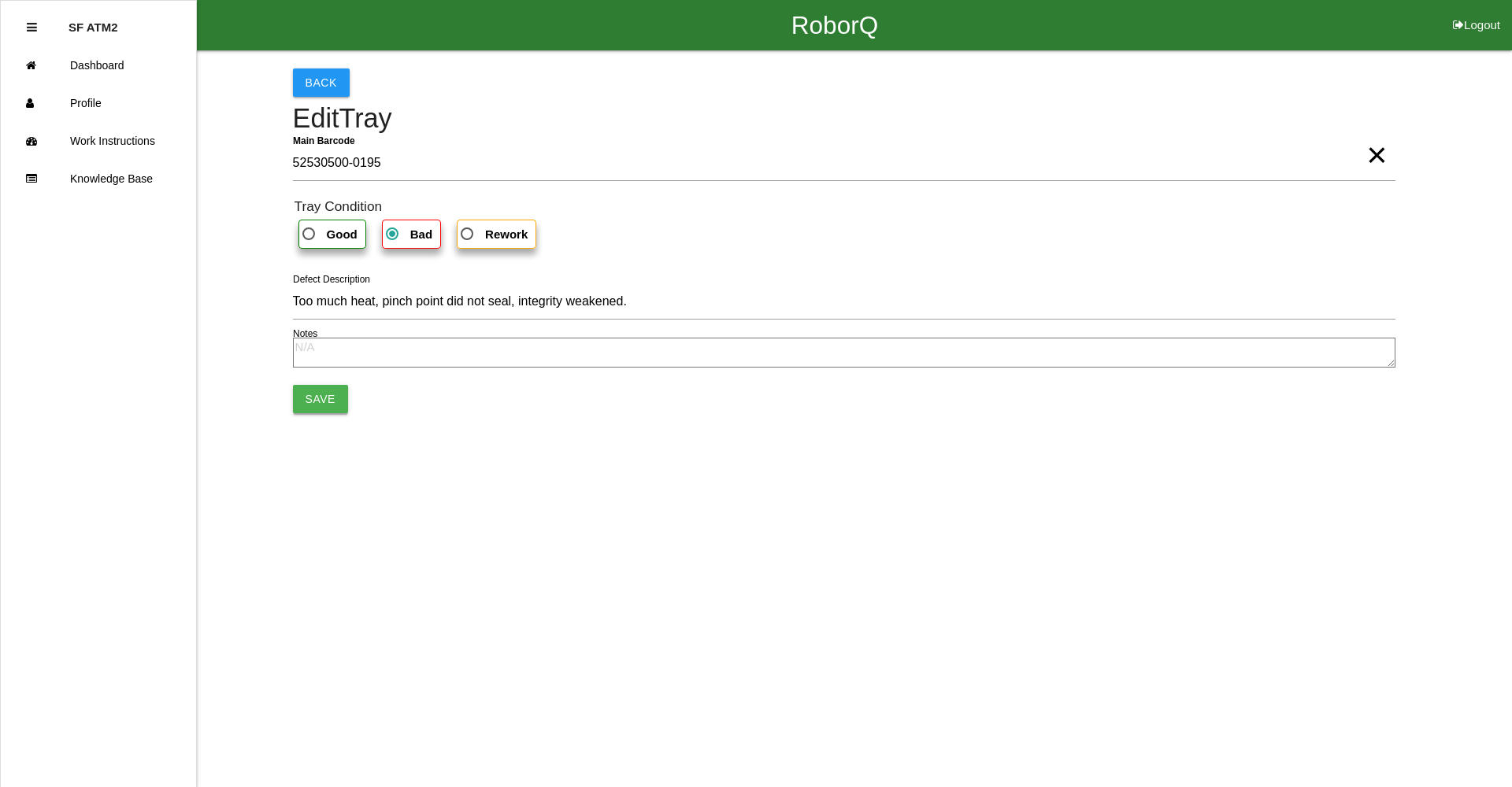
click at [316, 404] on button "Save" at bounding box center [321, 399] width 55 height 28
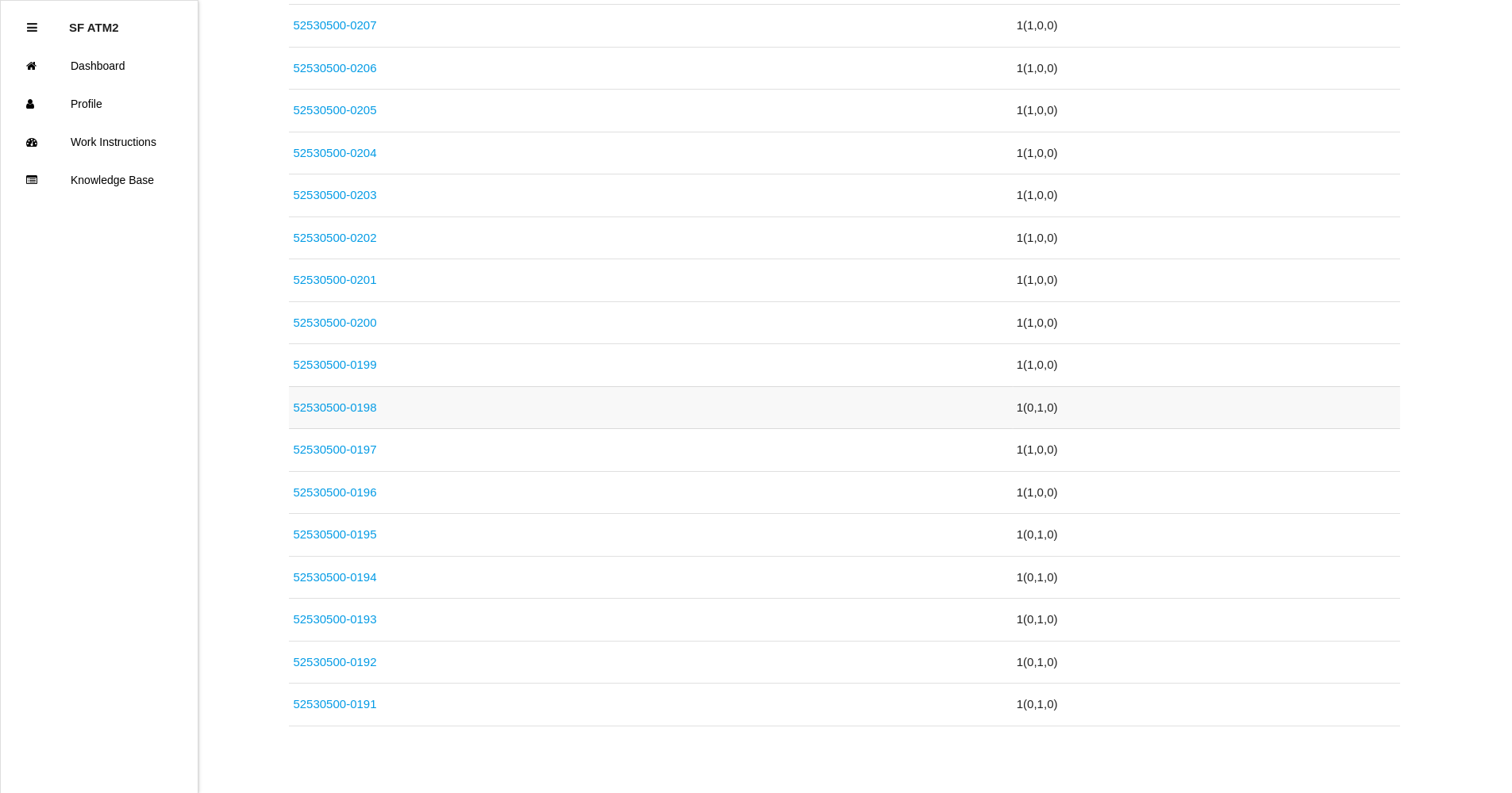
scroll to position [907, 0]
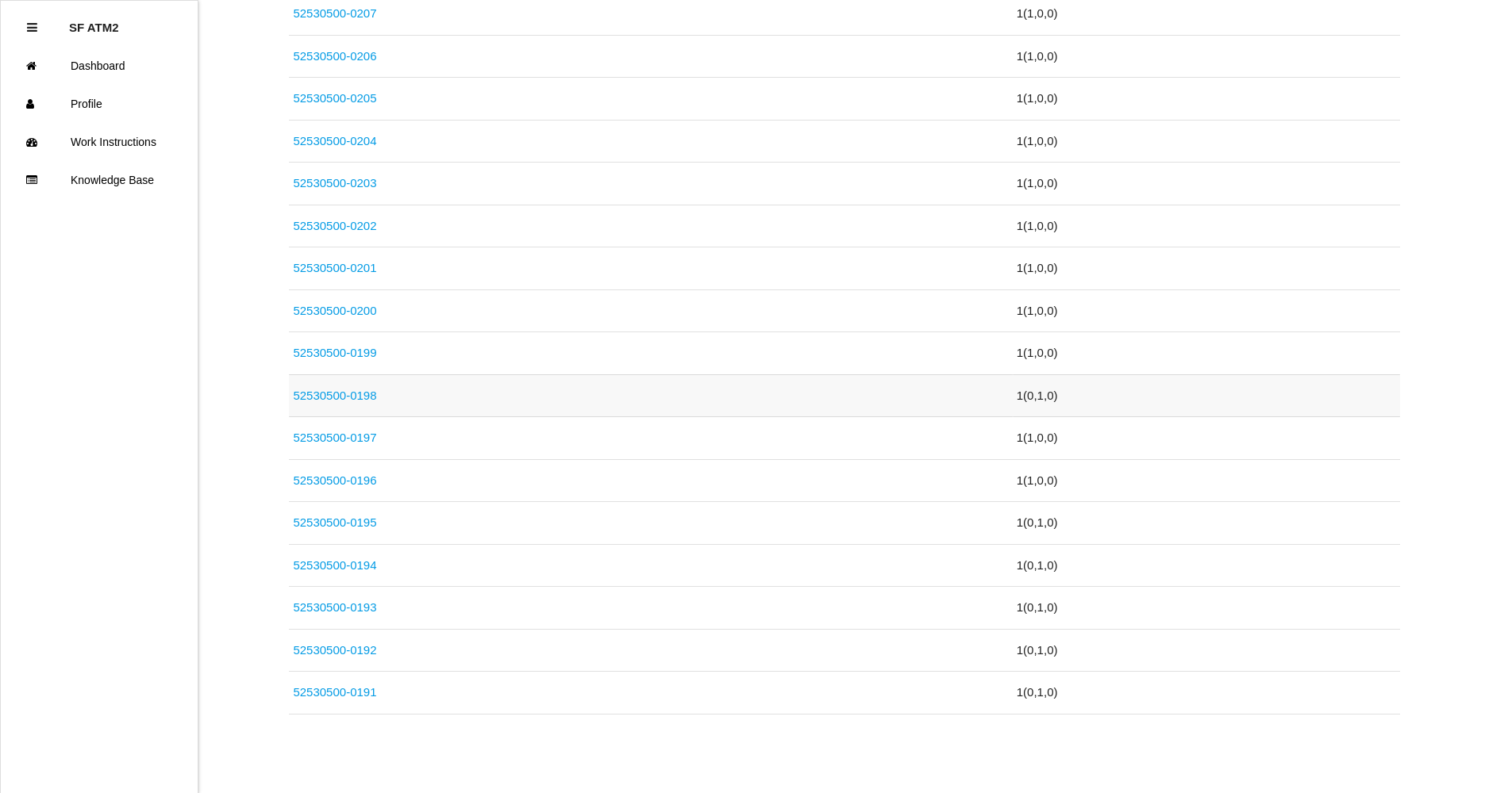
click at [352, 401] on link "52530500-0198" at bounding box center [334, 395] width 83 height 13
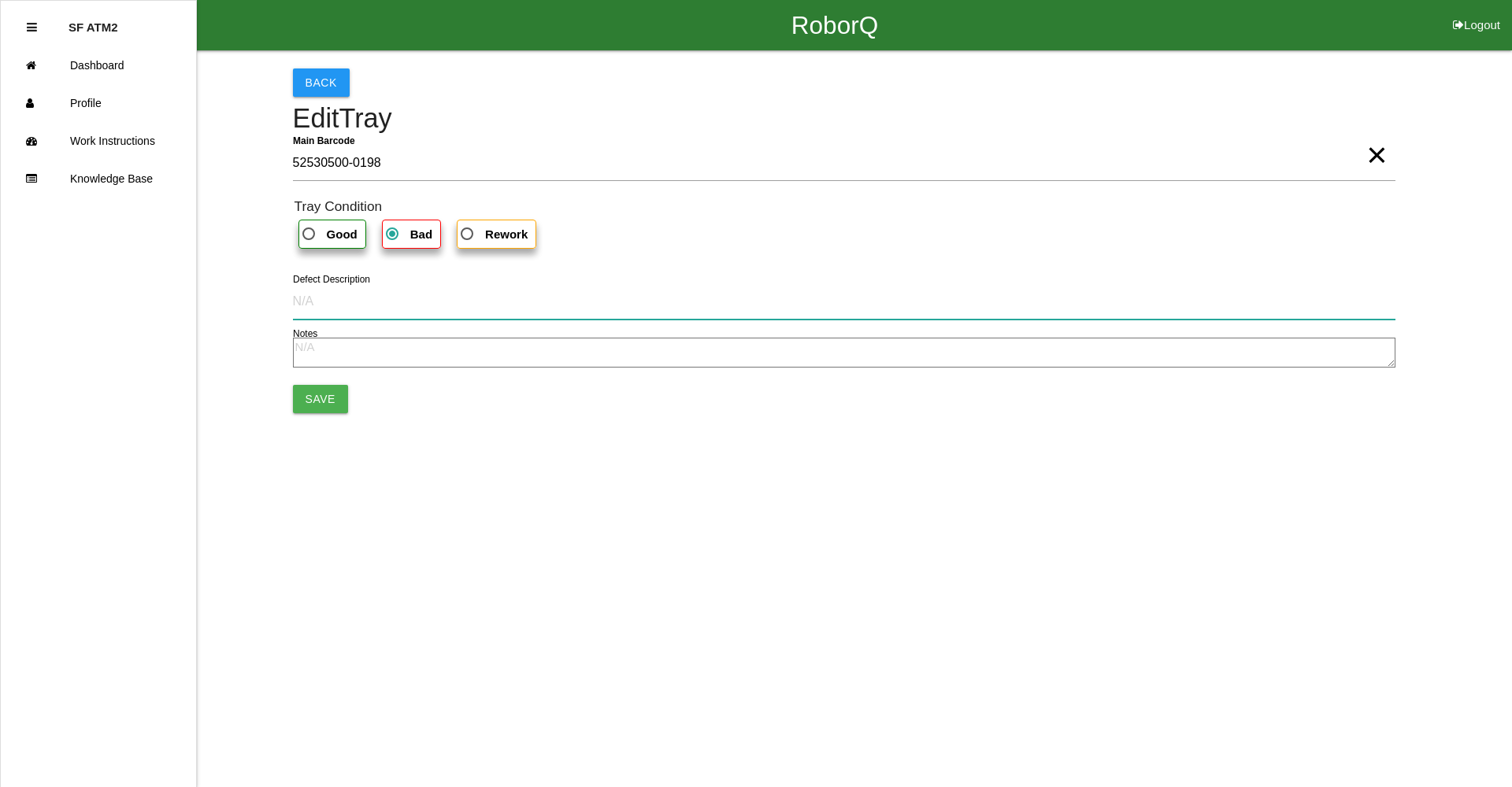
click at [456, 311] on input "Defect Description" at bounding box center [844, 301] width 1103 height 36
paste input "Too much heat, pinch point did not seal, integrity weakened."
type input "Too much heat, pinch point did not seal, integrity weakened."
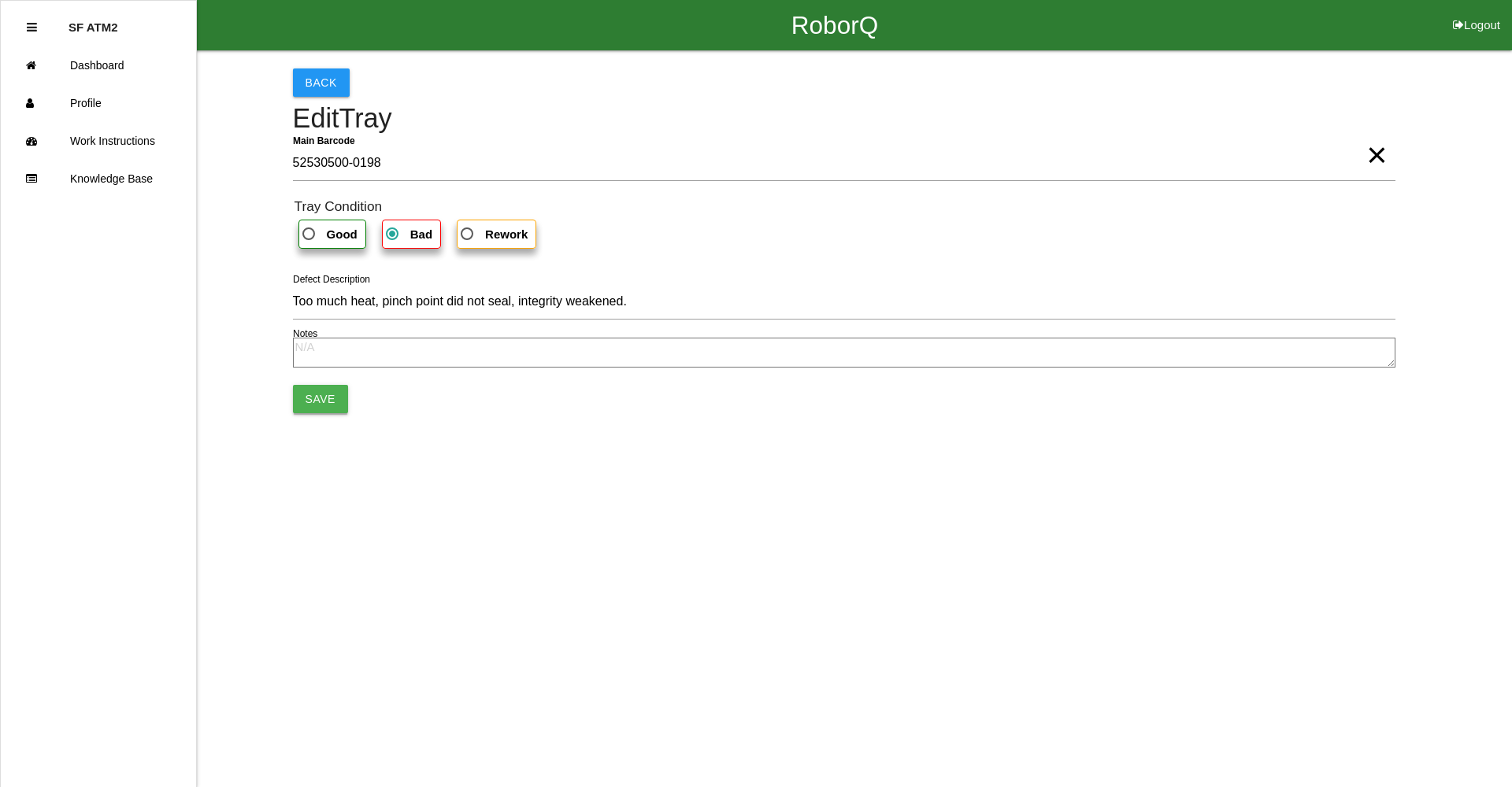
click at [330, 402] on button "Save" at bounding box center [321, 399] width 55 height 28
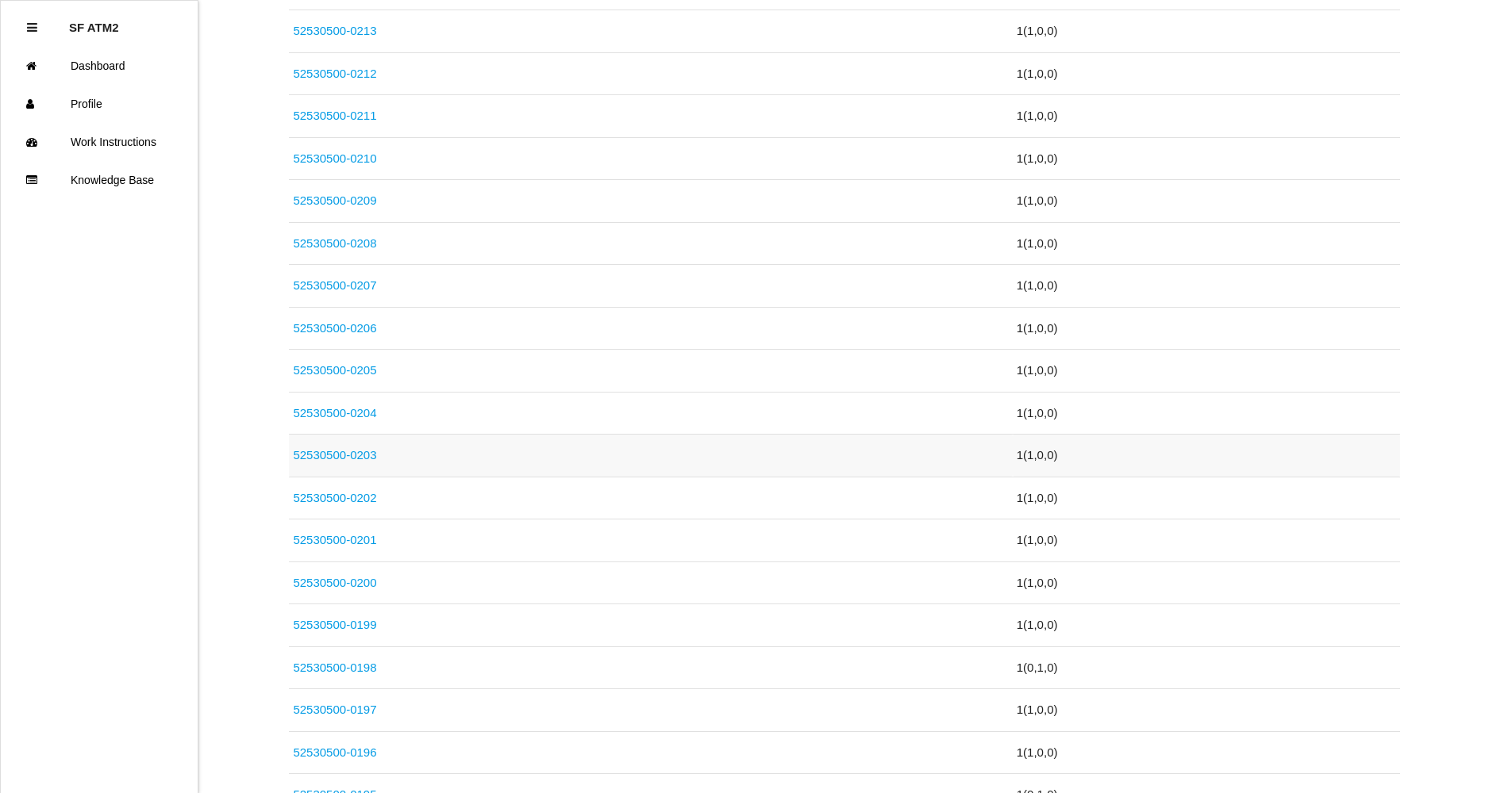
scroll to position [431, 0]
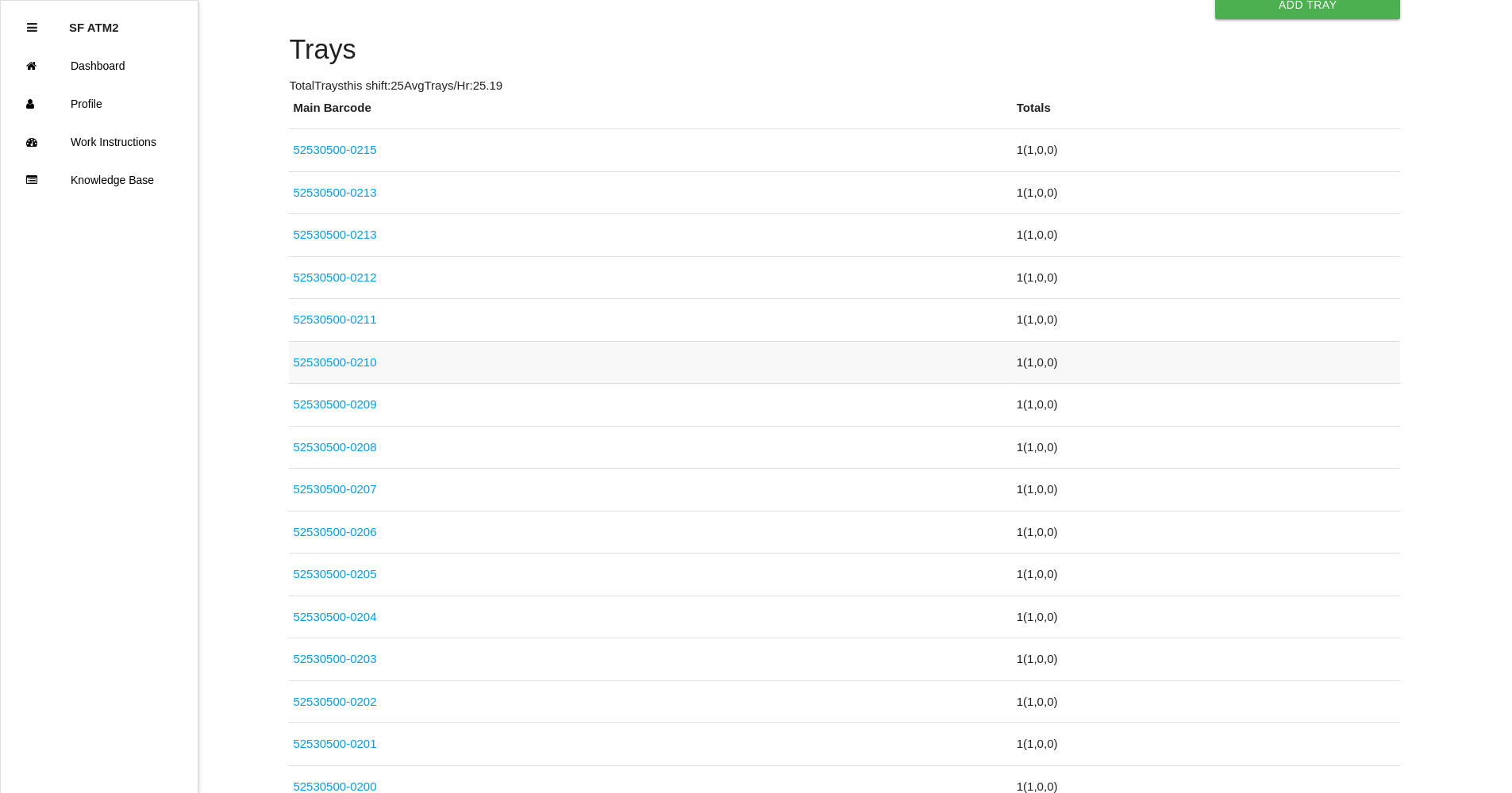
click at [348, 372] on td "52530500-0210" at bounding box center [650, 362] width 723 height 43
click at [348, 371] on td "52530500-0210" at bounding box center [650, 362] width 723 height 43
drag, startPoint x: 348, startPoint y: 371, endPoint x: 305, endPoint y: 363, distance: 43.7
click at [305, 363] on link "52530500-0210" at bounding box center [334, 362] width 83 height 13
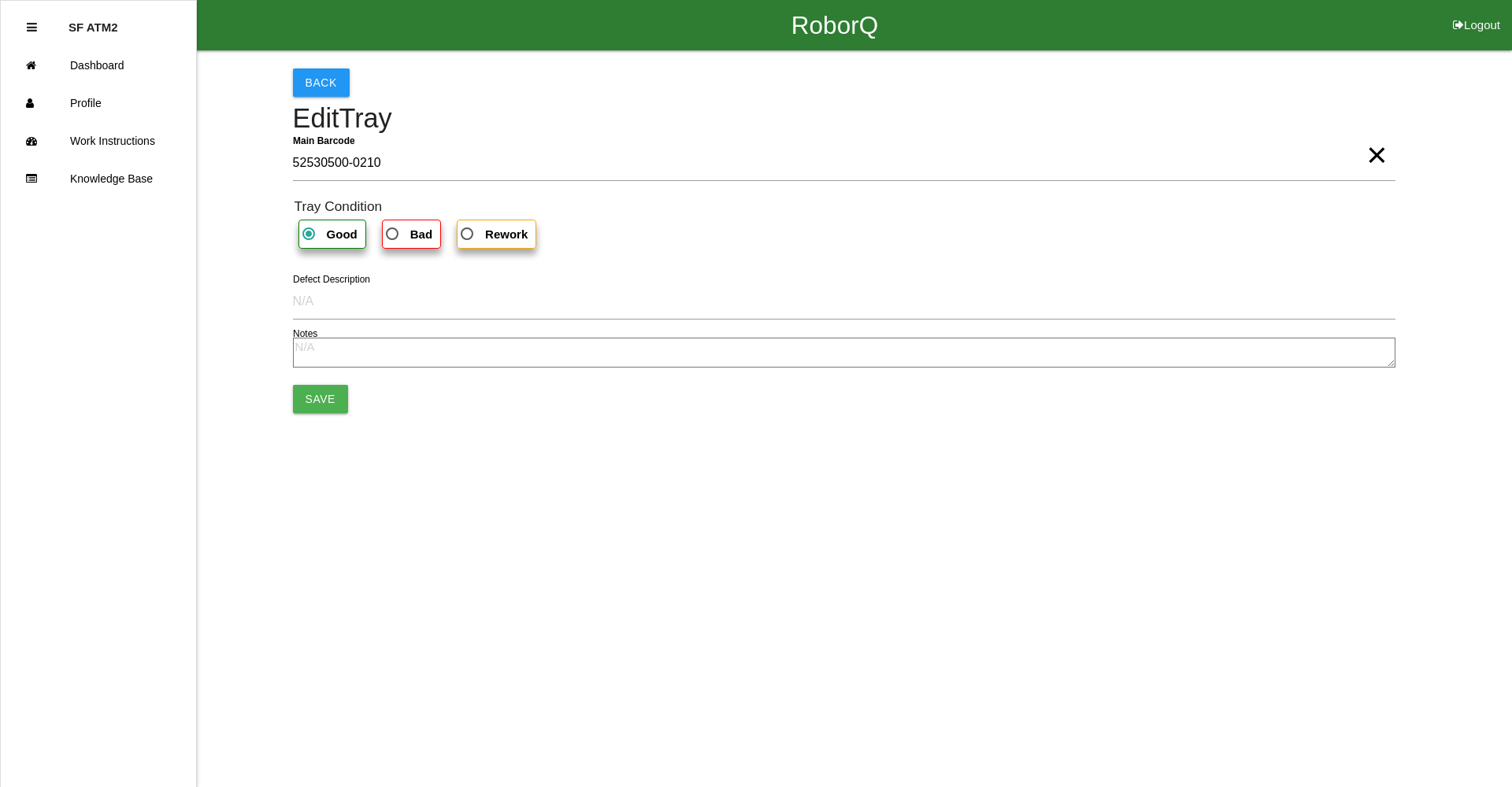
click at [409, 249] on label "Bad" at bounding box center [411, 234] width 59 height 29
click at [393, 235] on input "Bad" at bounding box center [387, 230] width 10 height 10
radio input "true"
click at [340, 396] on button "Save" at bounding box center [321, 399] width 55 height 28
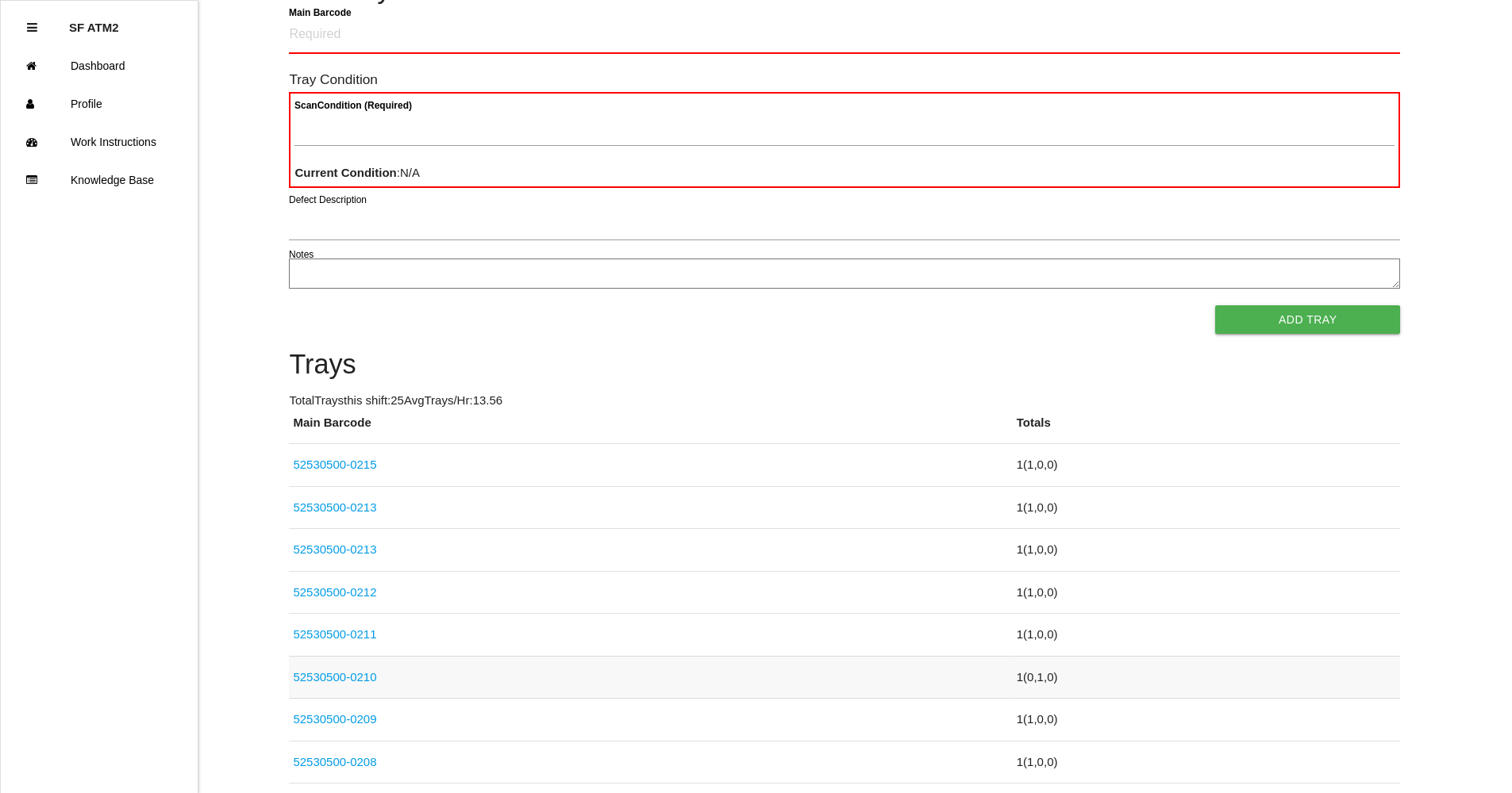
scroll to position [238, 0]
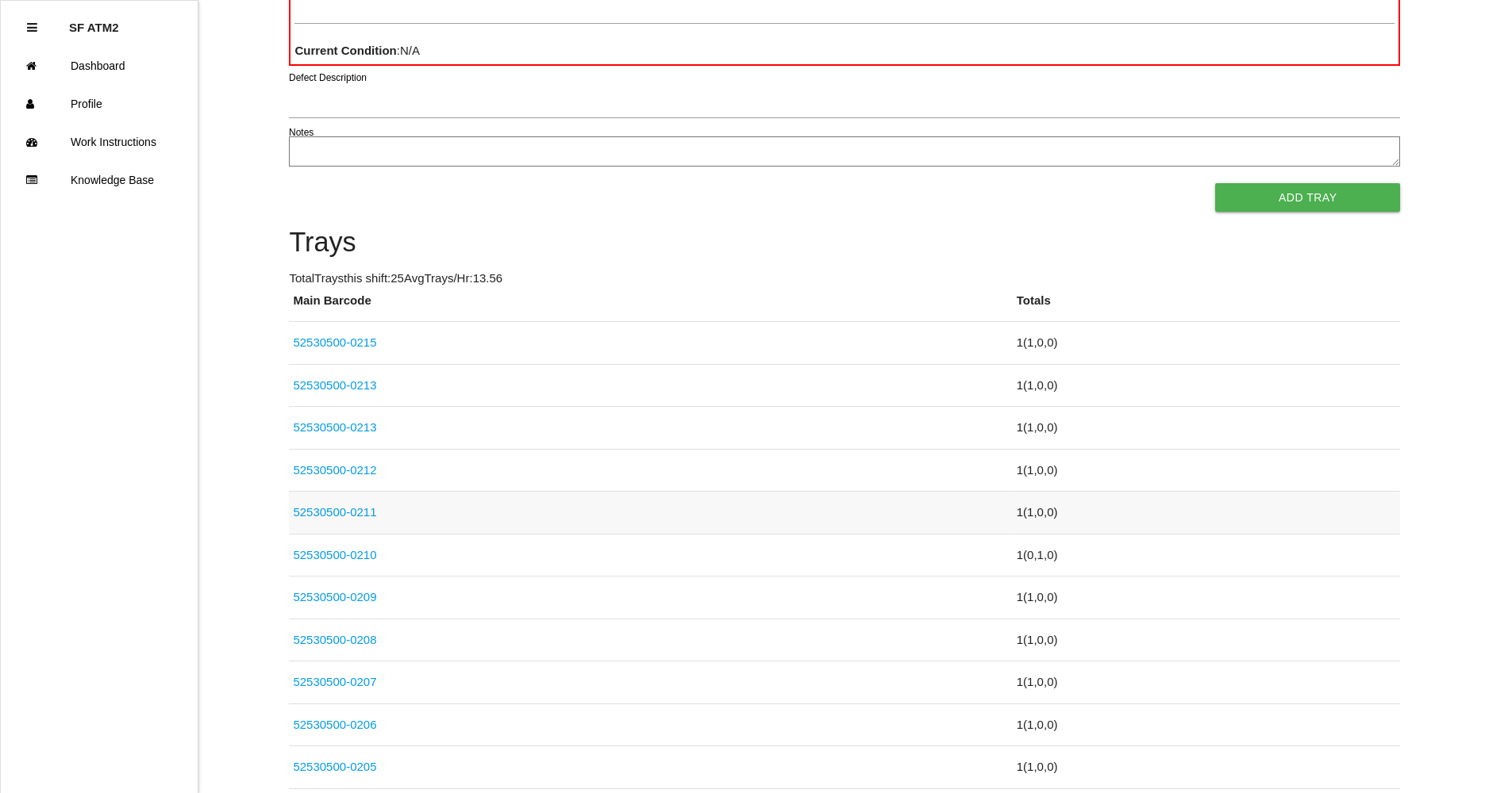
click at [363, 514] on link "52530500-0211" at bounding box center [334, 512] width 83 height 13
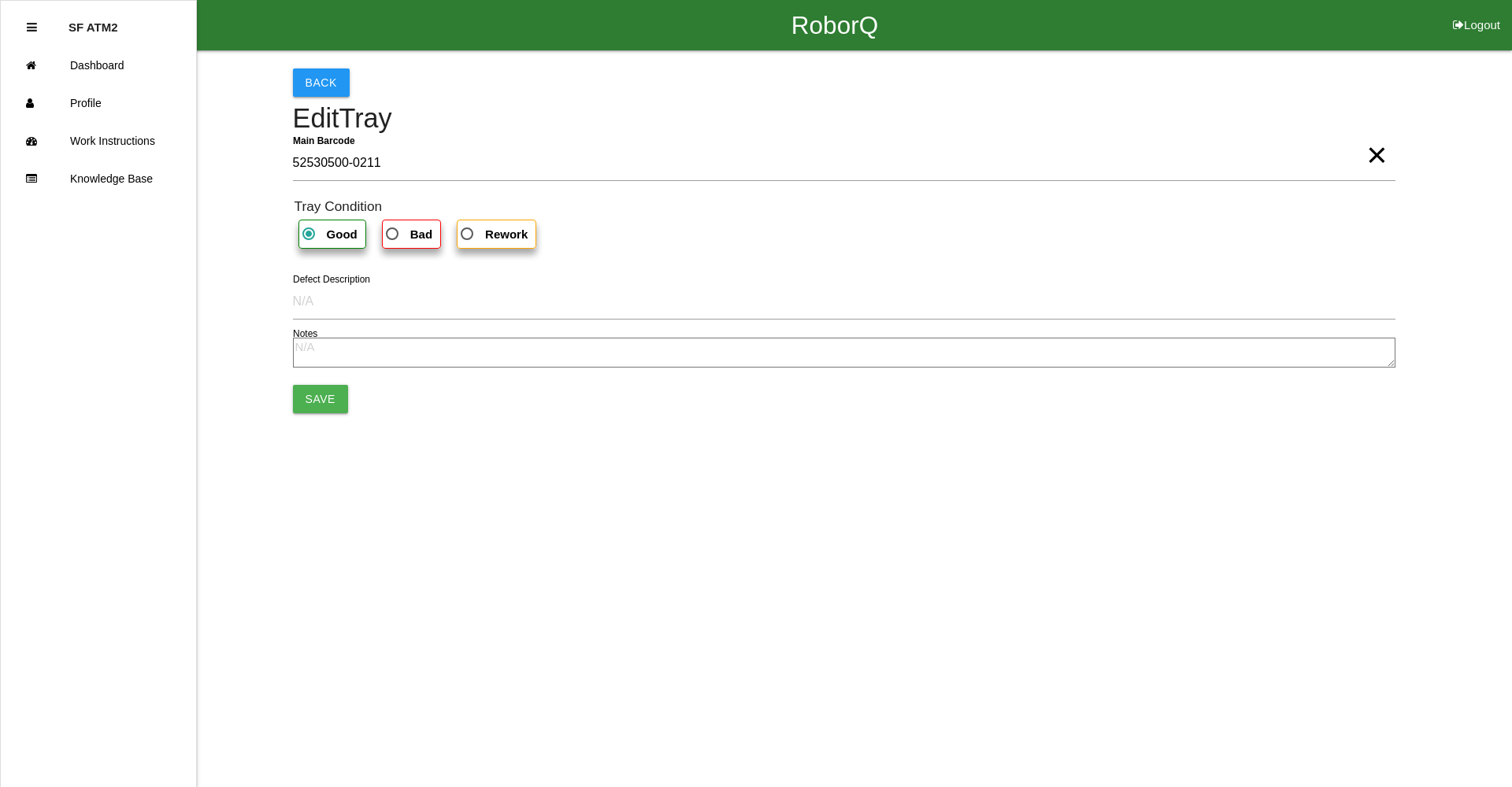
click at [423, 230] on b "Bad" at bounding box center [421, 235] width 22 height 13
click at [393, 230] on input "Bad" at bounding box center [387, 230] width 10 height 10
radio input "true"
click at [333, 393] on button "Save" at bounding box center [321, 399] width 55 height 28
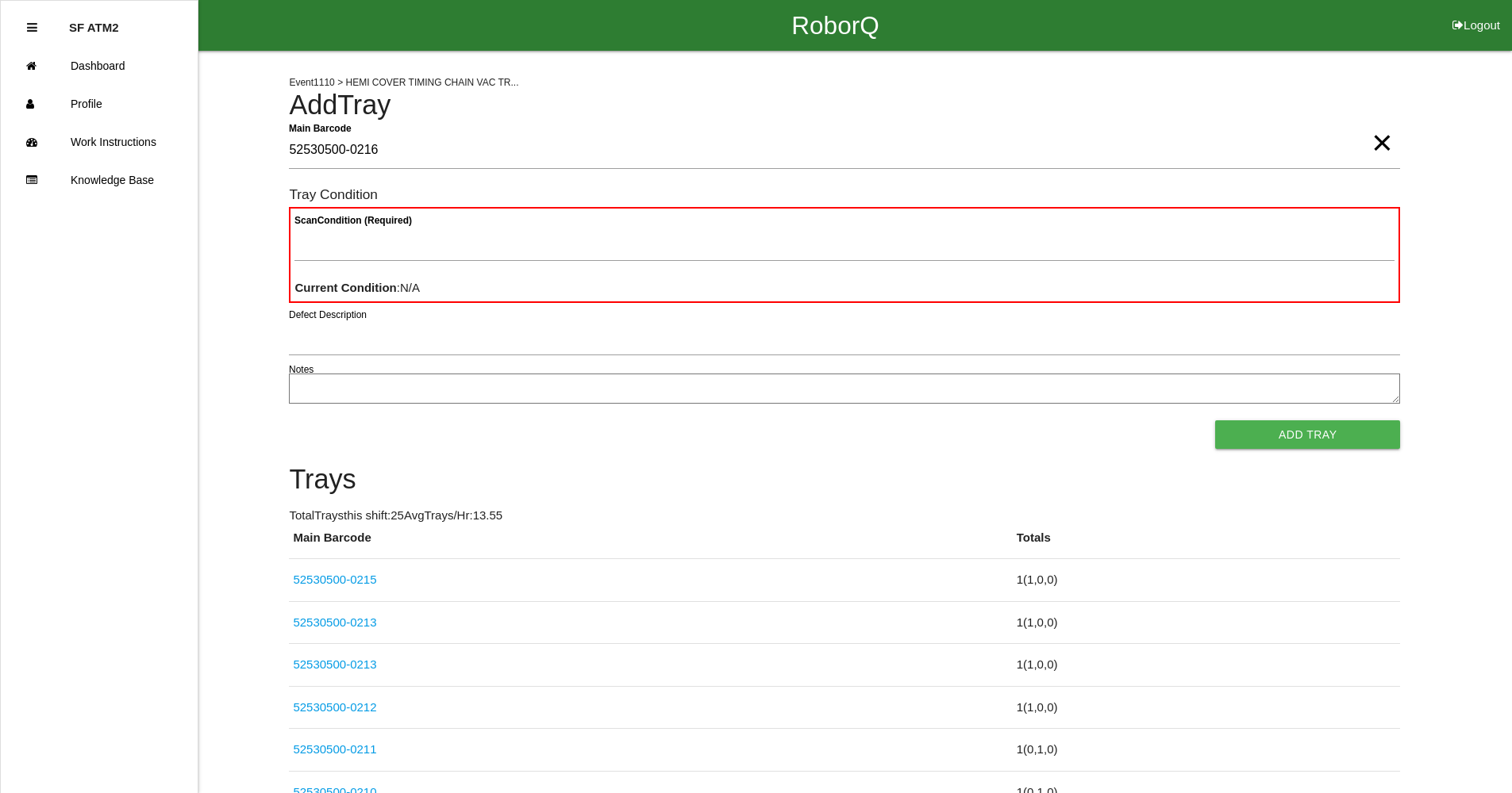
type Barcode "52530500-0216"
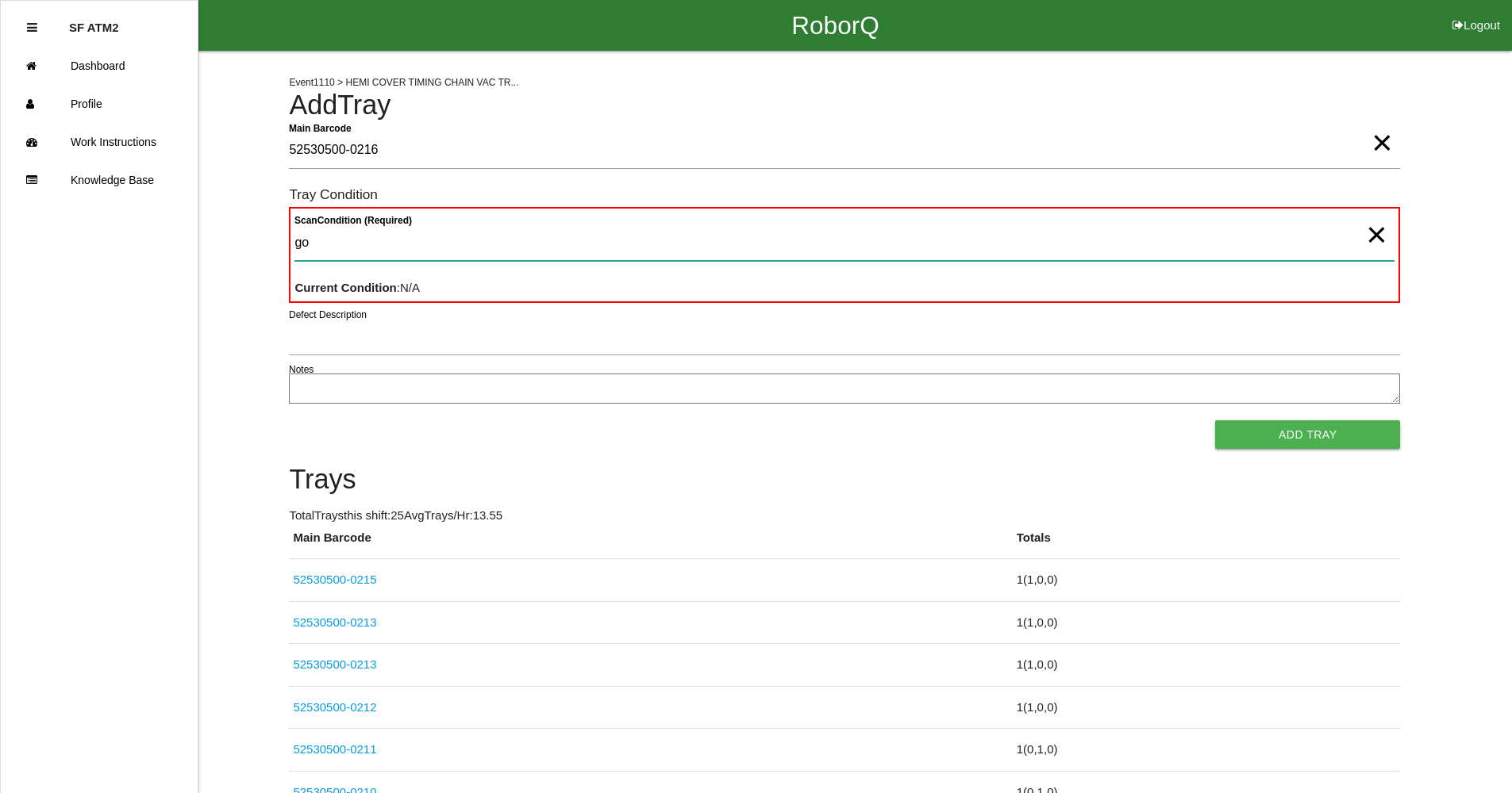
type Condition "goo"
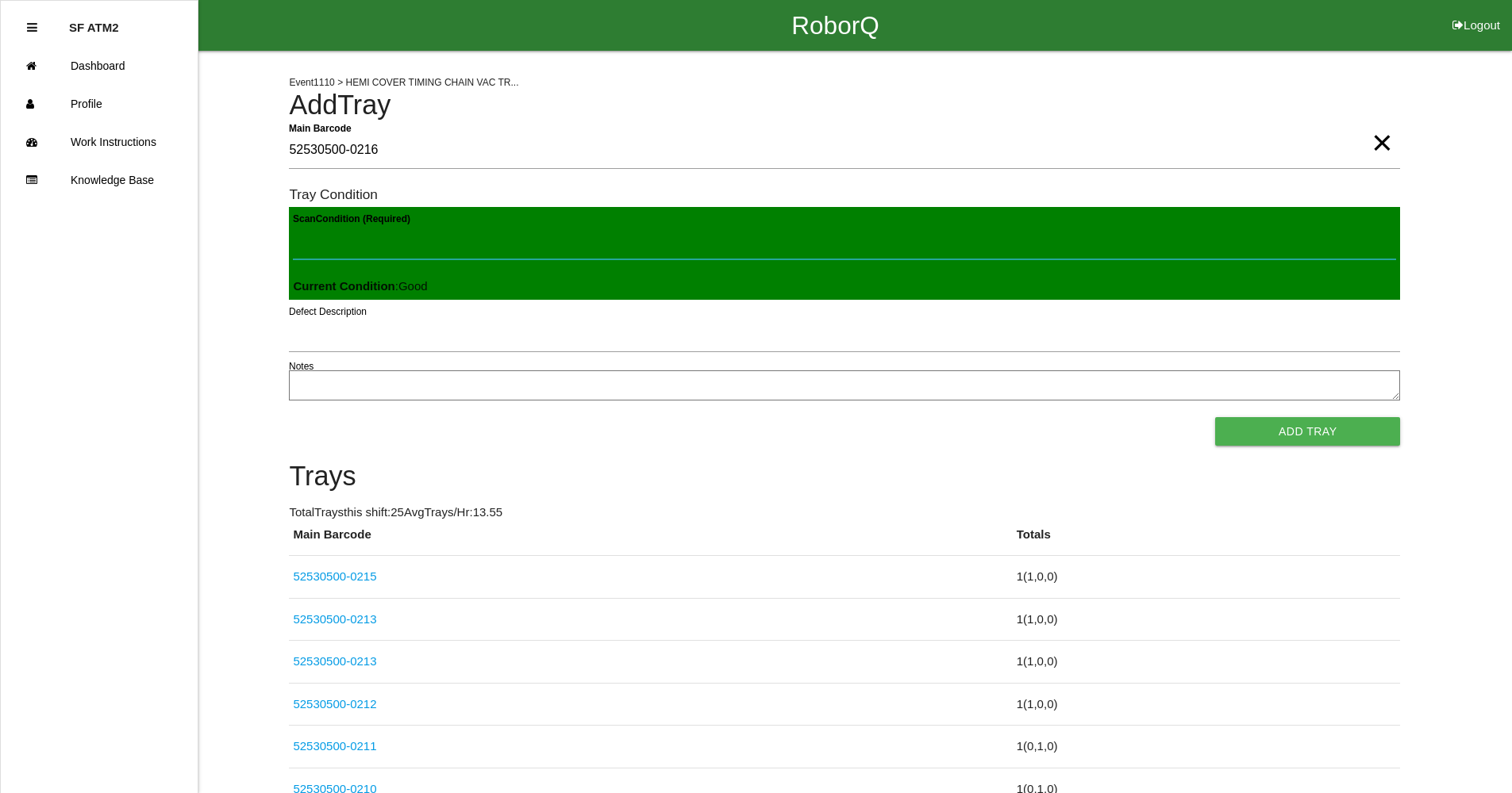
click at [1215, 417] on button "Add Tray" at bounding box center [1308, 431] width 185 height 29
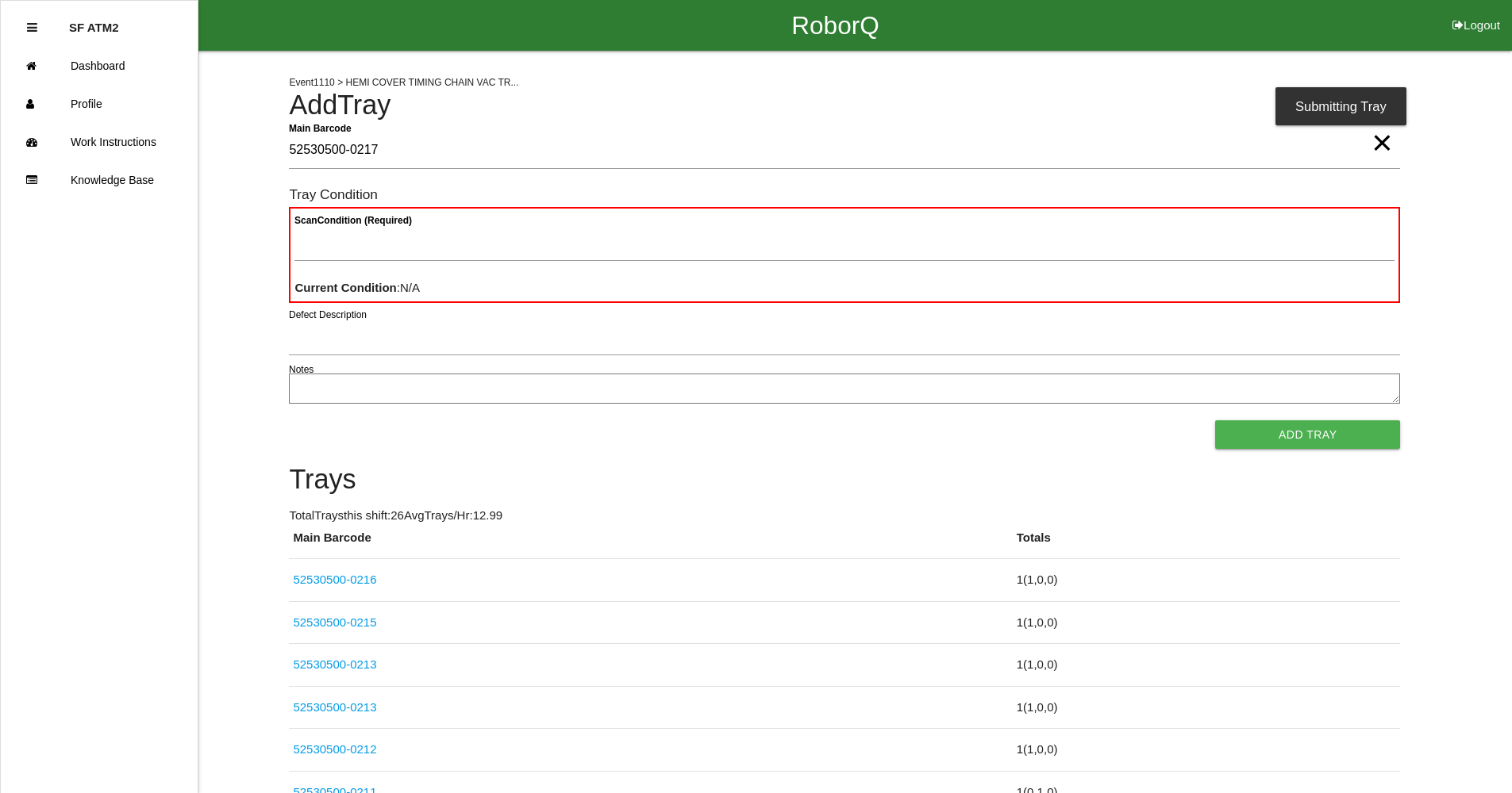
type Barcode "52530500-0217"
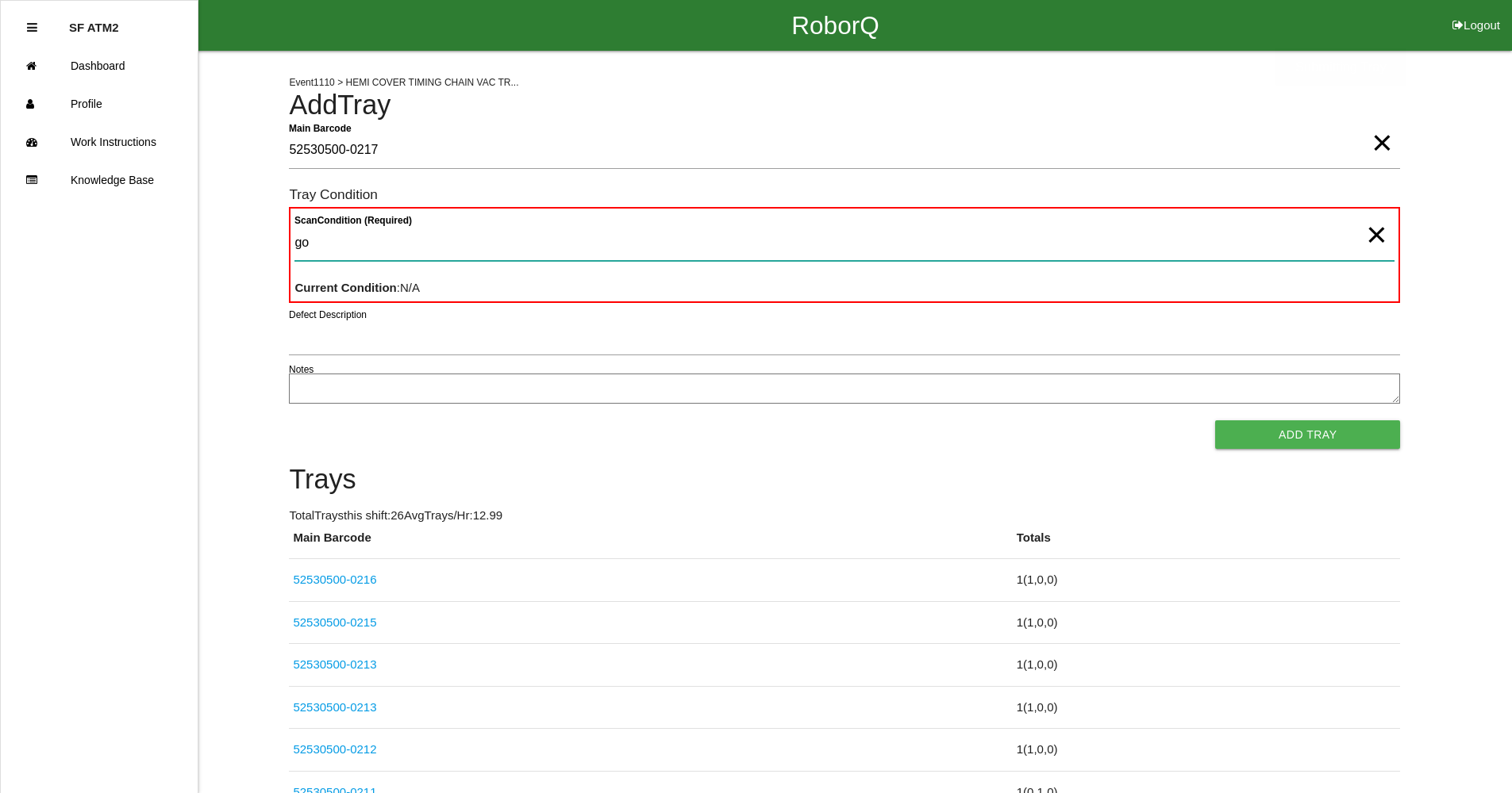
type Condition "goo"
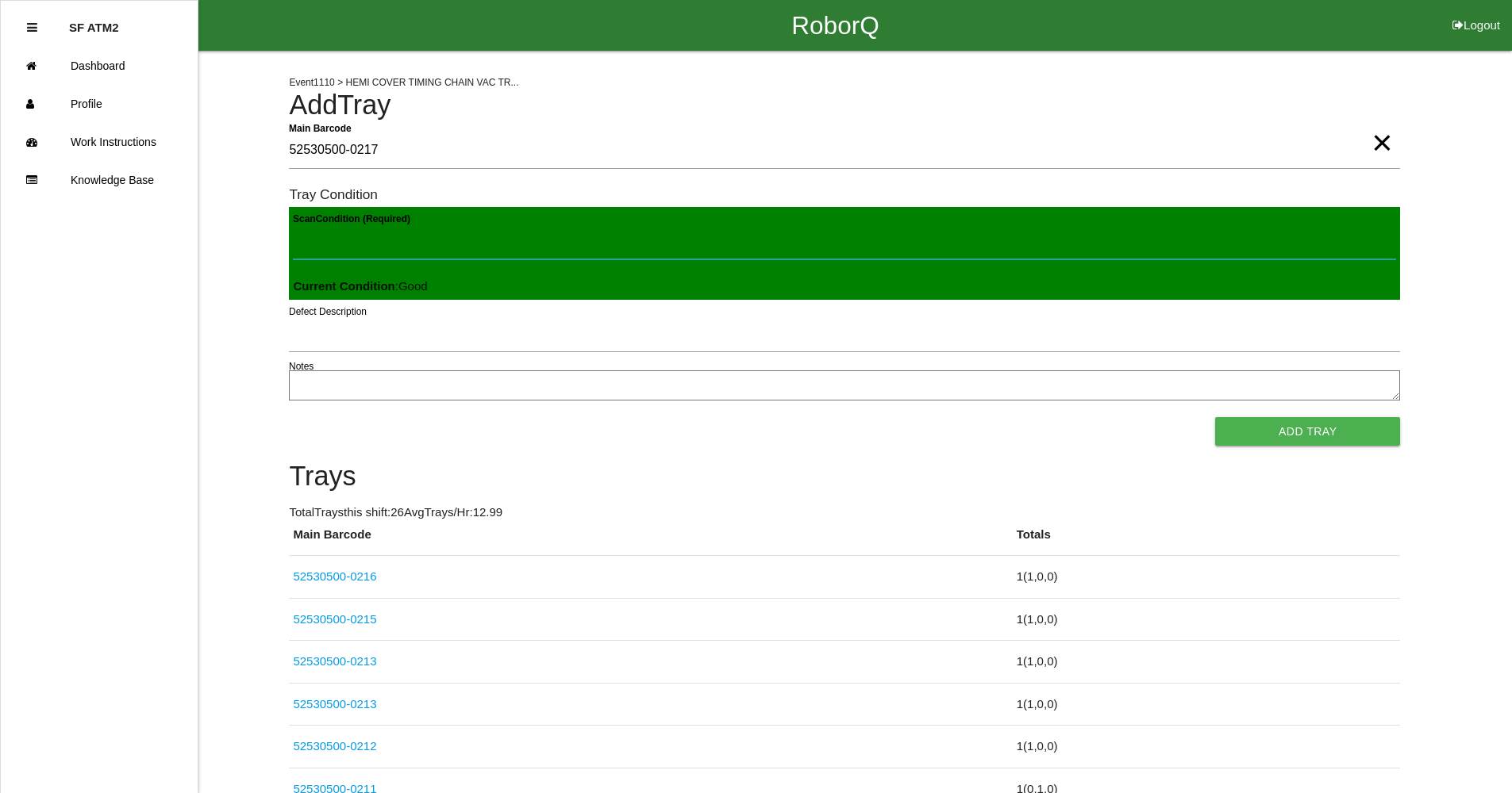
click at [1215, 417] on button "Add Tray" at bounding box center [1308, 431] width 185 height 29
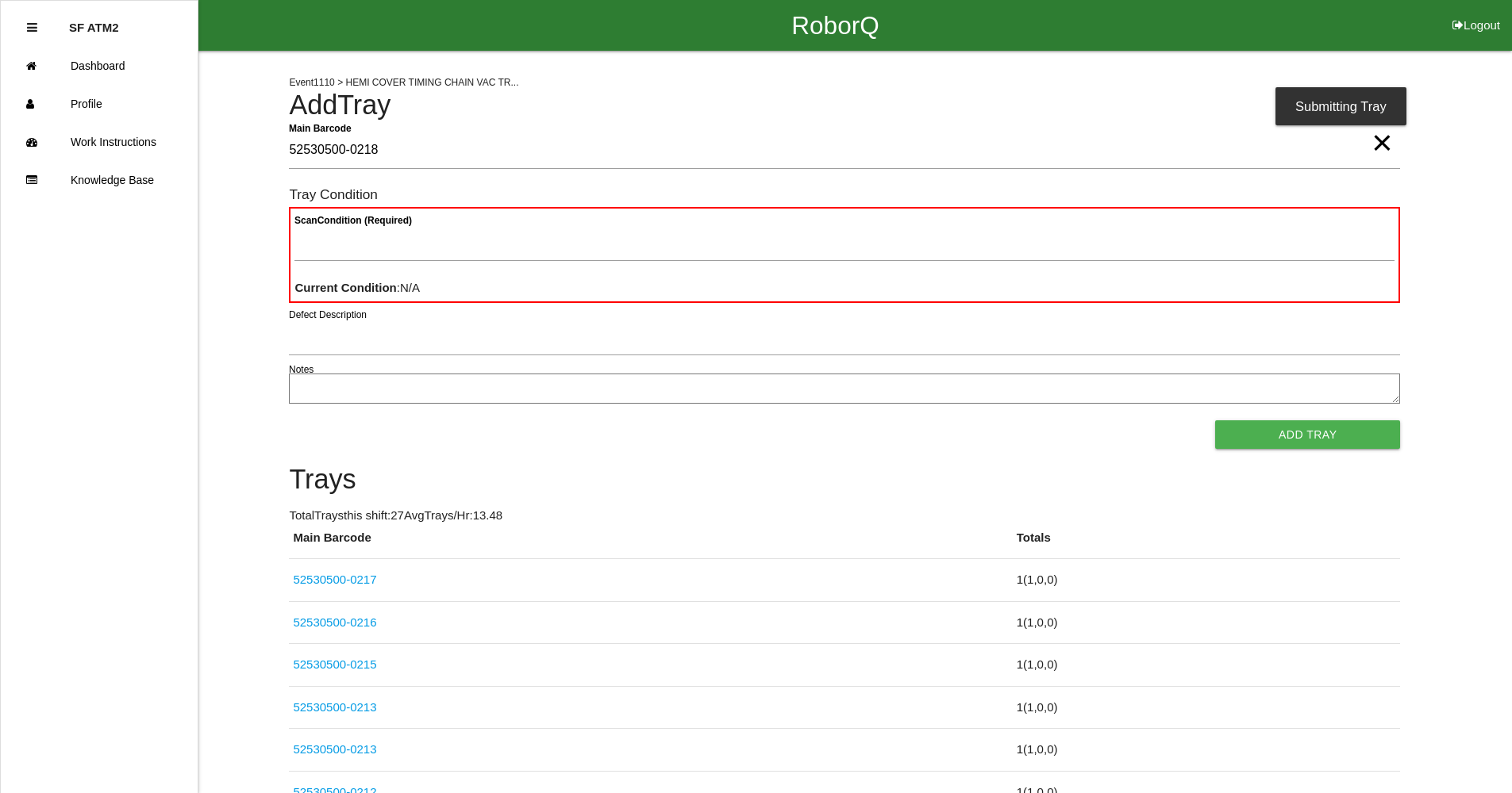
type Barcode "52530500-0218"
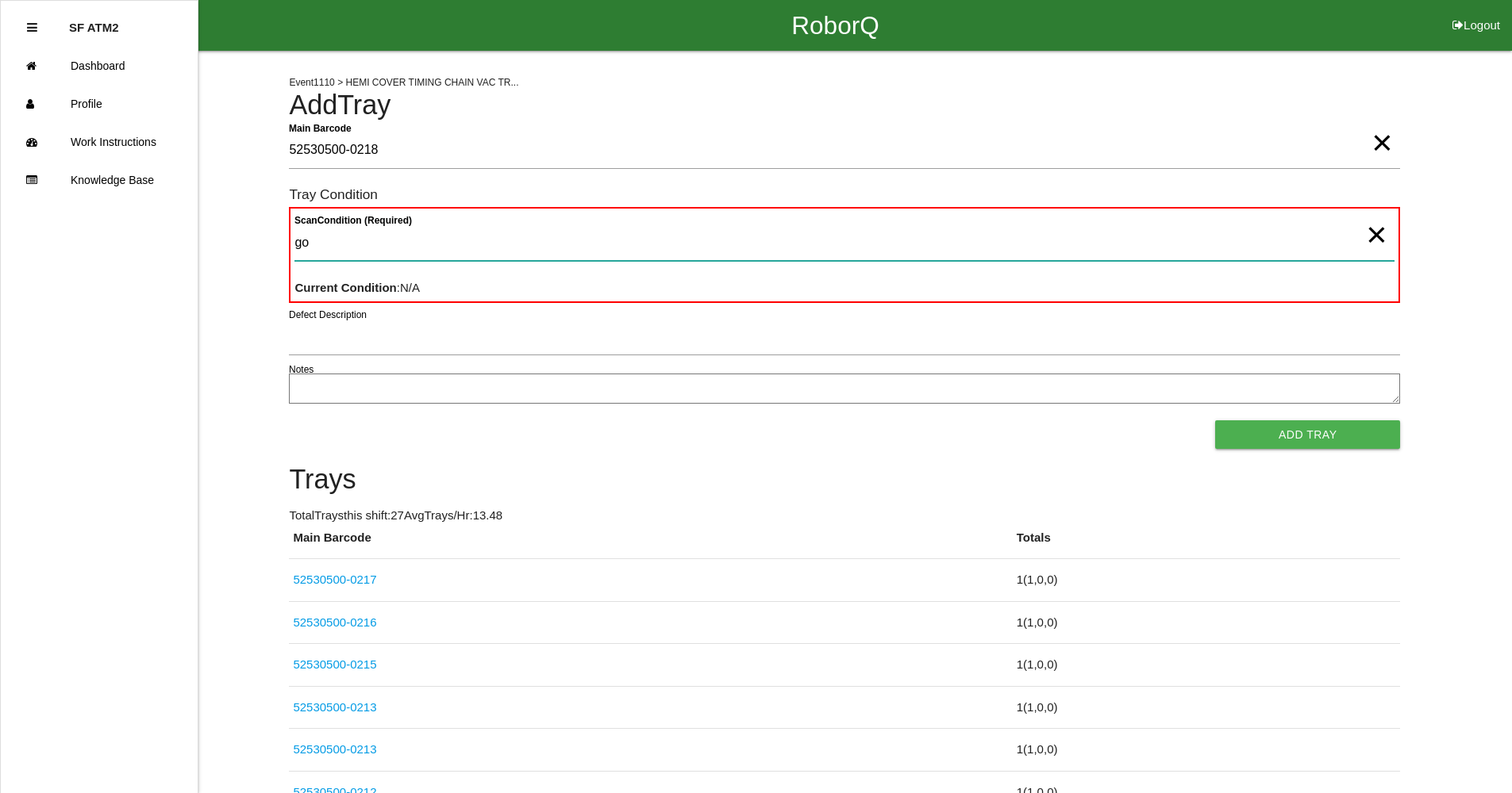
type Condition "goo"
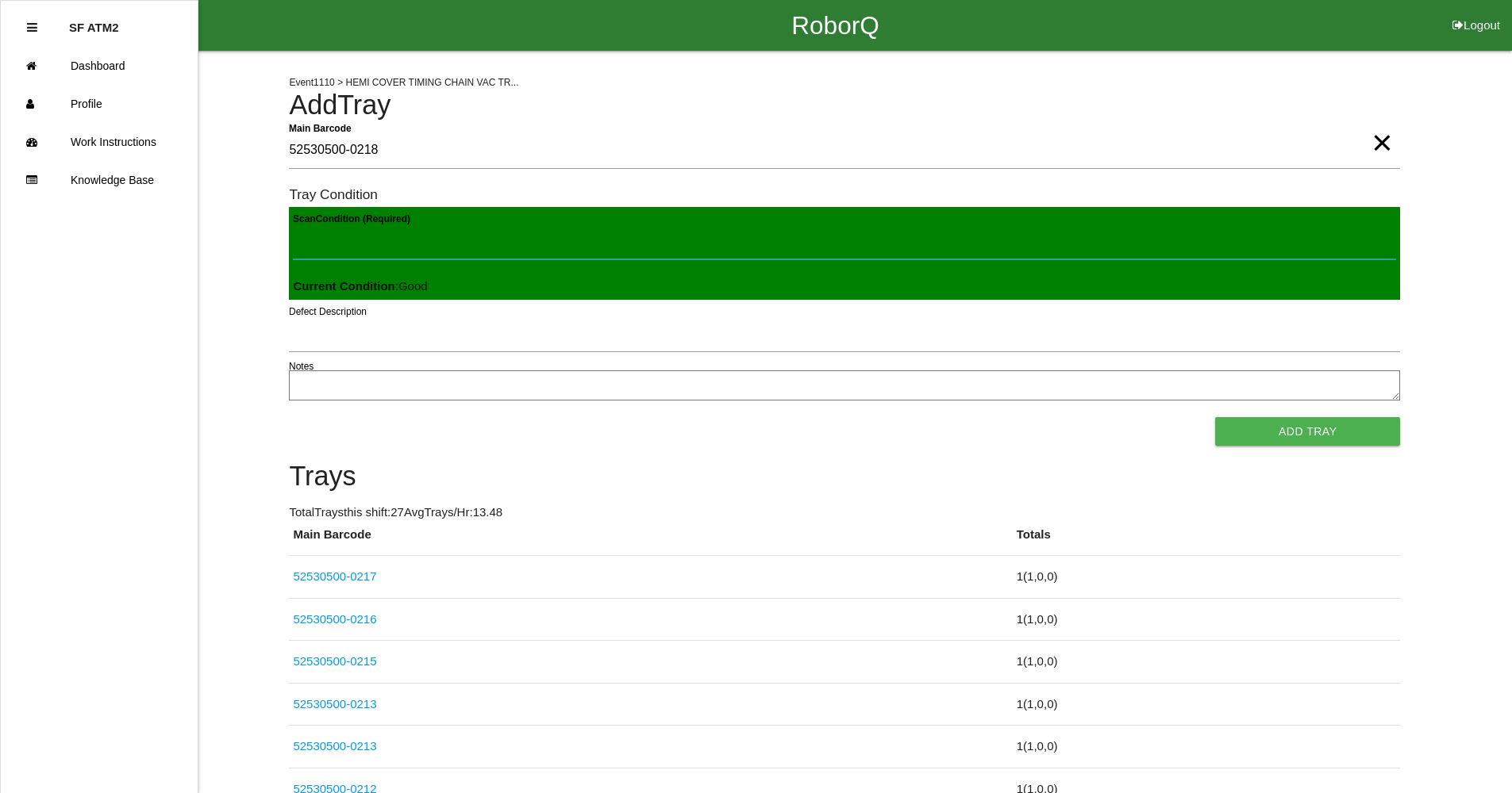
click at [1215, 417] on button "Add Tray" at bounding box center [1308, 431] width 185 height 29
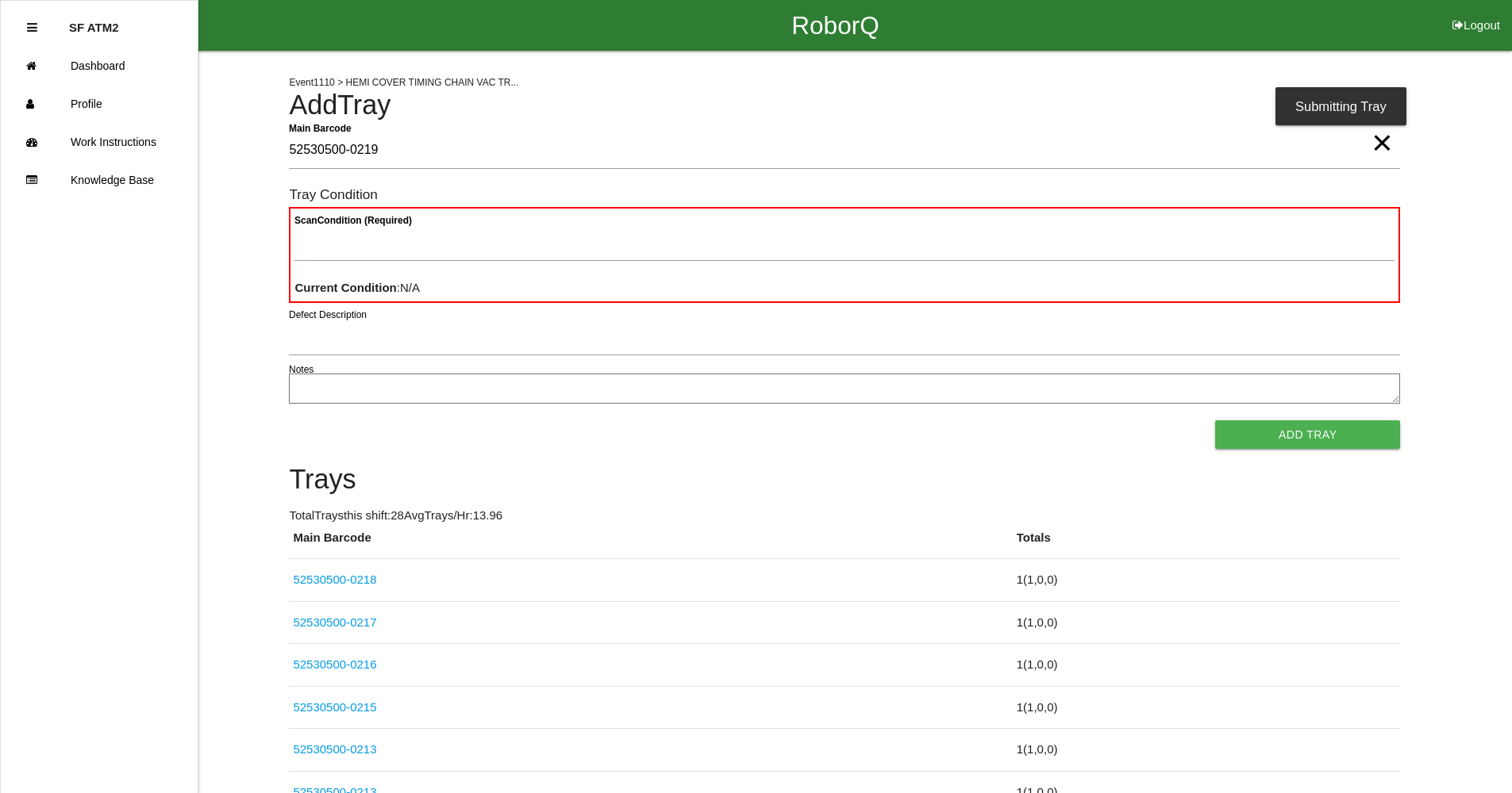
type Barcode "52530500-0219"
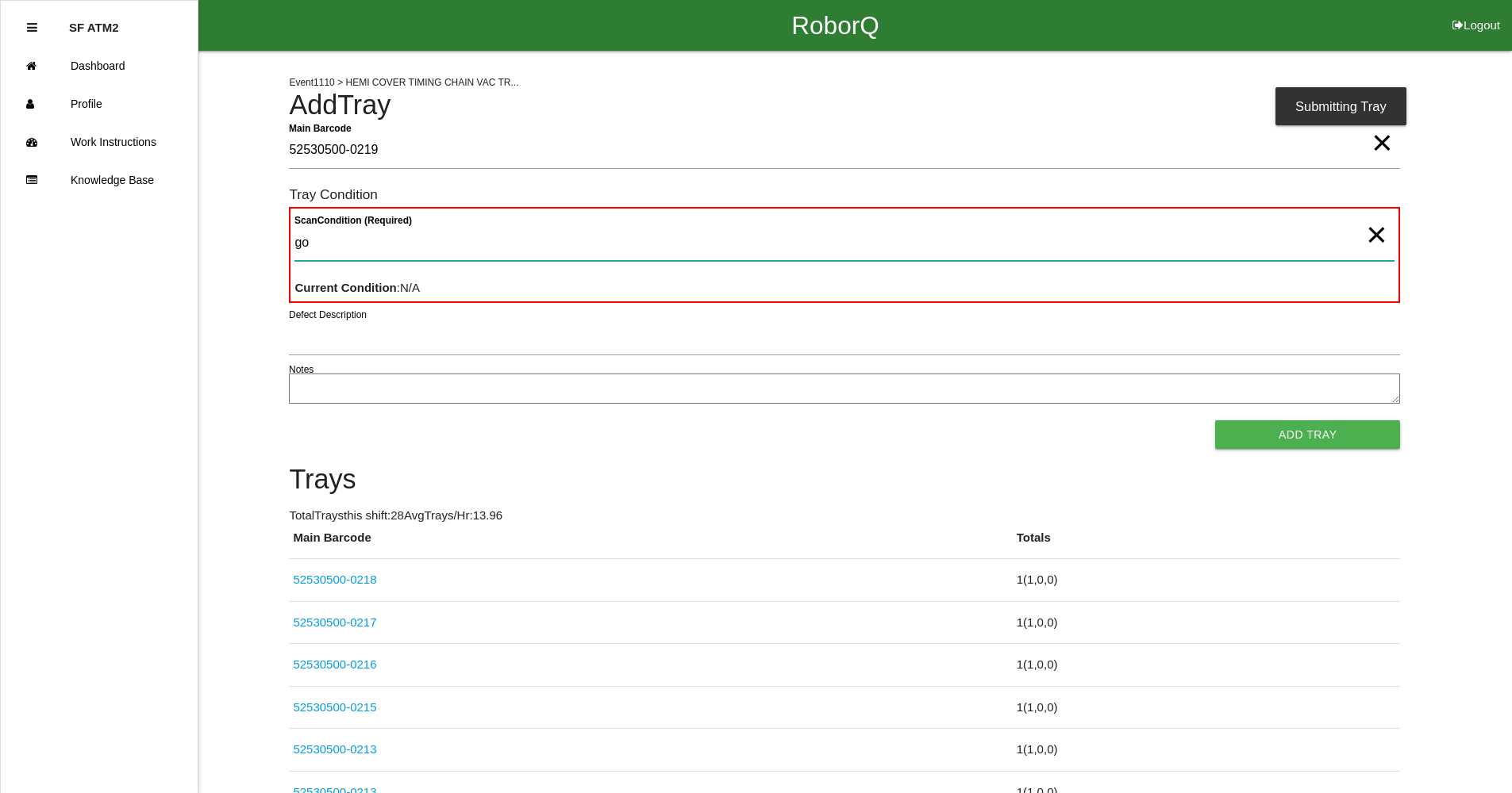
type Condition "goo"
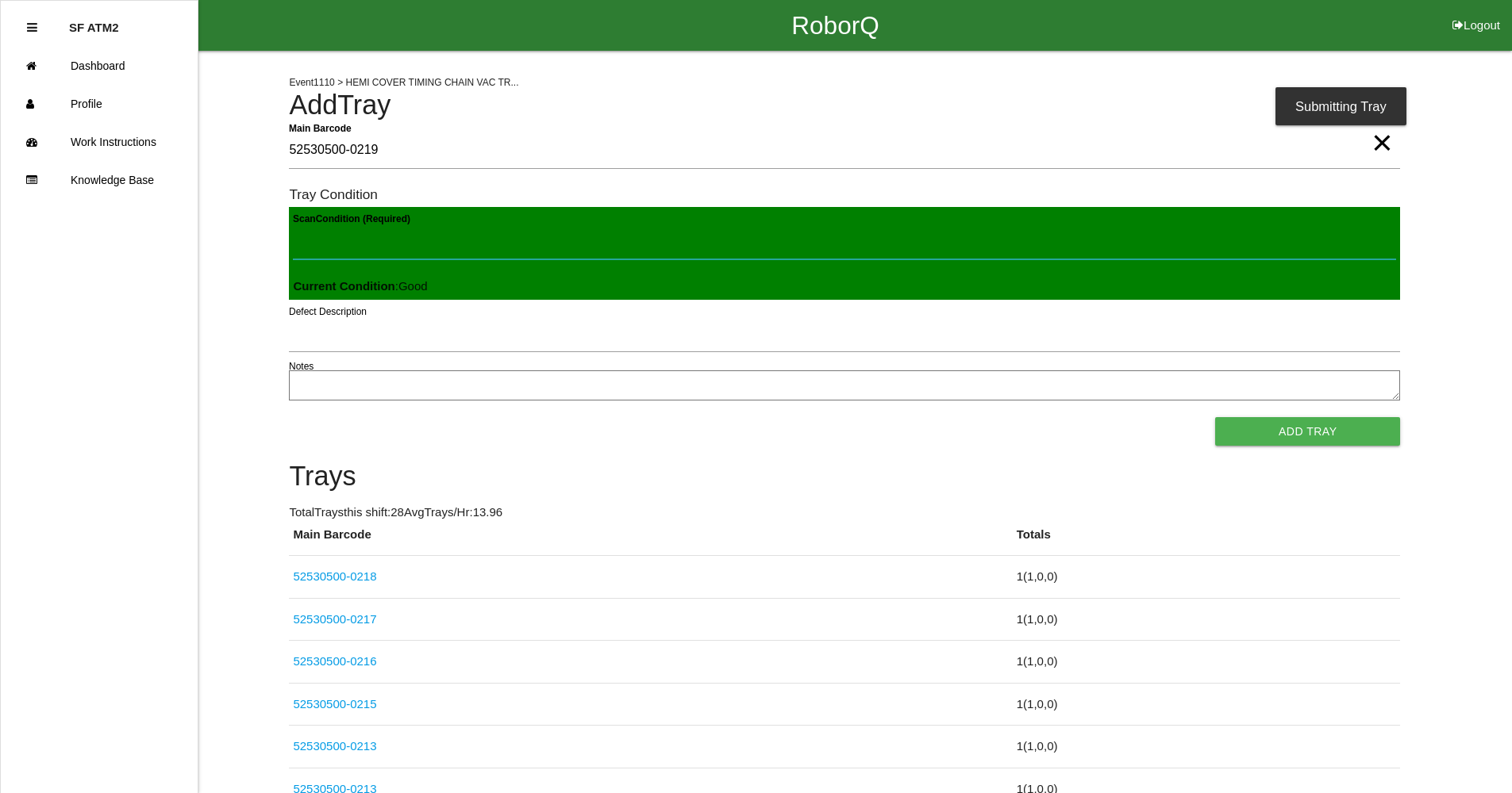
click at [1215, 417] on button "Add Tray" at bounding box center [1308, 431] width 185 height 29
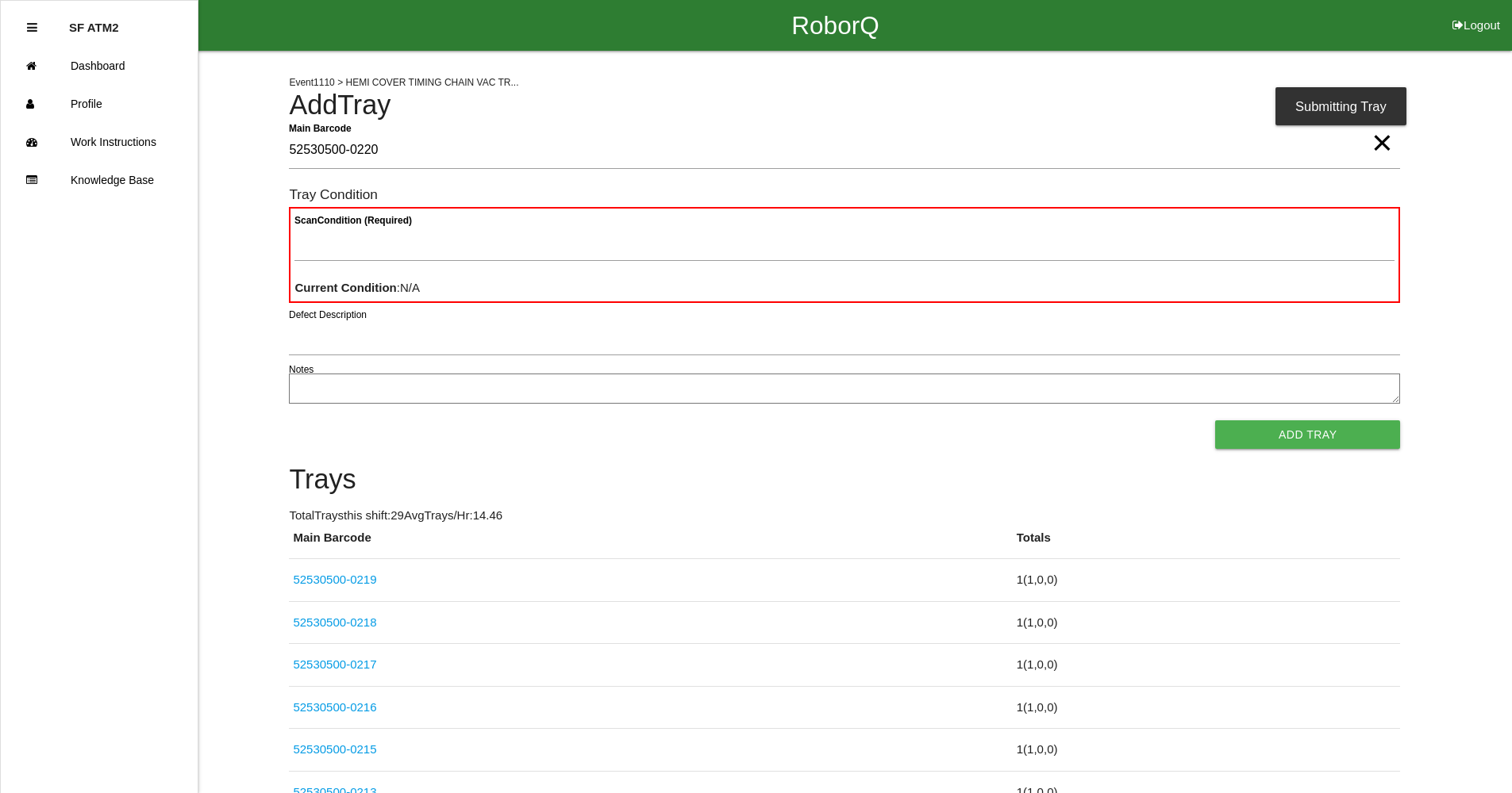
type Barcode "52530500-0220"
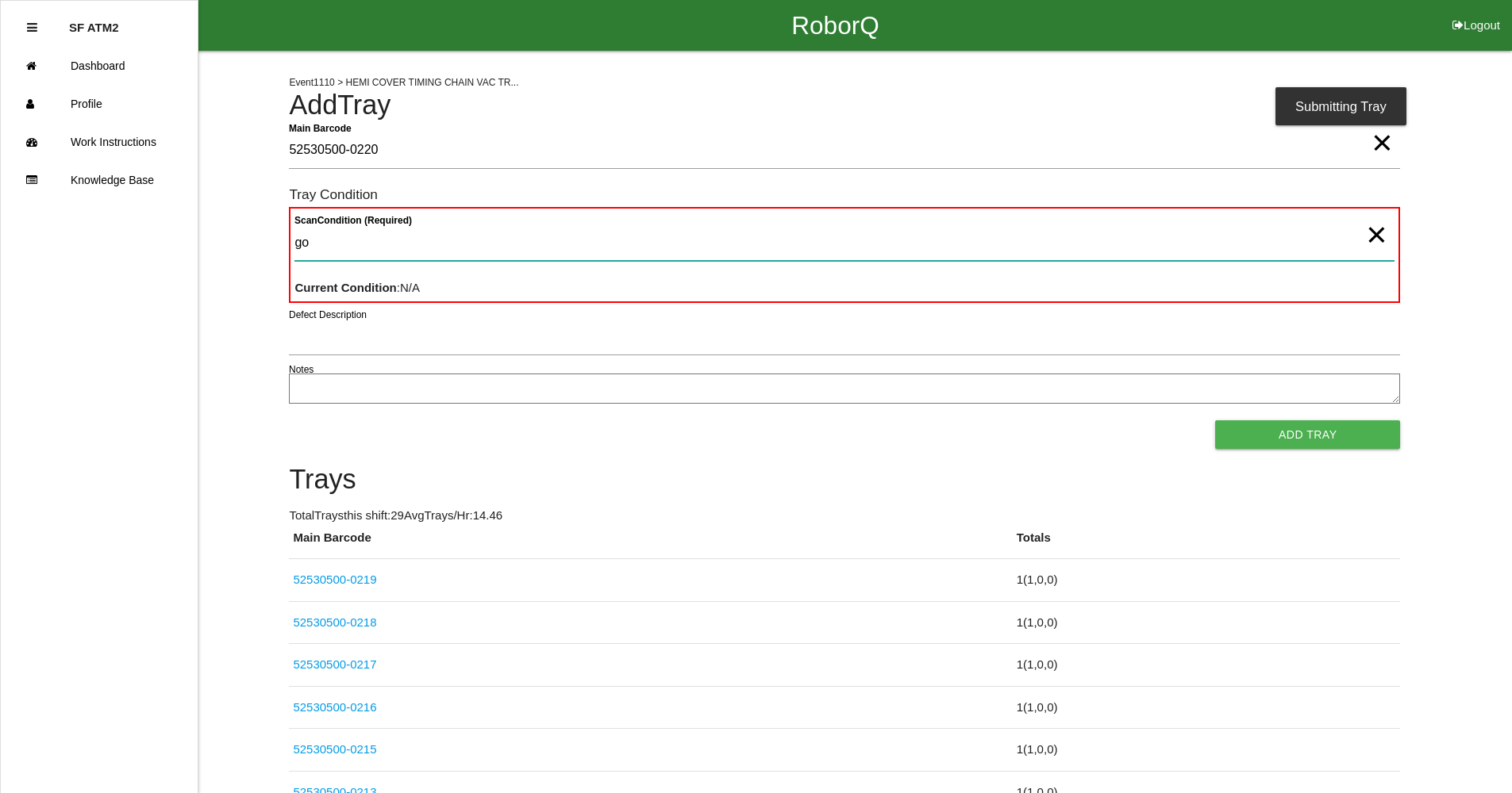
type Condition "goo"
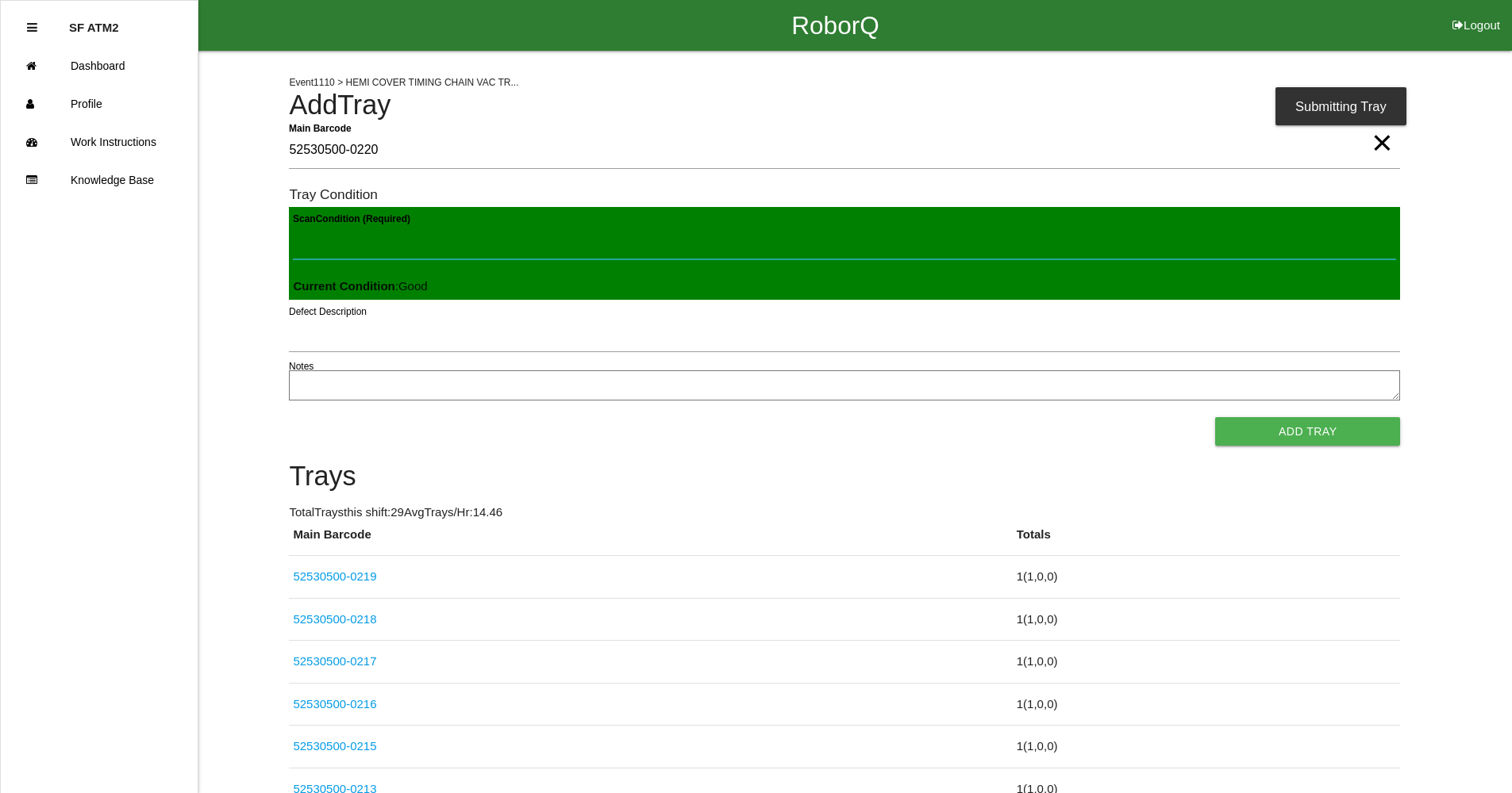
click at [1215, 417] on button "Add Tray" at bounding box center [1308, 431] width 185 height 29
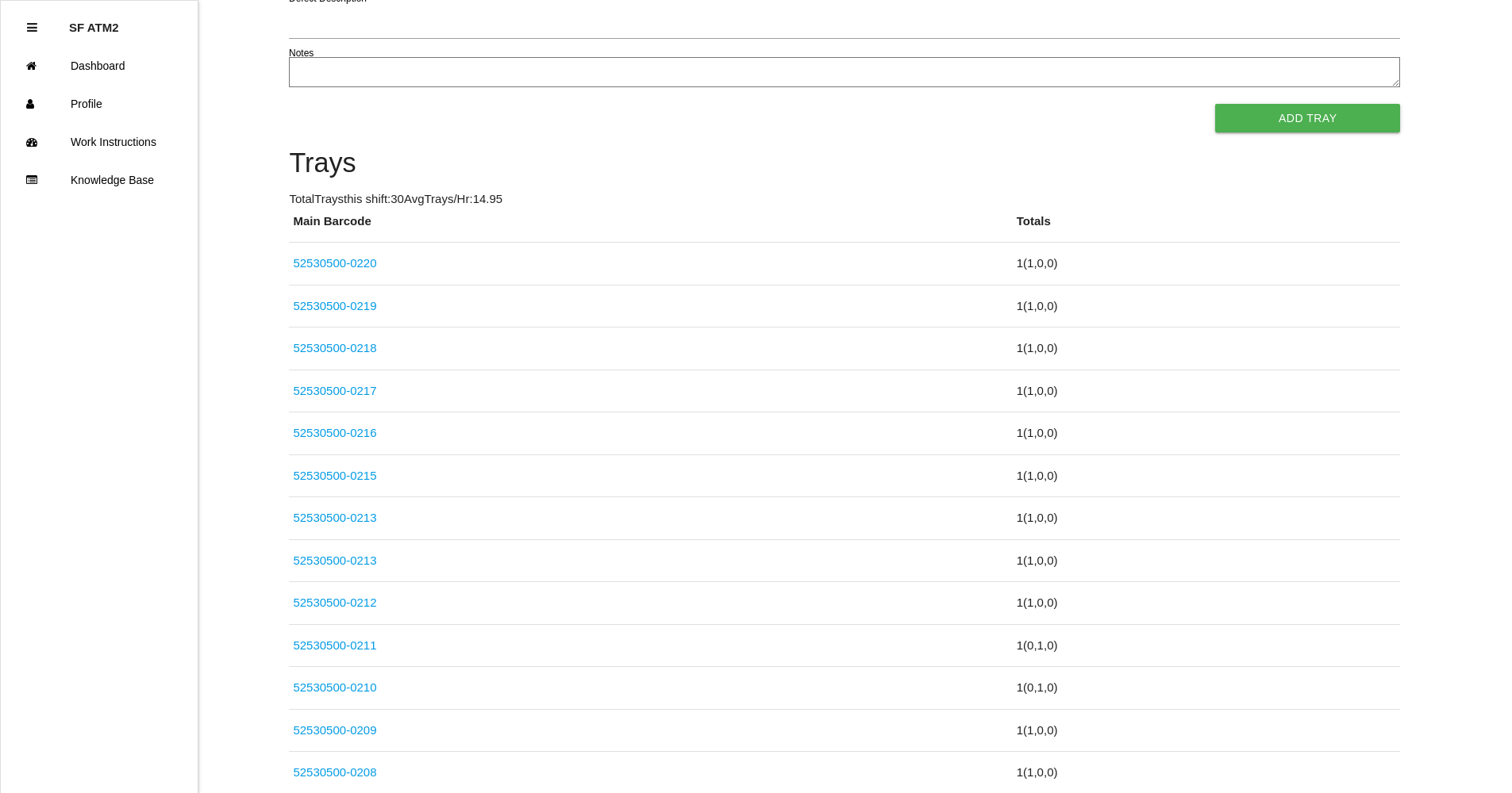
scroll to position [635, 0]
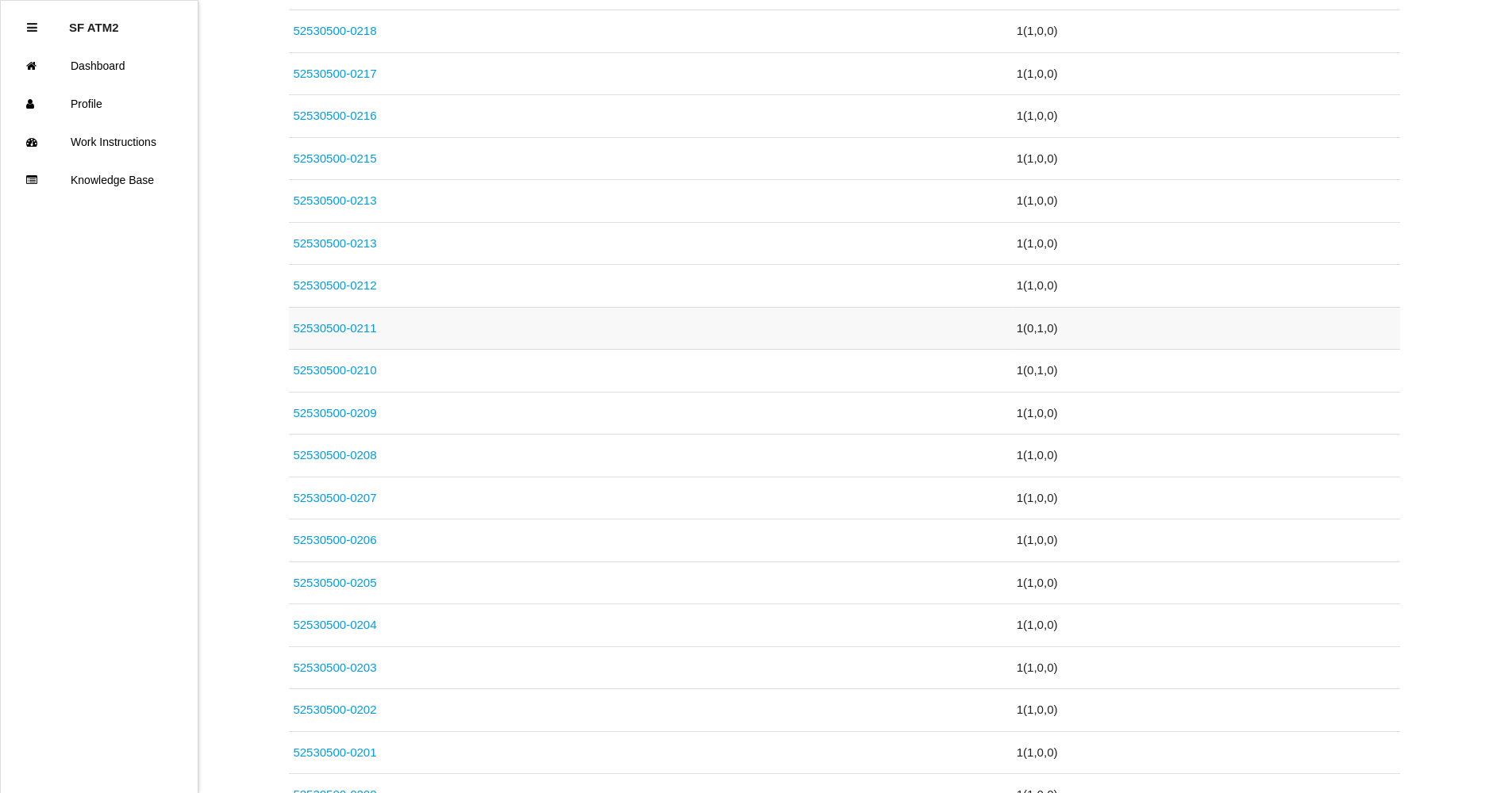
click at [361, 325] on link "52530500-0211" at bounding box center [334, 328] width 83 height 13
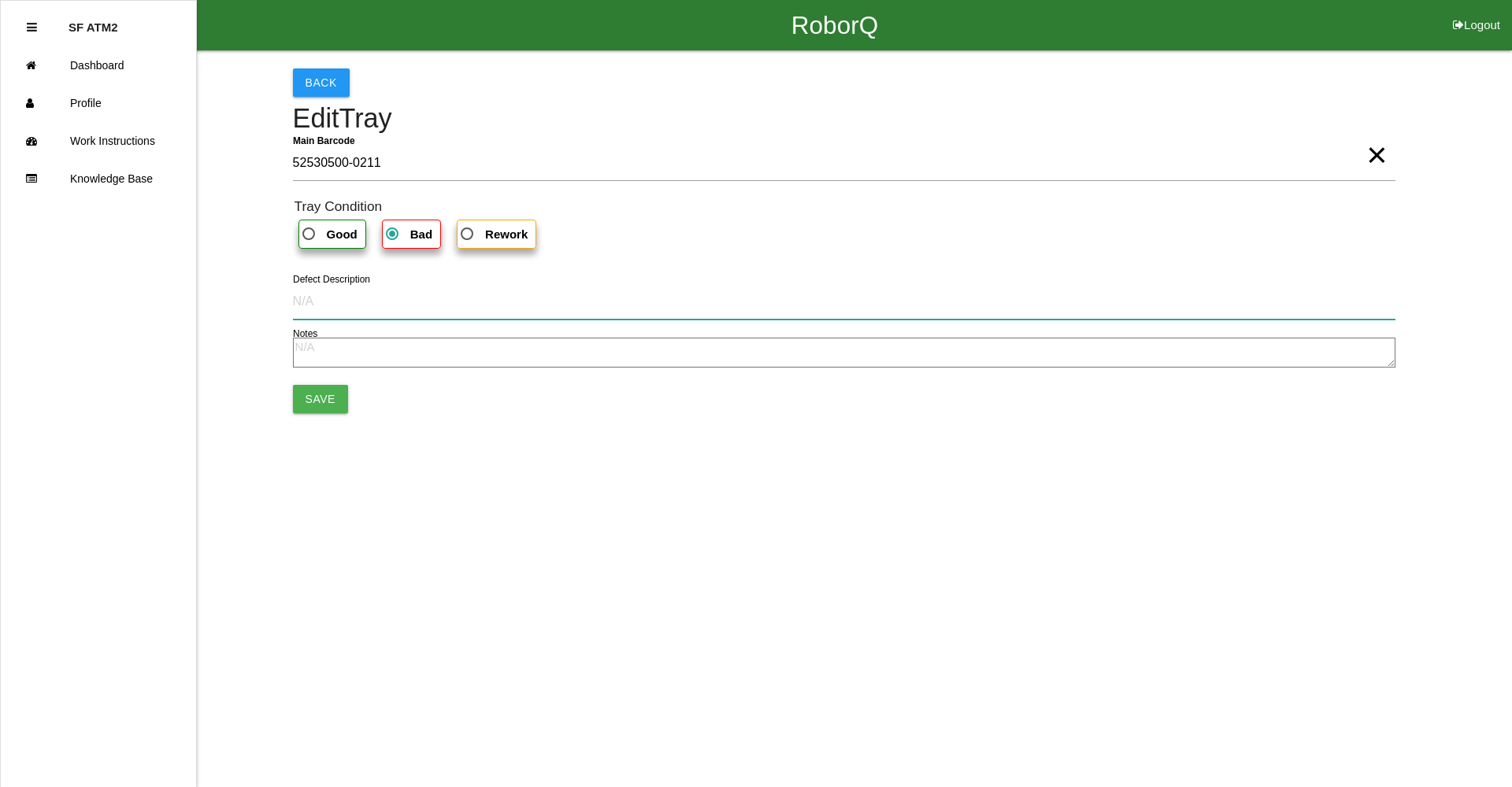
click at [464, 318] on input "Defect Description" at bounding box center [844, 301] width 1103 height 36
paste input "Too much heat, pinch point did not seal, integrity weakened."
type input "Too much heat, pinch point did not seal, integrity weakened."
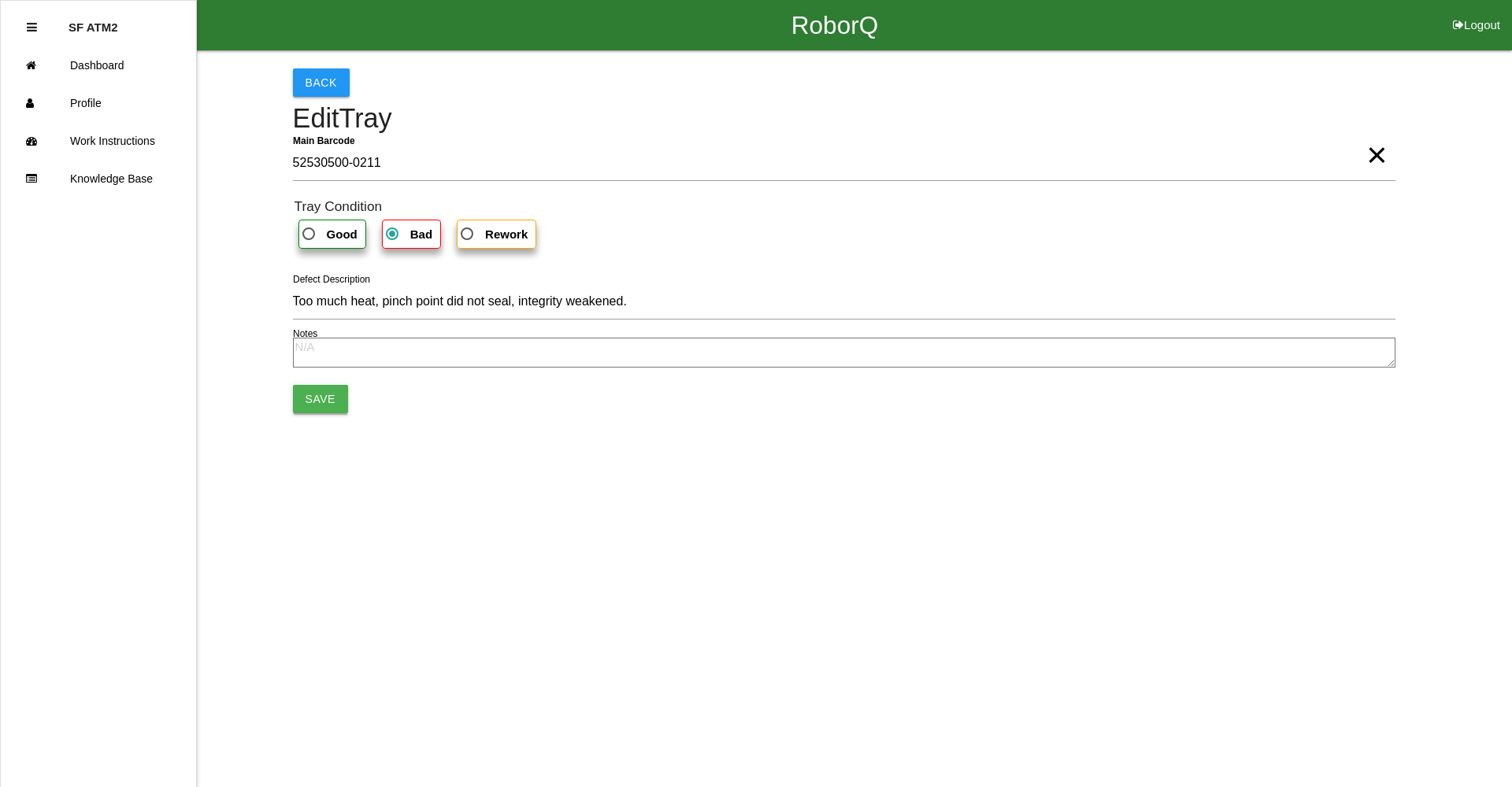
click at [321, 406] on button "Save" at bounding box center [321, 399] width 55 height 28
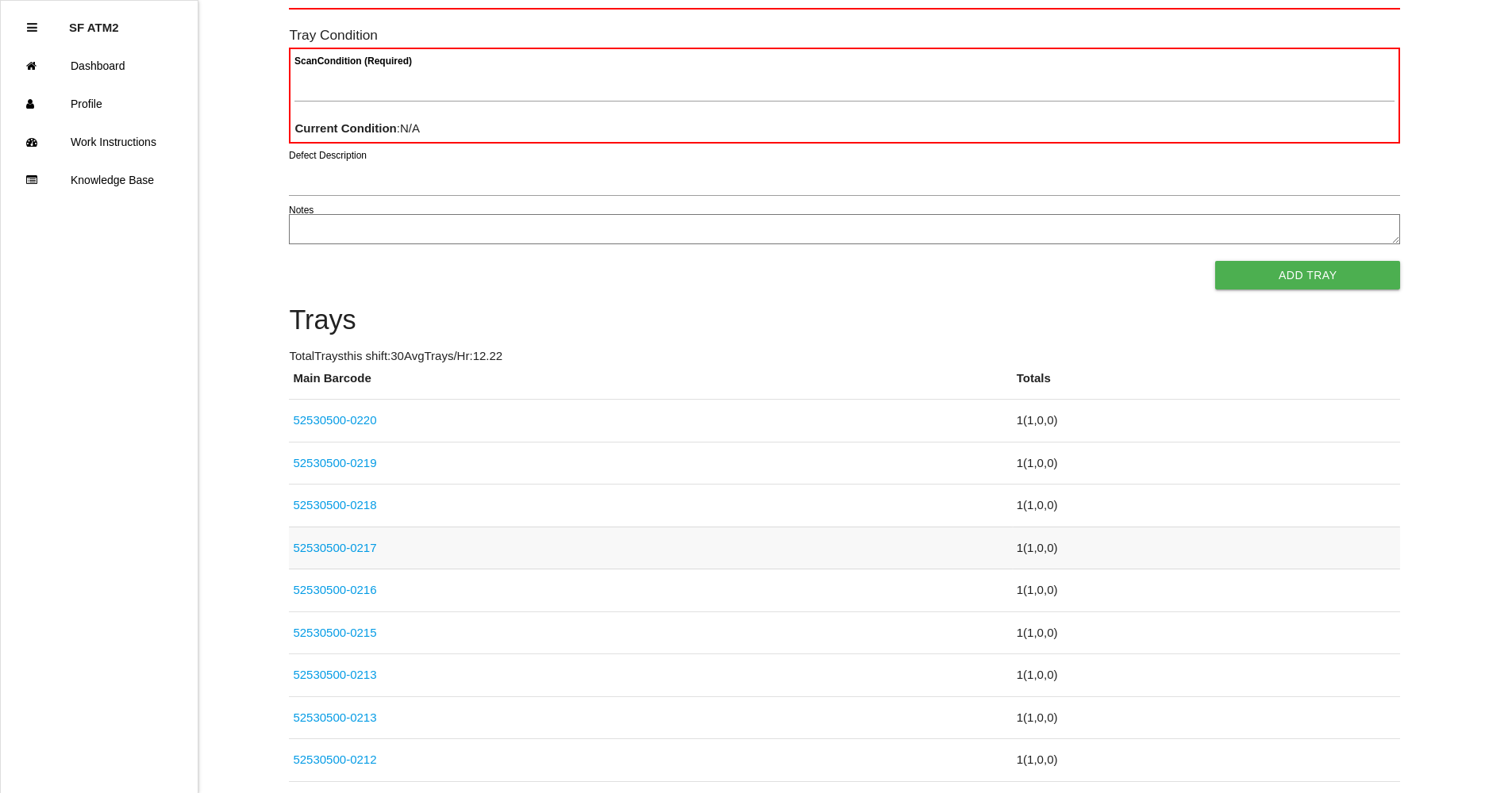
scroll to position [476, 0]
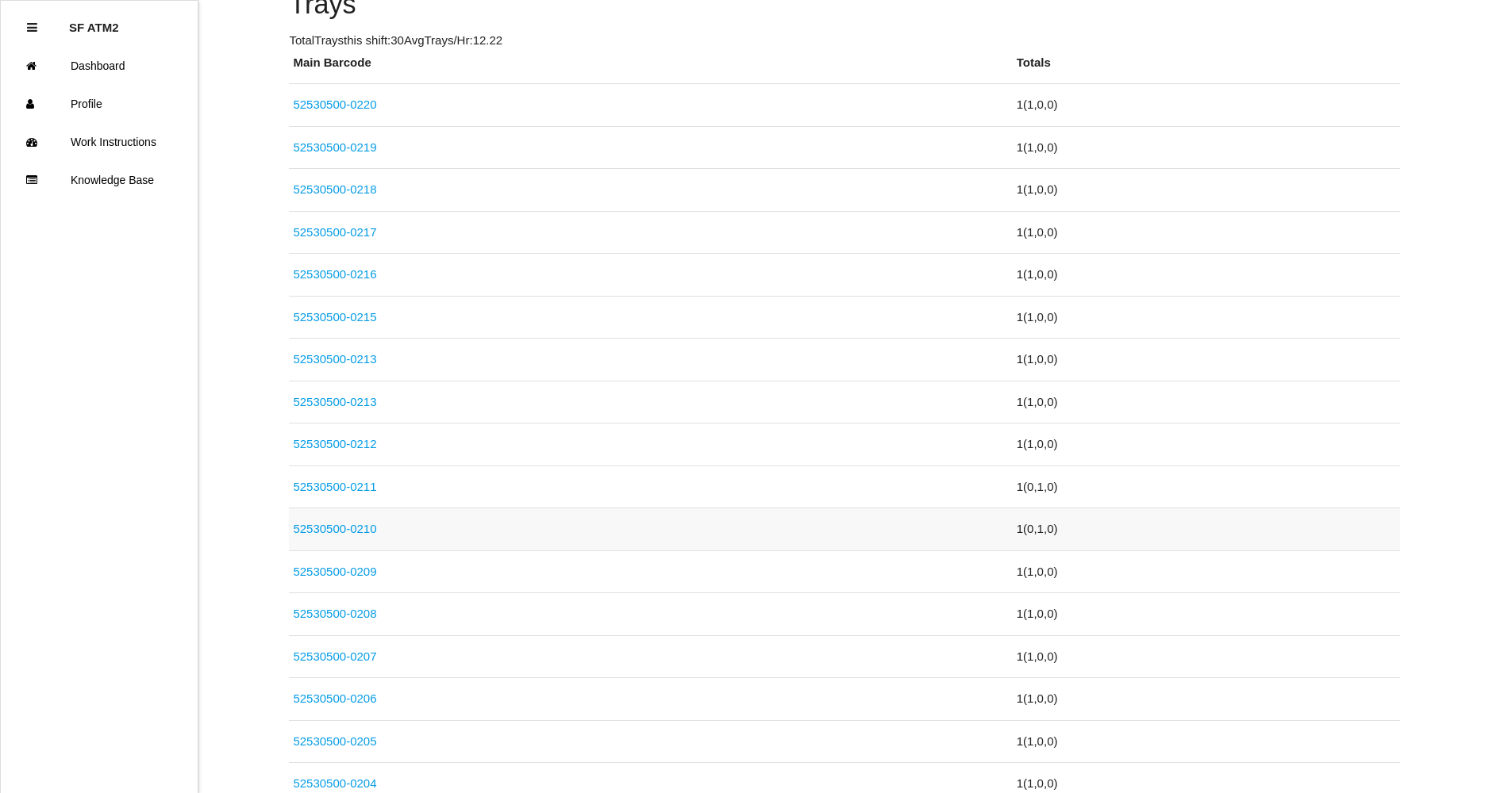
click at [363, 526] on link "52530500-0210" at bounding box center [334, 529] width 83 height 13
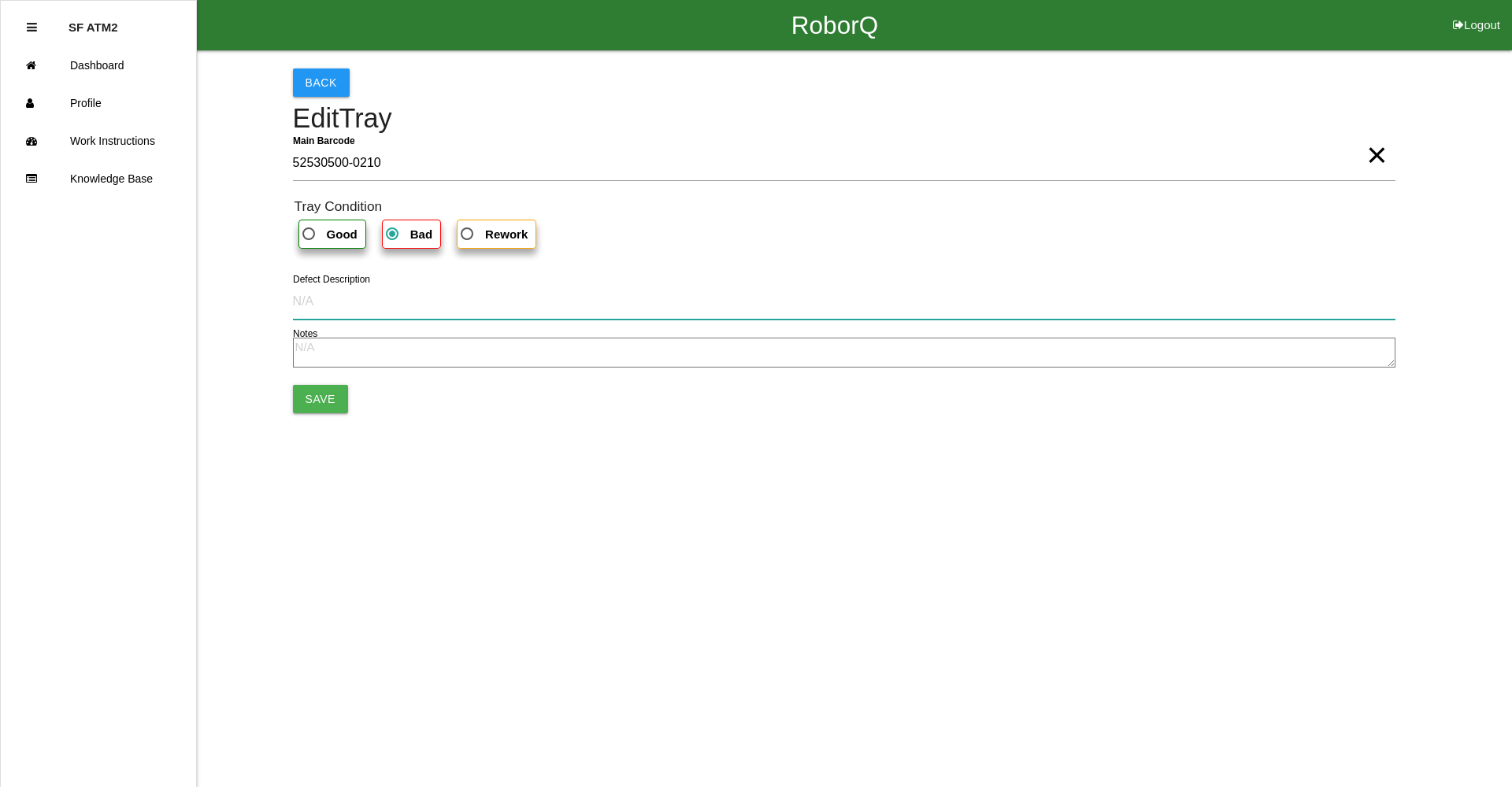
click at [442, 310] on input "Defect Description" at bounding box center [844, 301] width 1103 height 36
paste input "Too much heat, pinch point did not seal, integrity weakened."
type input "Too much heat, pinch point did not seal, integrity weakened."
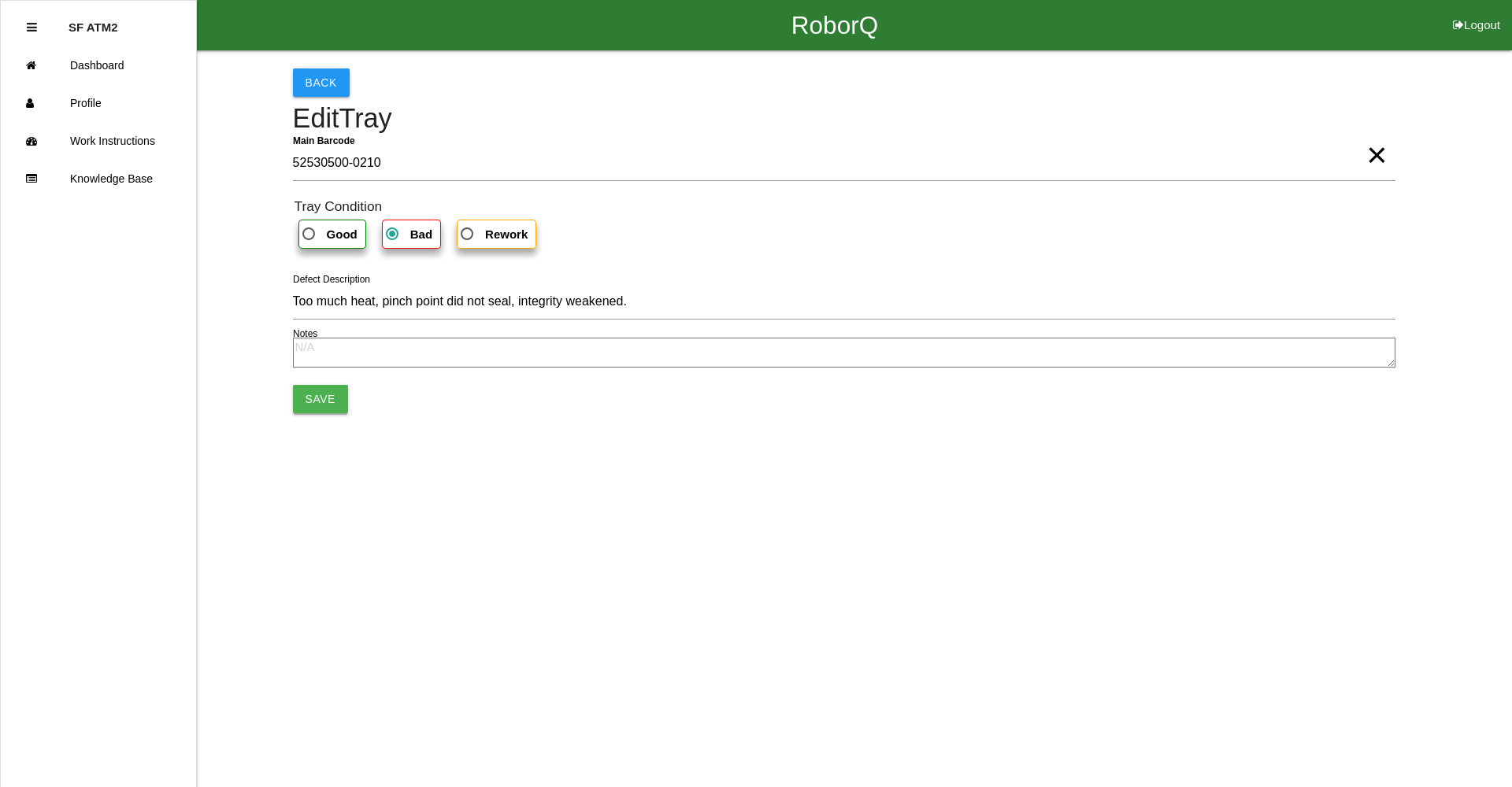
click at [310, 402] on button "Save" at bounding box center [321, 399] width 55 height 28
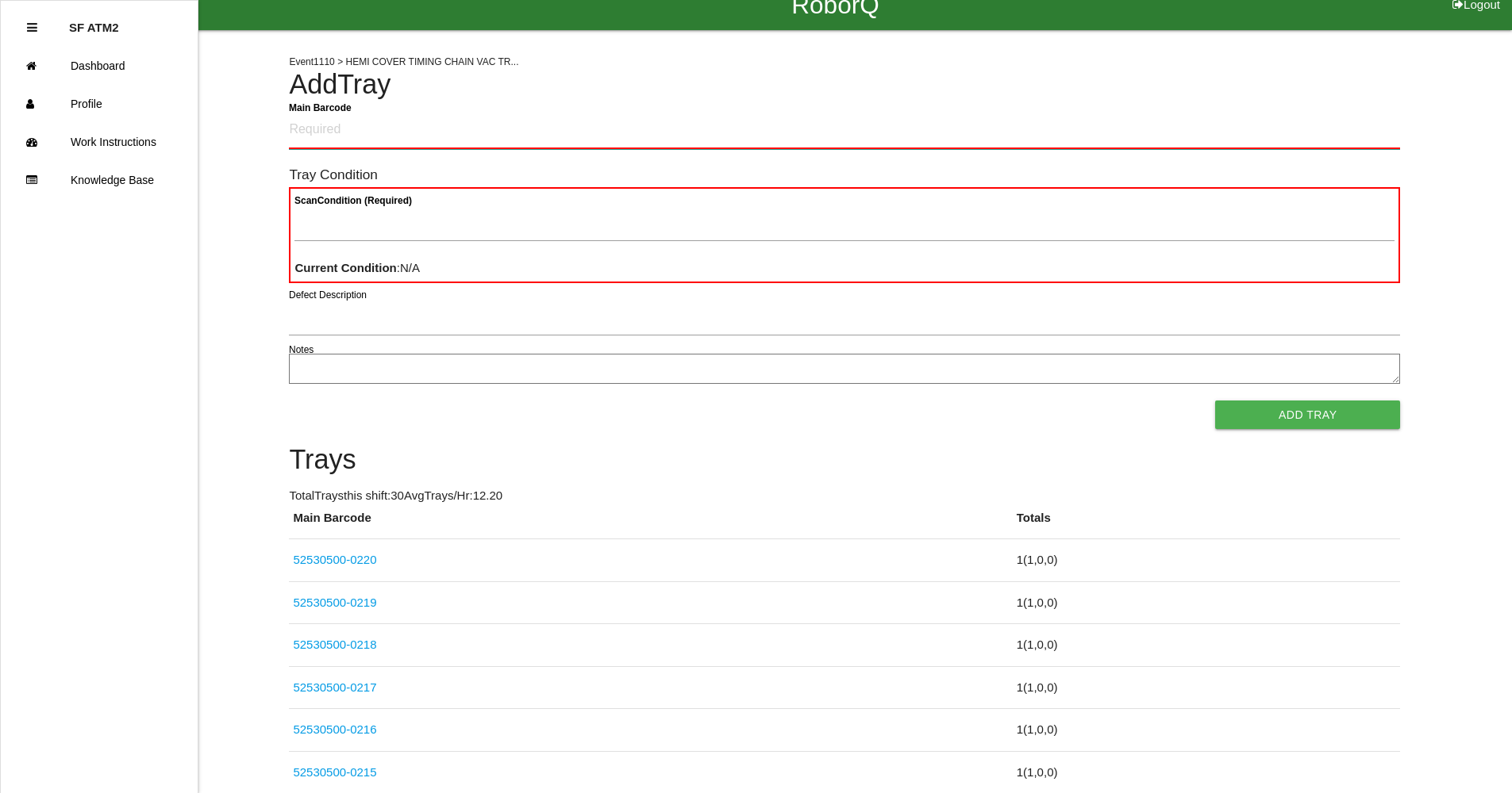
scroll to position [8, 0]
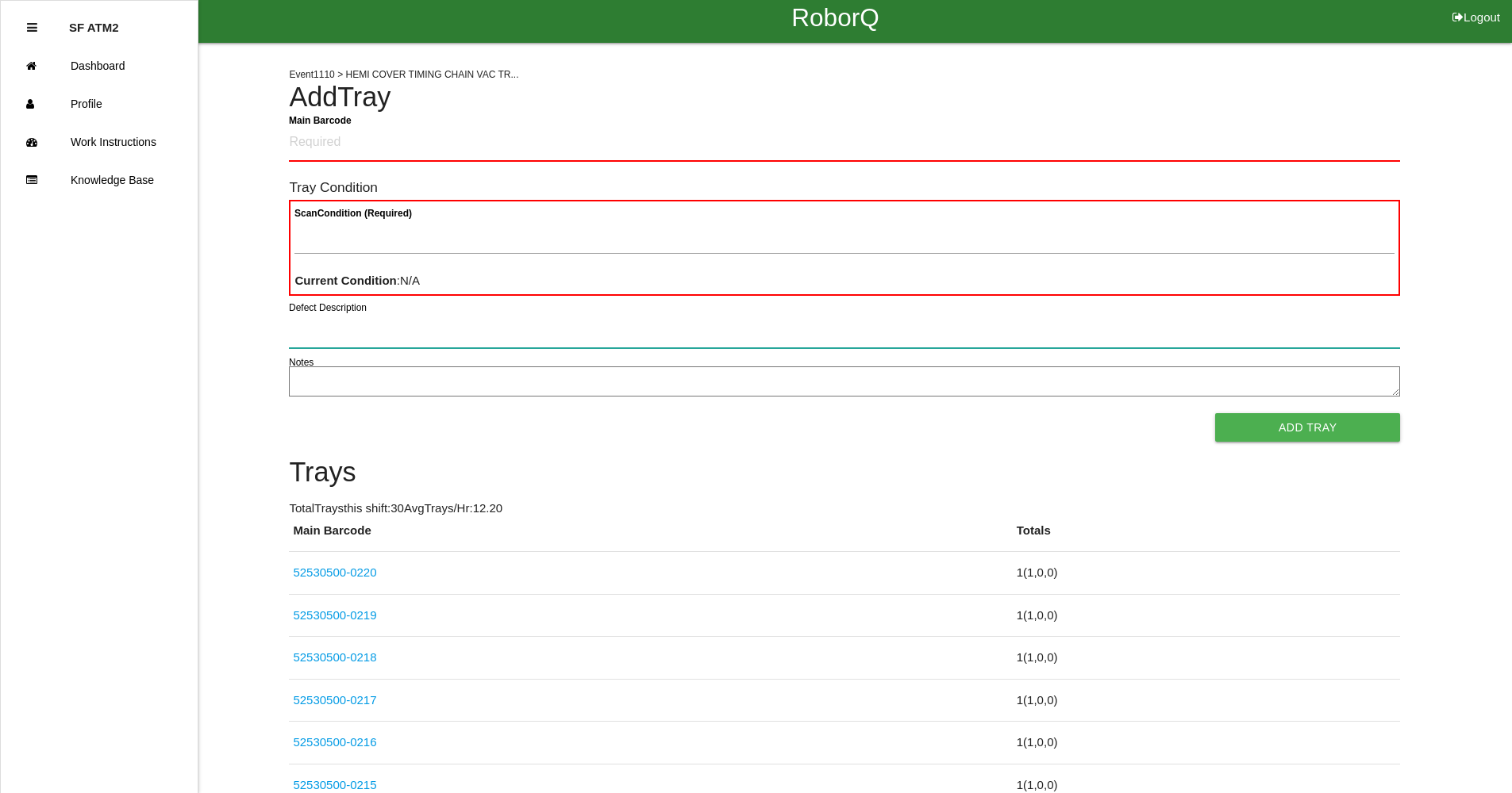
click at [664, 325] on input "Defect Description" at bounding box center [844, 330] width 1111 height 36
type input "good"
click at [468, 155] on Barcode "Main Barcode" at bounding box center [844, 143] width 1111 height 37
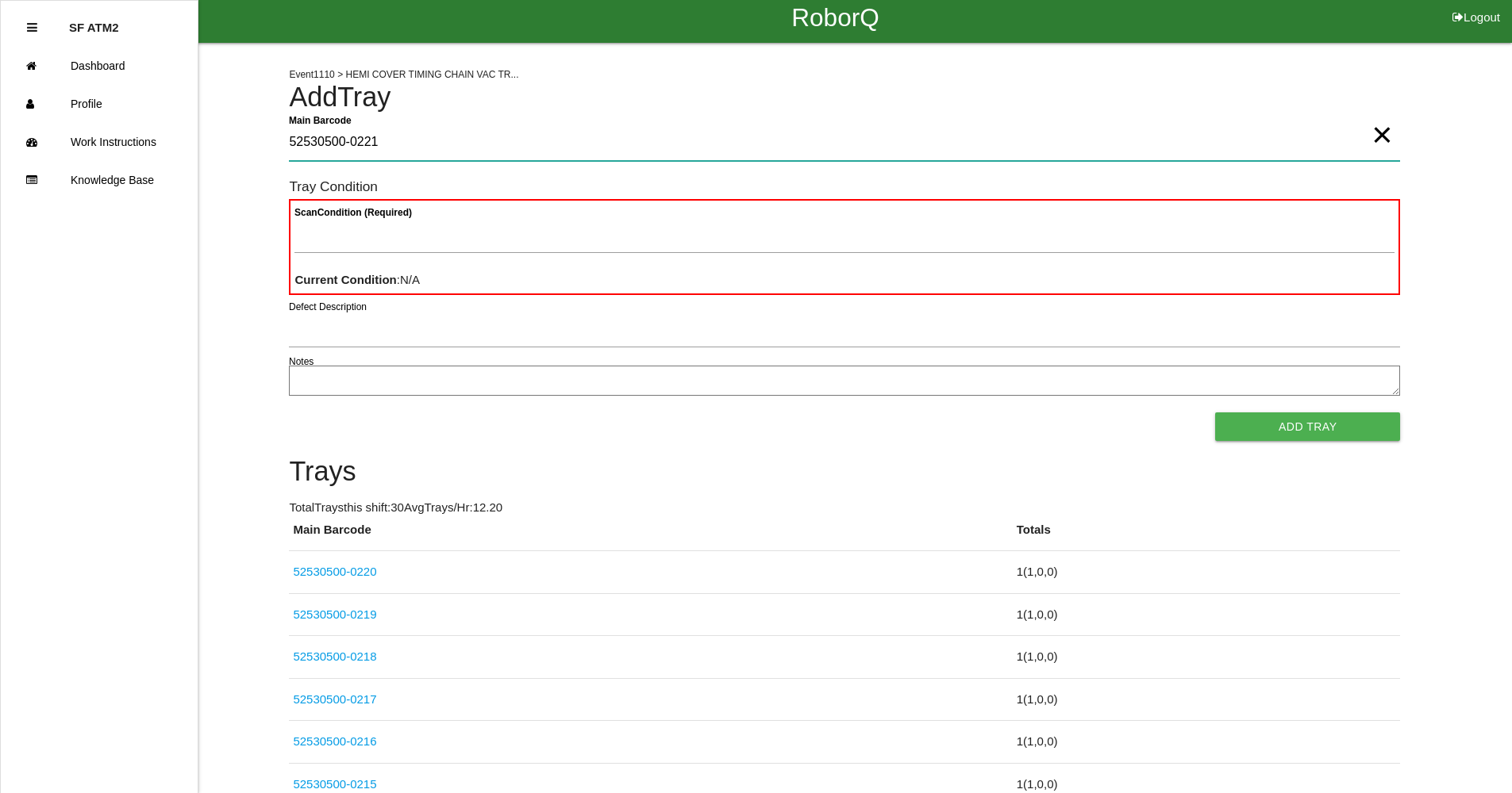
type Barcode "52530500-0221"
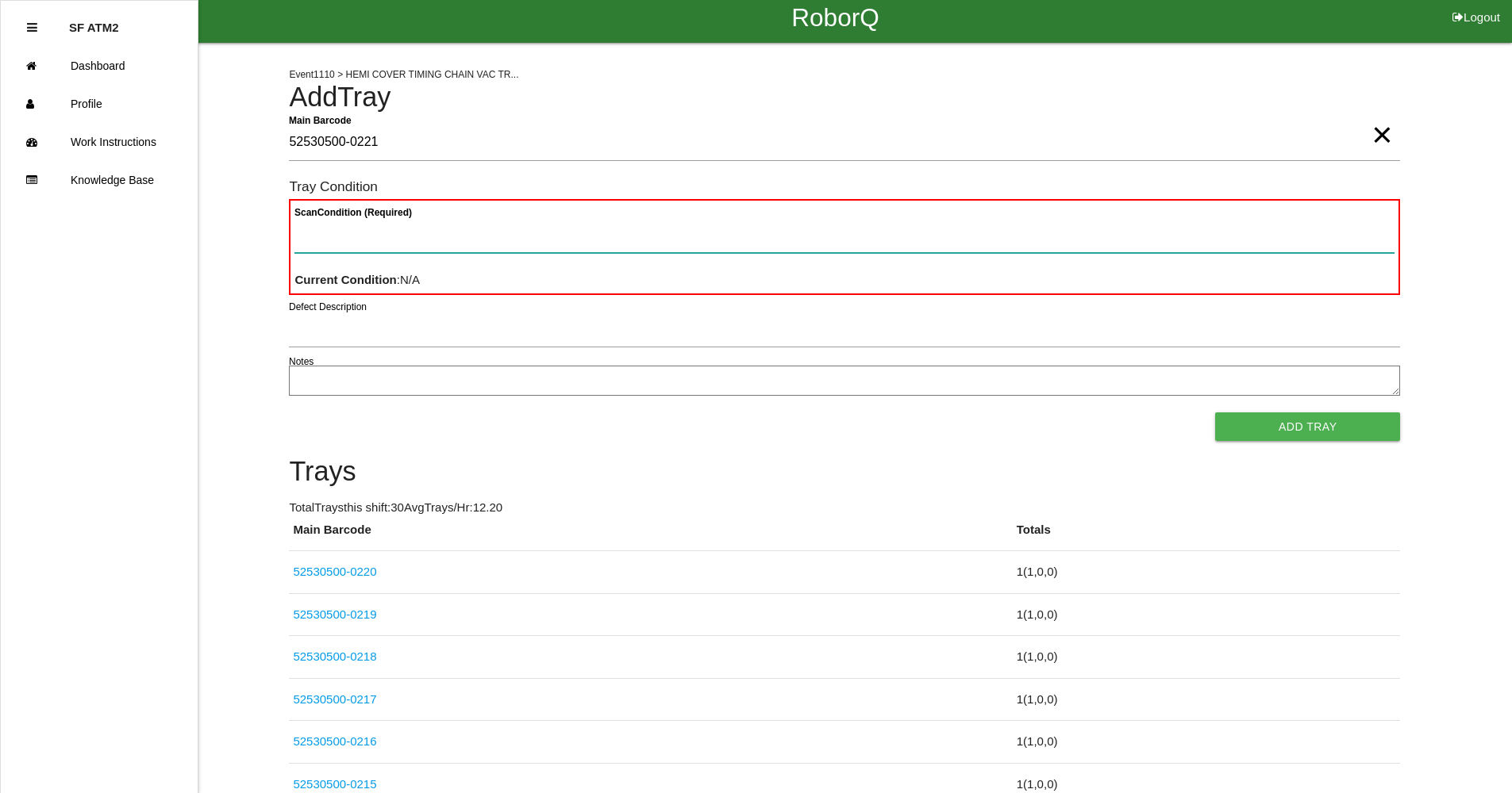
paste Condition "text"
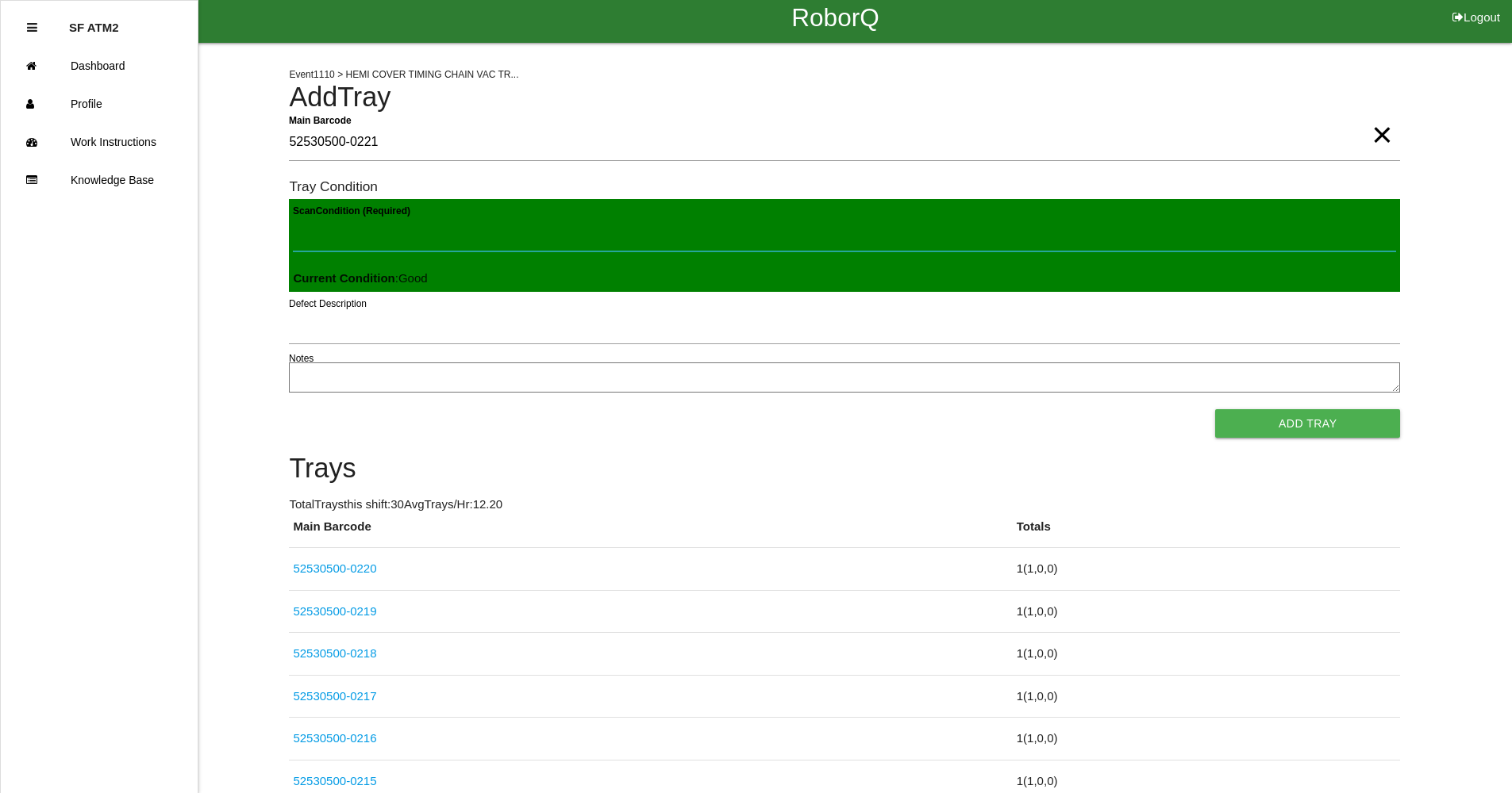
click at [1215, 410] on button "Add Tray" at bounding box center [1308, 424] width 185 height 29
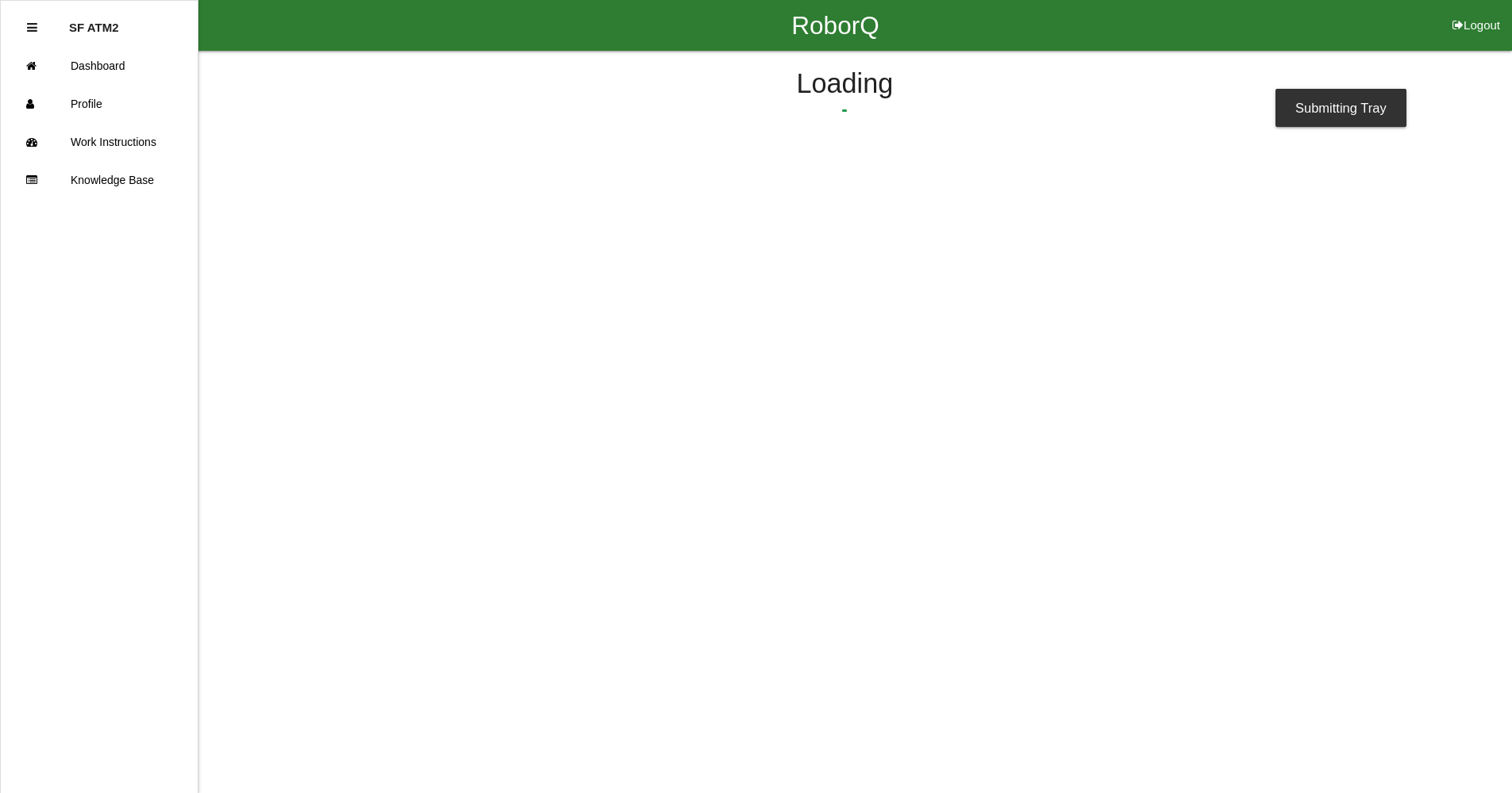
scroll to position [0, 0]
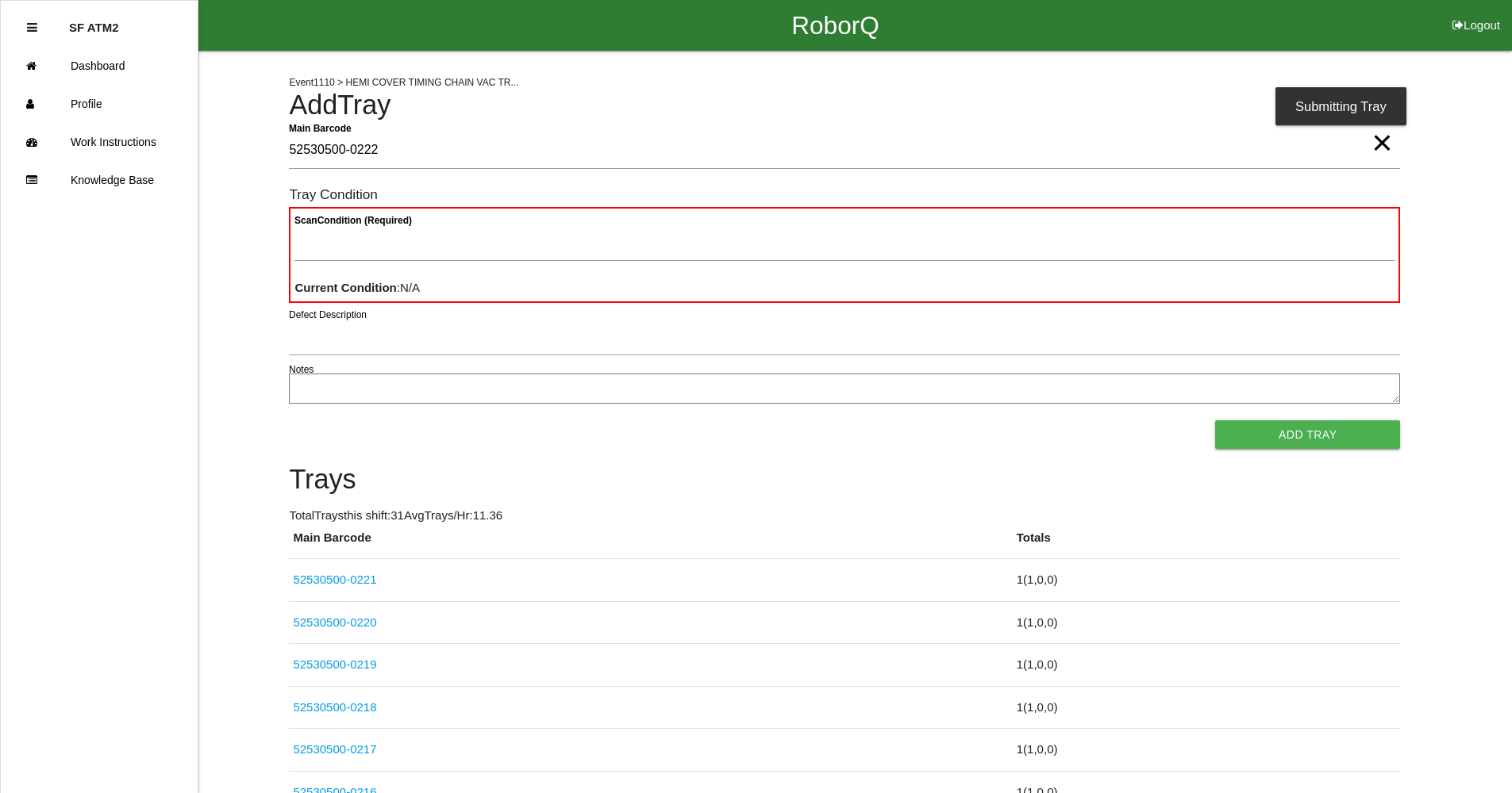
type Barcode "52530500-0222"
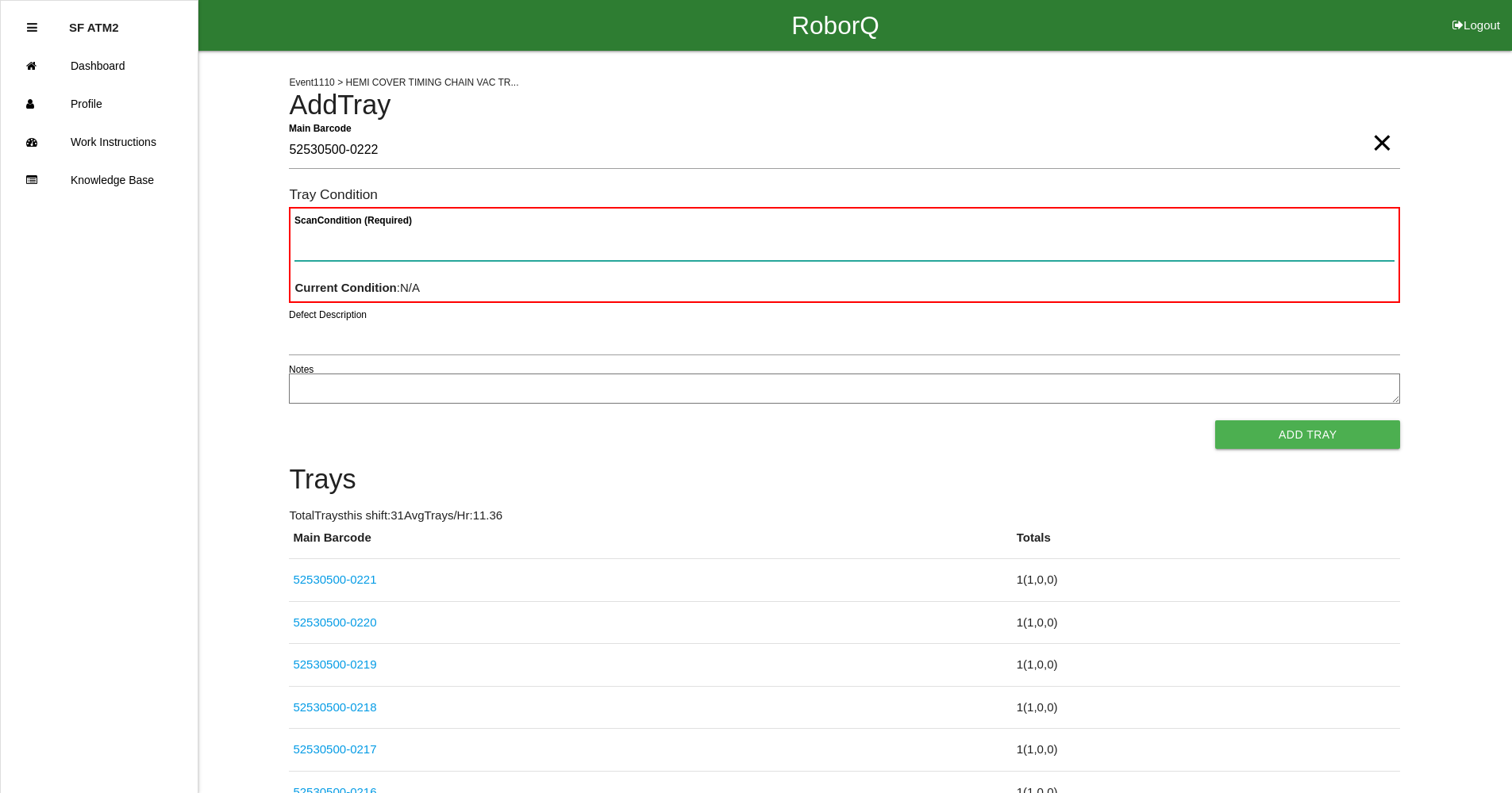
paste Condition "text"
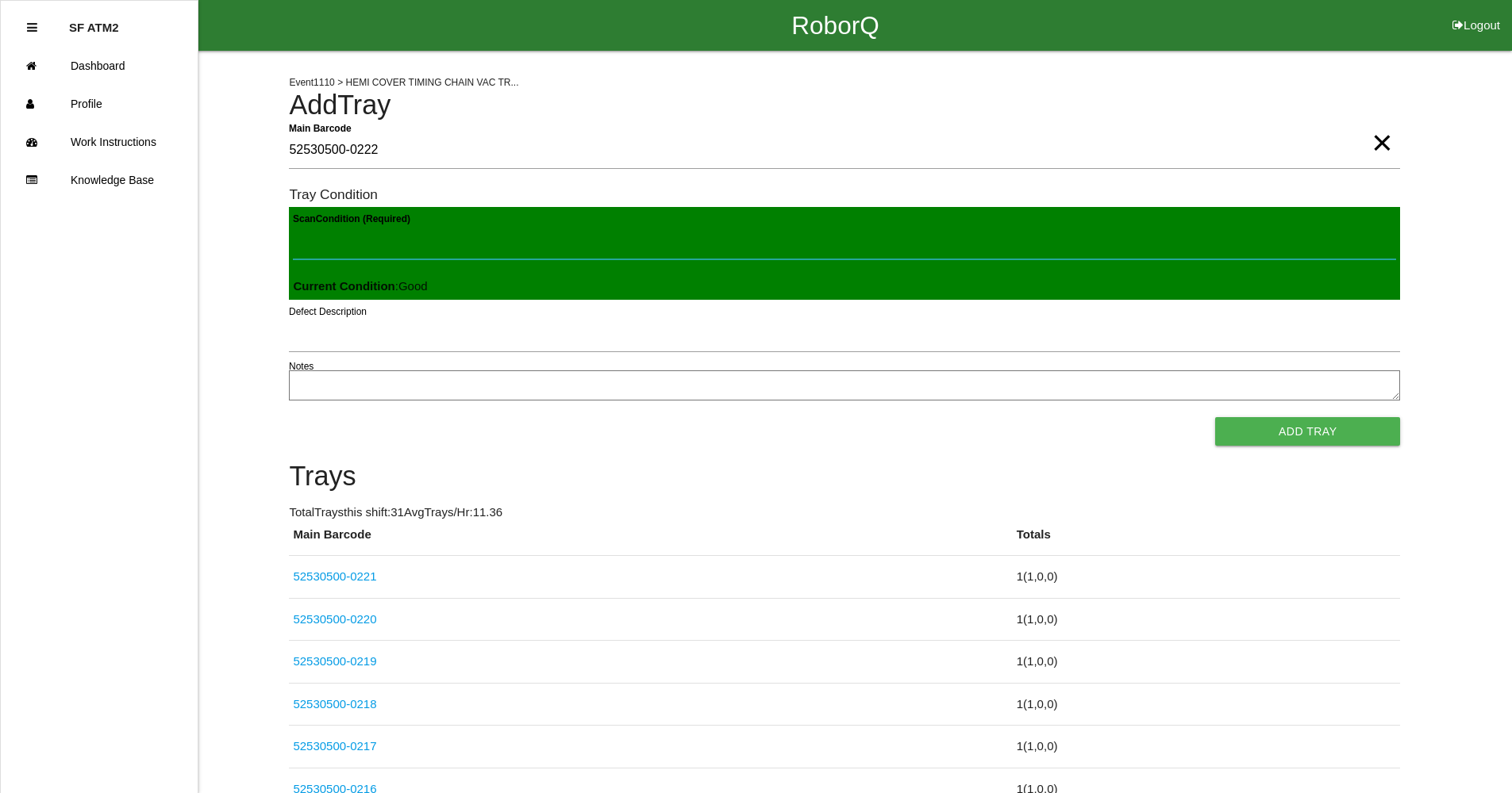
click at [1215, 417] on button "Add Tray" at bounding box center [1308, 431] width 185 height 29
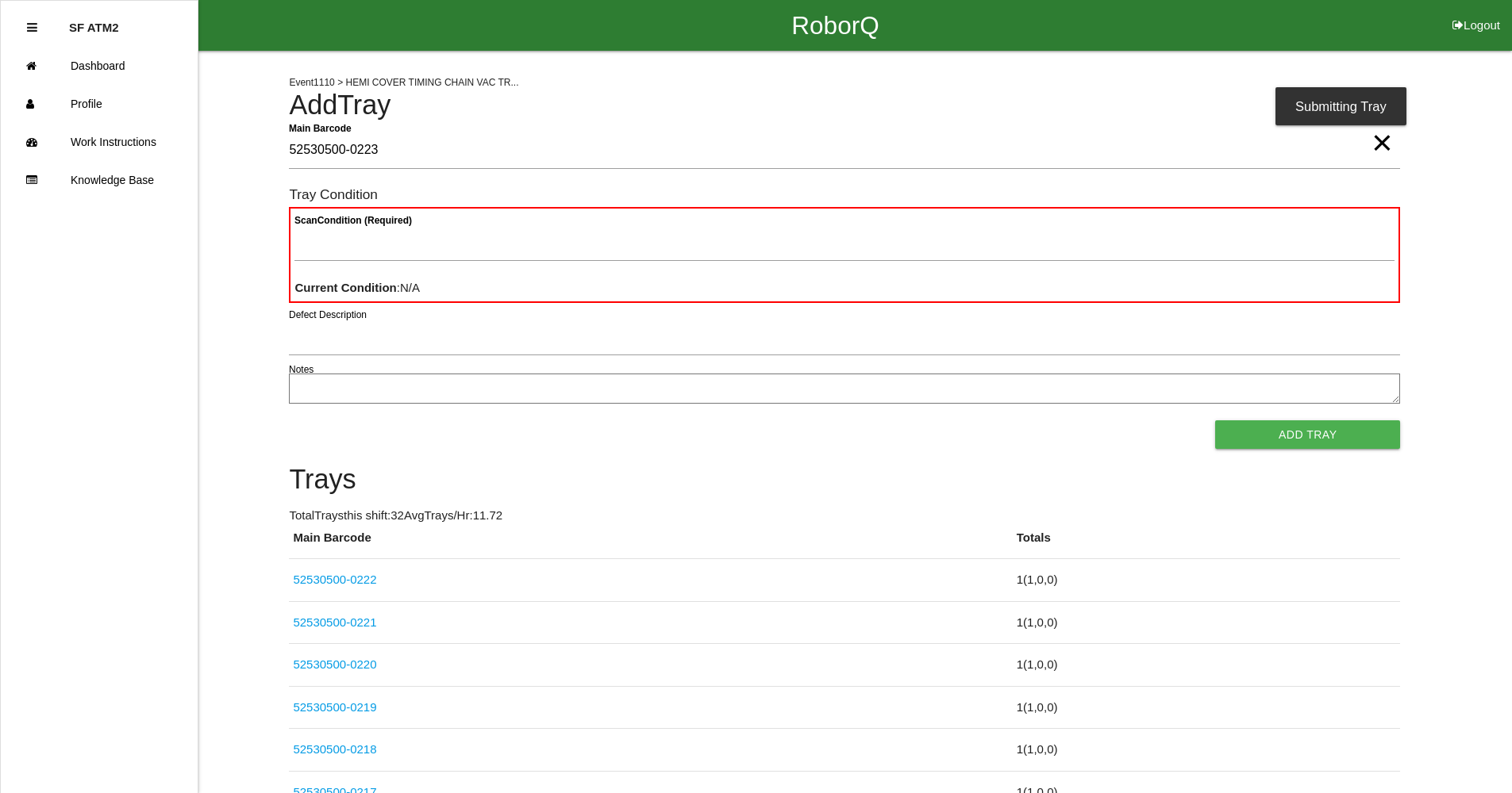
type Barcode "52530500-0223"
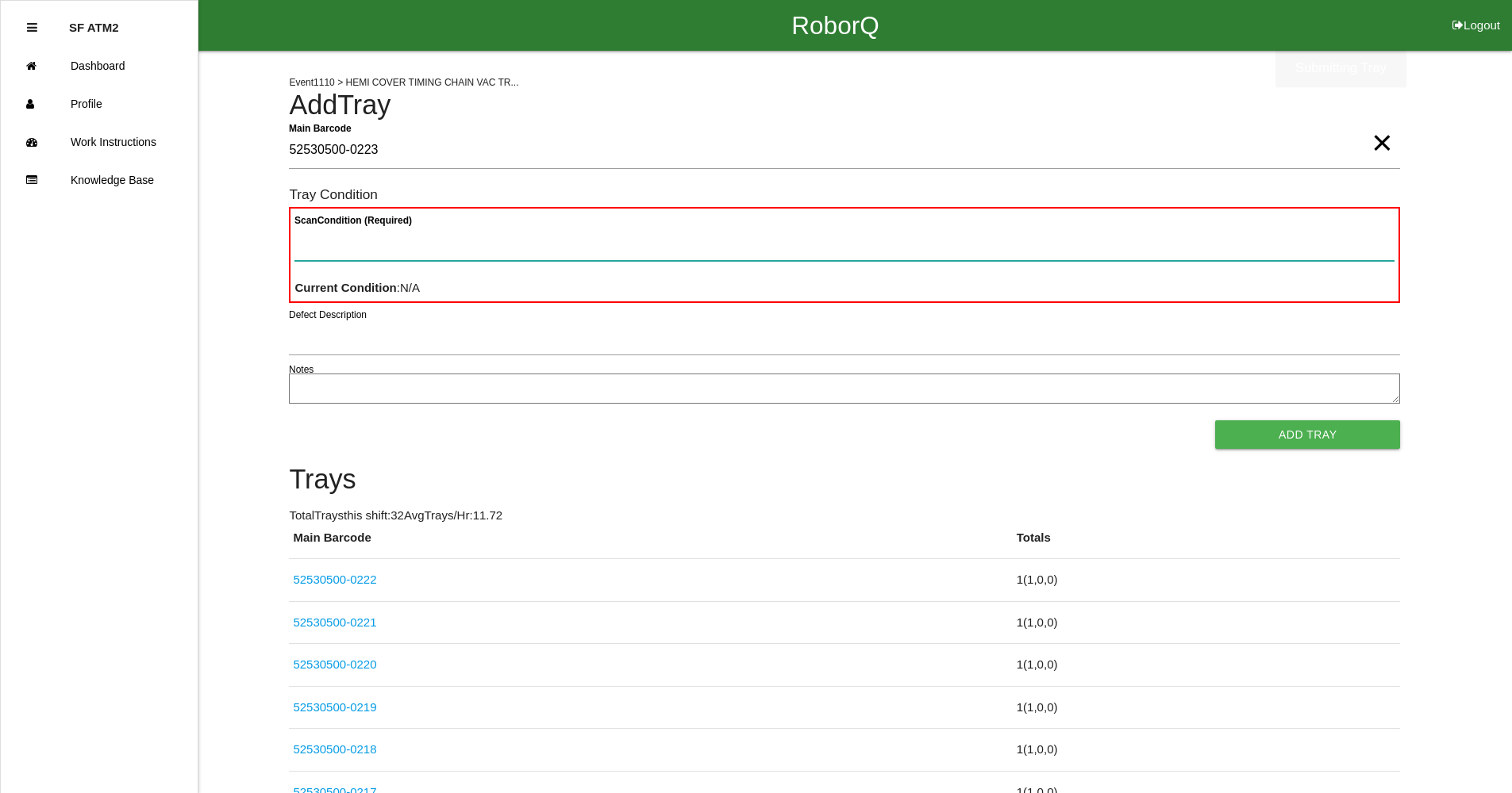
paste Condition "text"
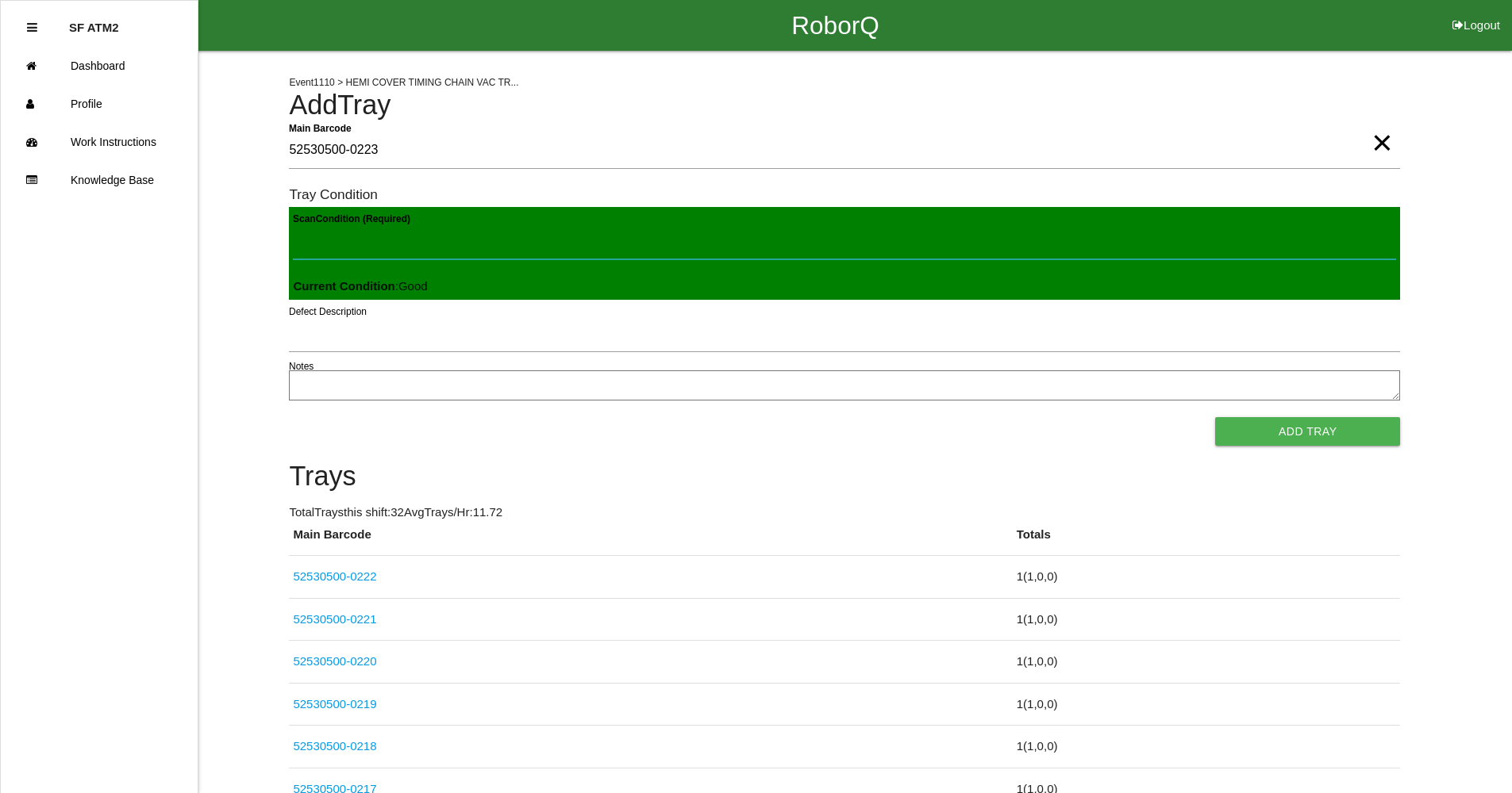
click at [1215, 417] on button "Add Tray" at bounding box center [1308, 431] width 185 height 29
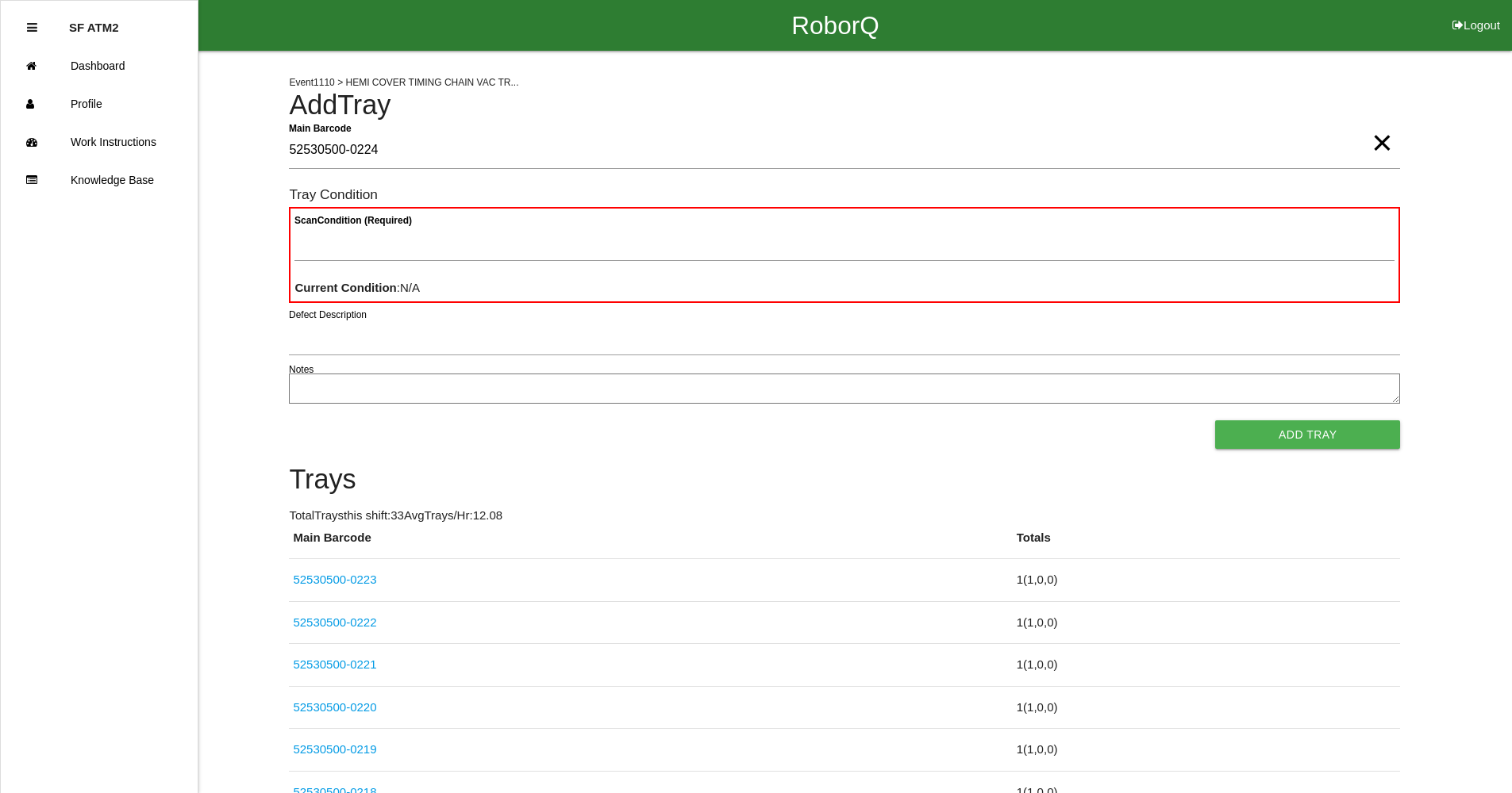
type Barcode "52530500-0224"
paste Condition "text"
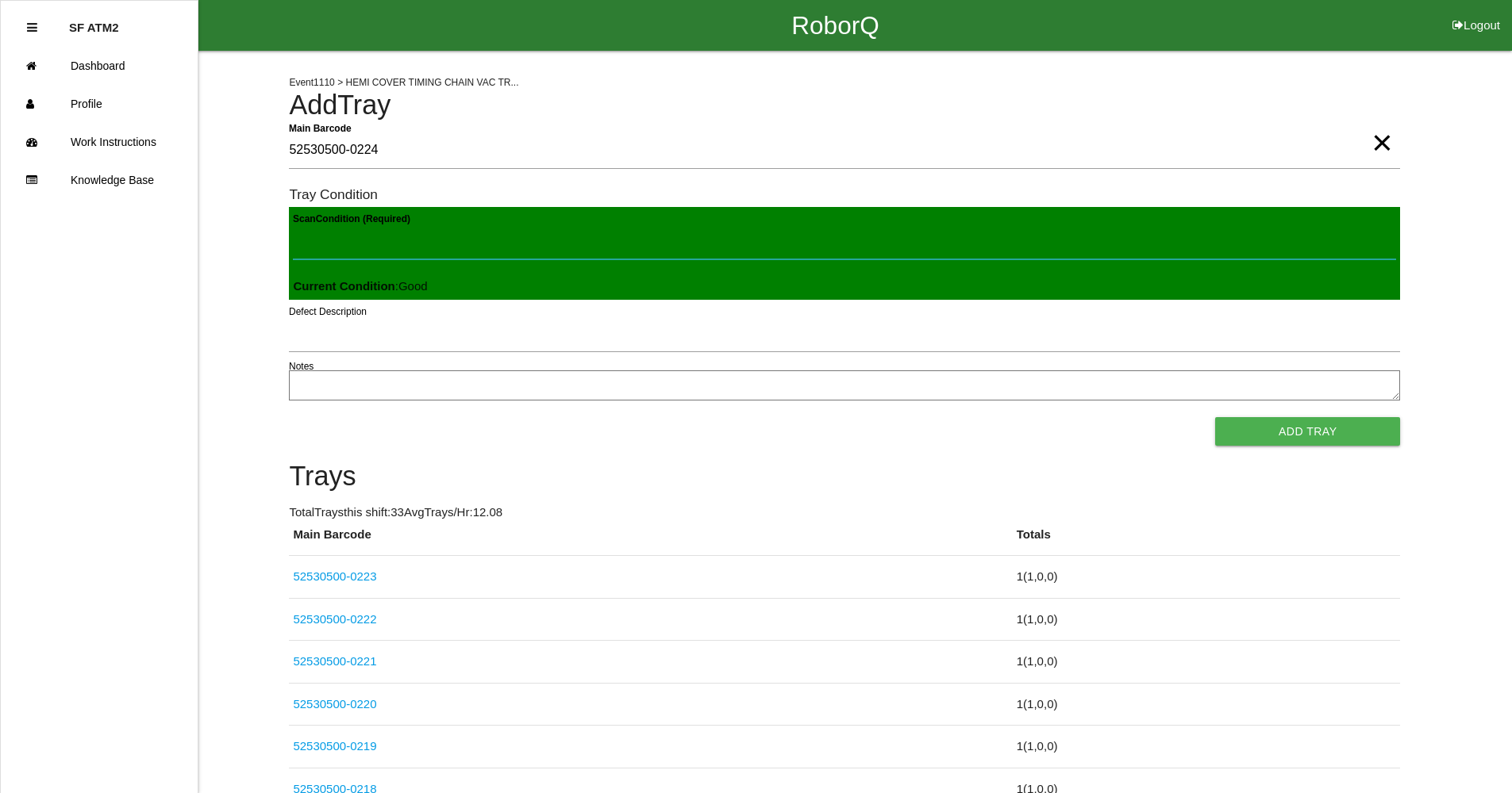
click at [1215, 417] on button "Add Tray" at bounding box center [1308, 431] width 185 height 29
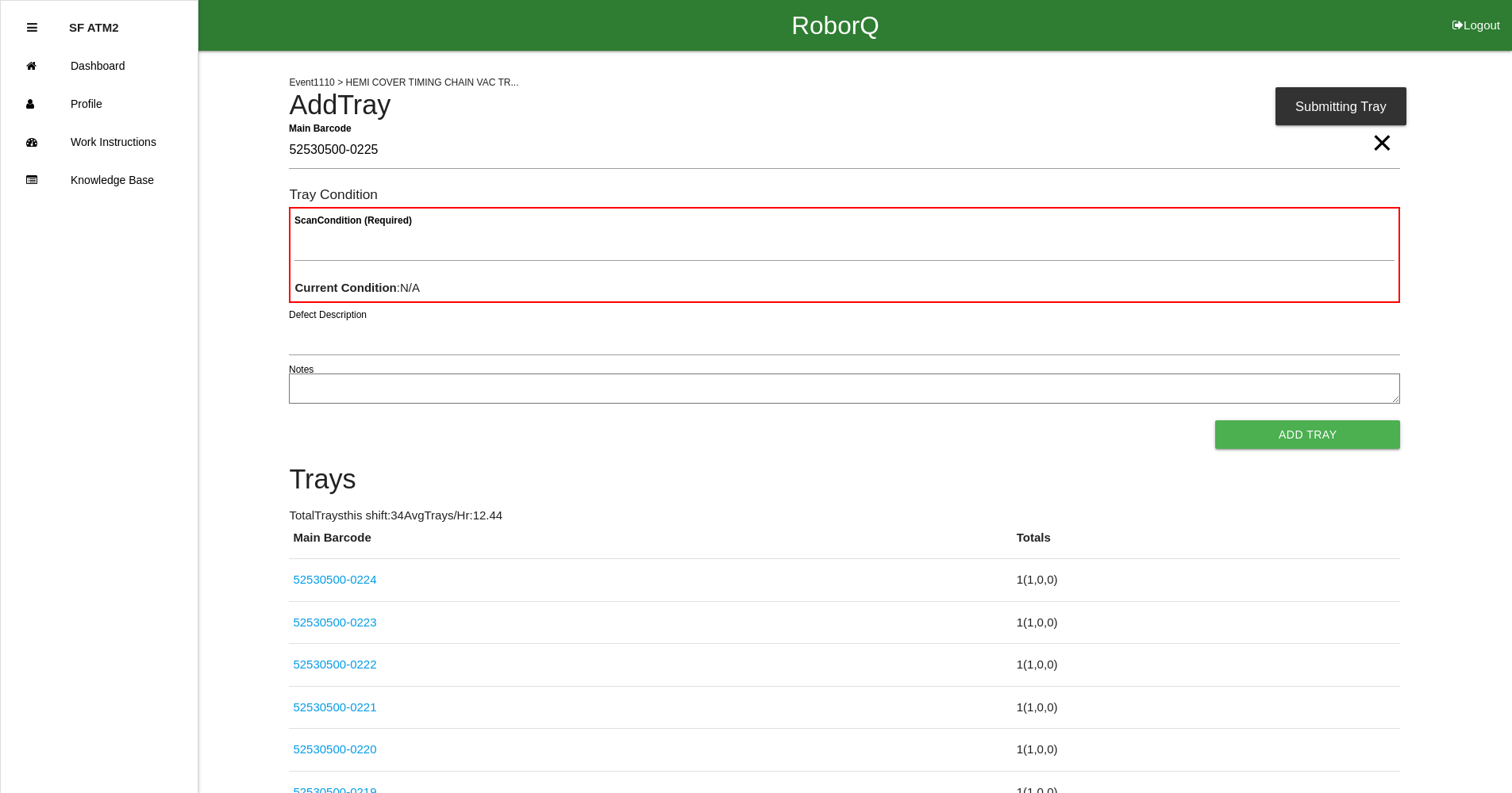
type Barcode "52530500-0225"
paste Condition "text"
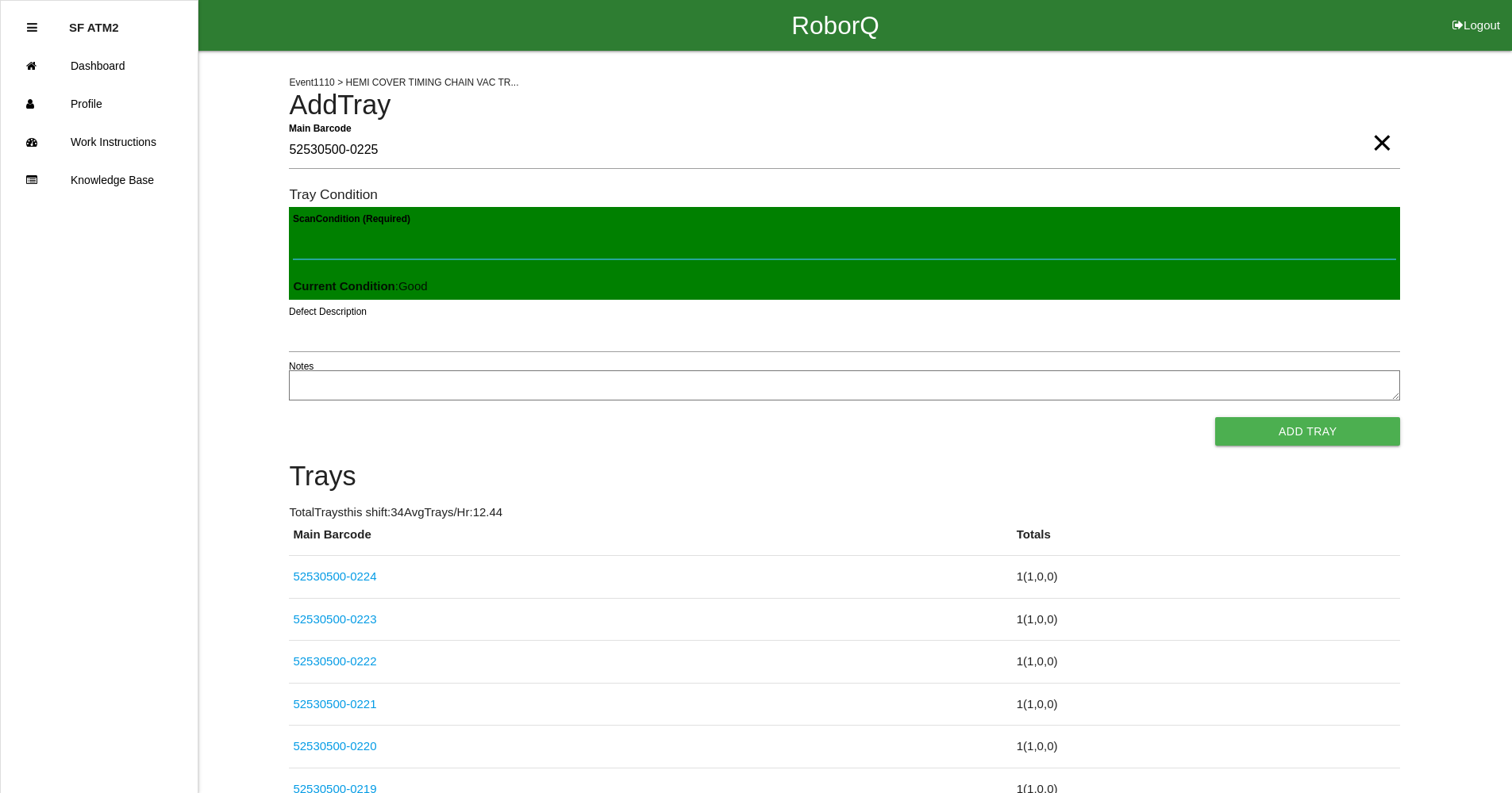
click at [1215, 417] on button "Add Tray" at bounding box center [1308, 431] width 185 height 29
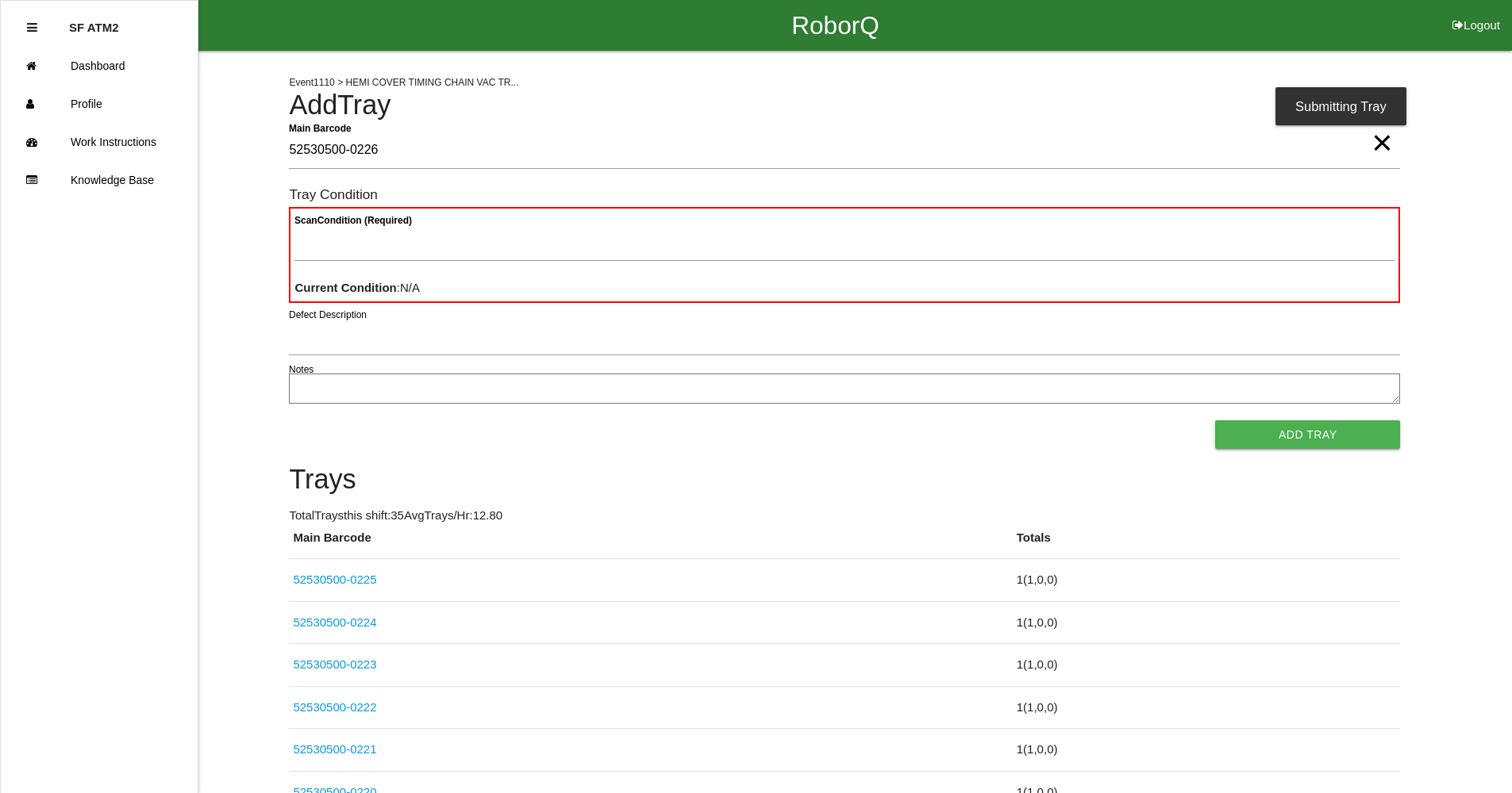
type Barcode "52530500-0226"
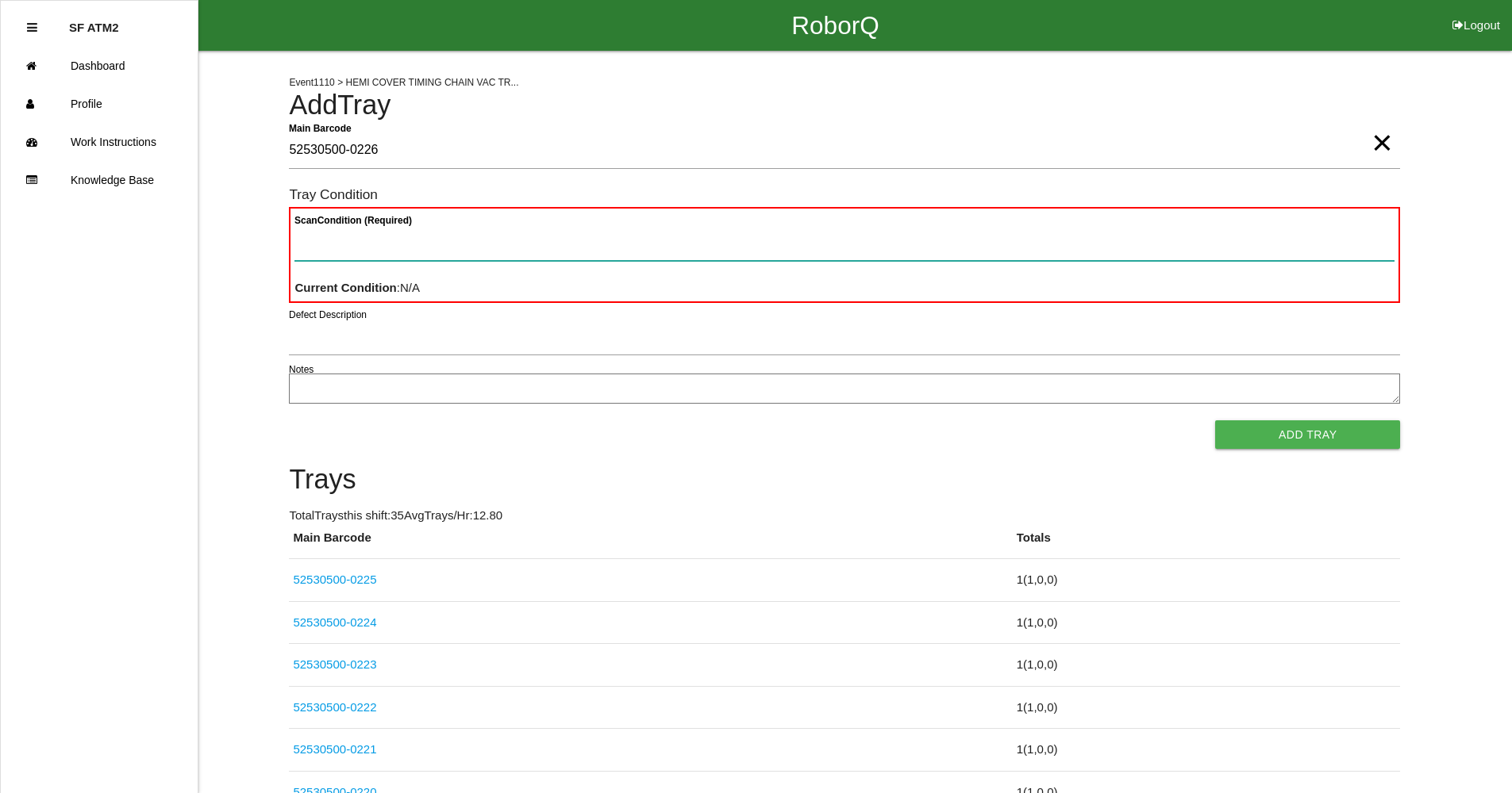
paste Condition "text"
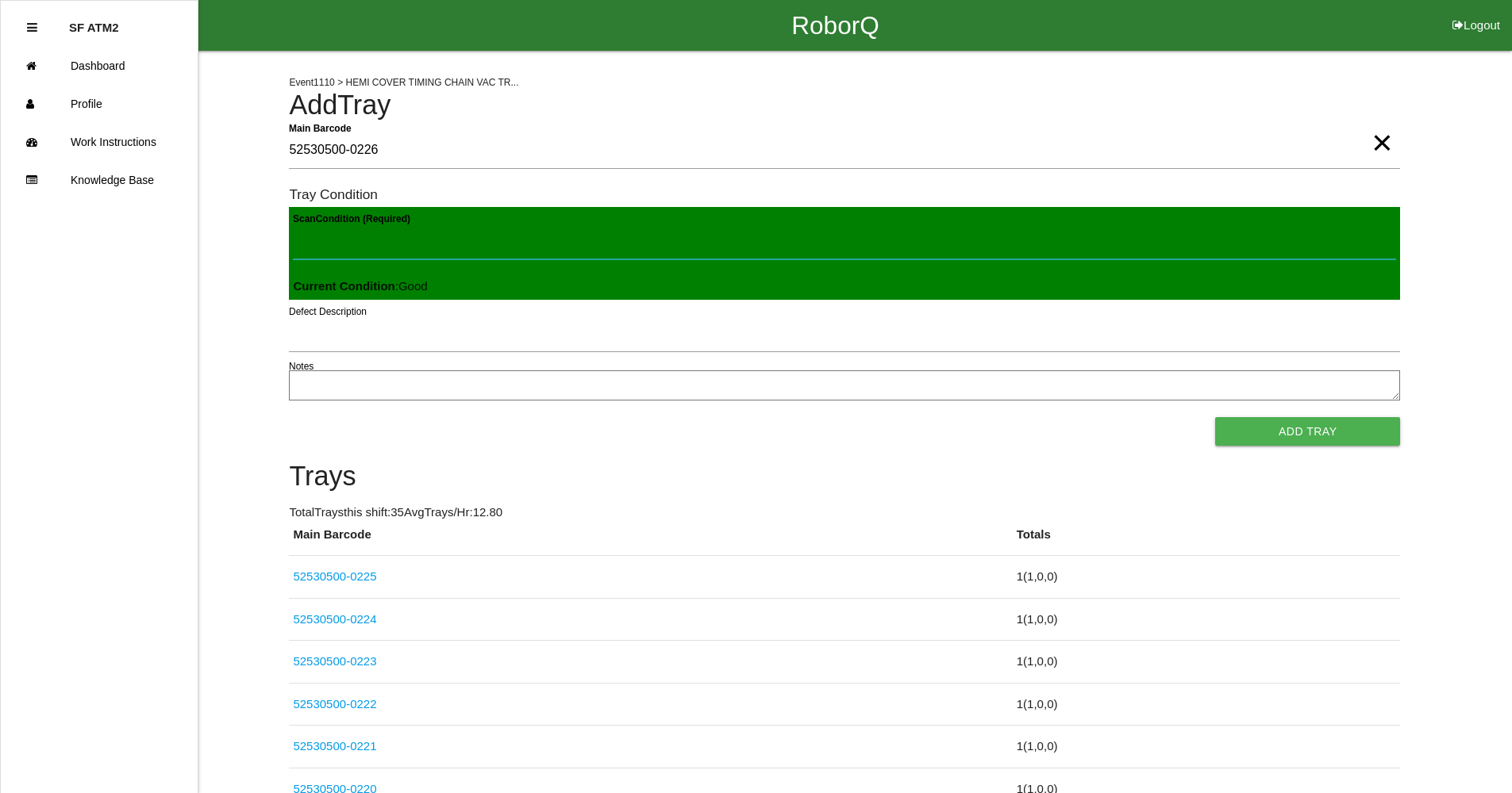
click at [1215, 417] on button "Add Tray" at bounding box center [1308, 431] width 185 height 29
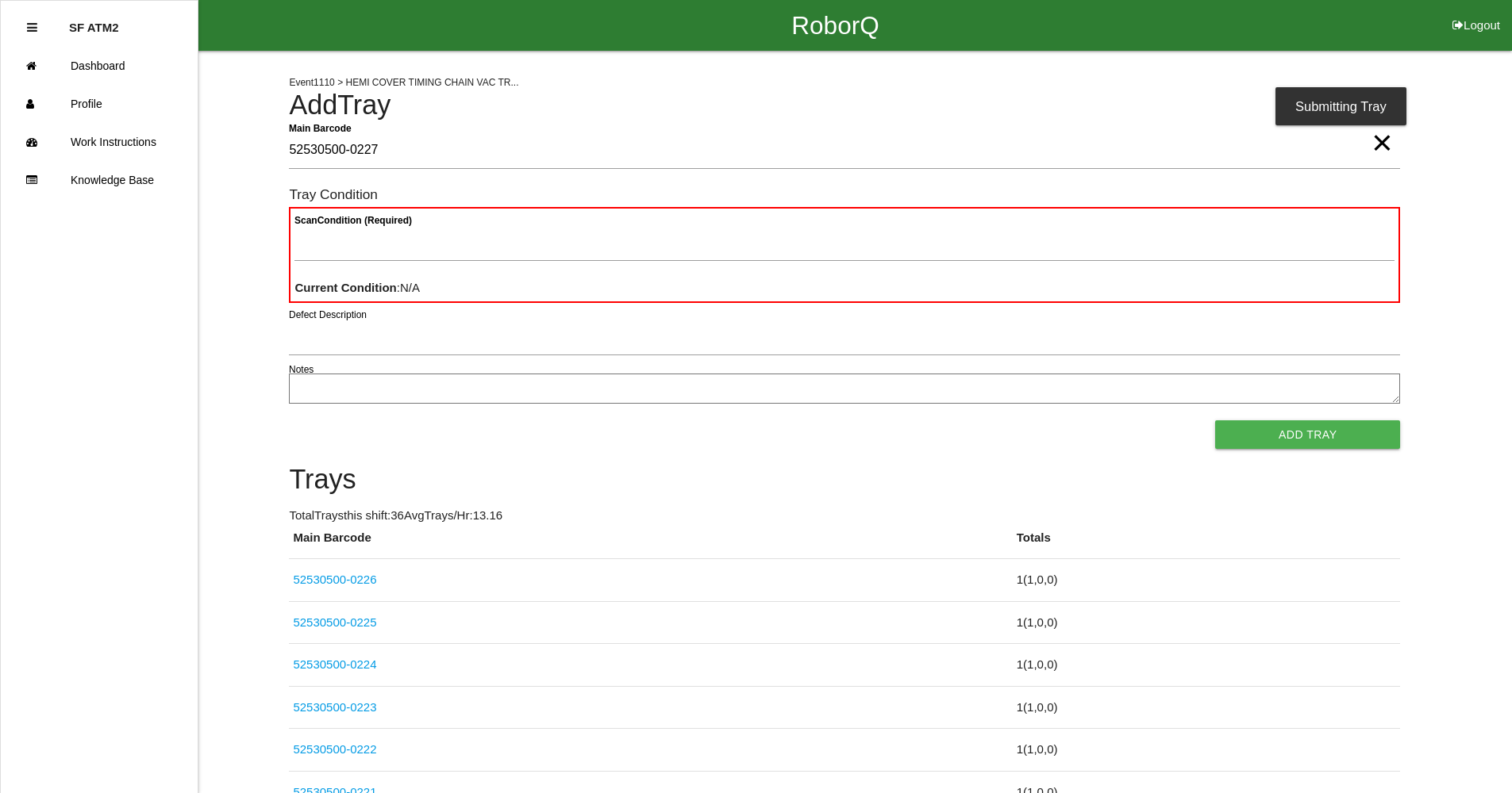
type Barcode "52530500-0227"
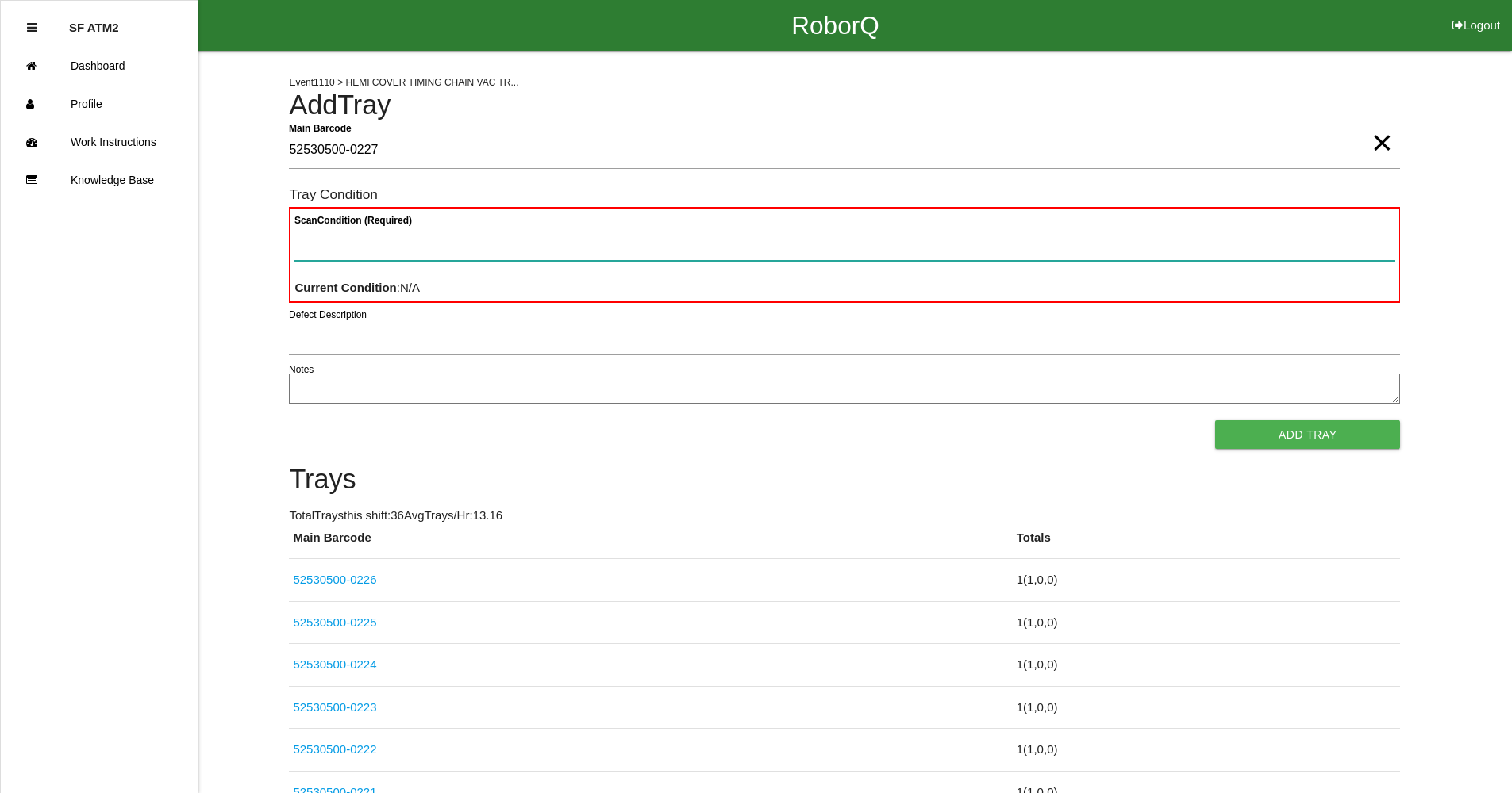
paste Condition "text"
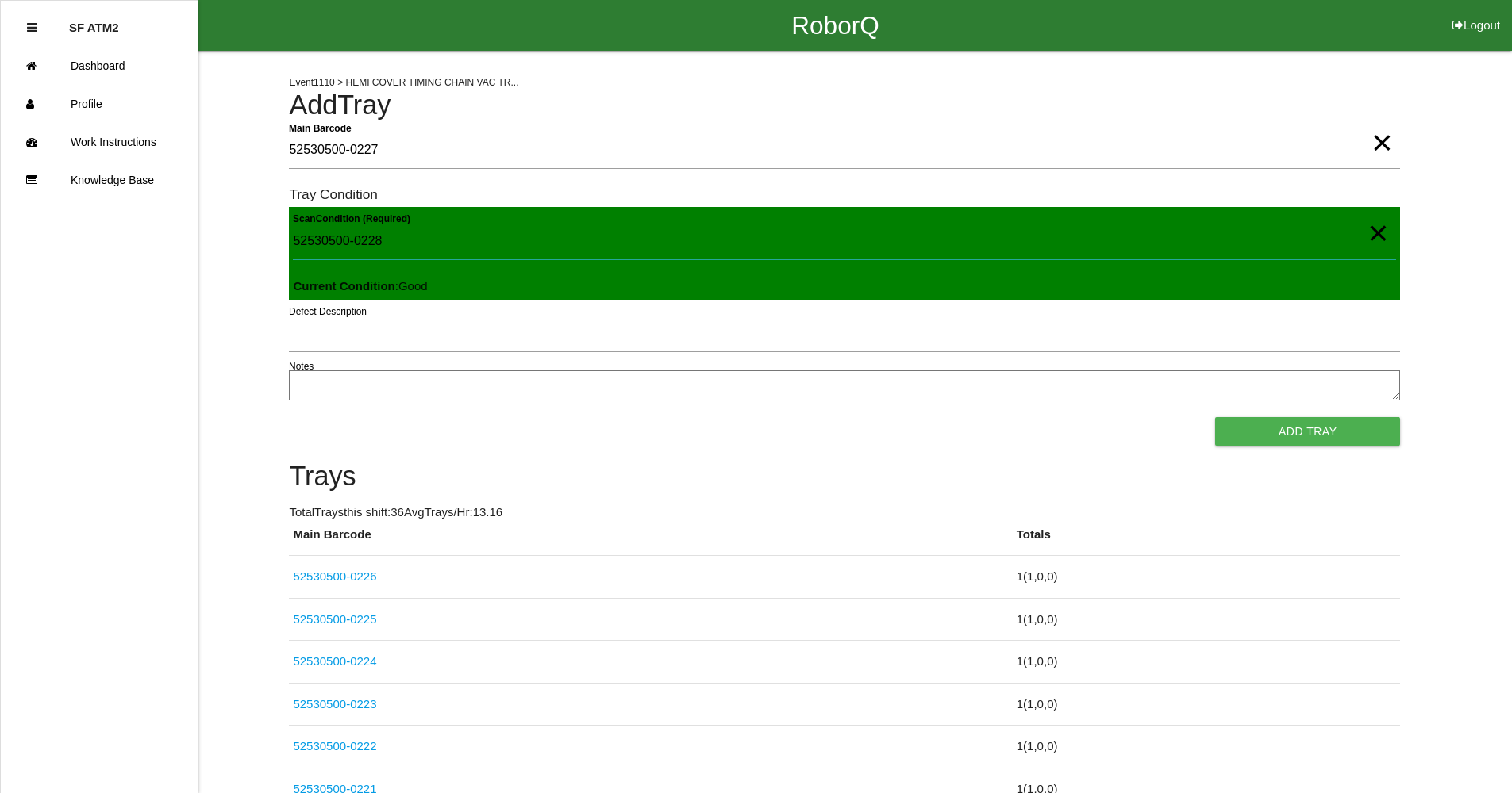
type Condition "52530500-0228"
drag, startPoint x: 288, startPoint y: 246, endPoint x: 133, endPoint y: 246, distance: 155.0
click at [1215, 417] on button "Add Tray" at bounding box center [1308, 431] width 185 height 29
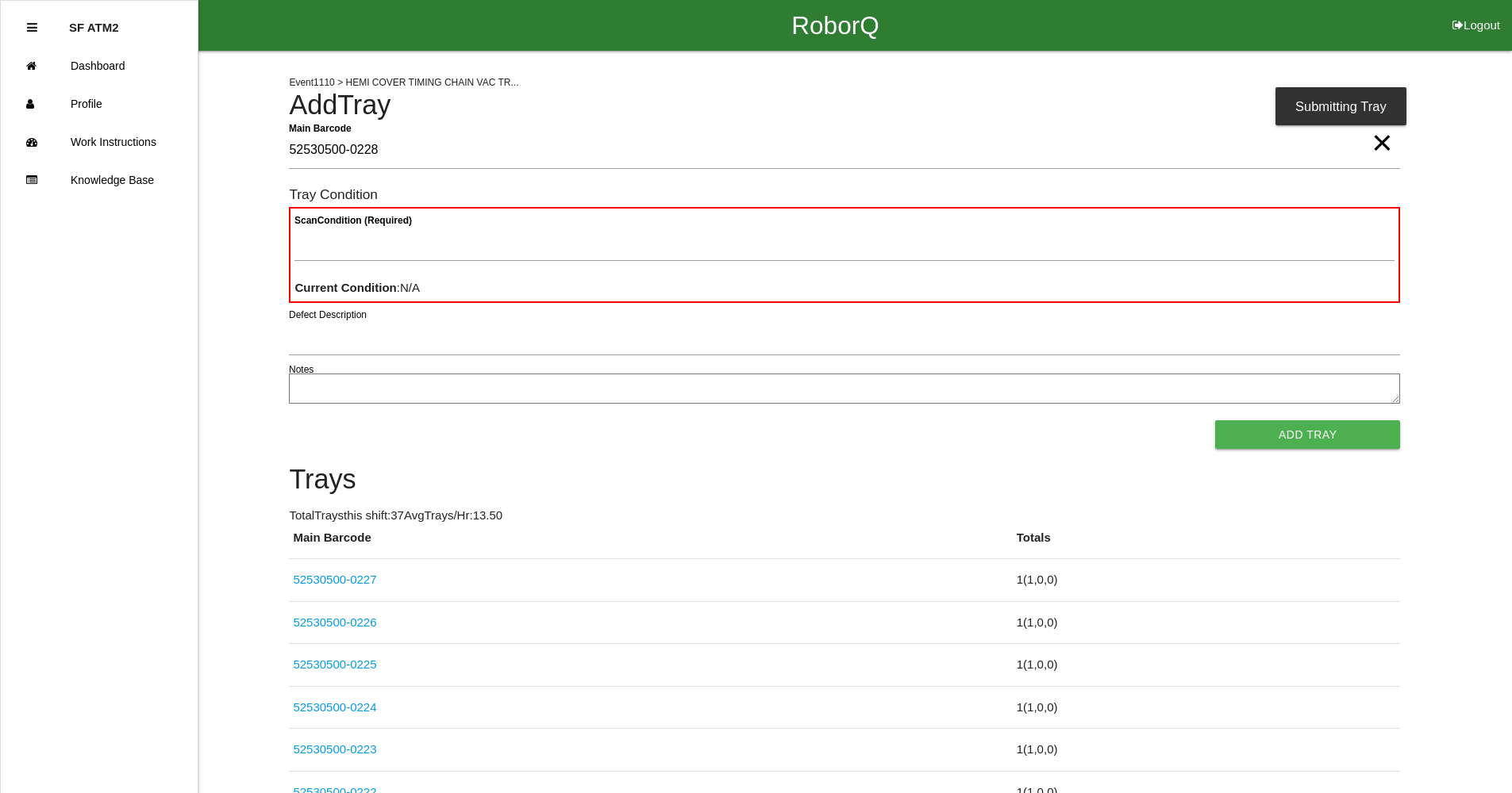
type Barcode "52530500-0228"
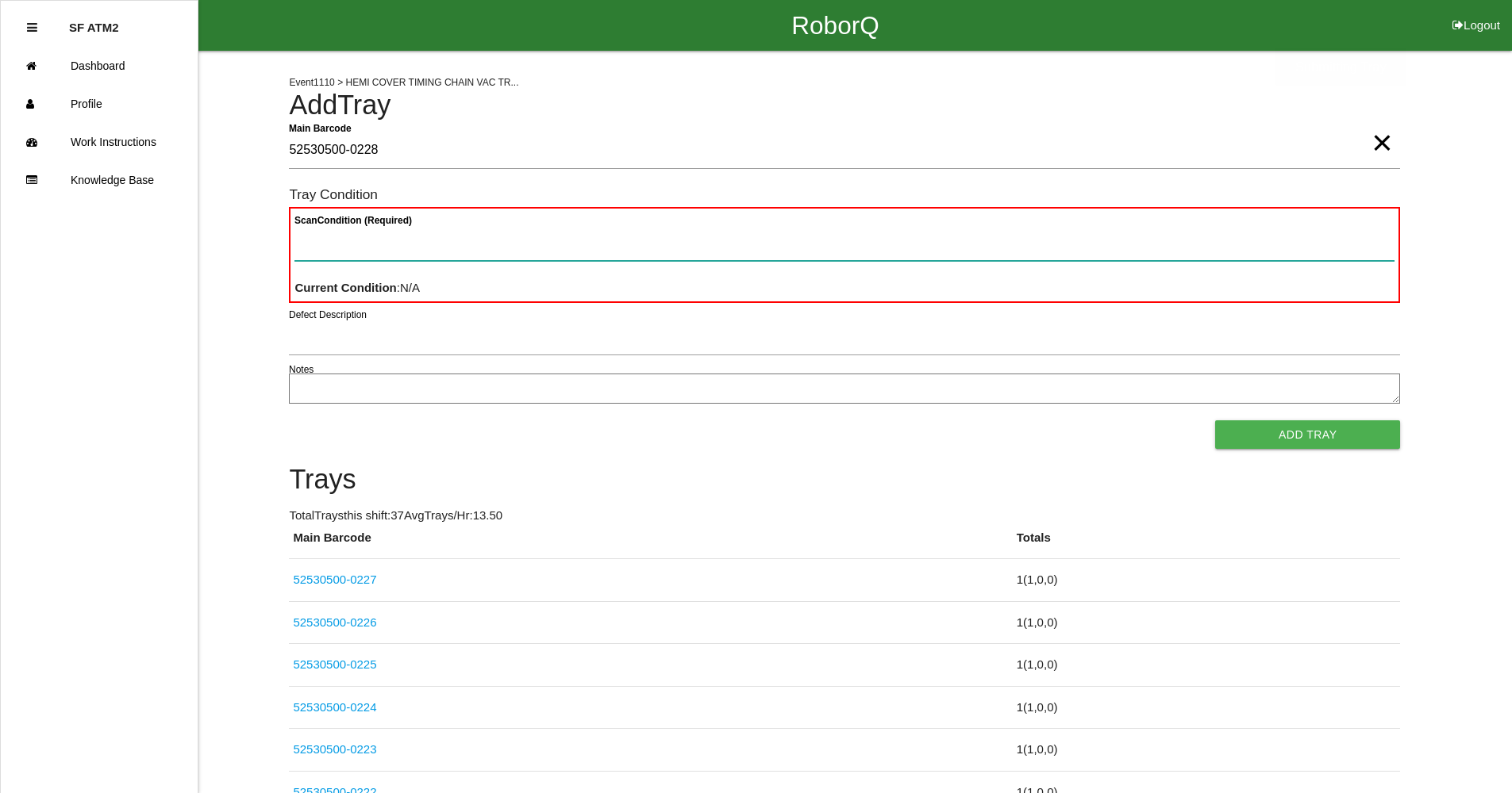
paste Condition "text"
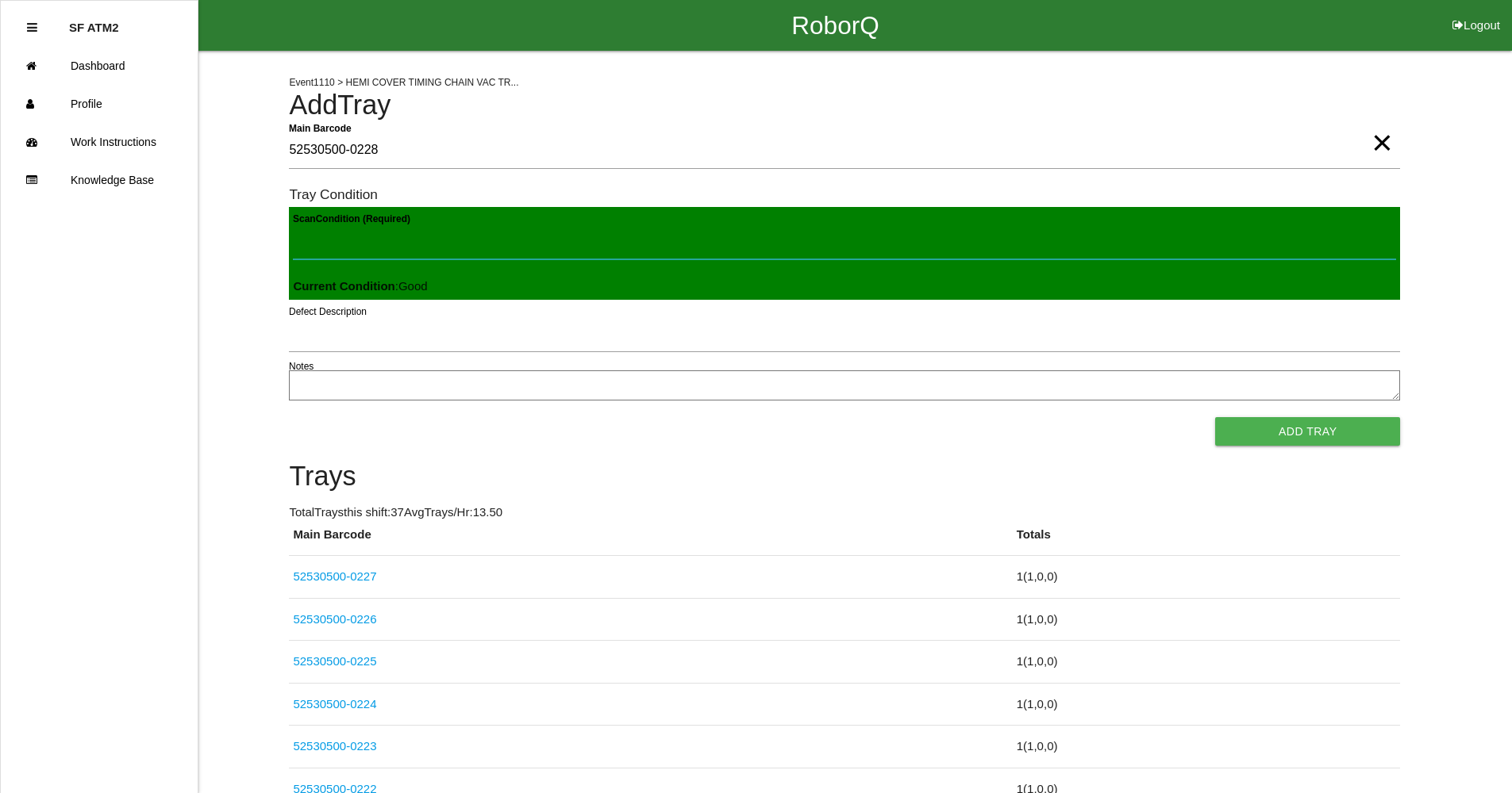
click at [1215, 417] on button "Add Tray" at bounding box center [1308, 431] width 185 height 29
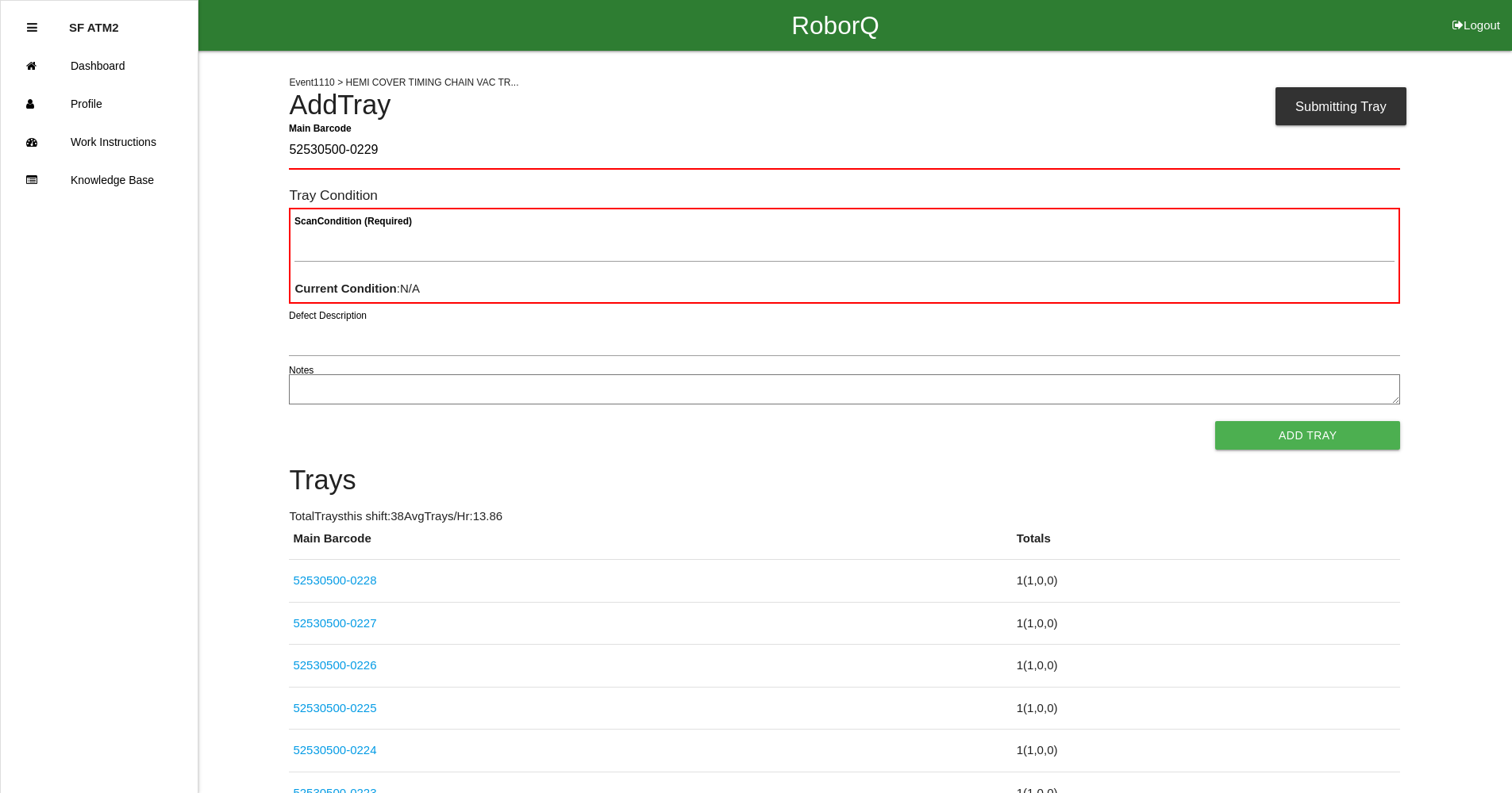
type Barcode "52530500-0229"
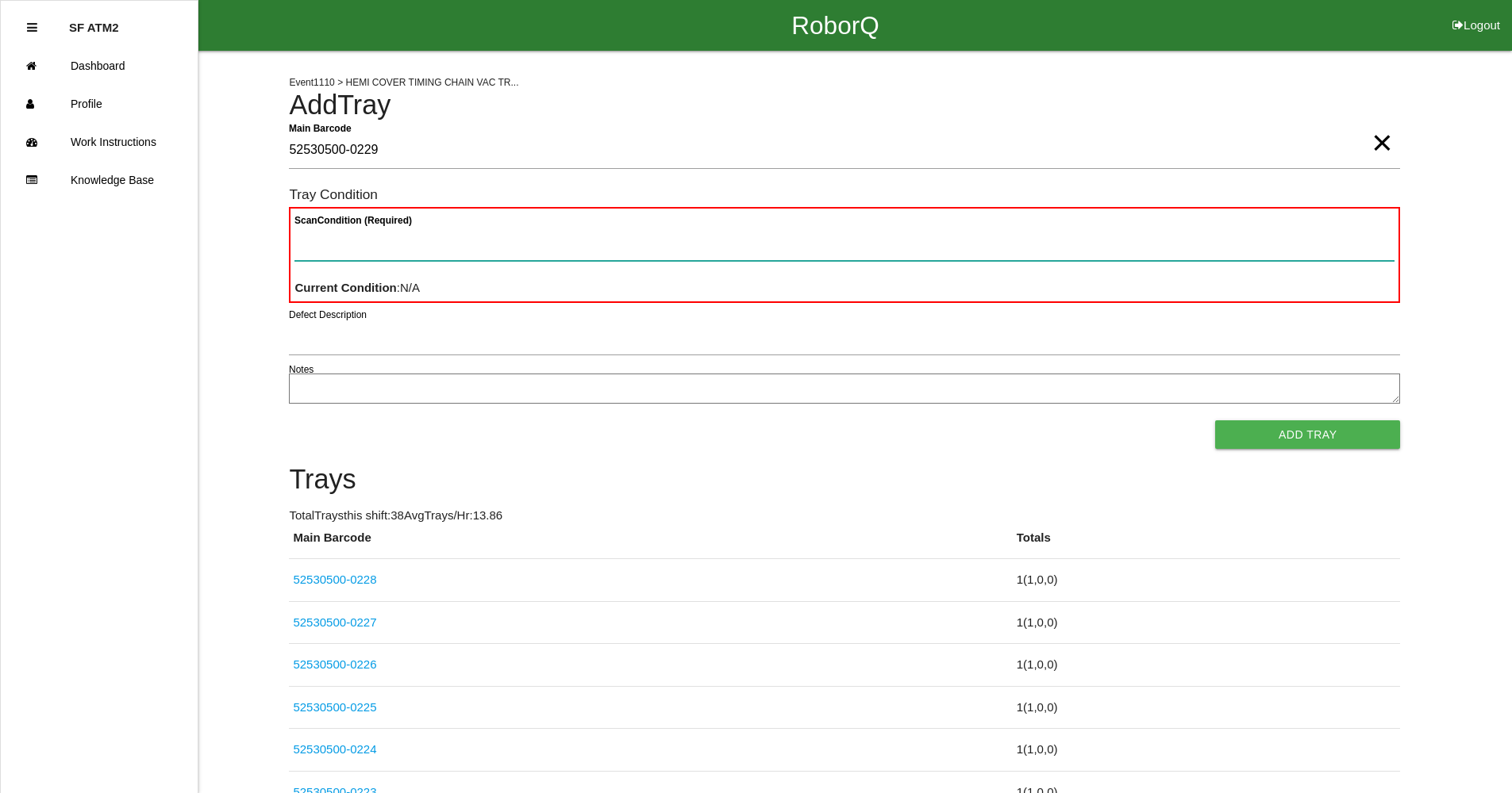
paste Condition "text"
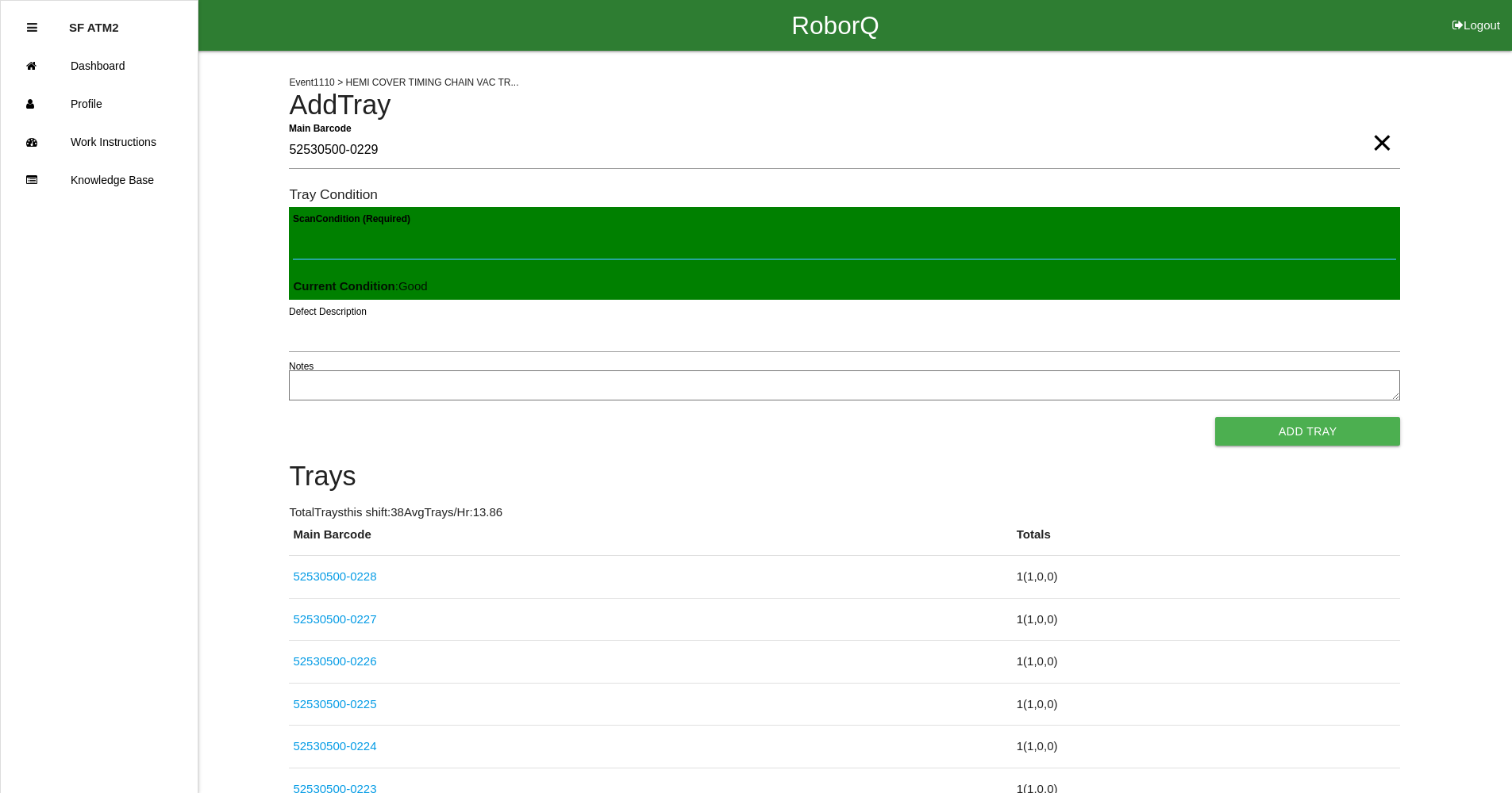
click at [1215, 417] on button "Add Tray" at bounding box center [1308, 431] width 185 height 29
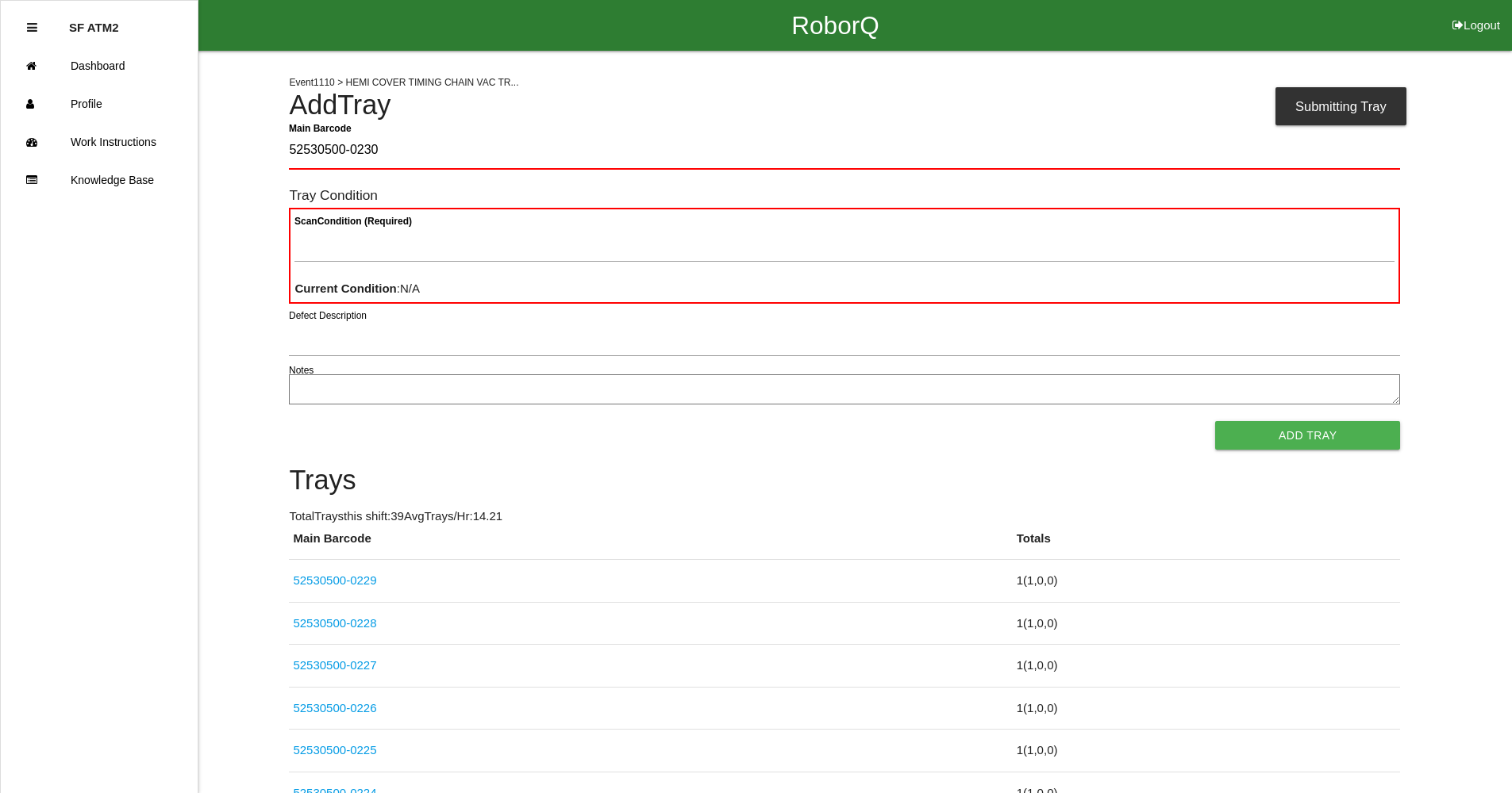
type Barcode "52530500-0230"
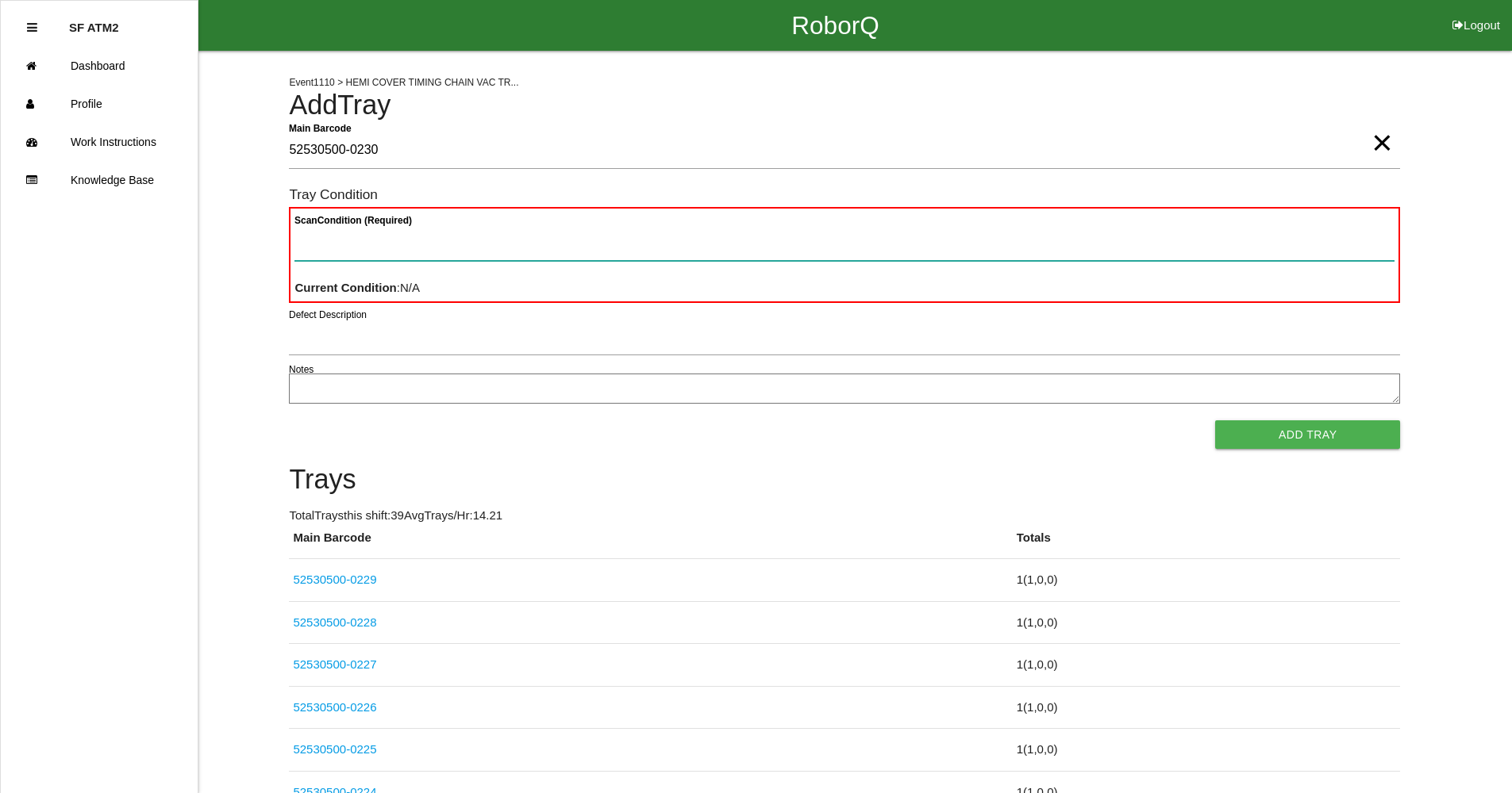
paste Condition "text"
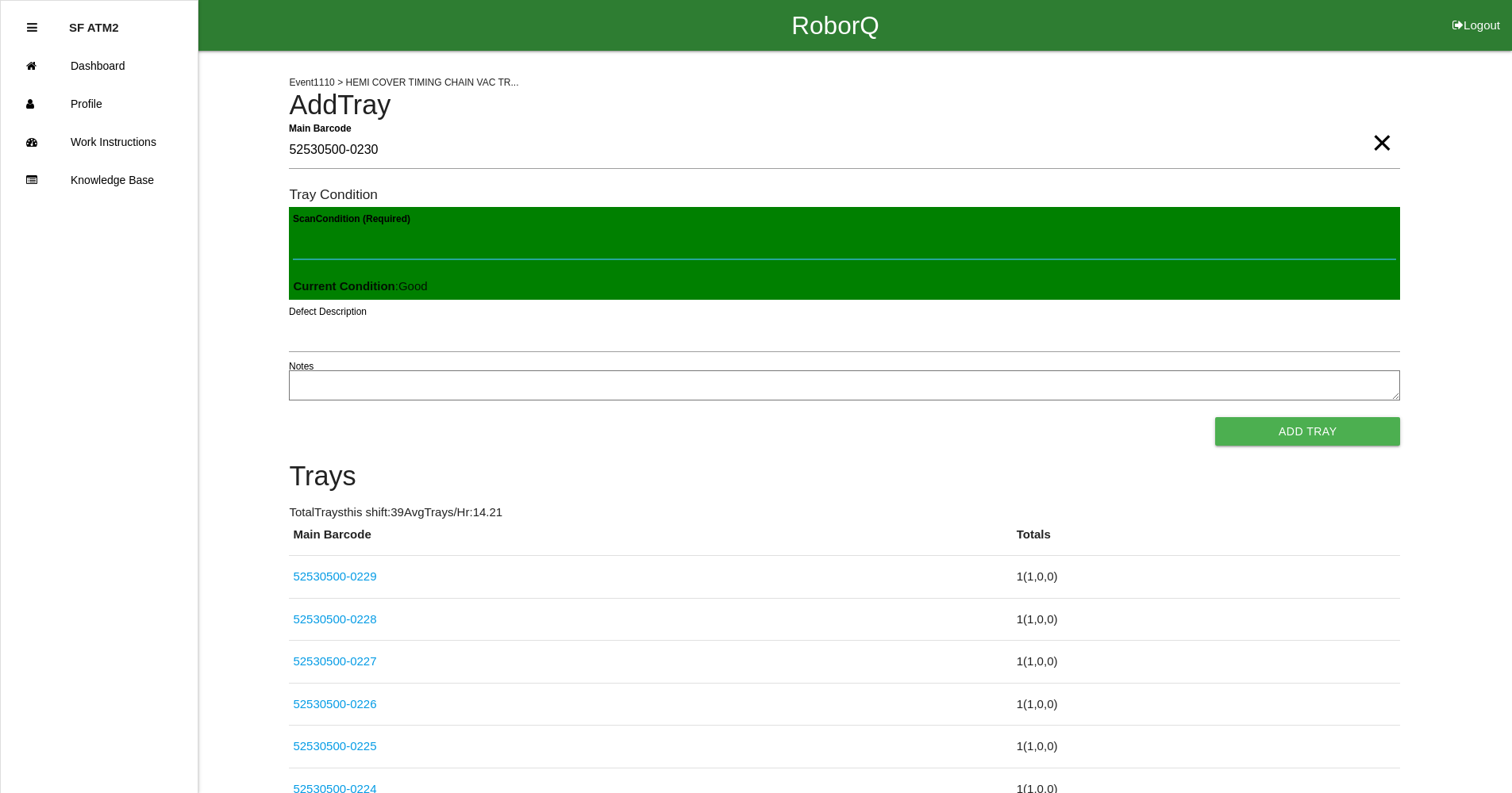
click at [1215, 417] on button "Add Tray" at bounding box center [1308, 431] width 185 height 29
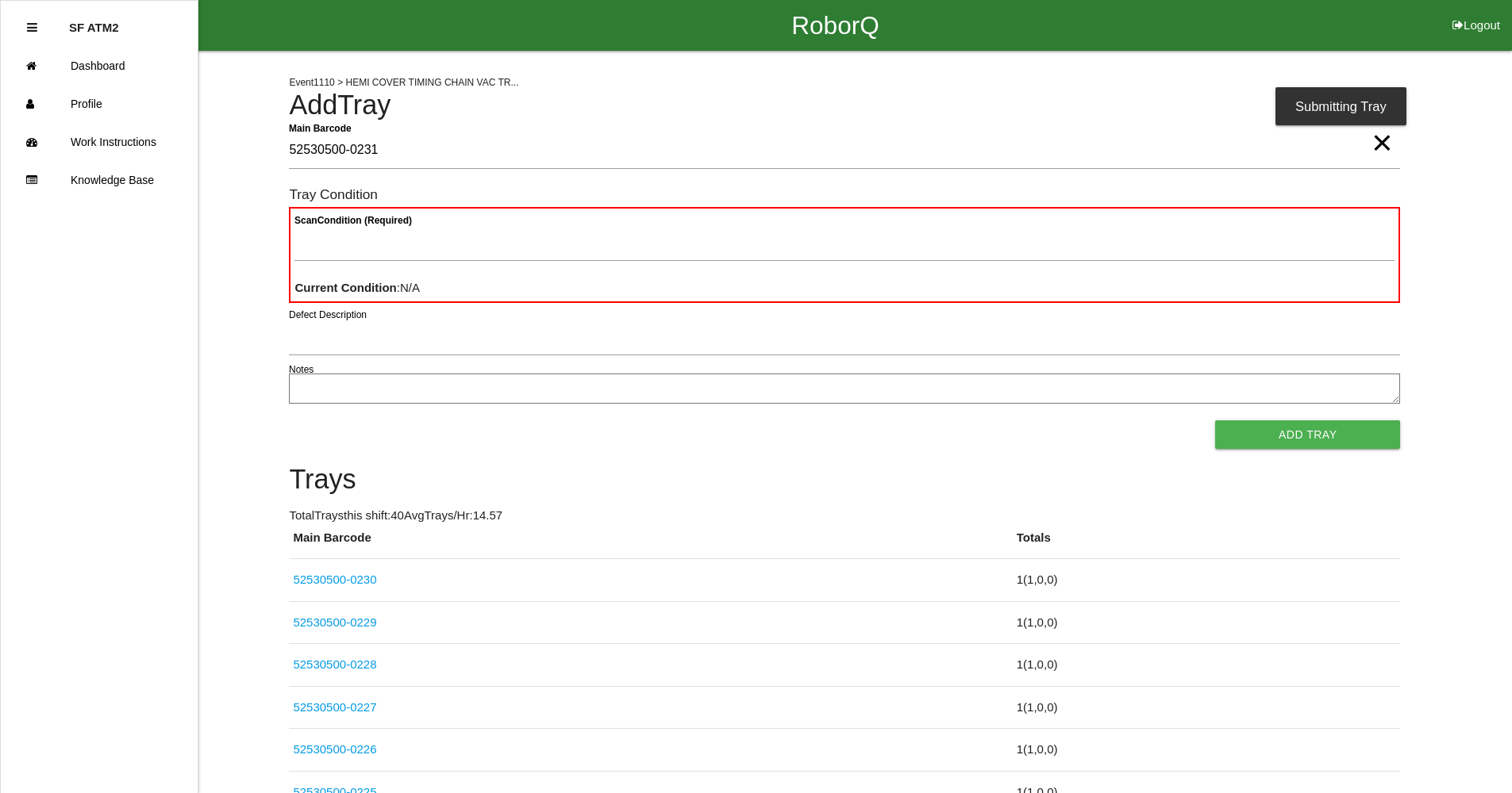
type Barcode "52530500-0231"
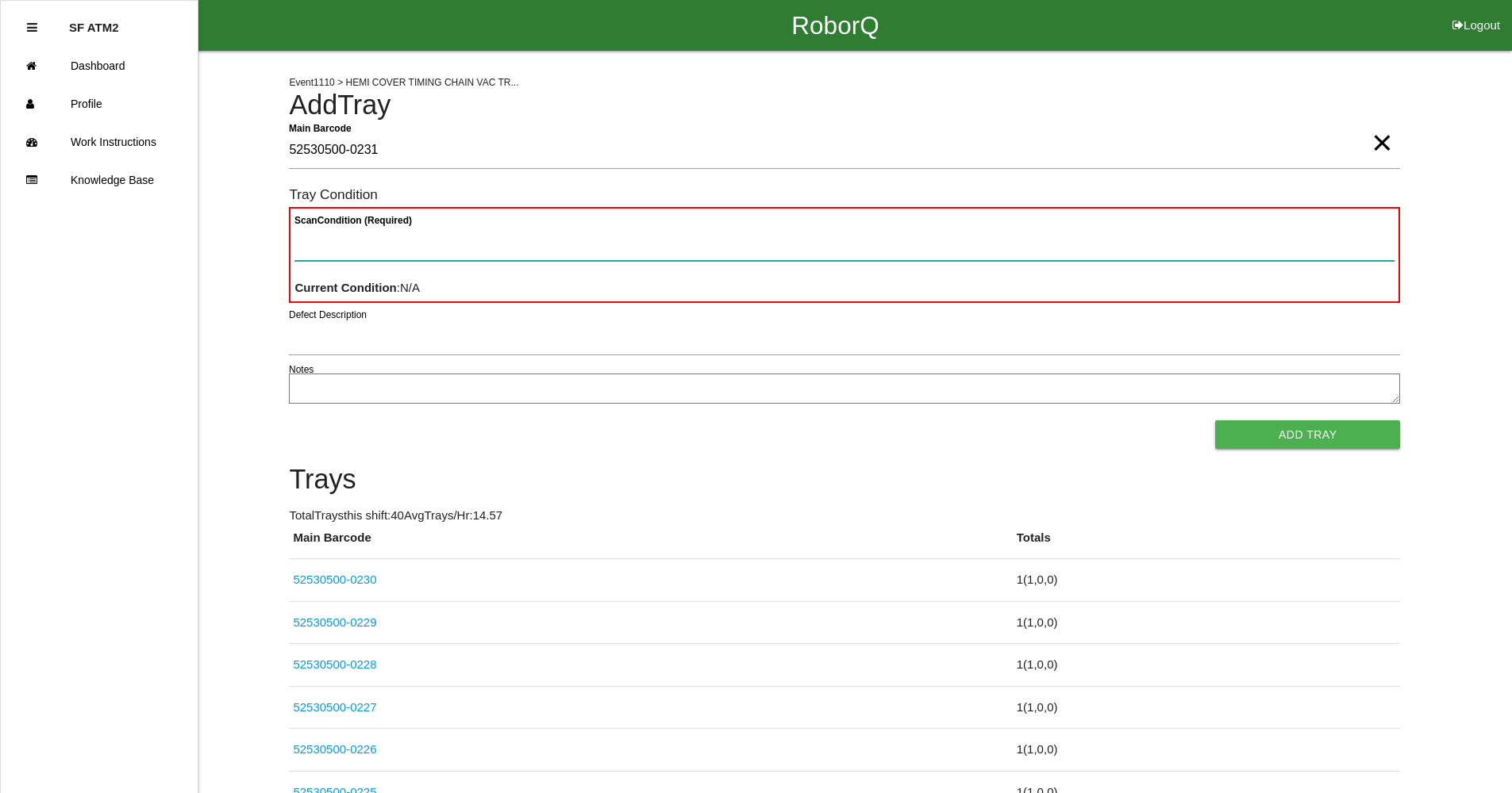
paste Condition "text"
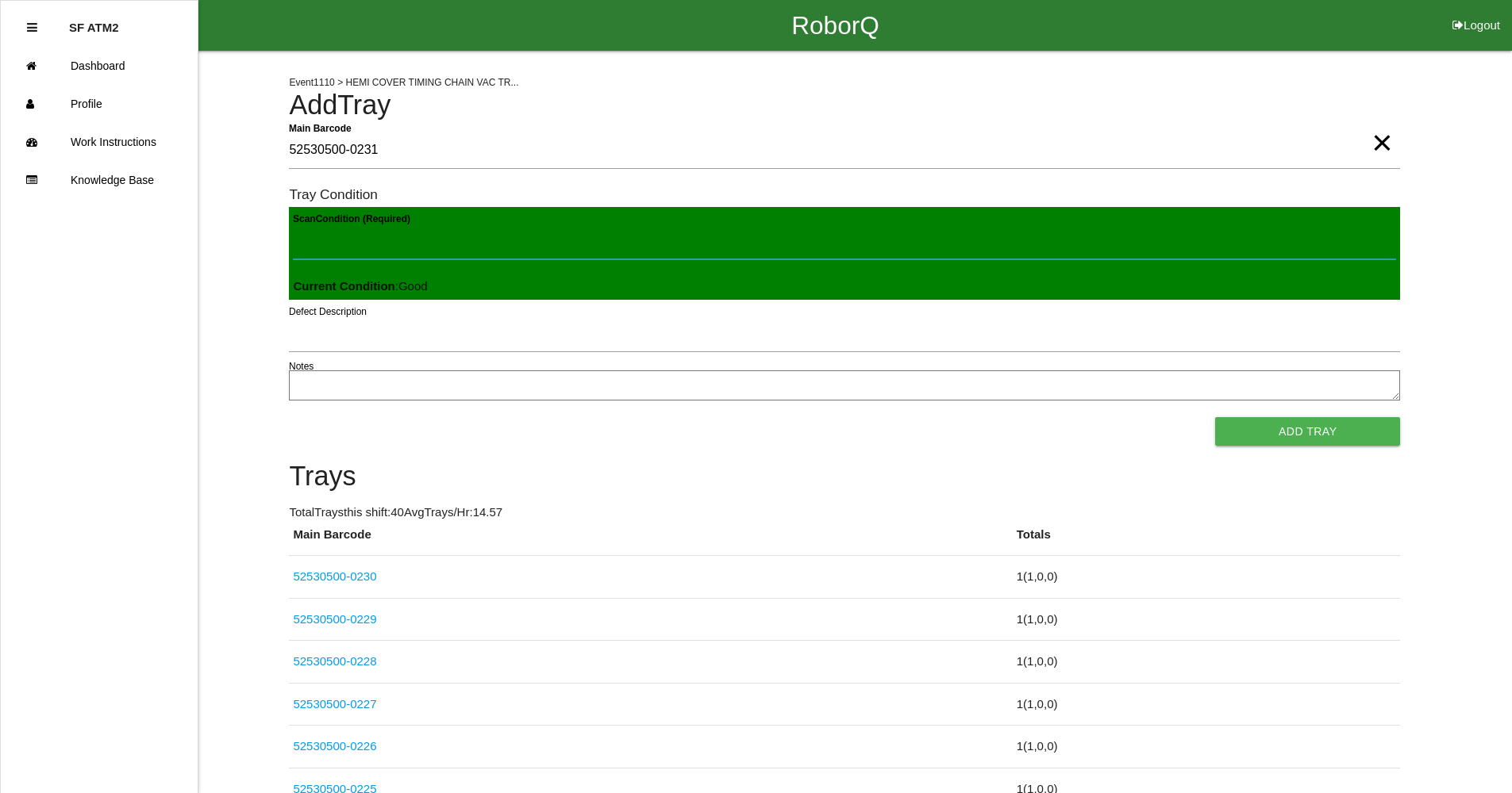
click at [1215, 417] on button "Add Tray" at bounding box center [1308, 431] width 185 height 29
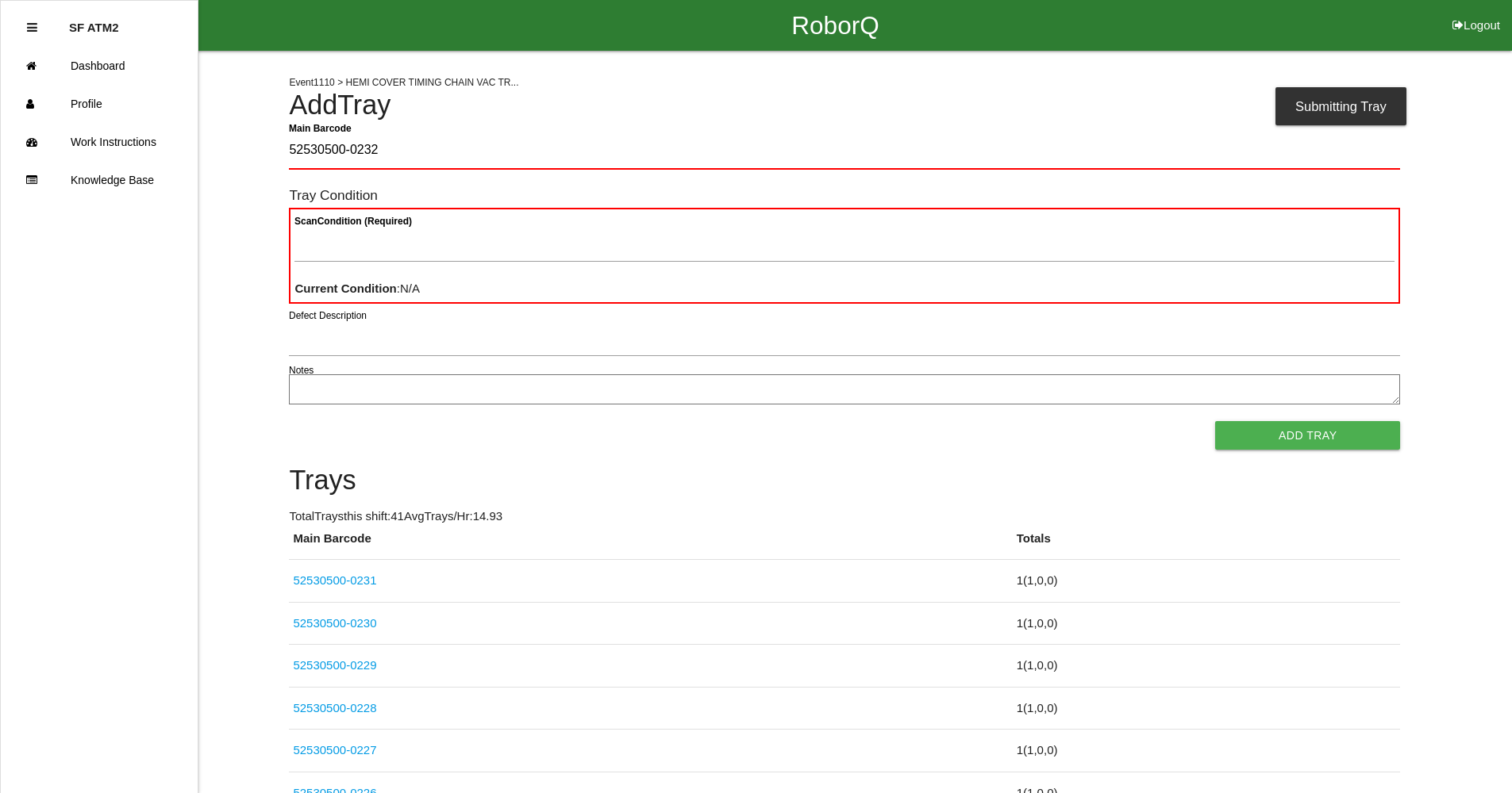
type Barcode "52530500-0232"
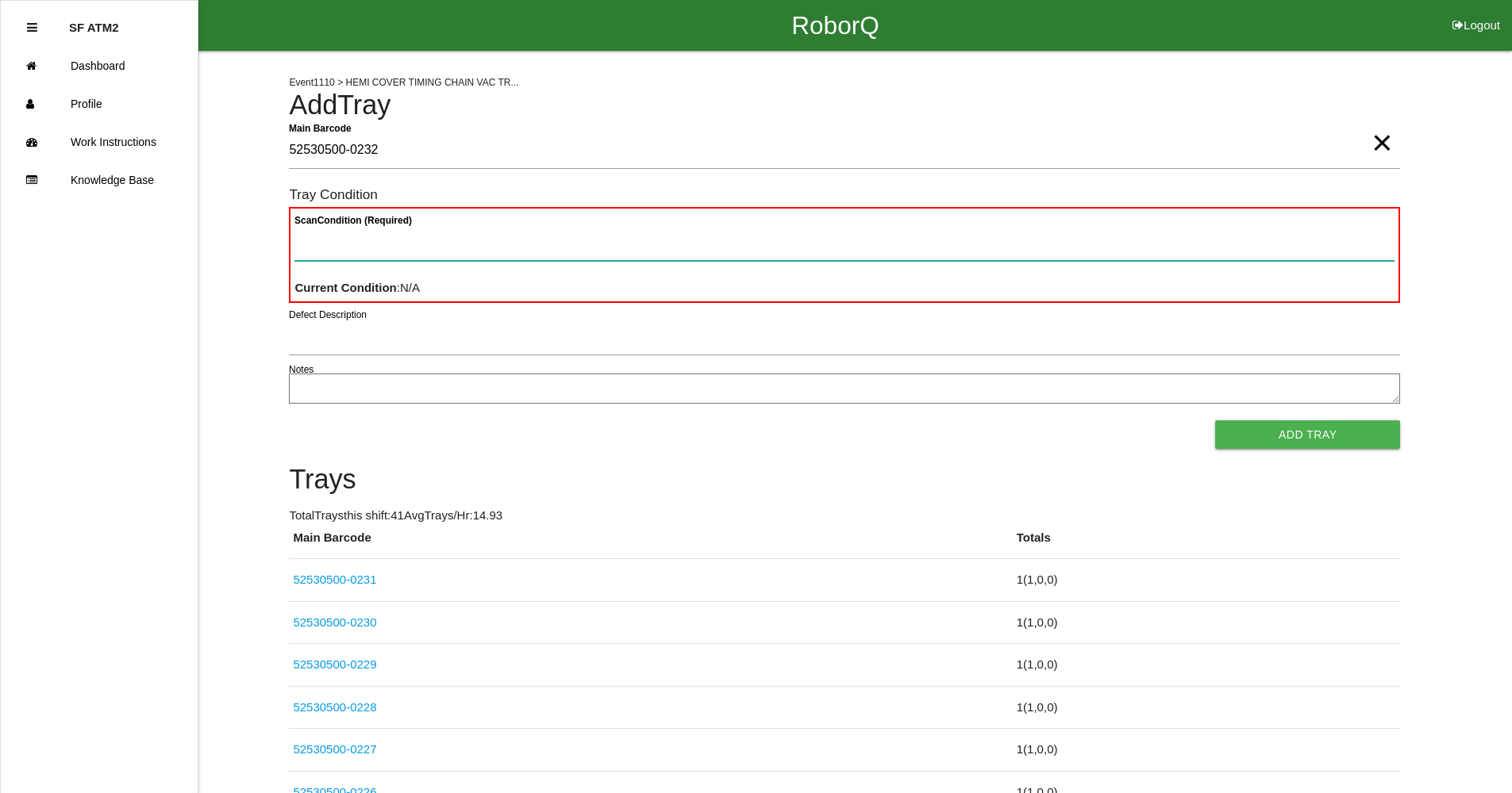
paste Condition "text"
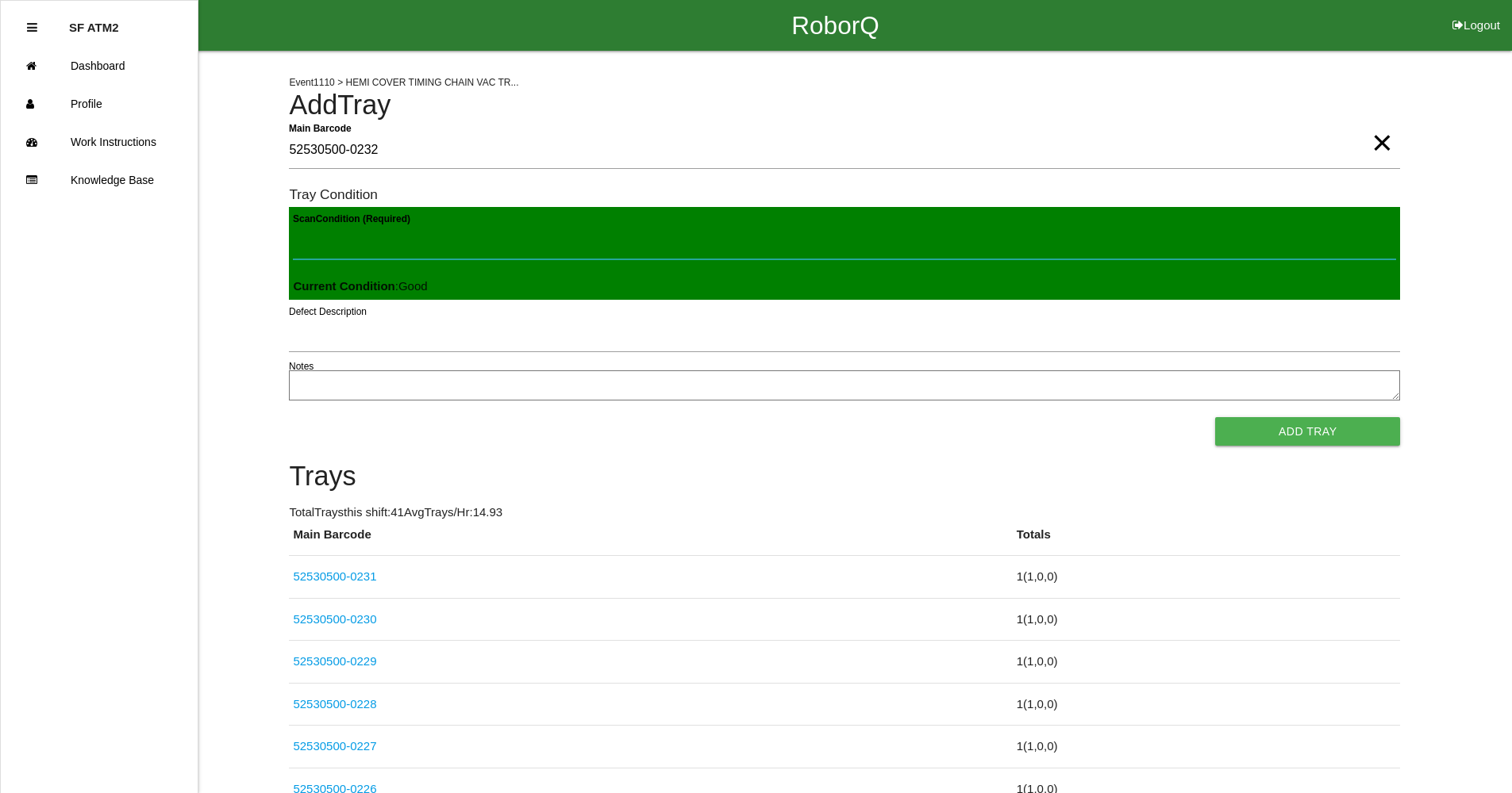
click at [1215, 417] on button "Add Tray" at bounding box center [1308, 431] width 185 height 29
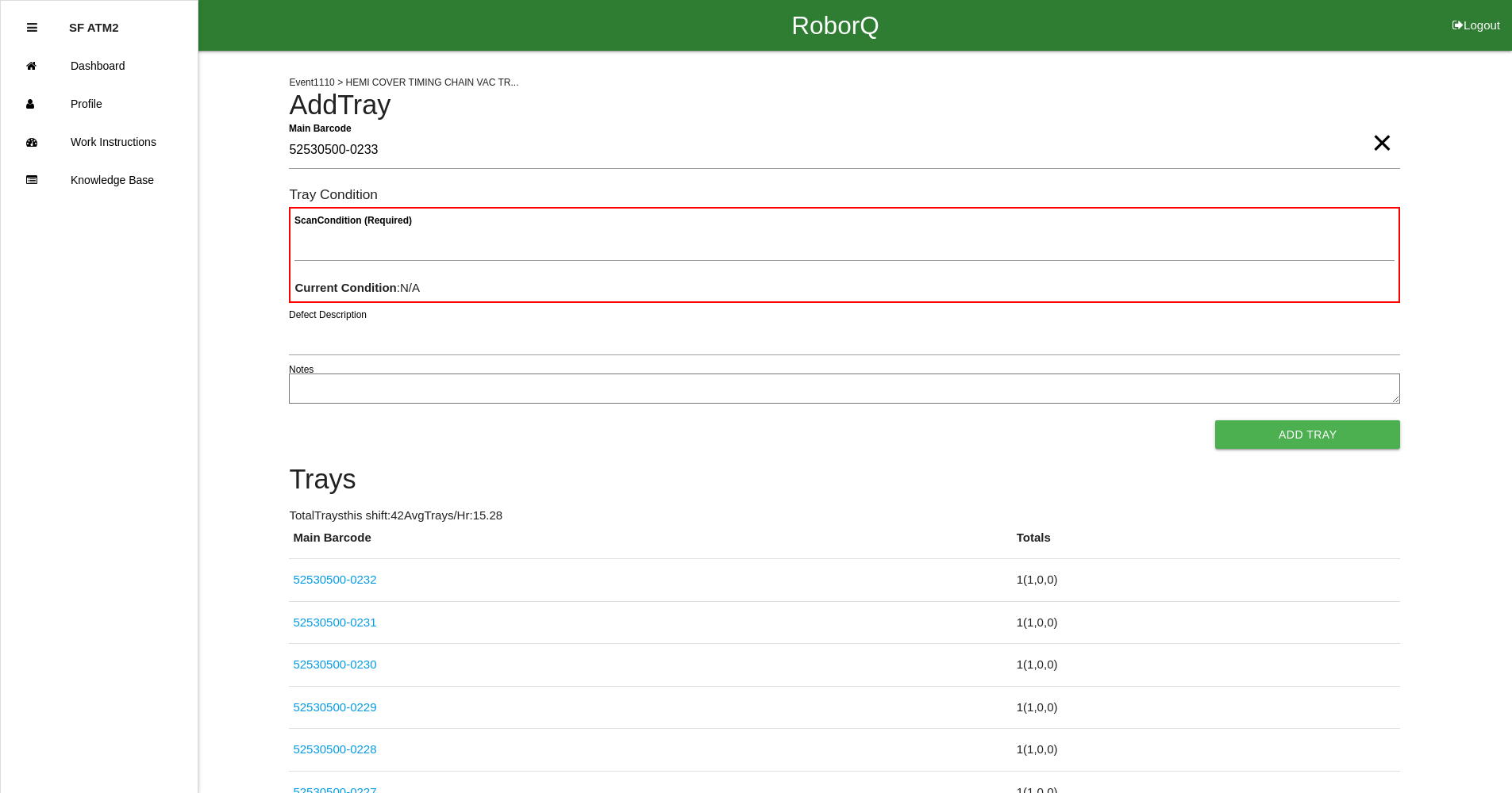
type Barcode "52530500-0233"
paste Condition "text"
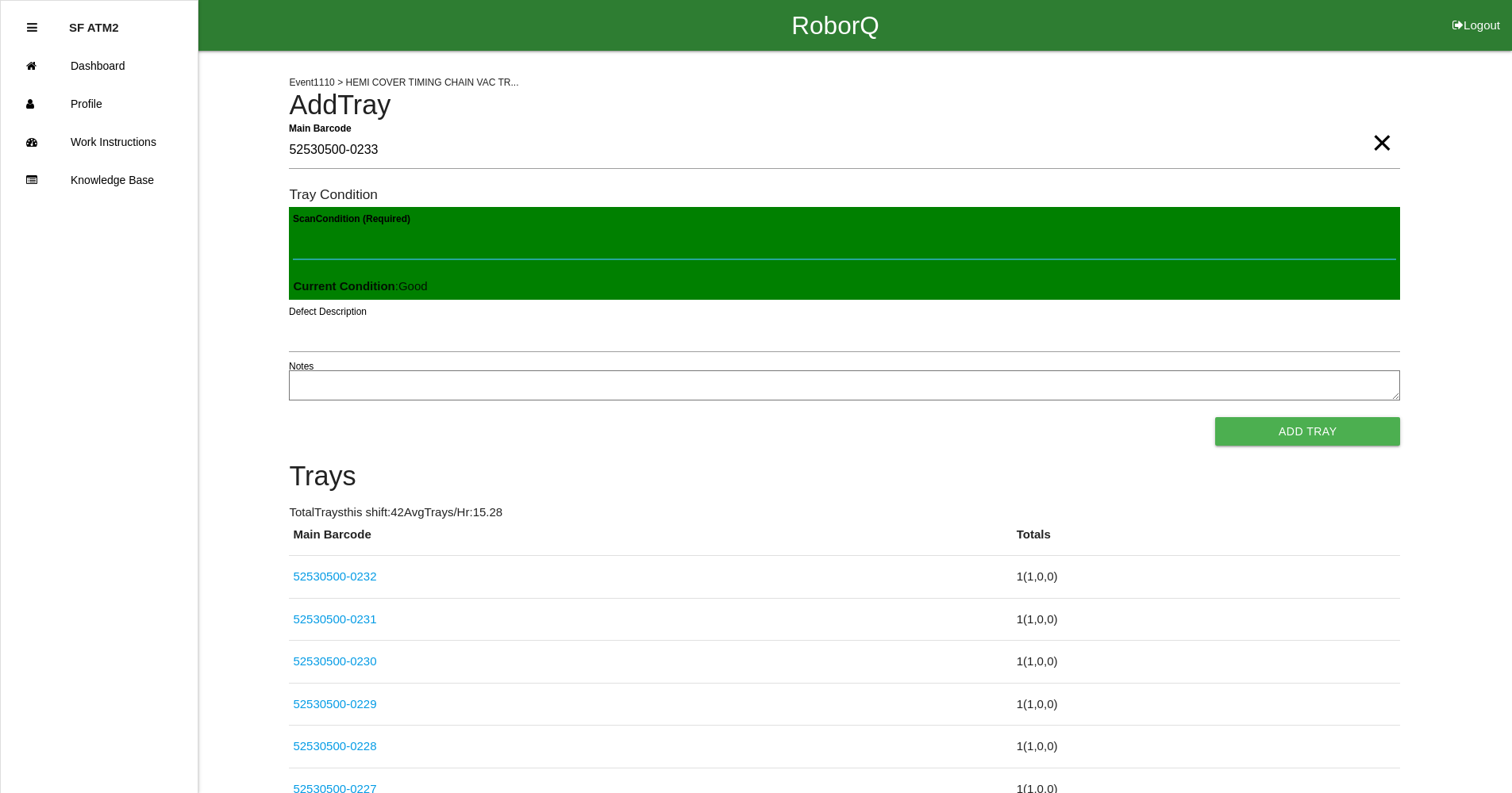
click at [1215, 417] on button "Add Tray" at bounding box center [1308, 431] width 185 height 29
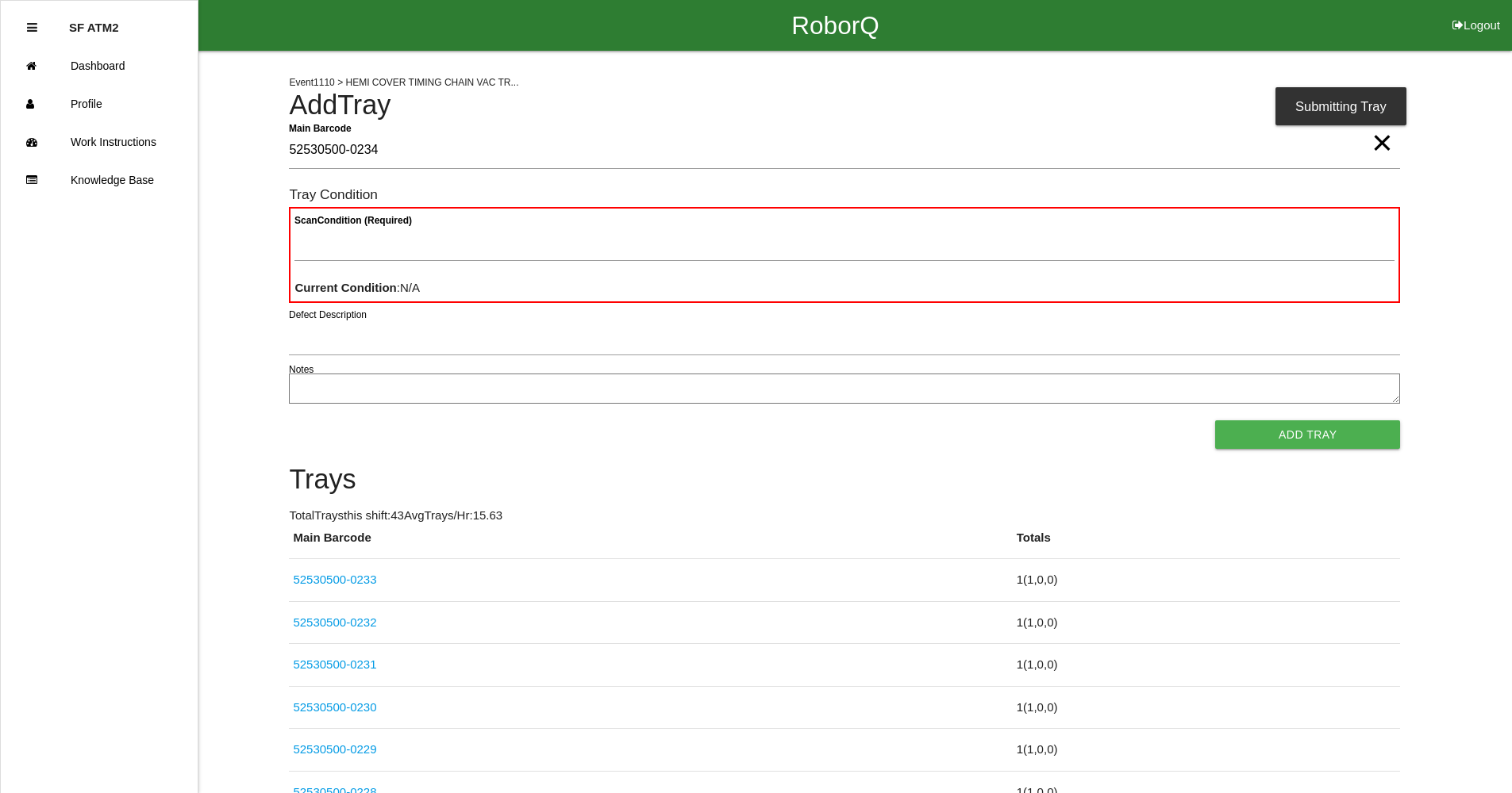
type Barcode "52530500-0234"
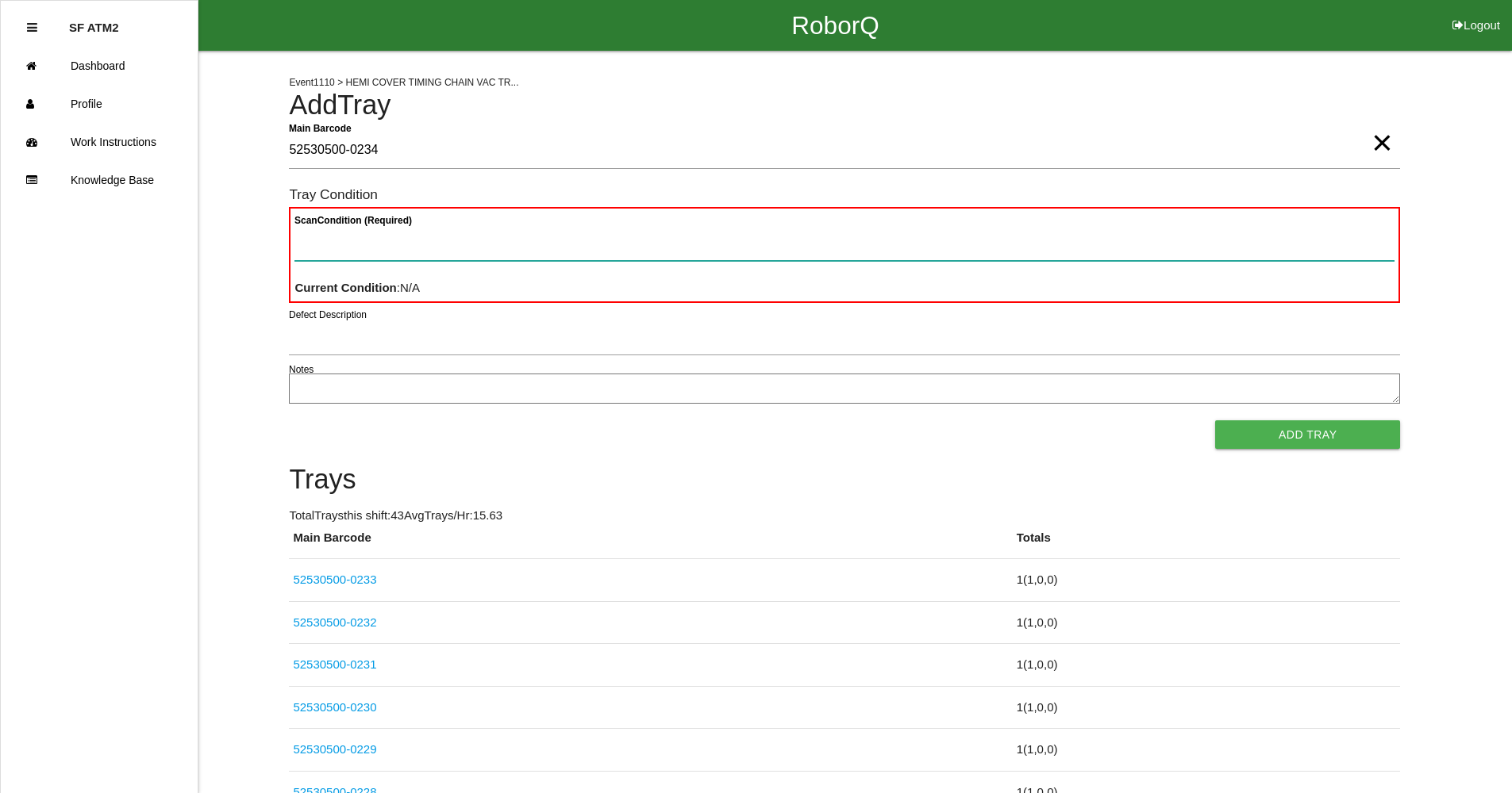
paste Condition "text"
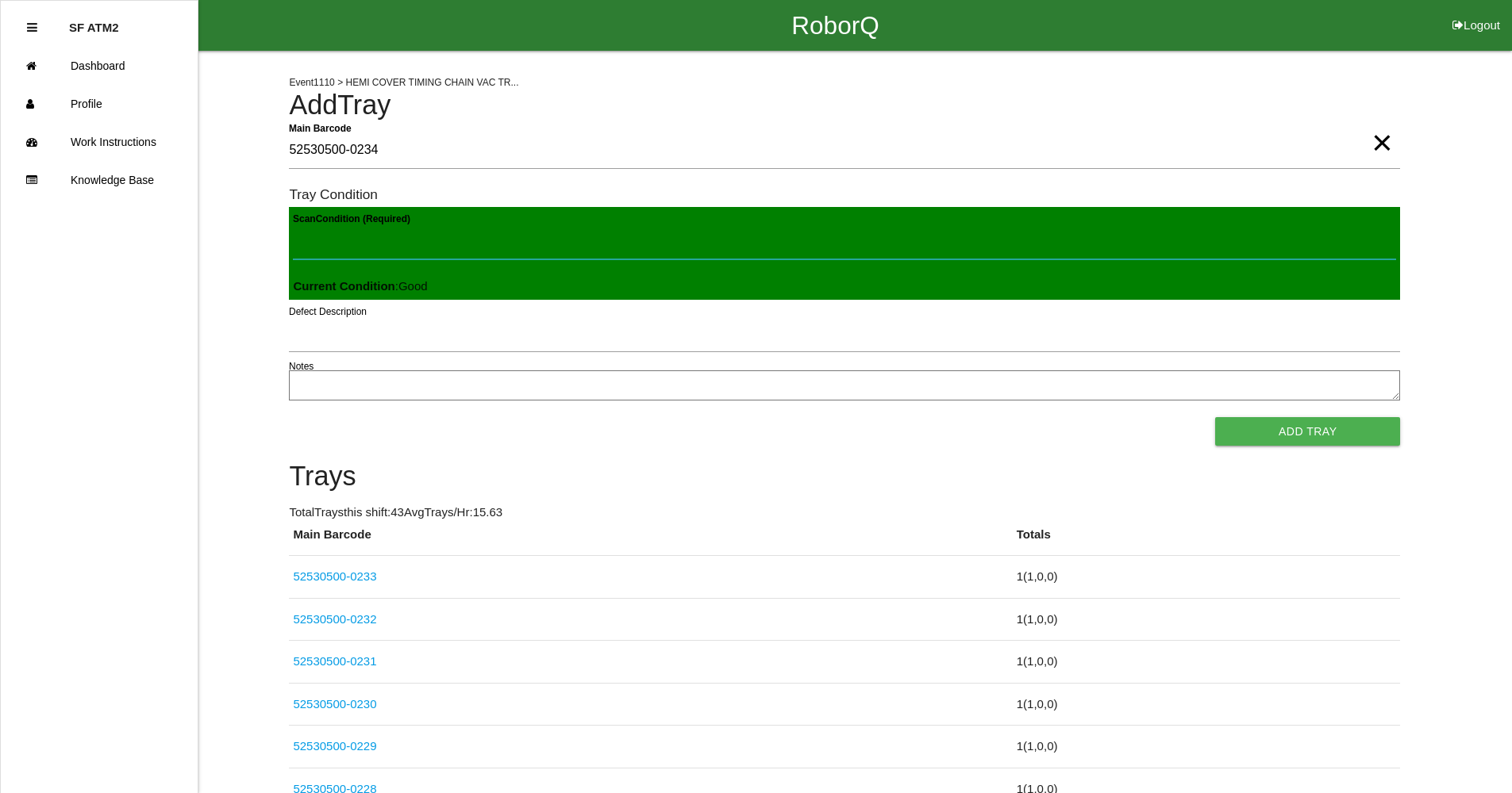
click at [1215, 417] on button "Add Tray" at bounding box center [1308, 431] width 185 height 29
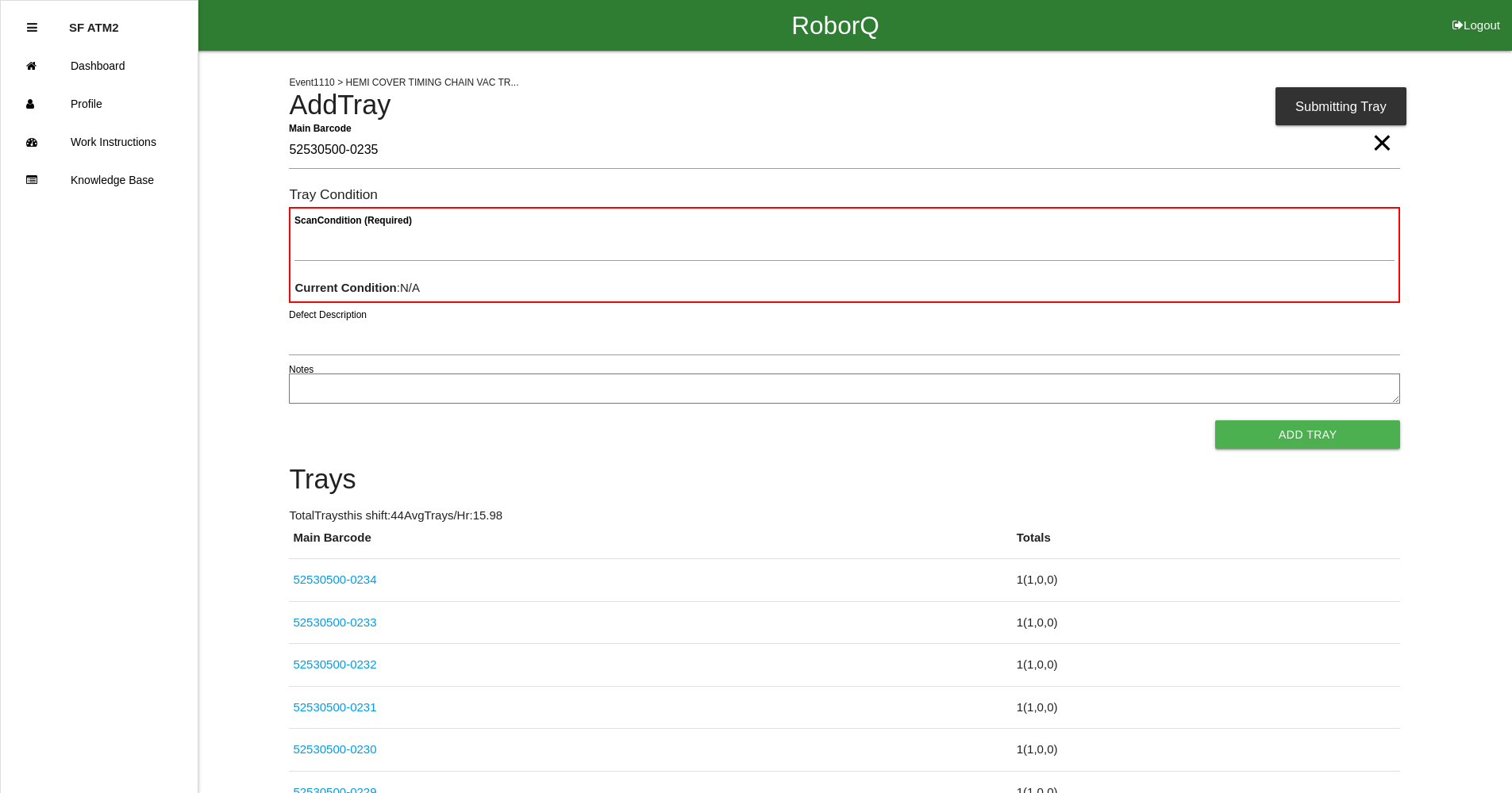
type Barcode "52530500-0235"
paste Condition "text"
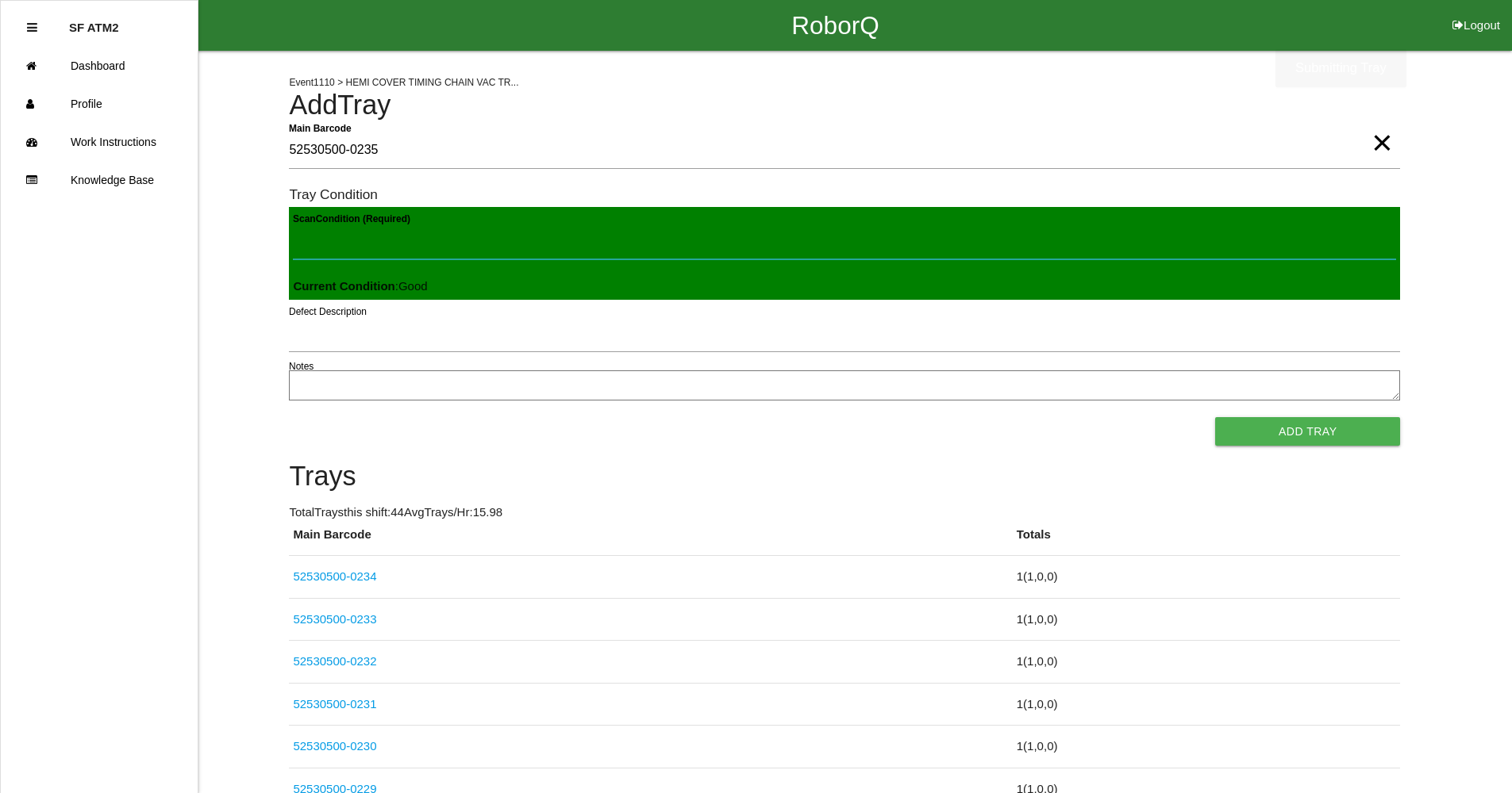
click at [1215, 417] on button "Add Tray" at bounding box center [1308, 431] width 185 height 29
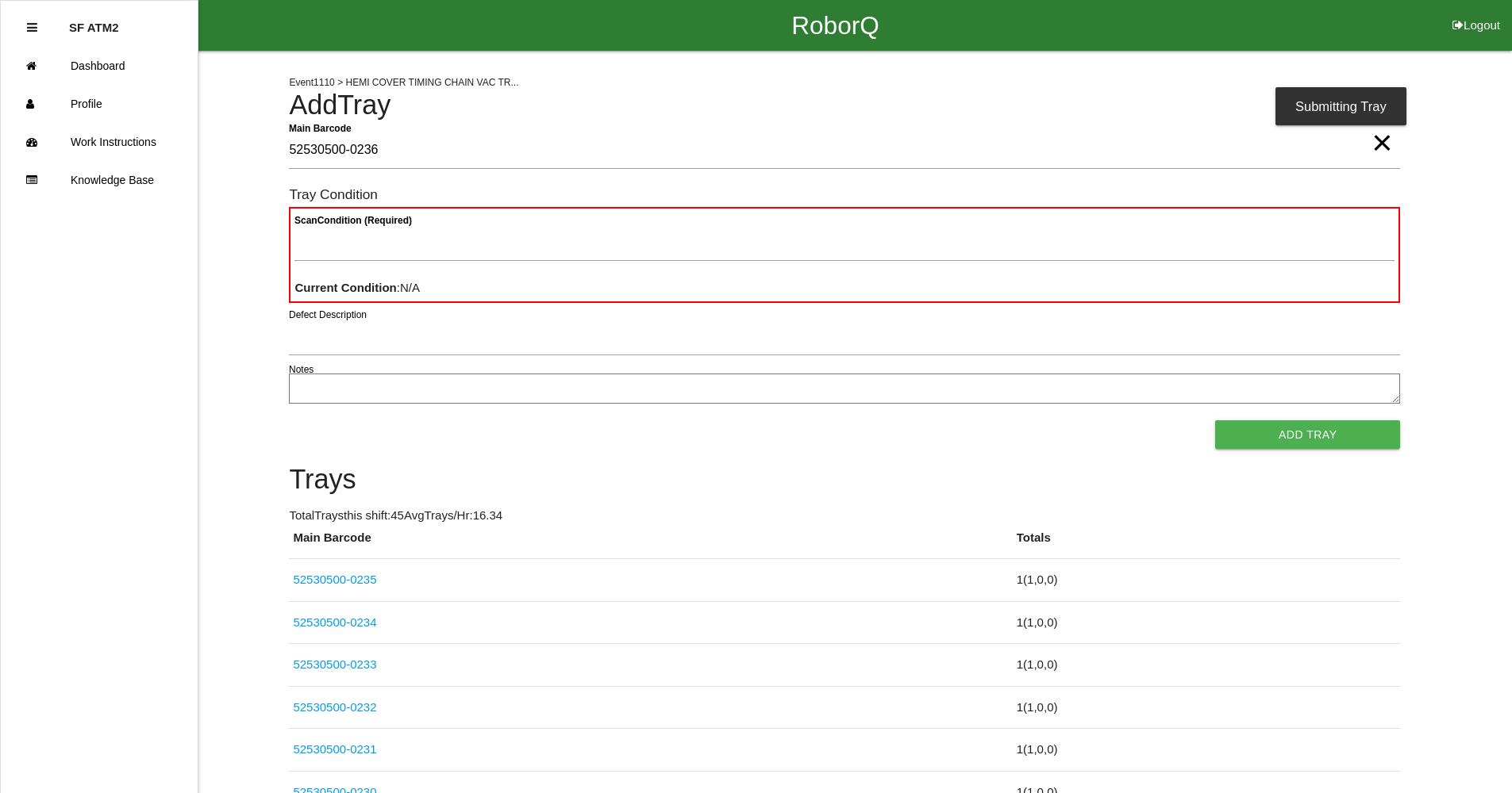
type Barcode "52530500-0236"
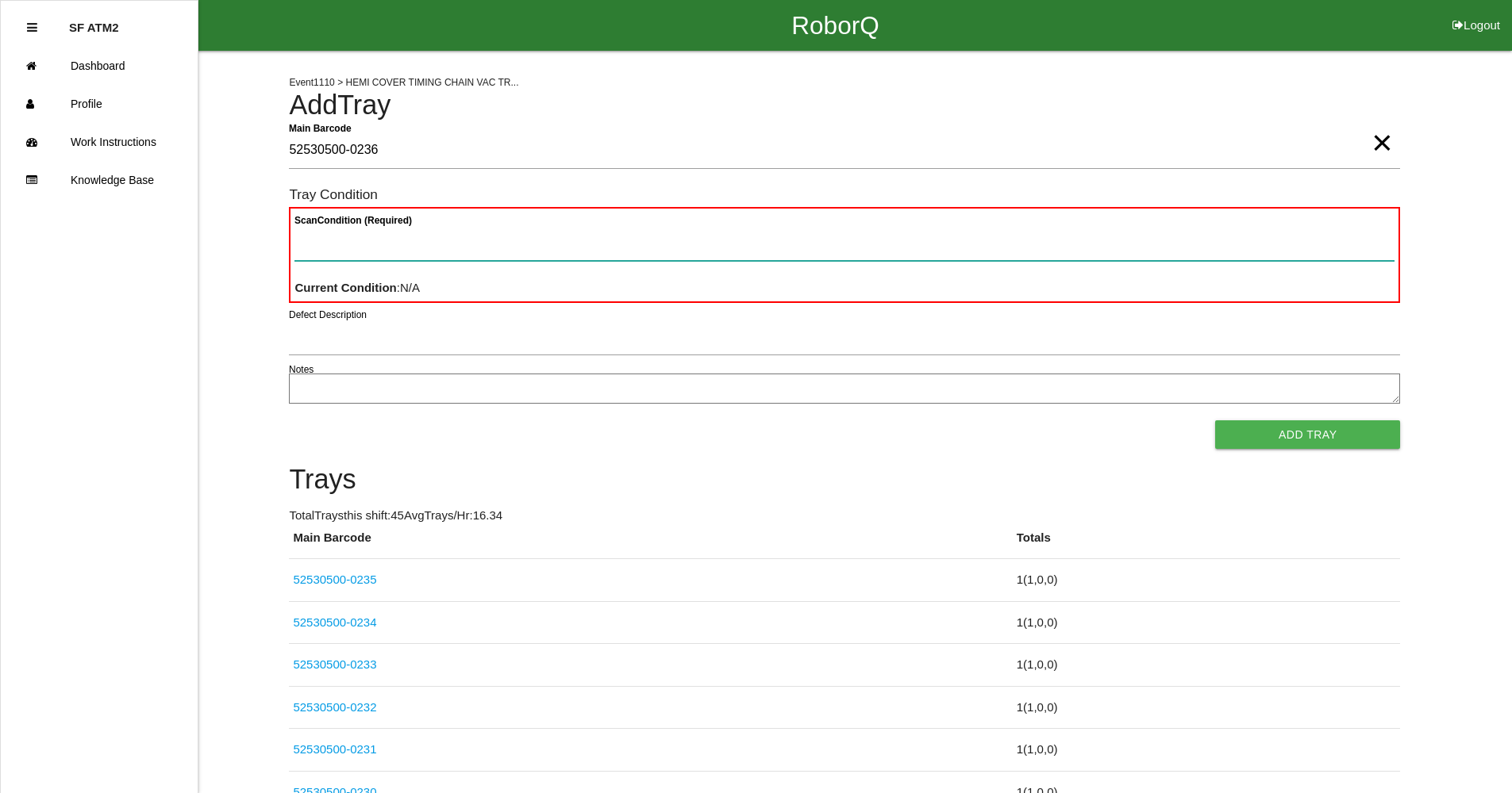
paste Condition "text"
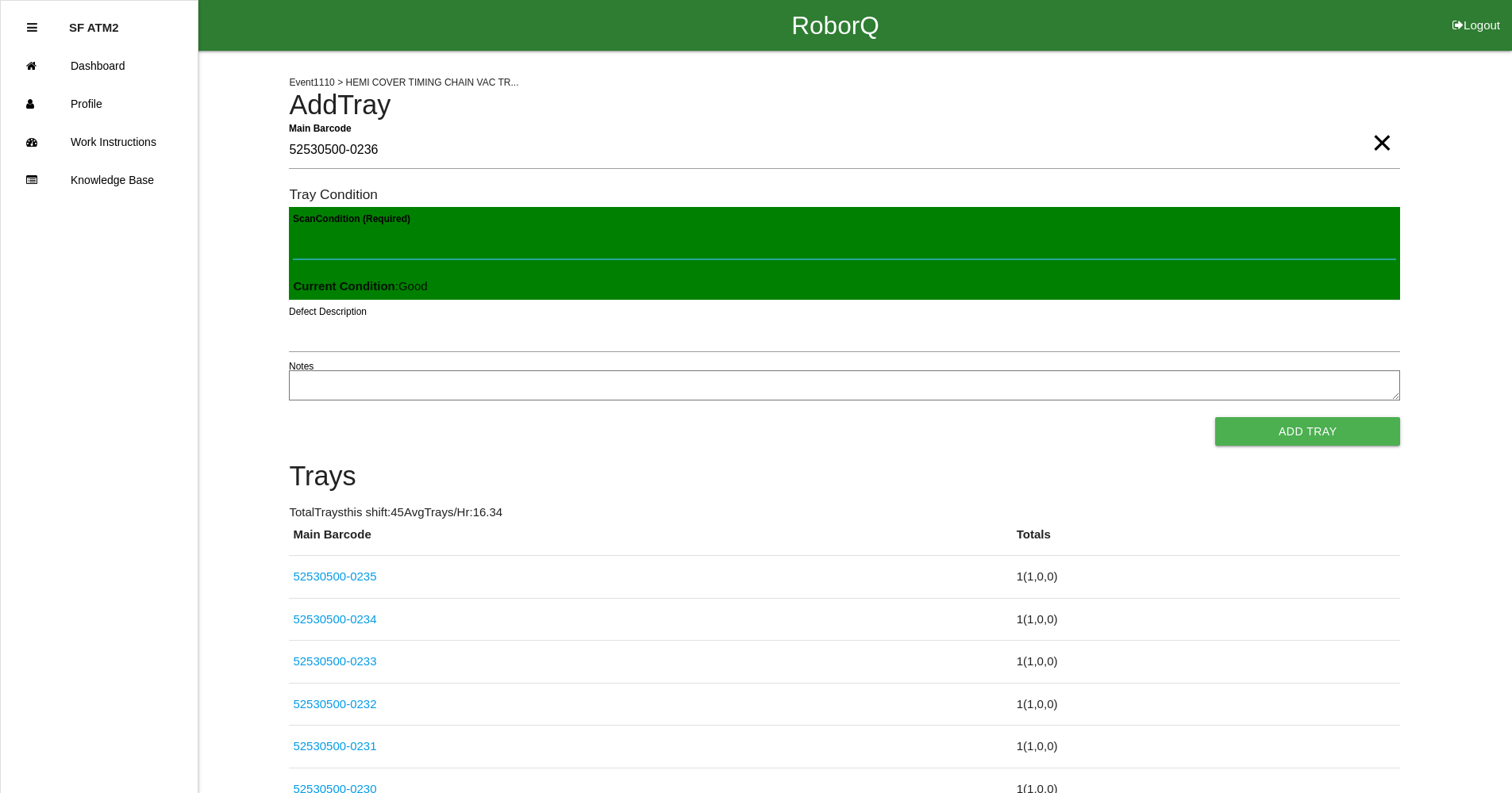
click at [1215, 417] on button "Add Tray" at bounding box center [1308, 431] width 185 height 29
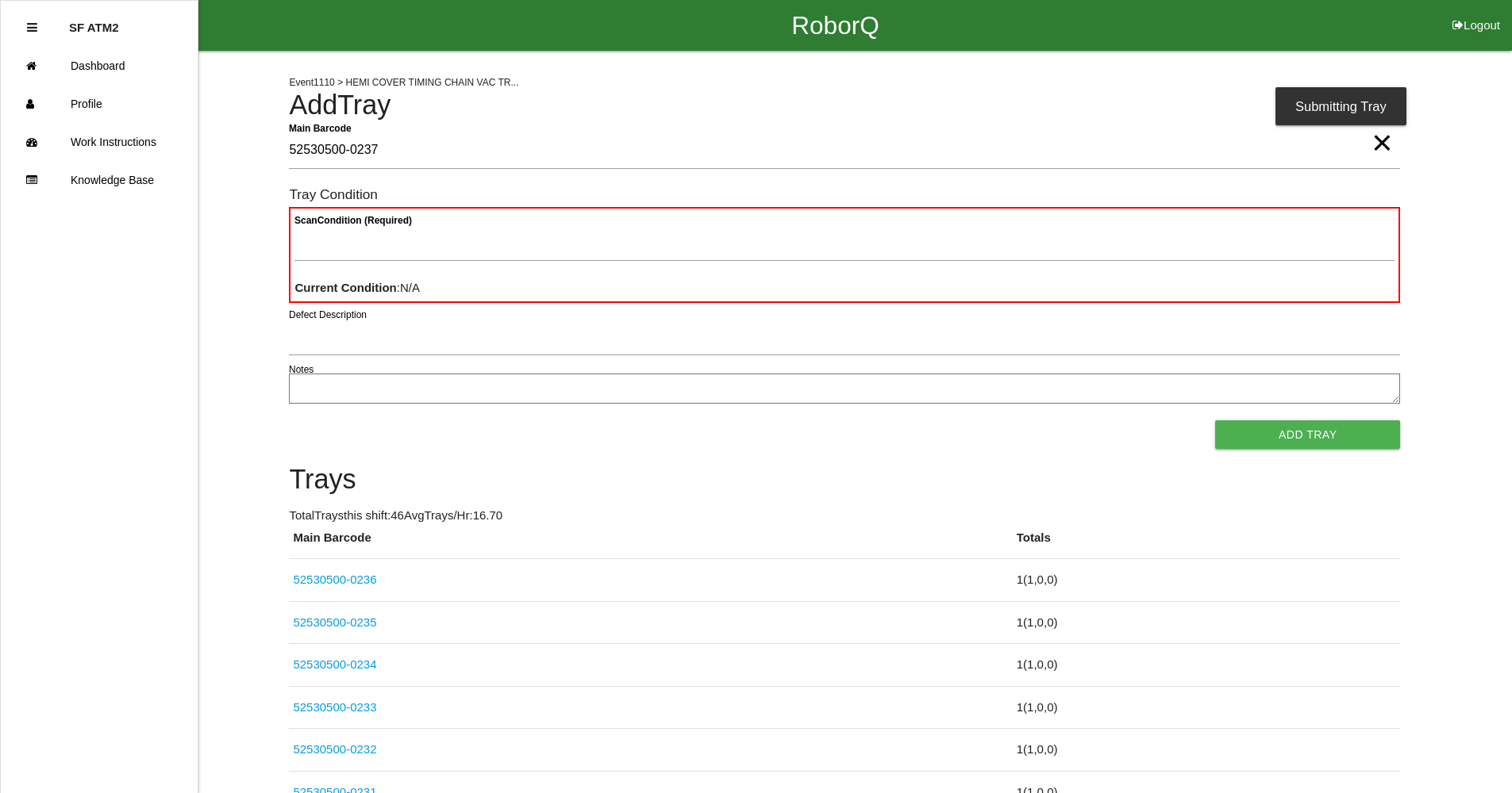
type Barcode "52530500-0237"
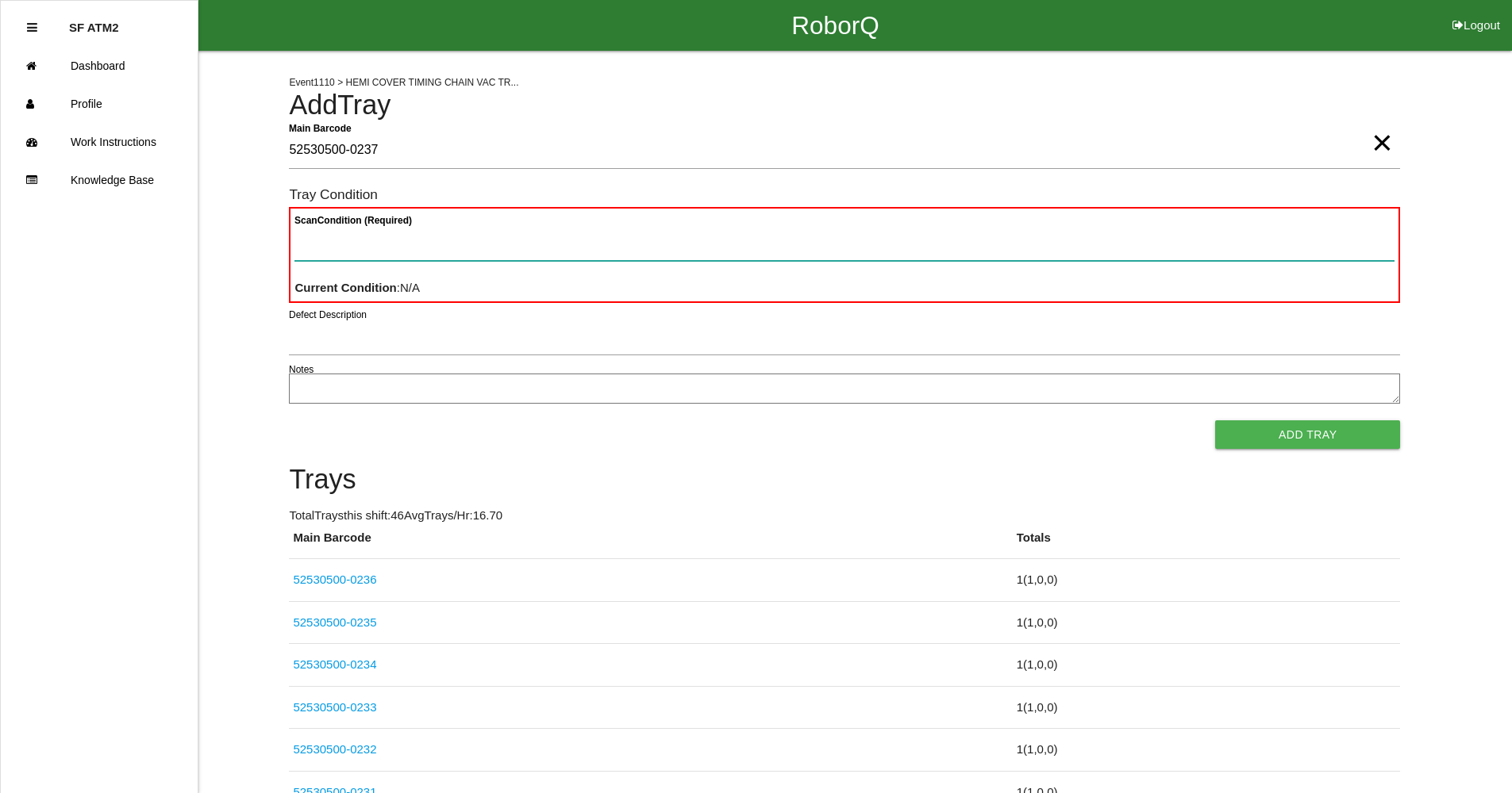
paste Condition "text"
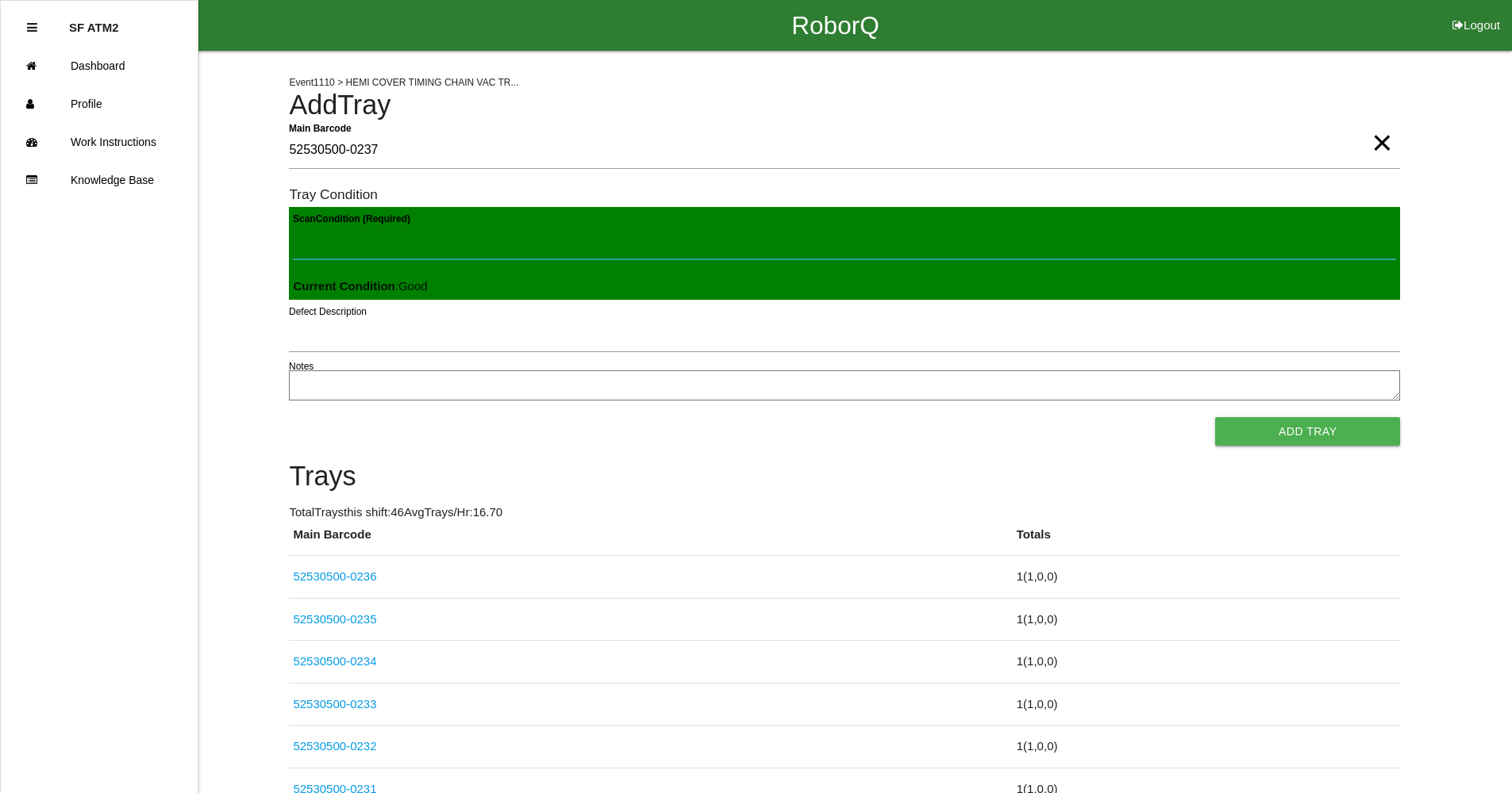
click at [1215, 417] on button "Add Tray" at bounding box center [1308, 431] width 185 height 29
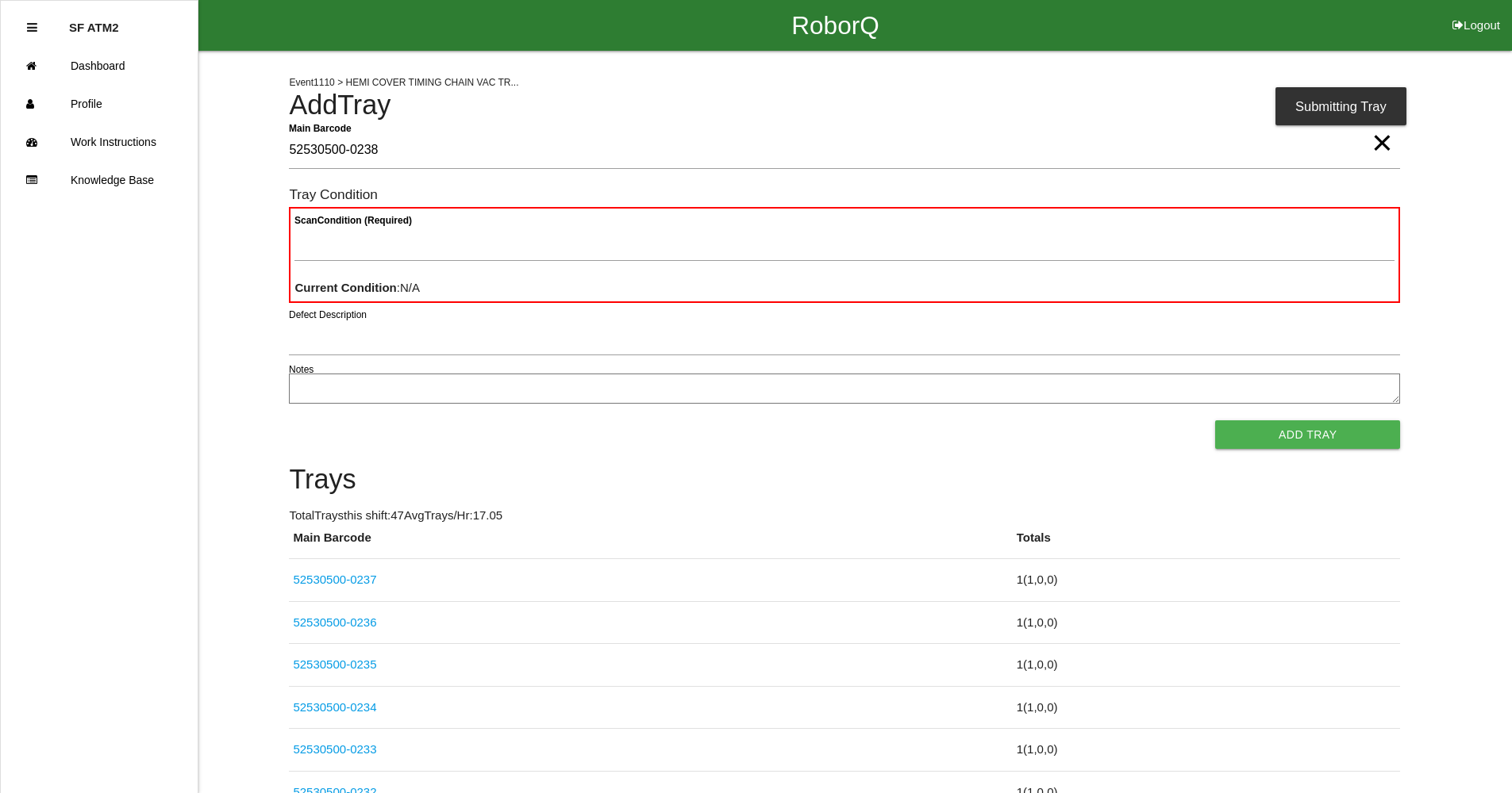
type Barcode "52530500-0238"
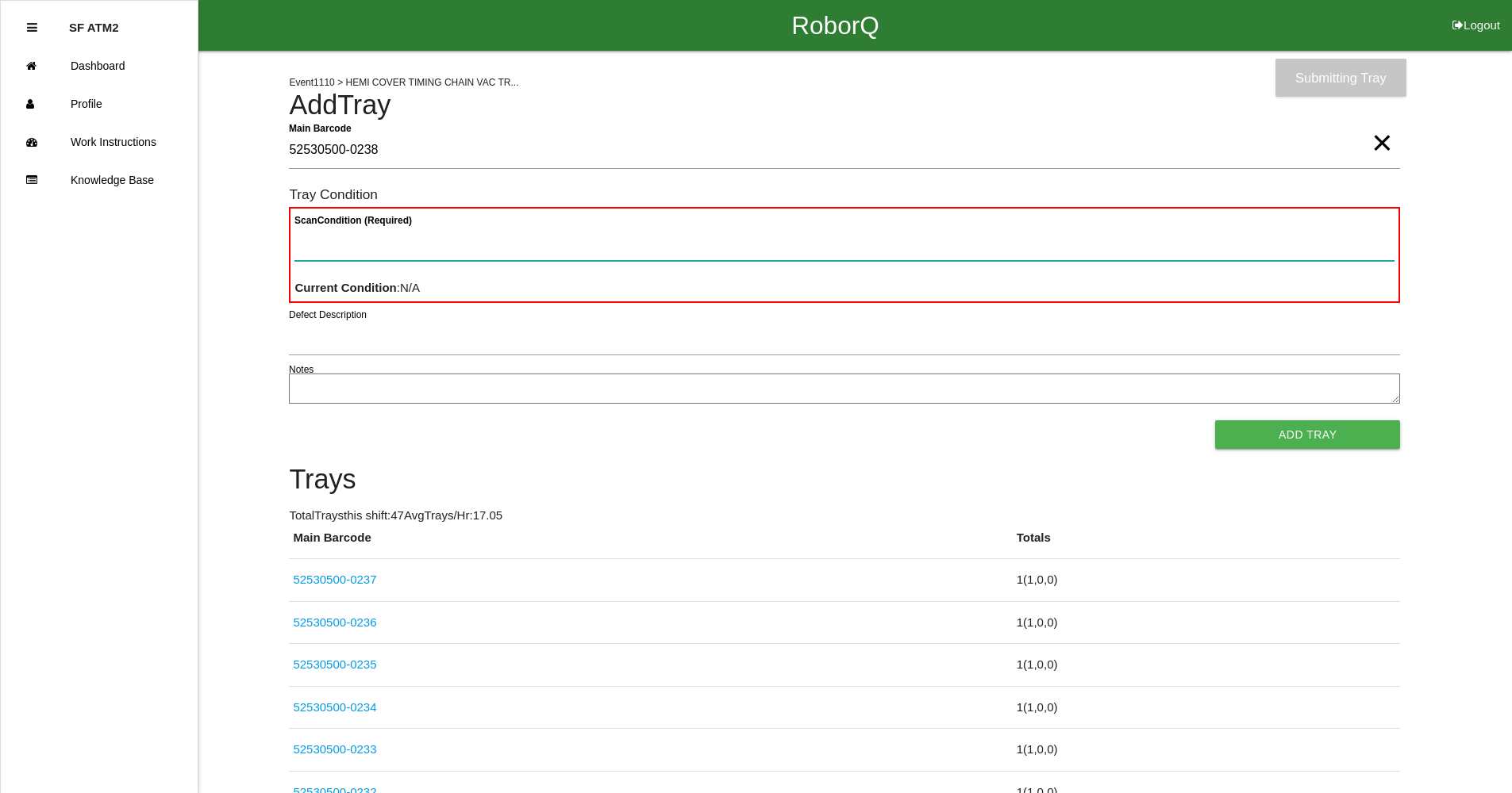
paste Condition "text"
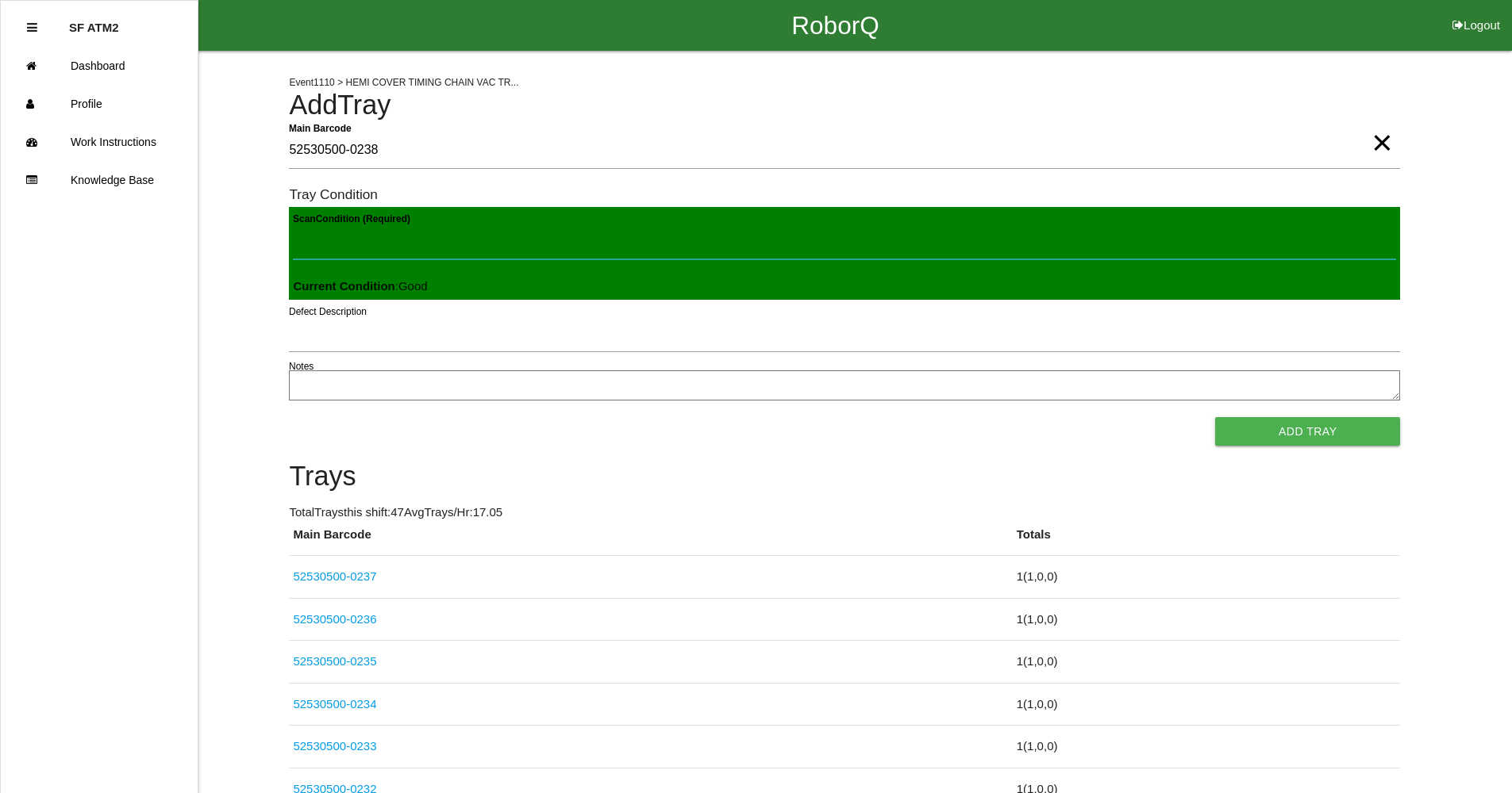
click at [1215, 417] on button "Add Tray" at bounding box center [1308, 431] width 185 height 29
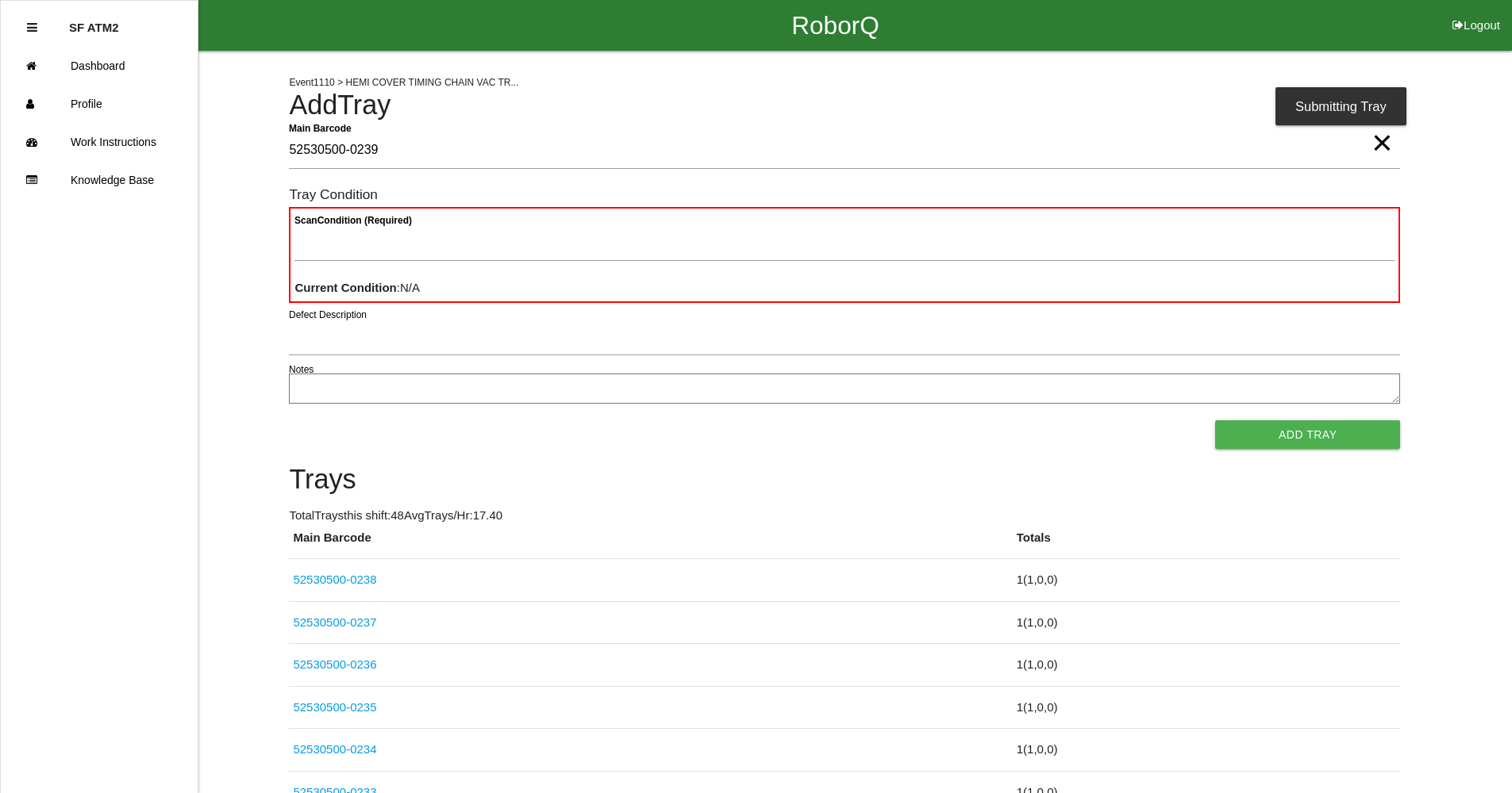
type Barcode "52530500-0239"
paste Condition "text"
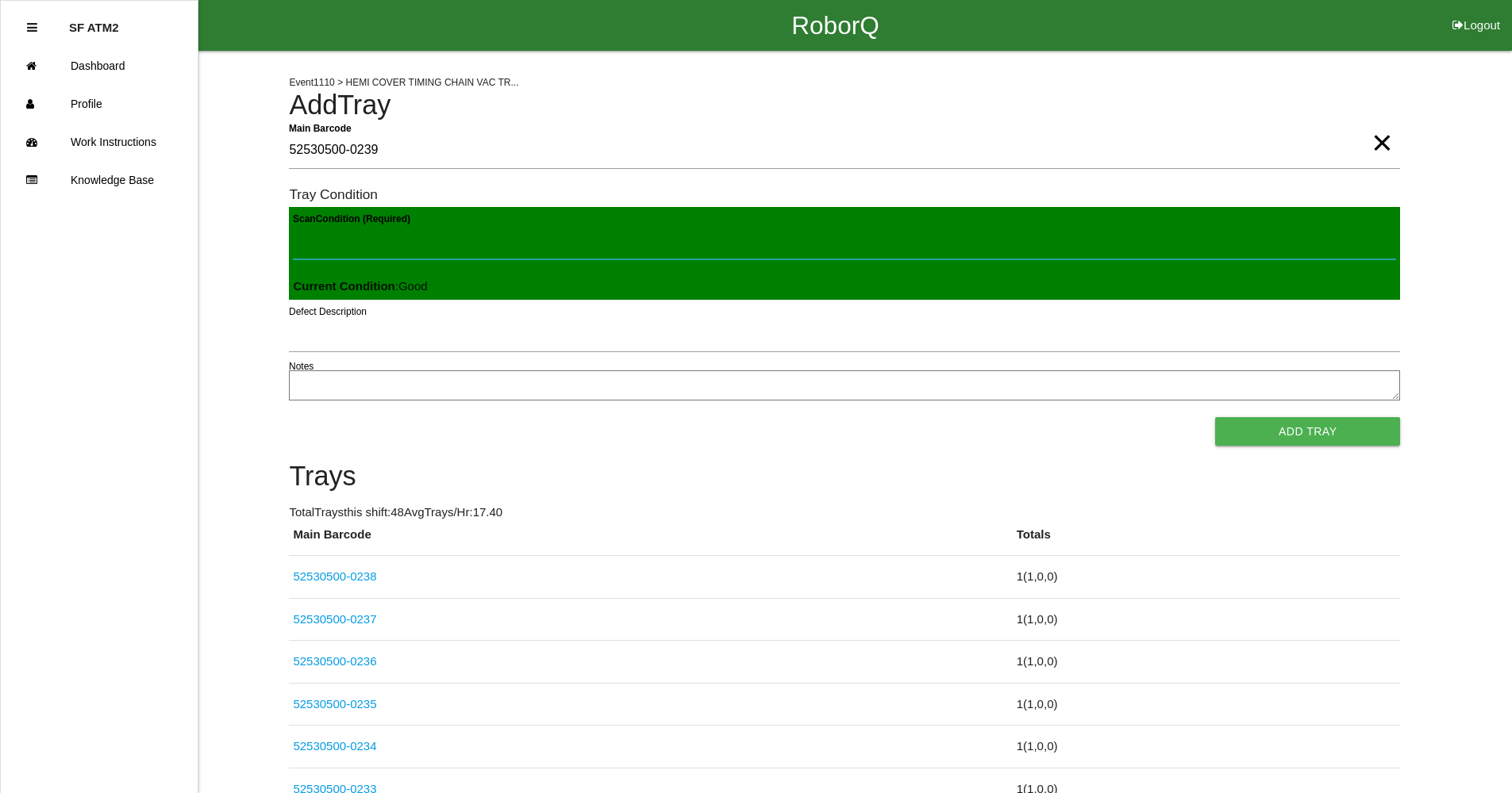
click at [1215, 417] on button "Add Tray" at bounding box center [1308, 431] width 185 height 29
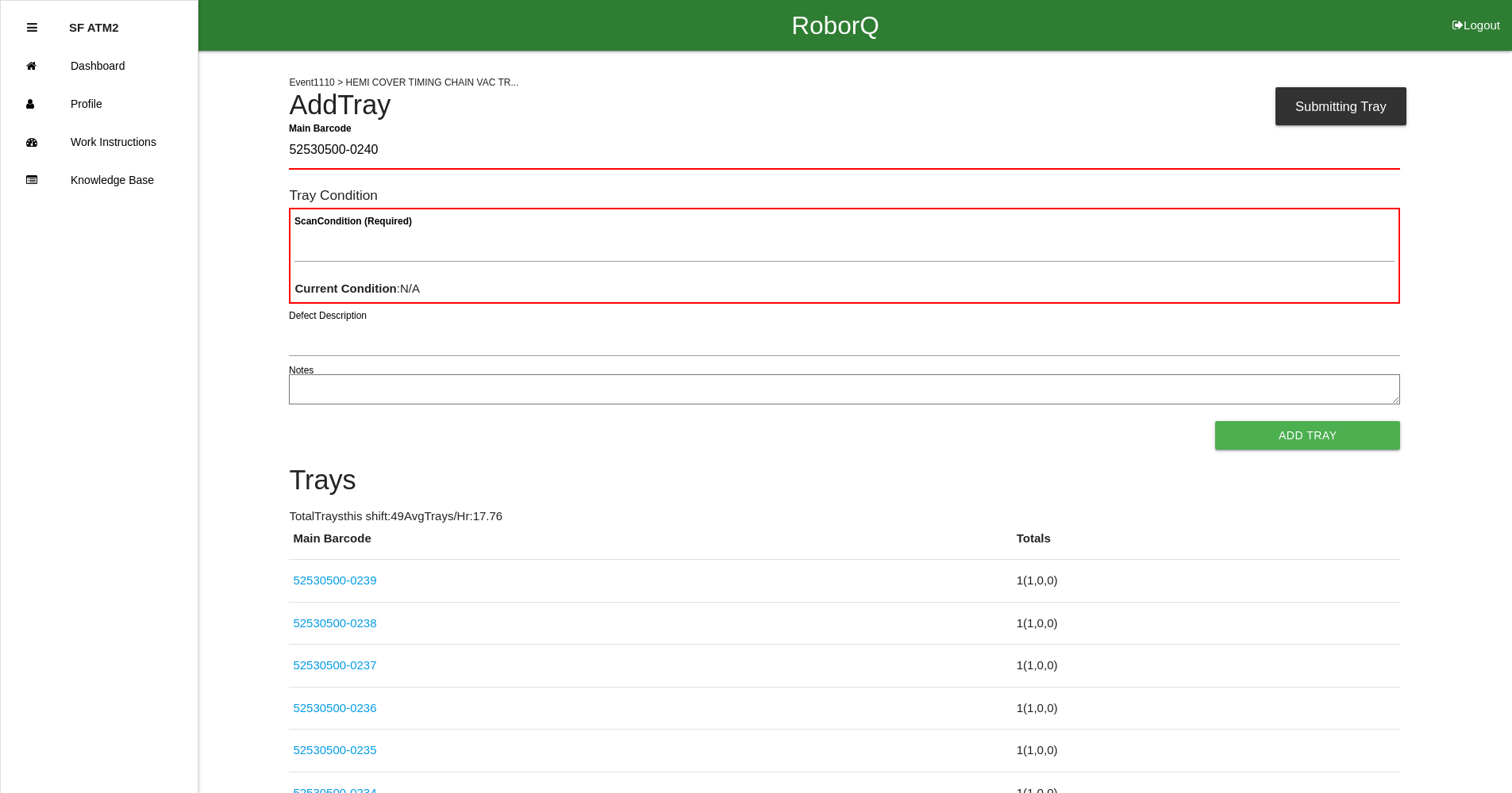
type Barcode "52530500-0240"
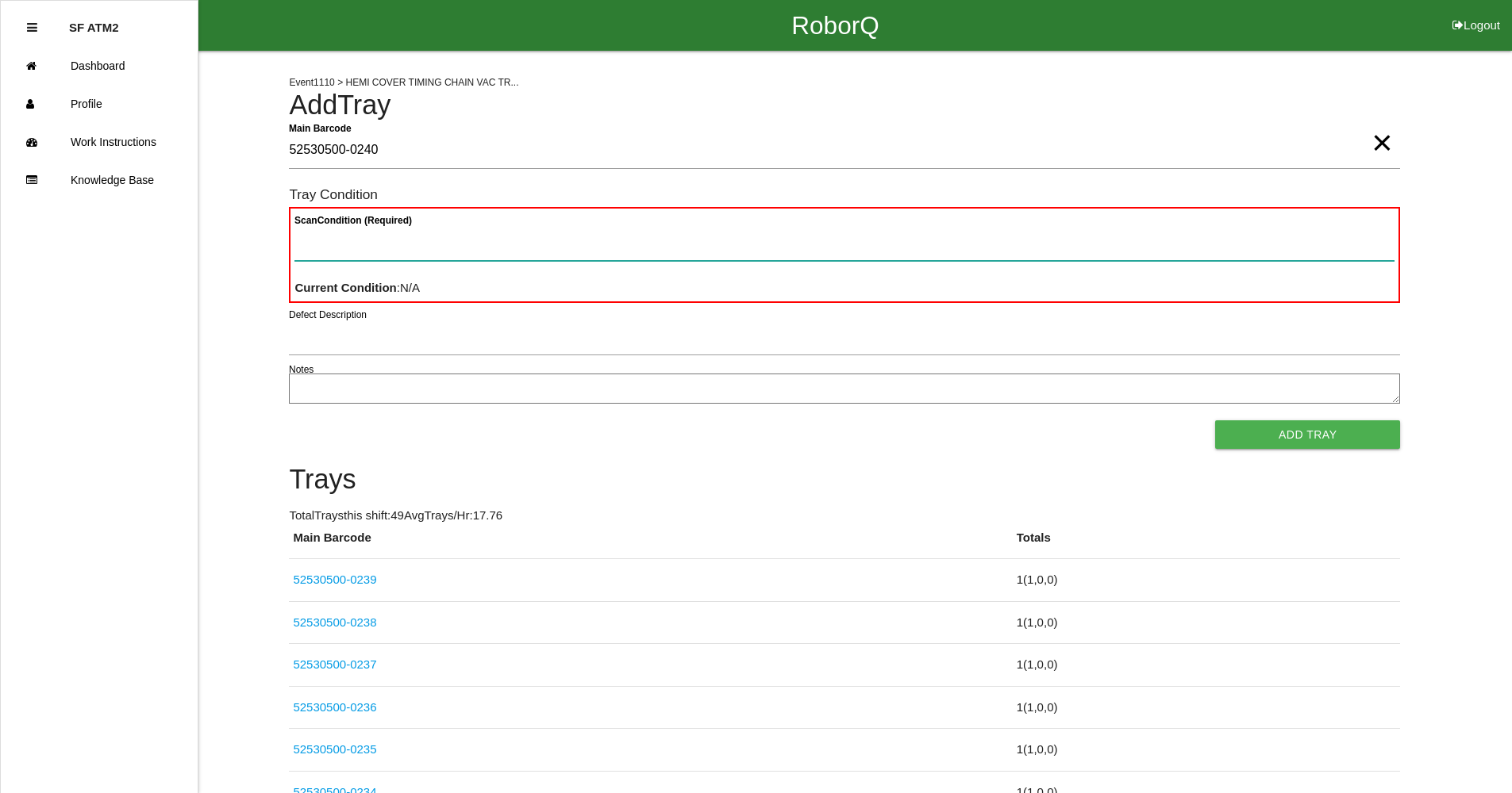
paste Condition "text"
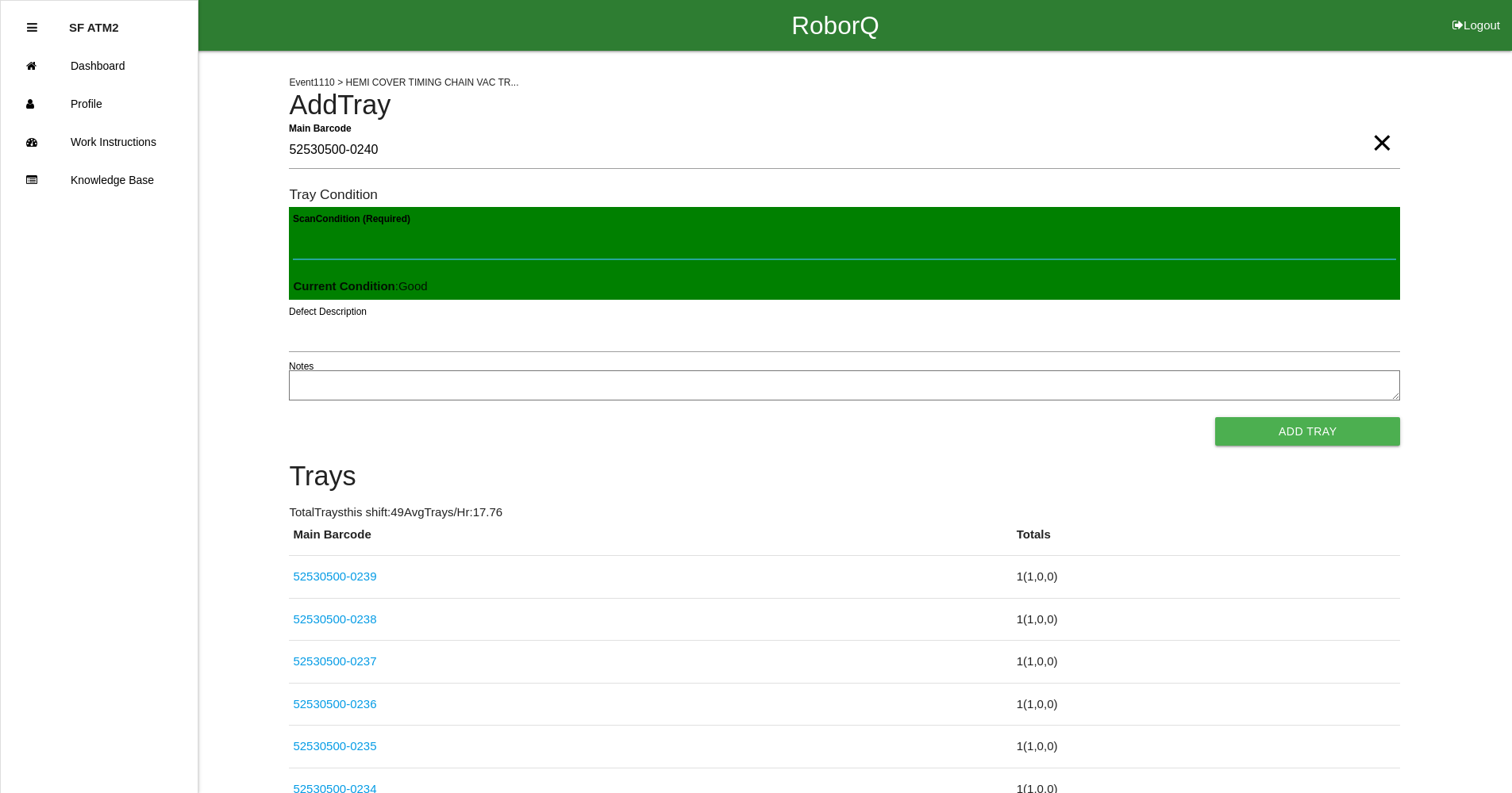
click at [1215, 417] on button "Add Tray" at bounding box center [1308, 431] width 185 height 29
